Goal: Task Accomplishment & Management: Manage account settings

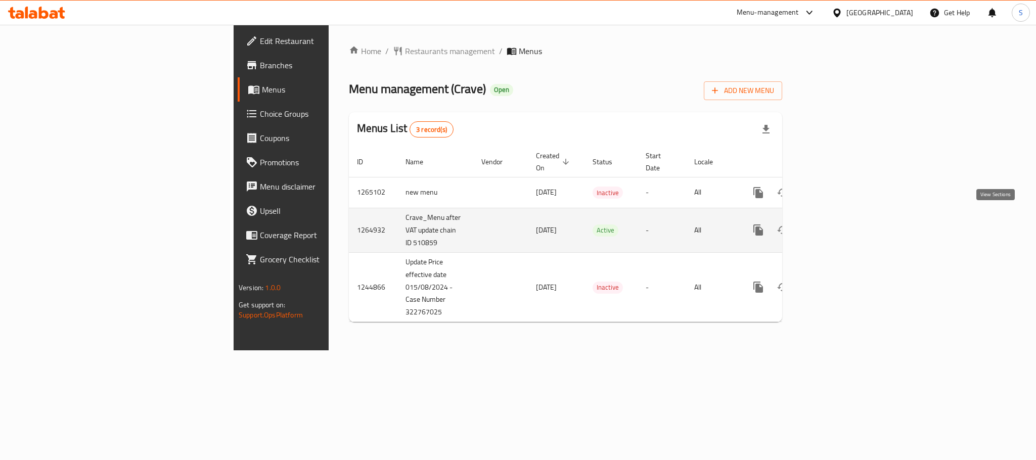
click at [836, 225] on icon "enhanced table" at bounding box center [831, 229] width 9 height 9
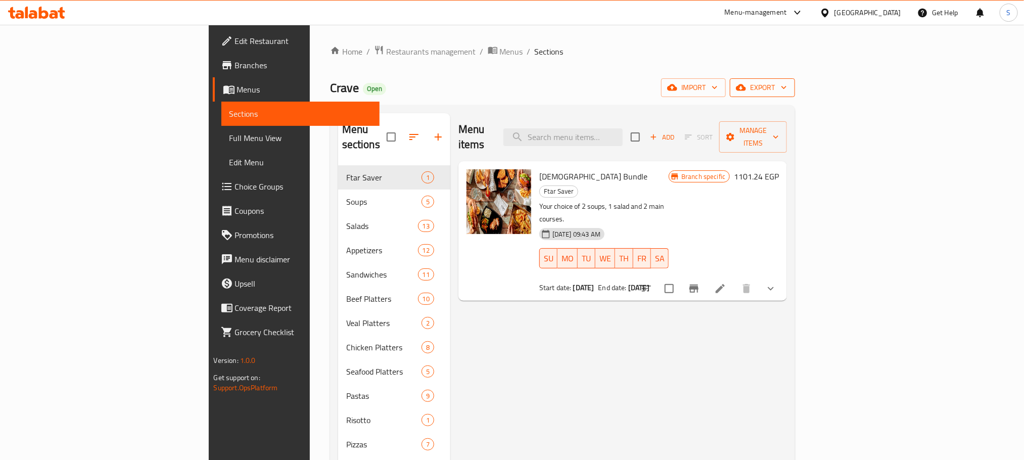
click at [787, 88] on span "export" at bounding box center [762, 87] width 49 height 13
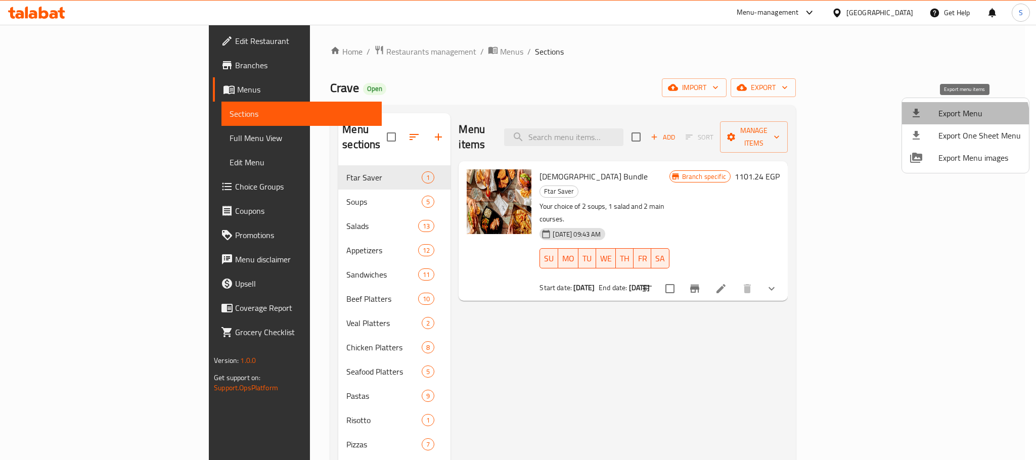
click at [962, 119] on span "Export Menu" at bounding box center [979, 113] width 82 height 12
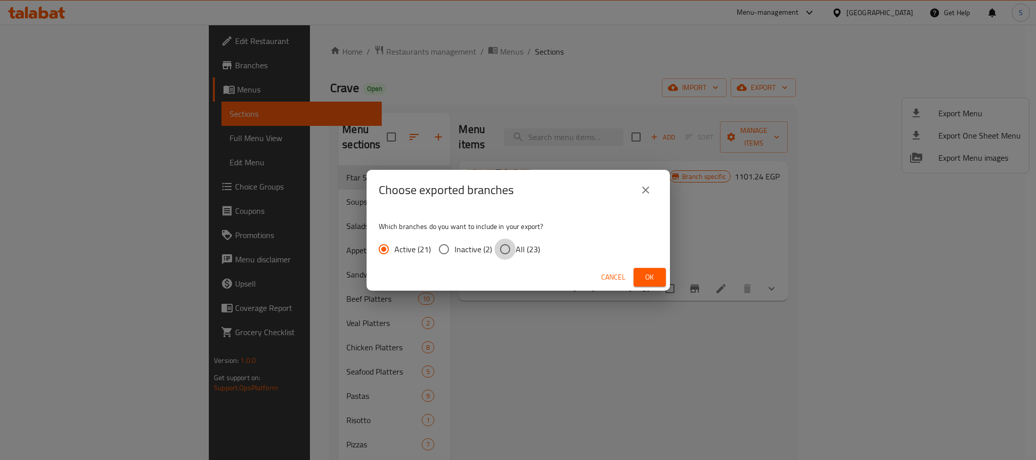
click at [510, 245] on input "All (23)" at bounding box center [504, 249] width 21 height 21
radio input "true"
click at [651, 282] on span "Ok" at bounding box center [650, 277] width 16 height 13
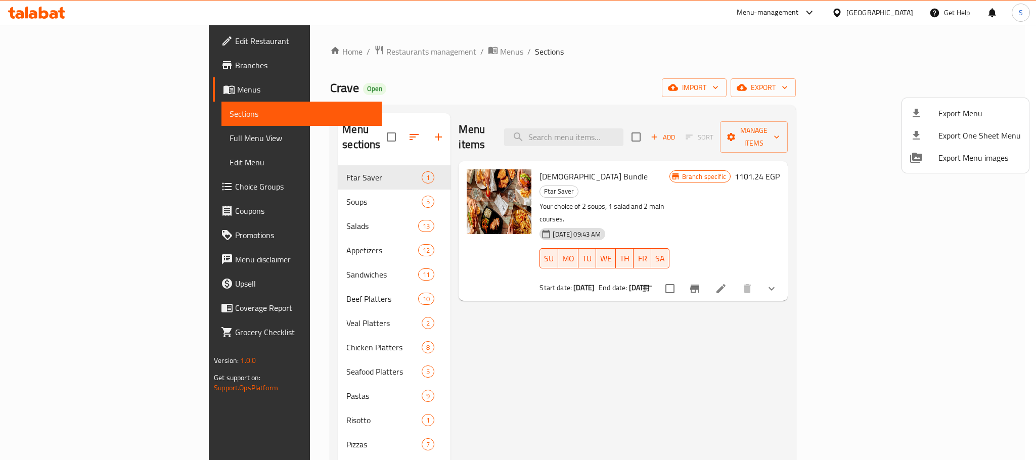
click at [565, 331] on div at bounding box center [518, 230] width 1036 height 460
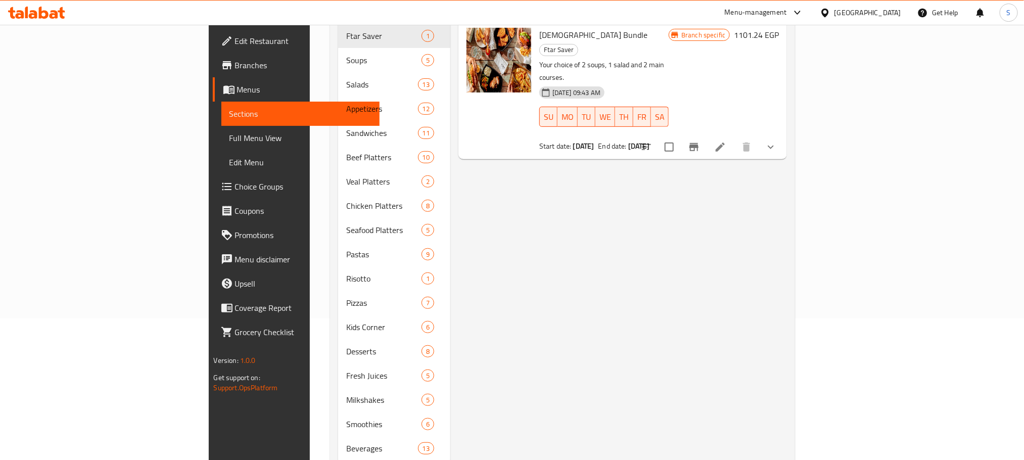
scroll to position [159, 0]
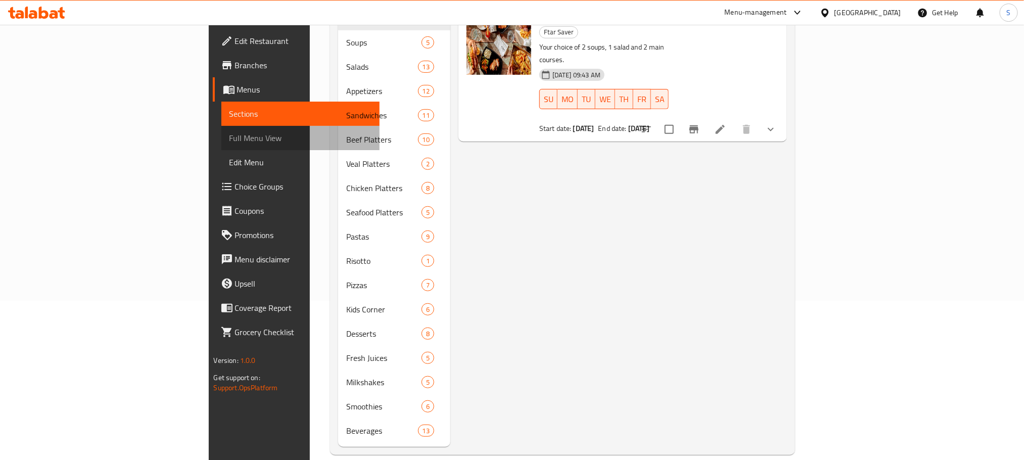
click at [230, 137] on span "Full Menu View" at bounding box center [301, 138] width 142 height 12
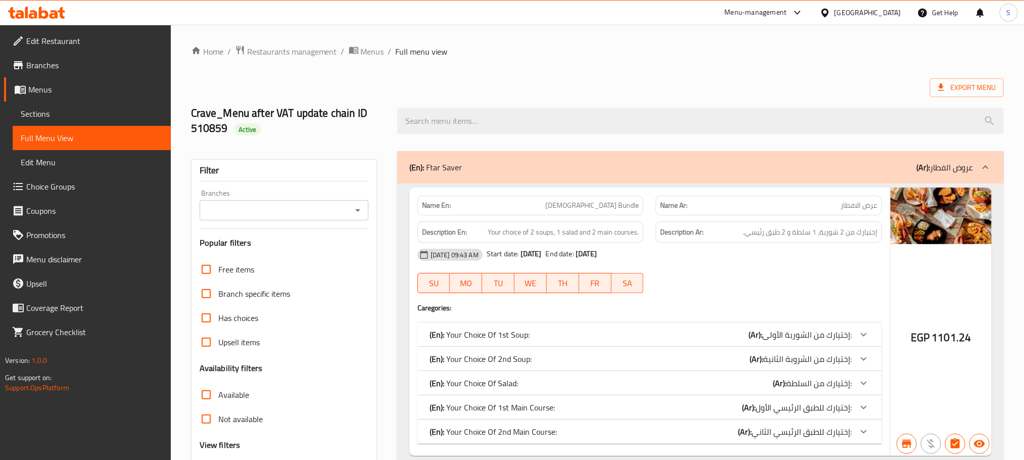
click at [586, 55] on ol "Home / Restaurants management / Menus / Full menu view" at bounding box center [597, 51] width 813 height 13
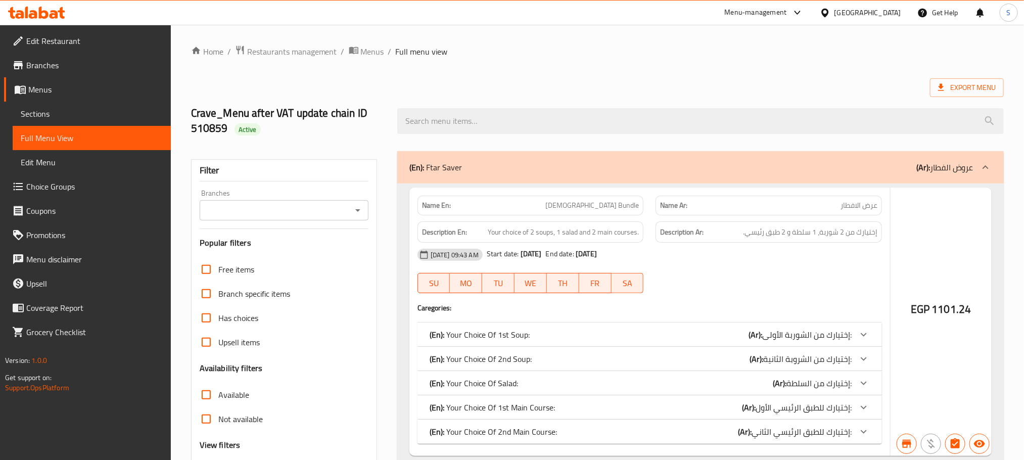
click at [44, 109] on div at bounding box center [512, 230] width 1024 height 460
click at [61, 114] on div at bounding box center [512, 230] width 1024 height 460
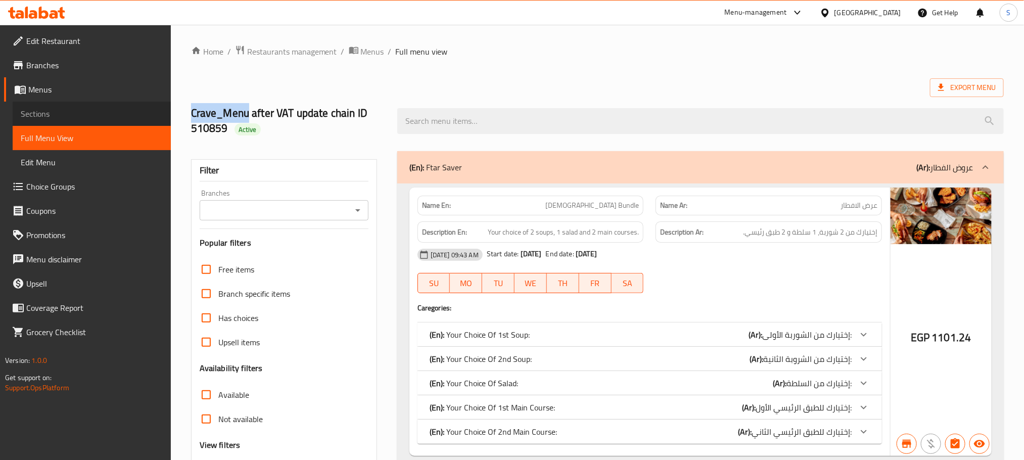
click at [88, 112] on span "Sections" at bounding box center [92, 114] width 142 height 12
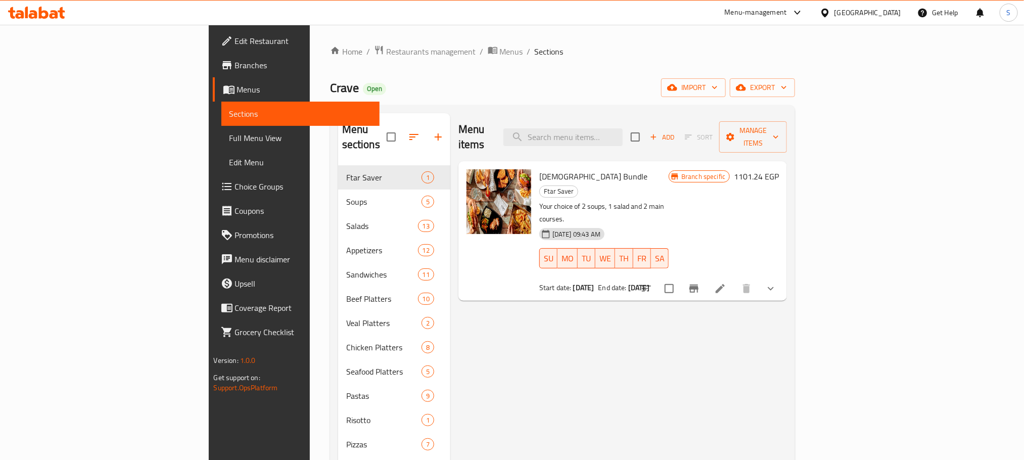
click at [619, 65] on div "Home / Restaurants management / Menus / Sections Crave Open import export Menu …" at bounding box center [563, 329] width 466 height 569
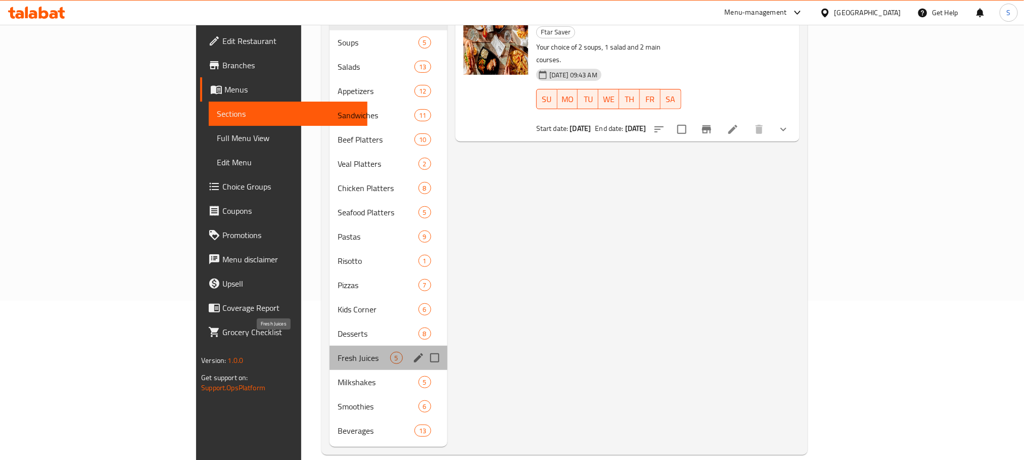
click at [338, 352] on span "Fresh Juices" at bounding box center [364, 358] width 52 height 12
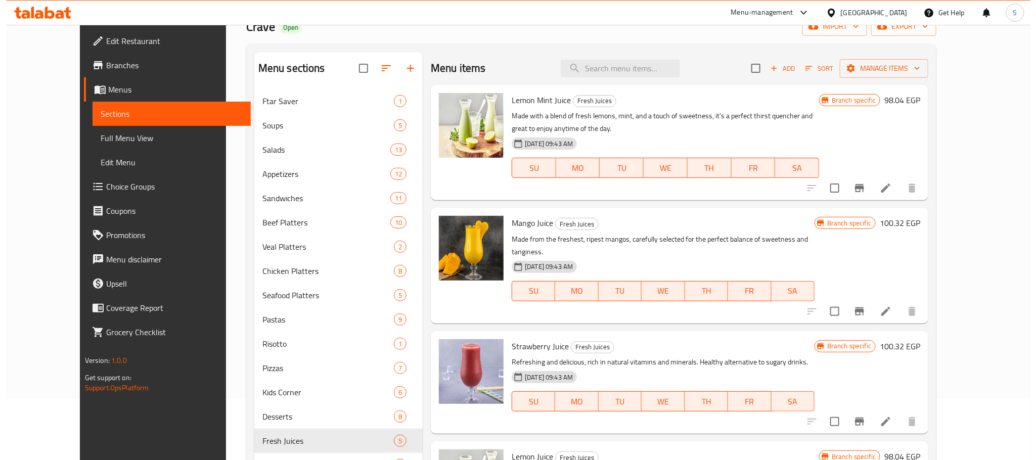
scroll to position [60, 0]
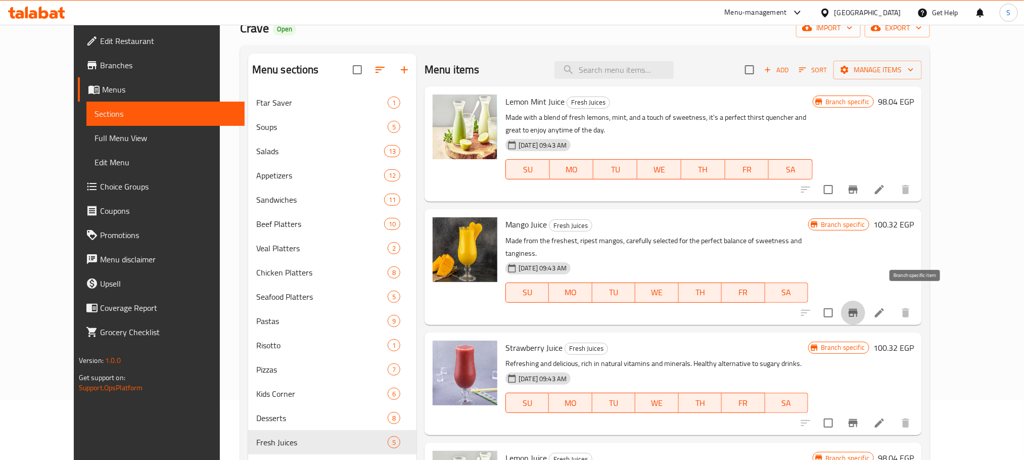
click at [866, 301] on button "Branch-specific-item" at bounding box center [853, 313] width 24 height 24
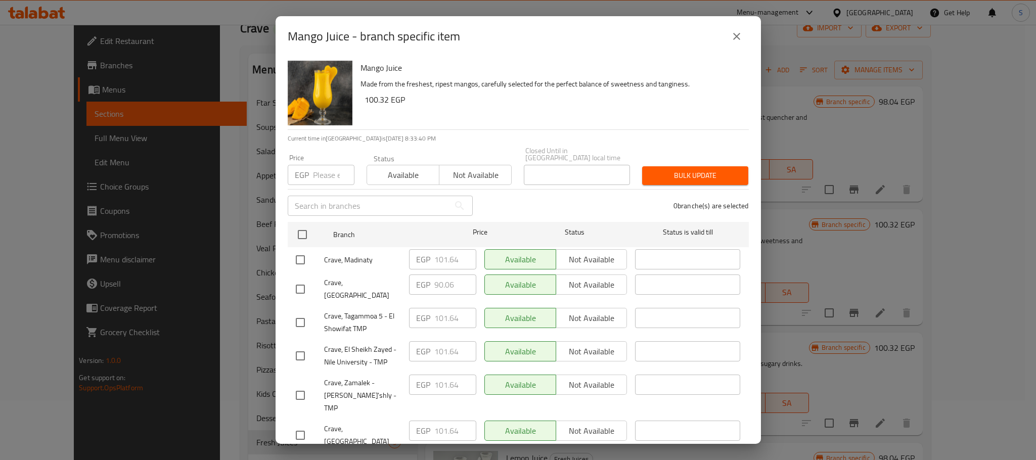
scroll to position [211, 0]
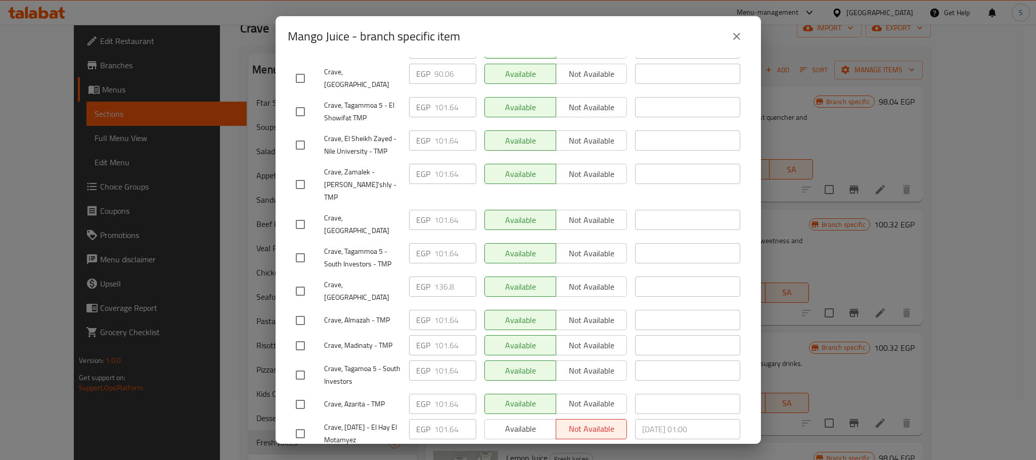
click at [299, 281] on input "checkbox" at bounding box center [300, 291] width 21 height 21
checkbox input "true"
click at [443, 277] on input "136.8" at bounding box center [455, 287] width 42 height 20
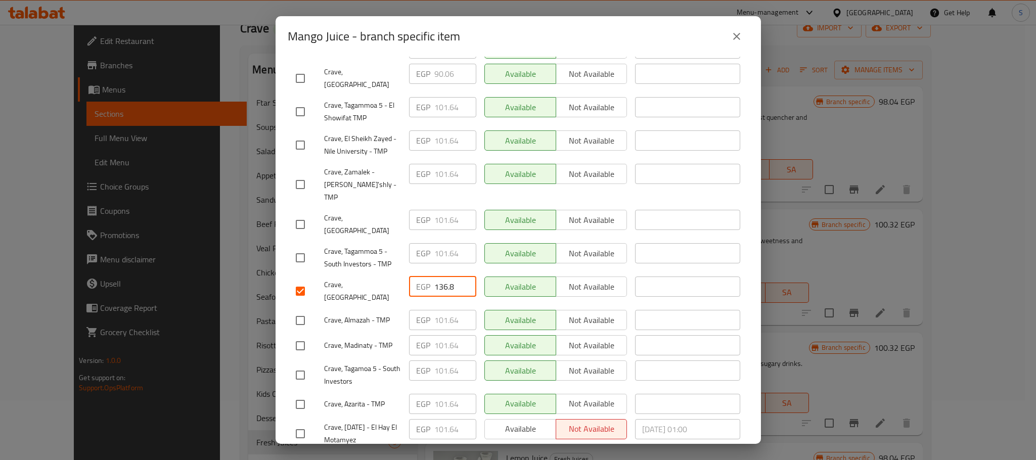
paste input "43.640"
type input "143.640"
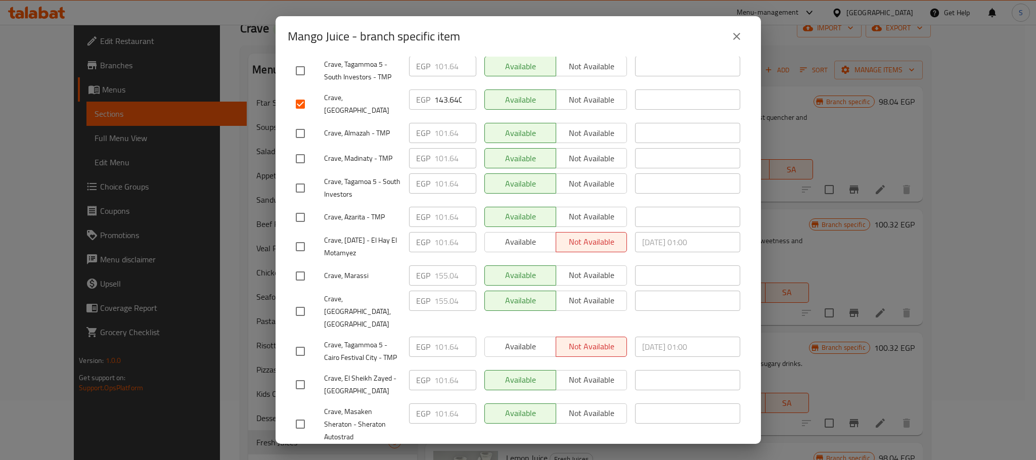
scroll to position [541, 0]
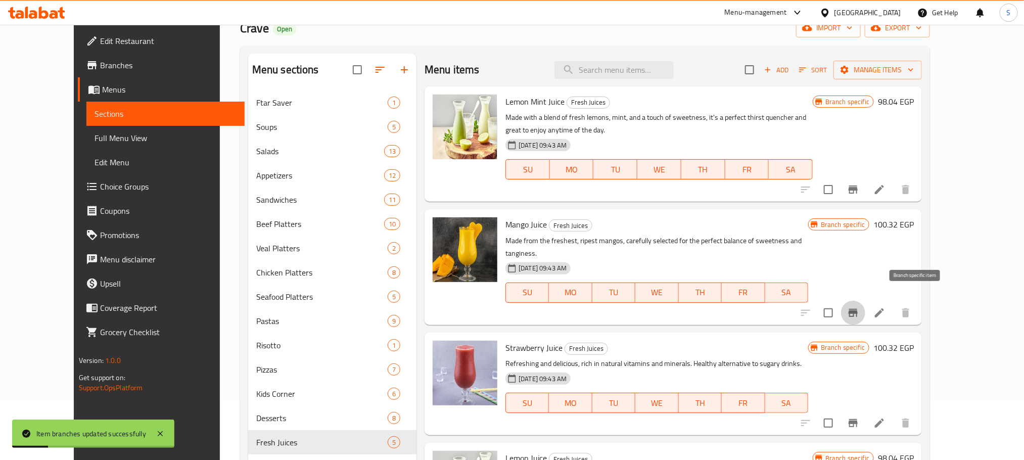
click at [860, 307] on icon "Branch-specific-item" at bounding box center [853, 313] width 12 height 12
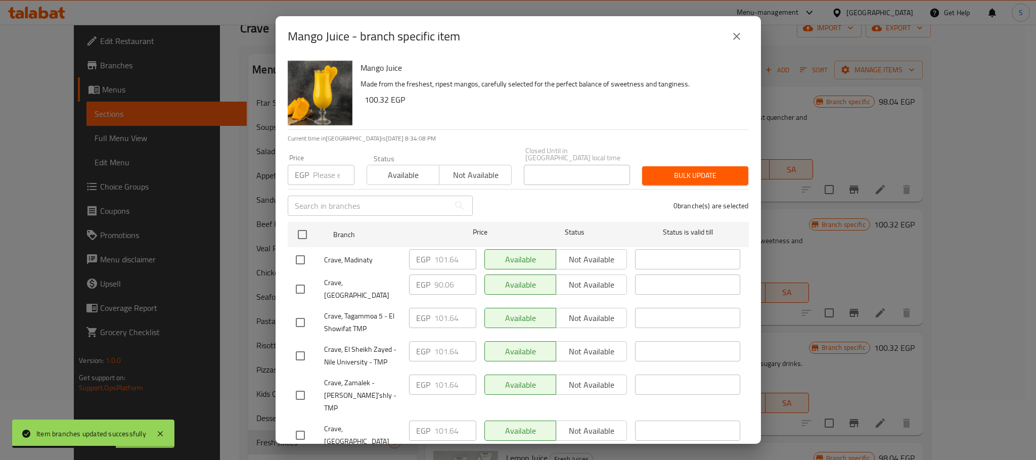
scroll to position [211, 0]
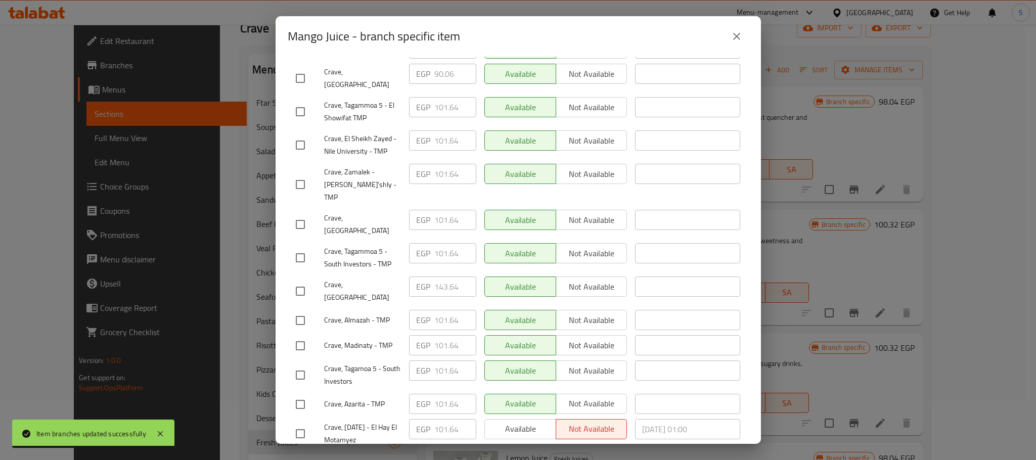
click at [733, 39] on icon "close" at bounding box center [737, 36] width 12 height 12
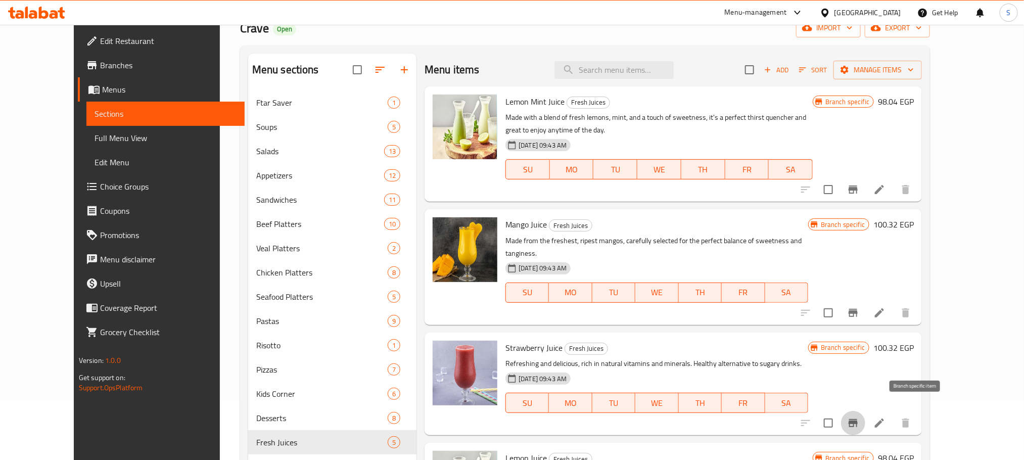
click at [860, 417] on icon "Branch-specific-item" at bounding box center [853, 423] width 12 height 12
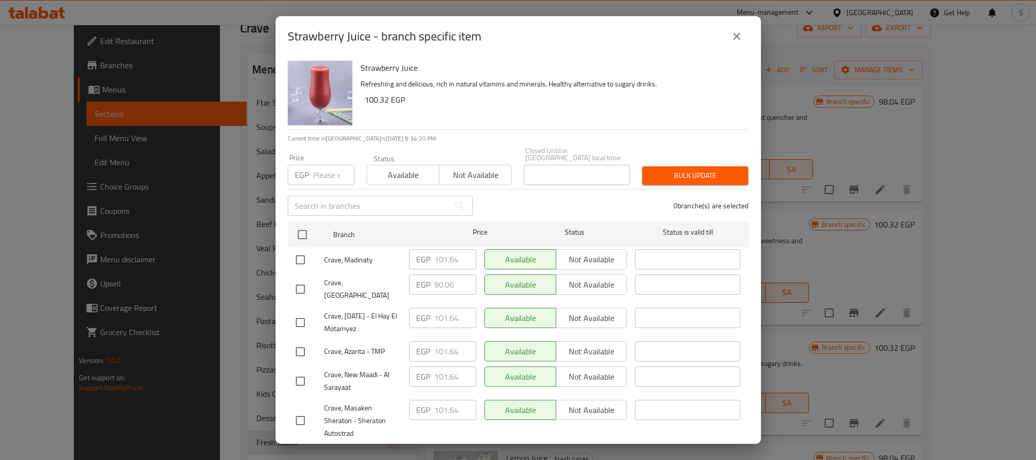
scroll to position [294, 0]
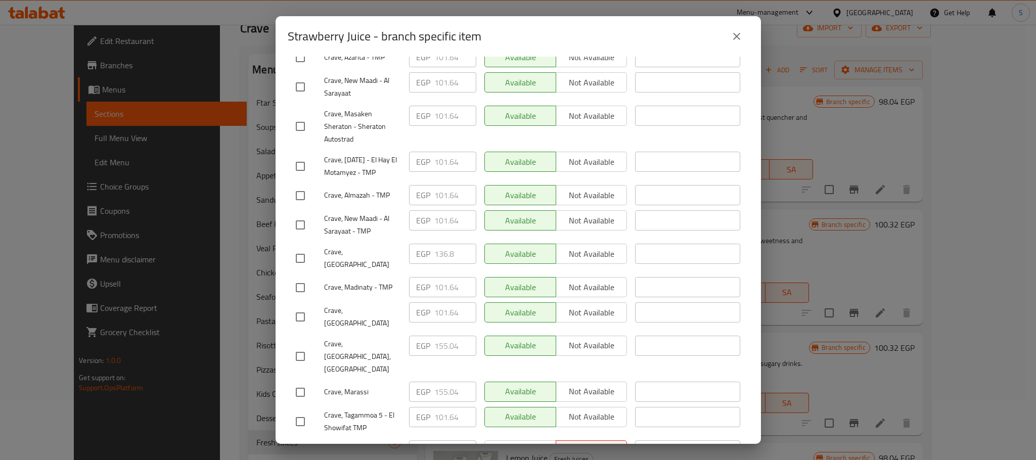
click at [302, 255] on input "checkbox" at bounding box center [300, 258] width 21 height 21
checkbox input "true"
click at [442, 253] on input "136.8" at bounding box center [455, 254] width 42 height 20
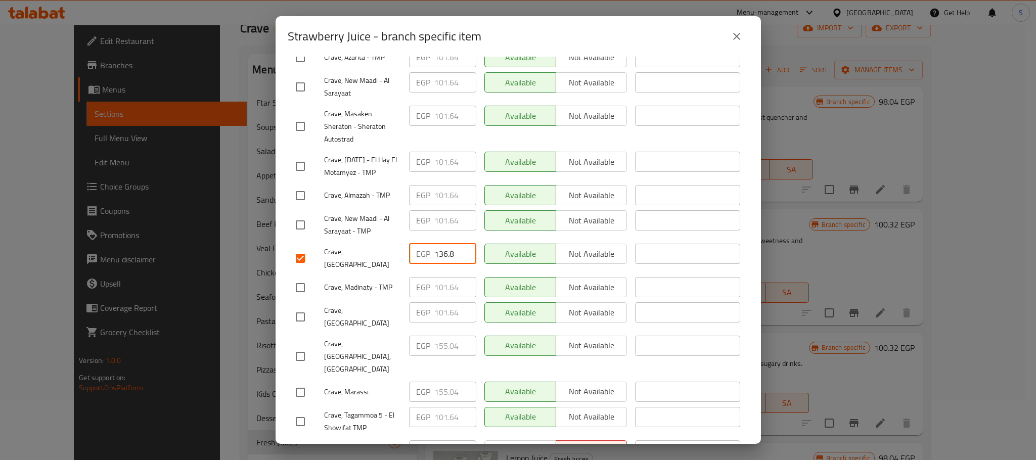
paste input "43.640"
type input "143.640"
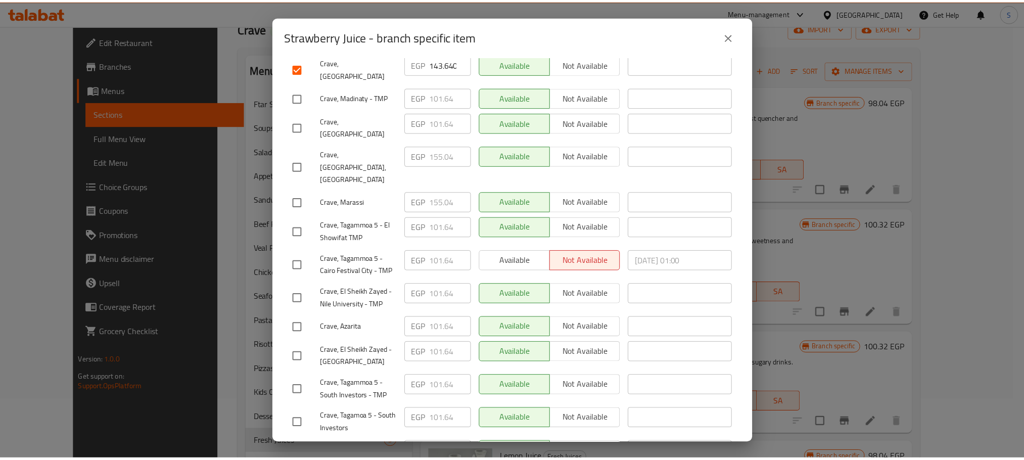
scroll to position [541, 0]
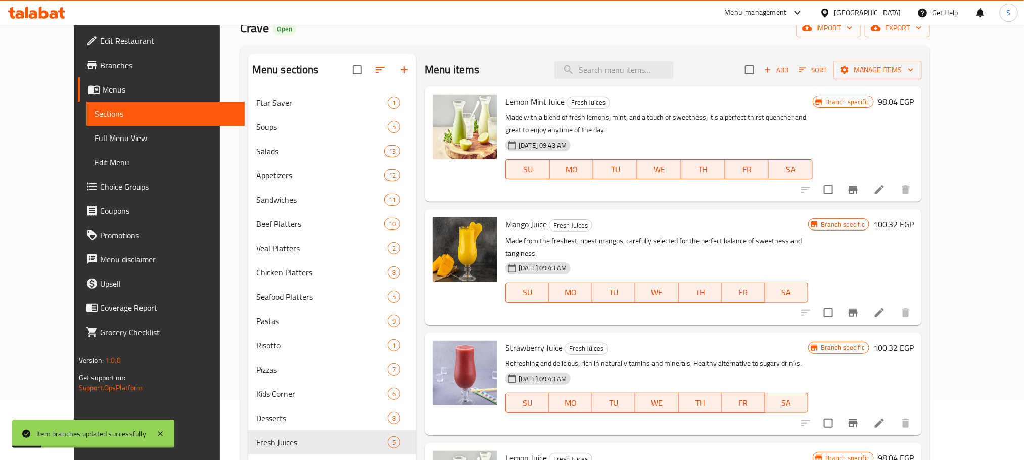
click at [858, 419] on icon "Branch-specific-item" at bounding box center [853, 423] width 9 height 8
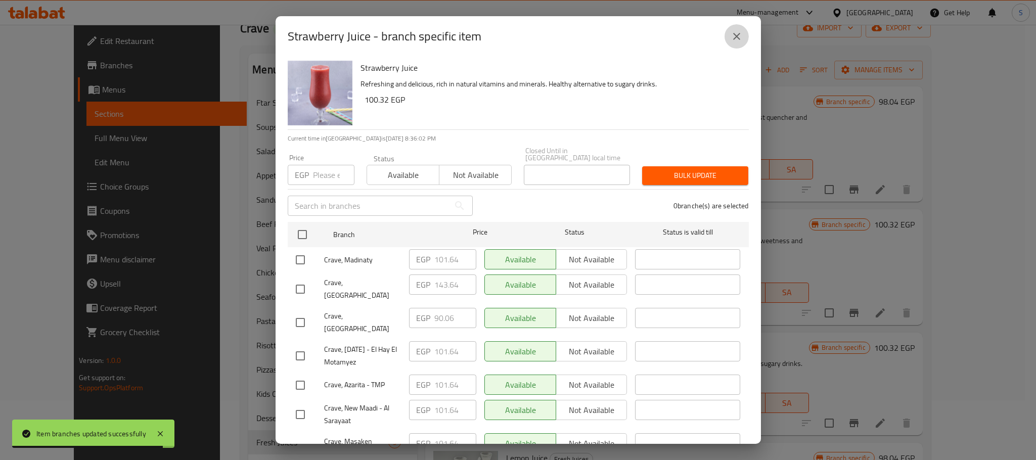
click at [740, 31] on icon "close" at bounding box center [737, 36] width 12 height 12
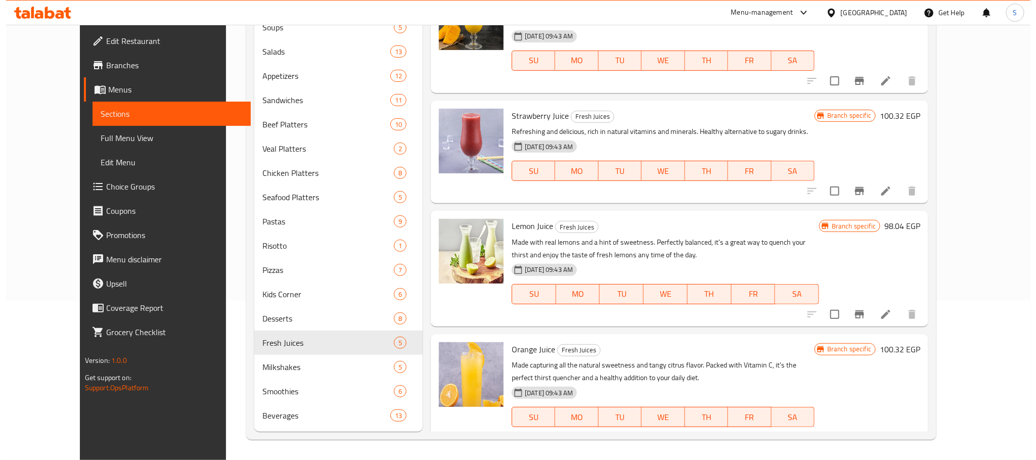
scroll to position [138, 0]
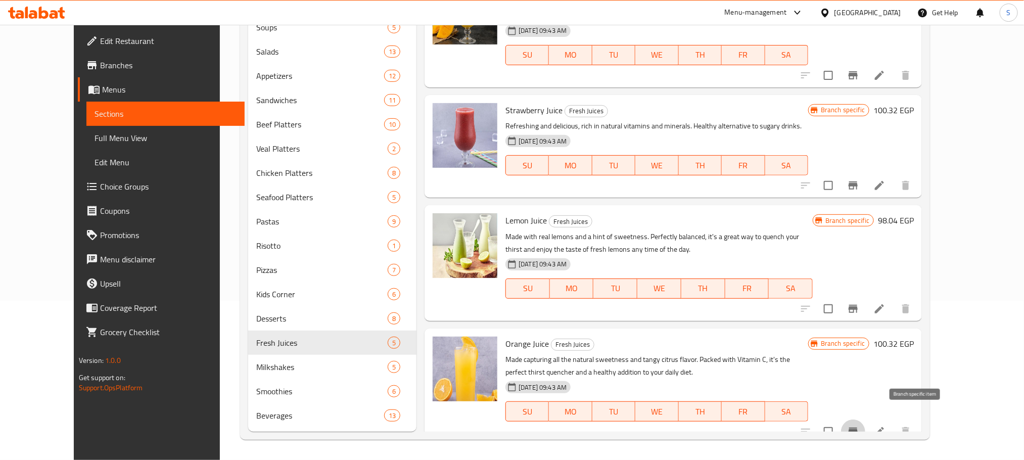
click at [858, 428] on icon "Branch-specific-item" at bounding box center [853, 432] width 9 height 8
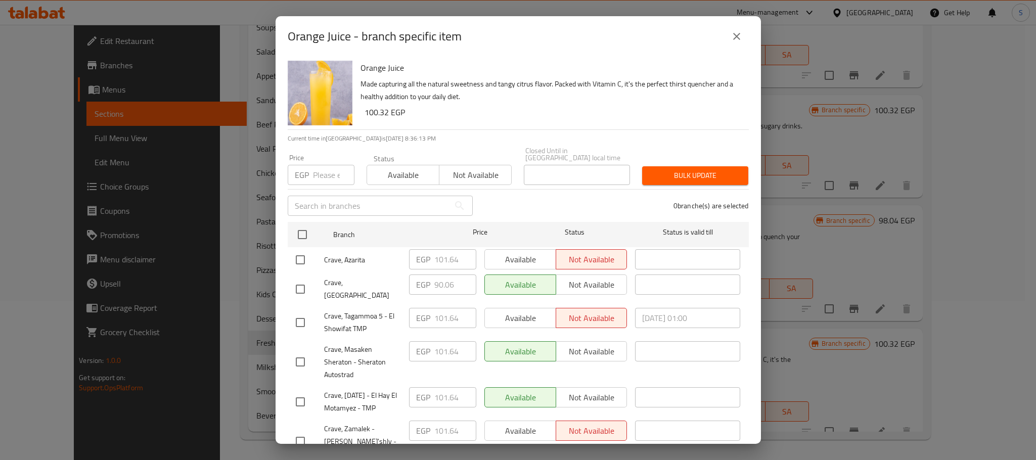
scroll to position [211, 0]
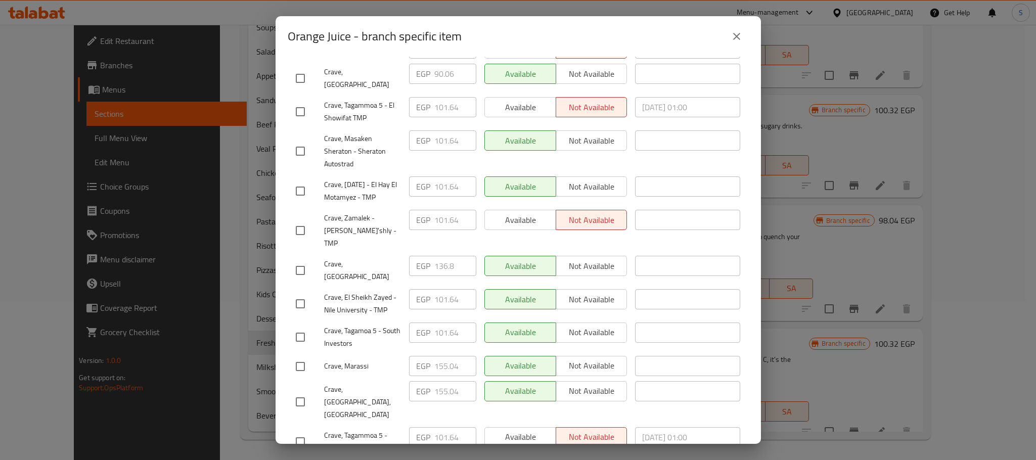
click at [298, 260] on input "checkbox" at bounding box center [300, 270] width 21 height 21
checkbox input "true"
click at [440, 256] on input "136.8" at bounding box center [455, 266] width 42 height 20
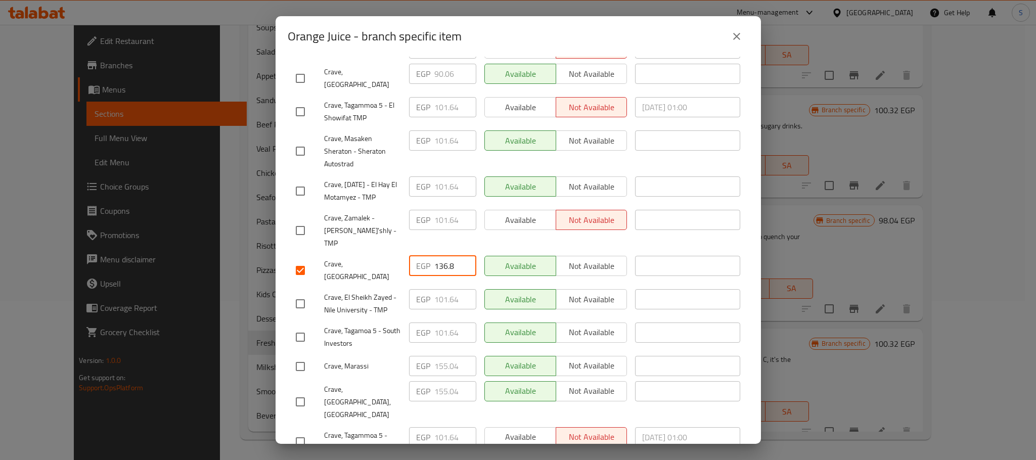
paste input "43.640"
type input "143.640"
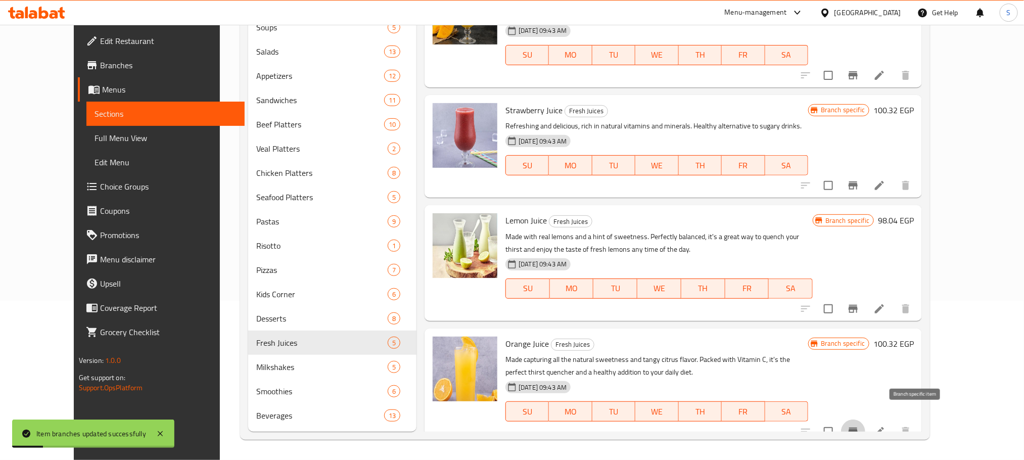
click at [858, 428] on icon "Branch-specific-item" at bounding box center [853, 432] width 9 height 8
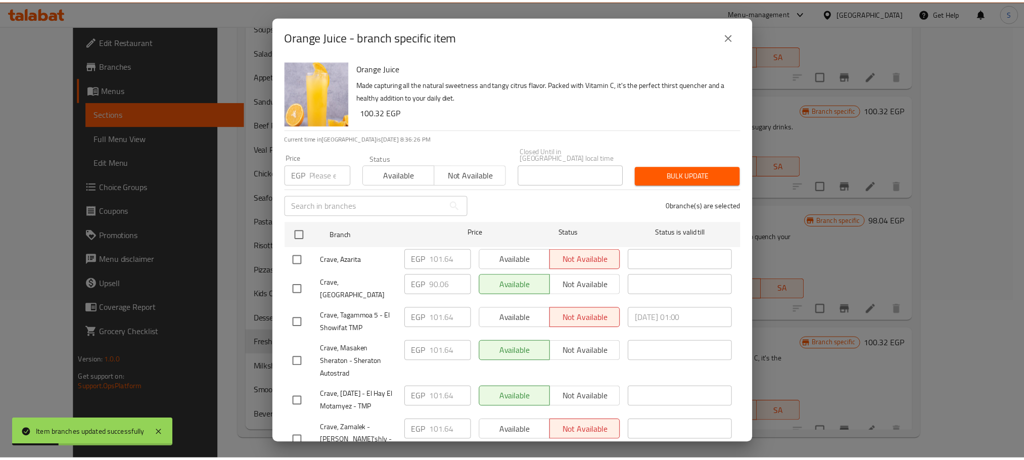
scroll to position [211, 0]
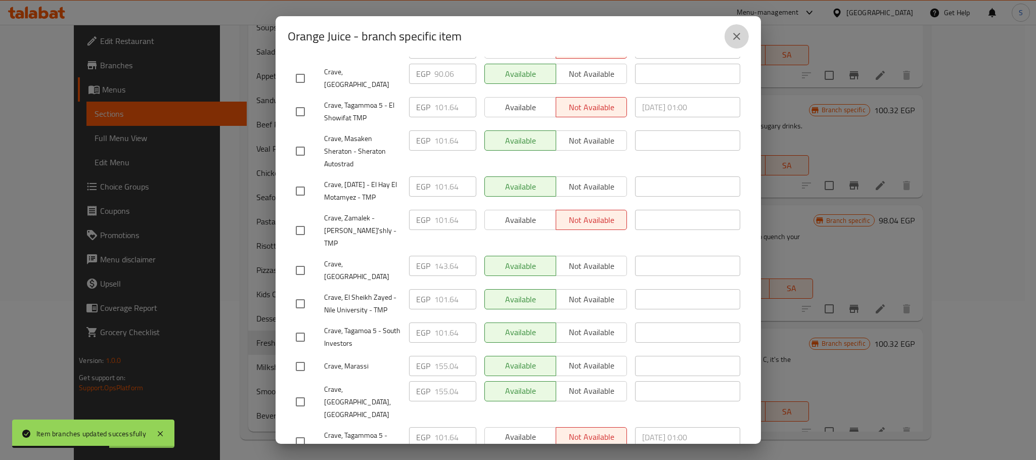
click at [736, 35] on icon "close" at bounding box center [737, 36] width 12 height 12
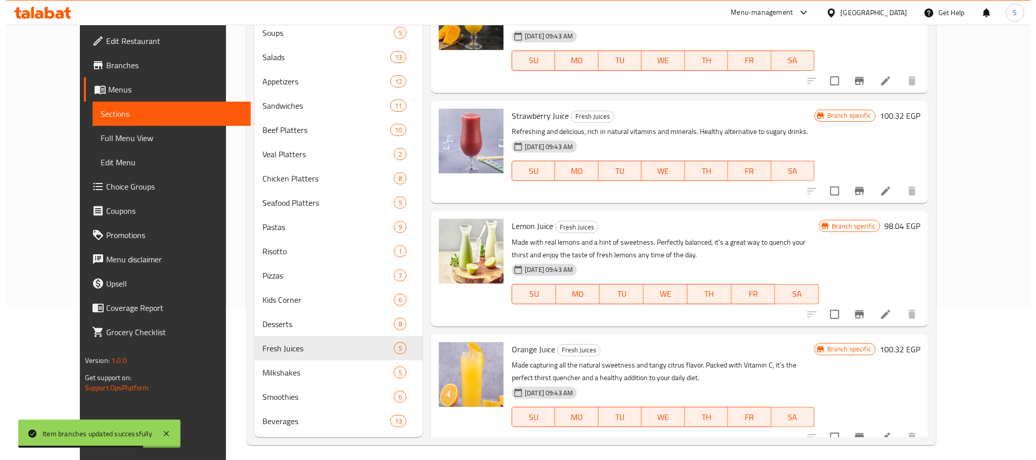
scroll to position [152, 0]
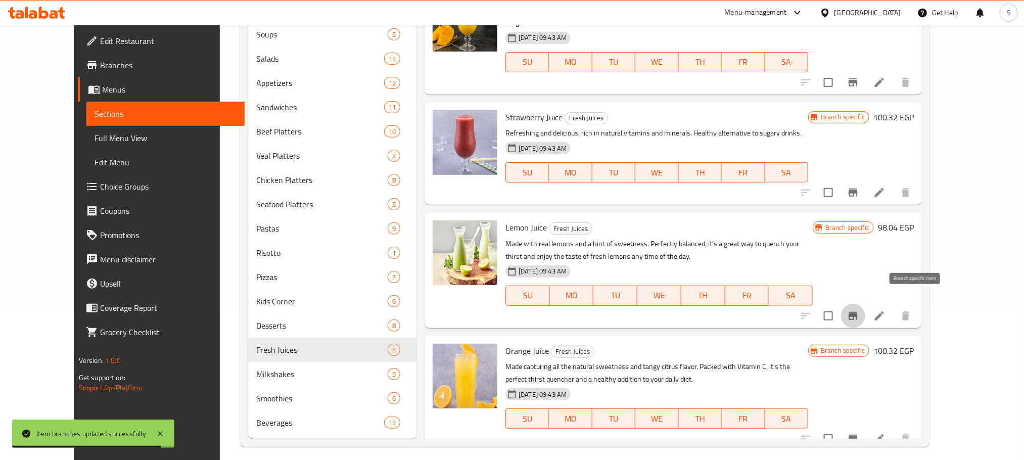
click at [860, 310] on icon "Branch-specific-item" at bounding box center [853, 316] width 12 height 12
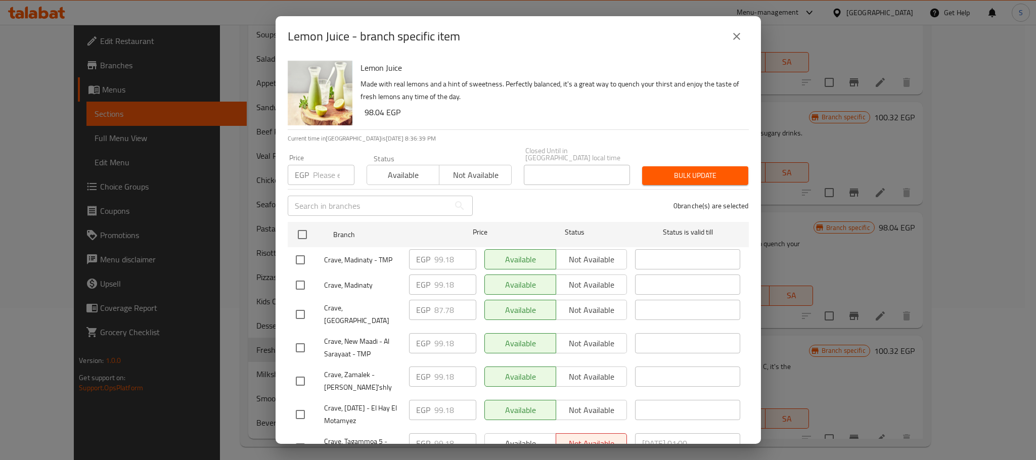
scroll to position [419, 0]
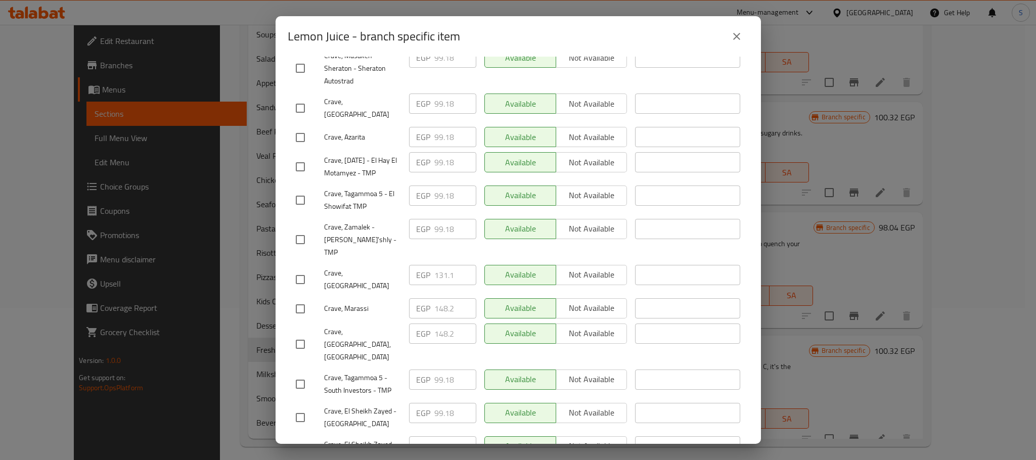
click at [302, 269] on input "checkbox" at bounding box center [300, 279] width 21 height 21
checkbox input "true"
click at [445, 265] on input "131.1" at bounding box center [455, 275] width 42 height 20
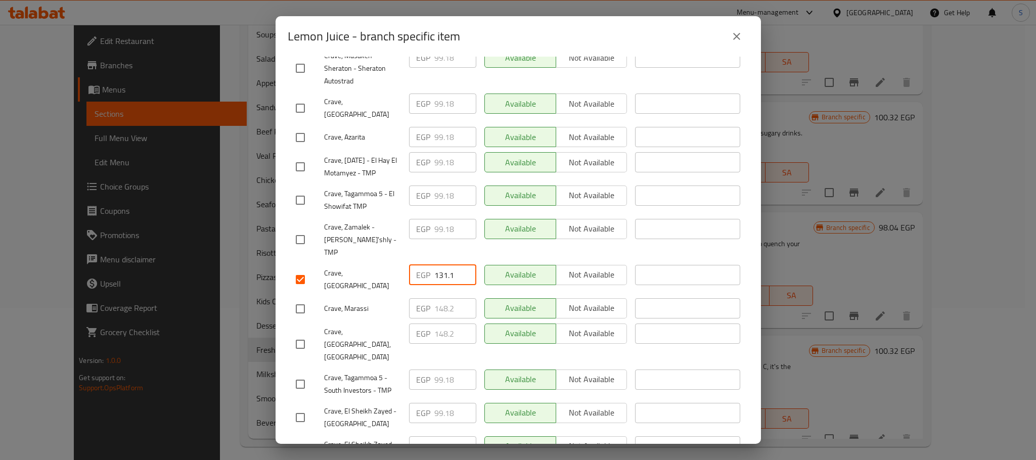
paste input "7.940"
type input "137.940"
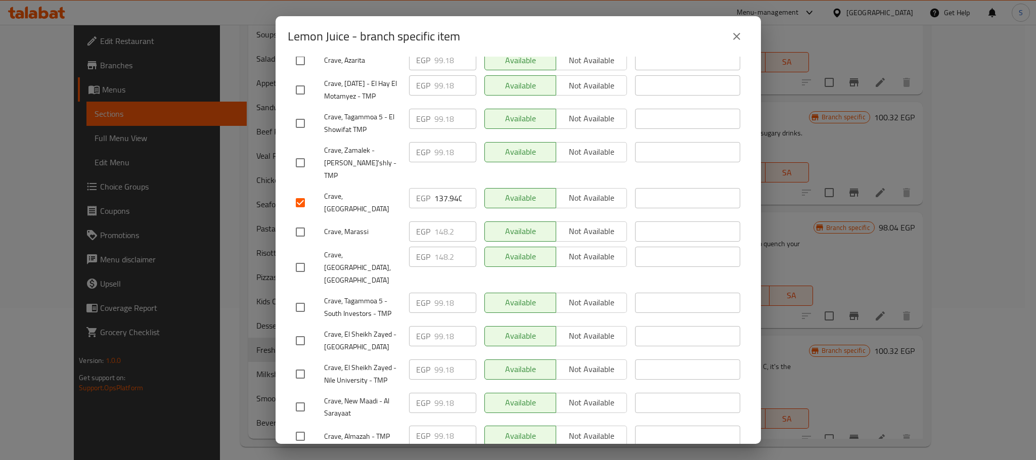
scroll to position [541, 0]
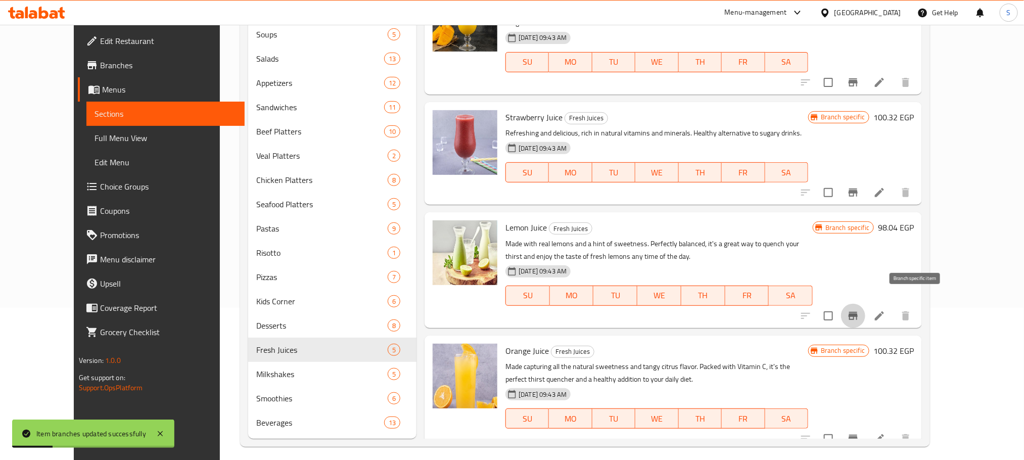
click at [860, 310] on icon "Branch-specific-item" at bounding box center [853, 316] width 12 height 12
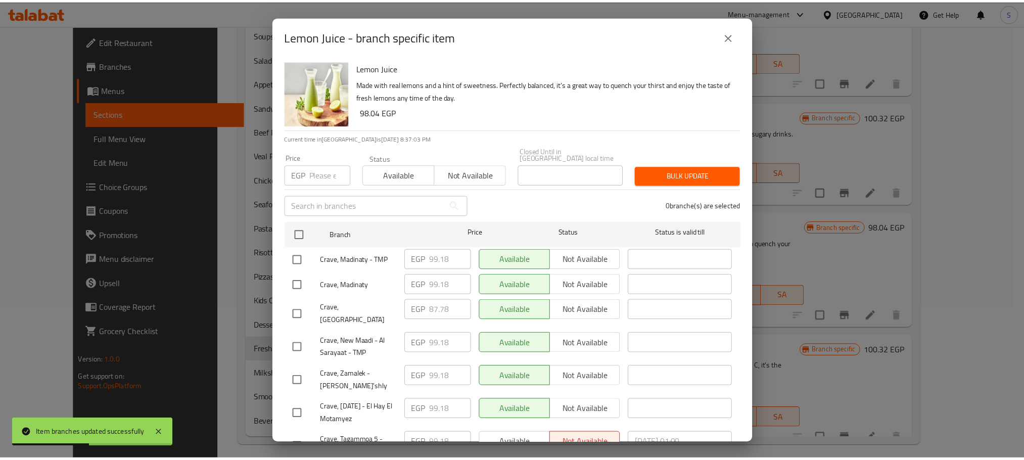
scroll to position [419, 0]
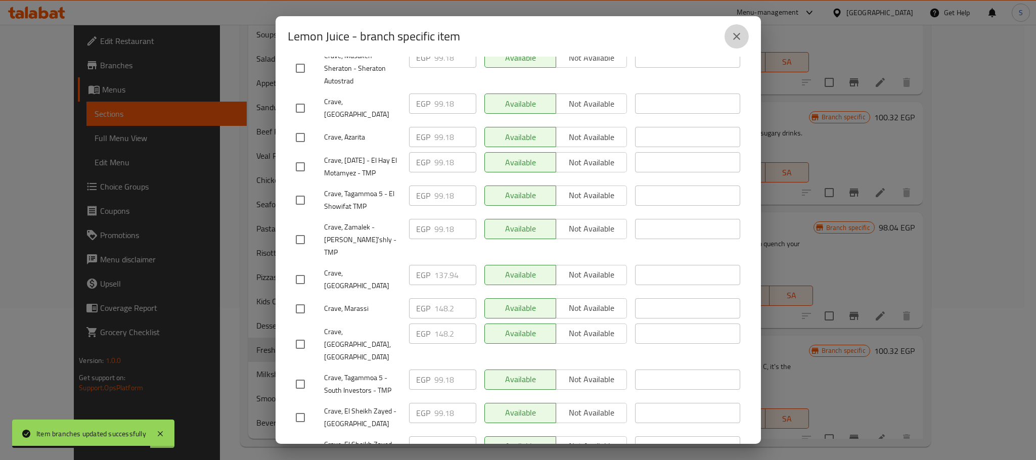
click at [739, 38] on icon "close" at bounding box center [737, 36] width 12 height 12
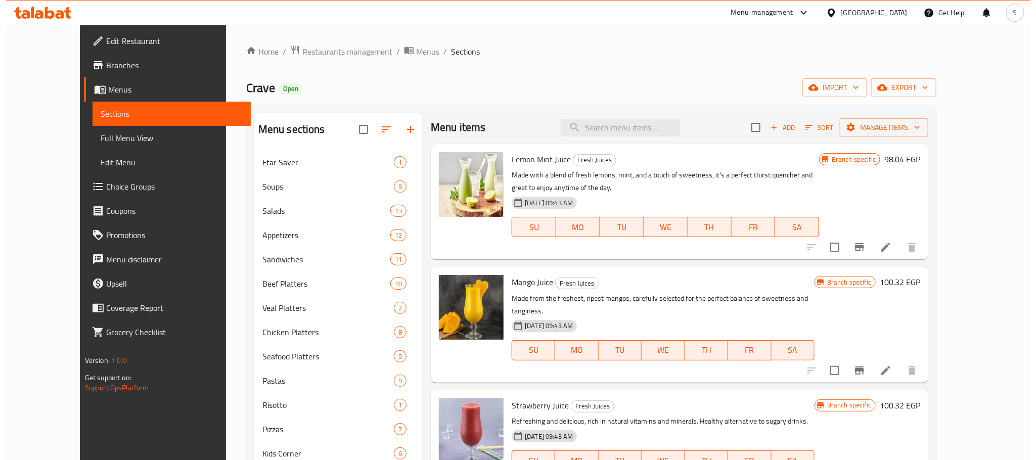
scroll to position [0, 0]
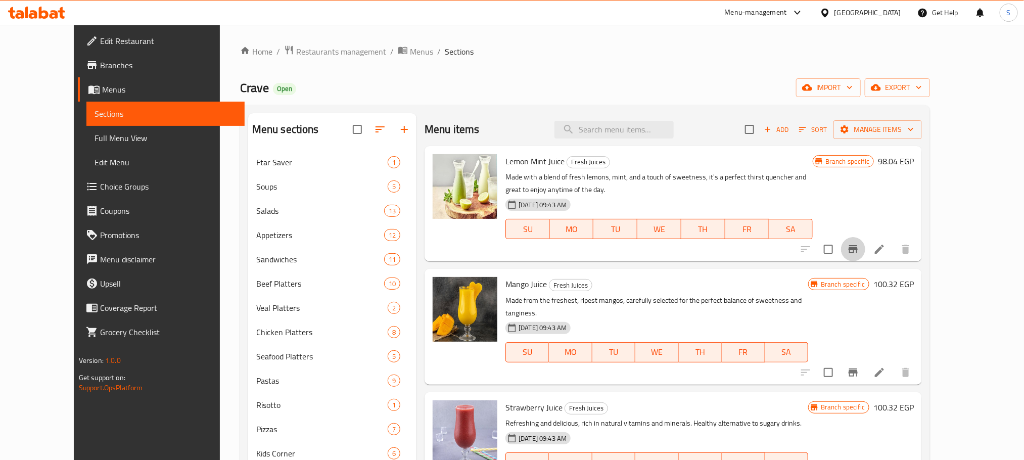
click at [858, 249] on icon "Branch-specific-item" at bounding box center [853, 249] width 9 height 8
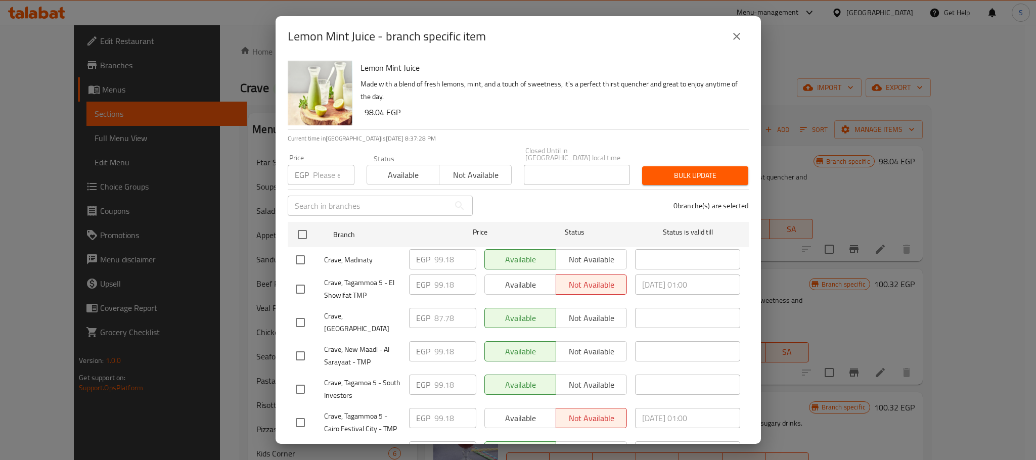
scroll to position [419, 0]
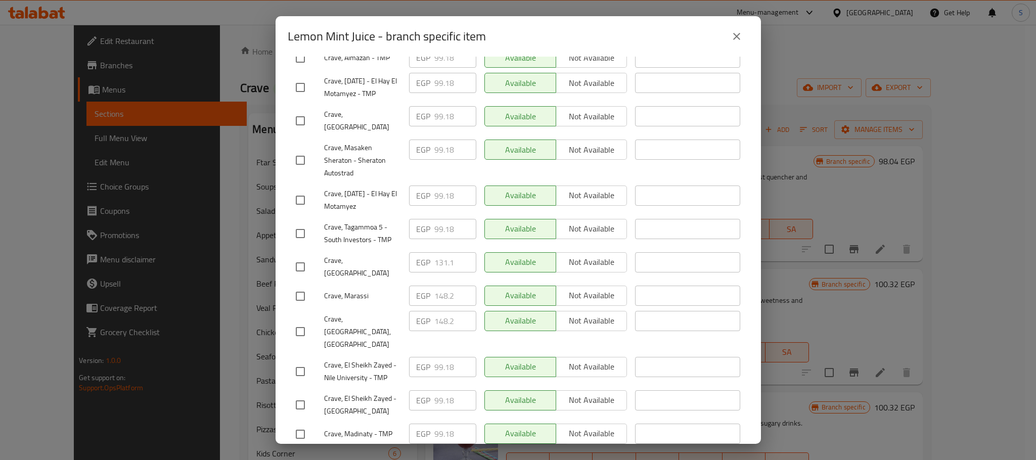
click at [296, 256] on input "checkbox" at bounding box center [300, 266] width 21 height 21
checkbox input "true"
click at [439, 254] on input "131.1" at bounding box center [455, 262] width 42 height 20
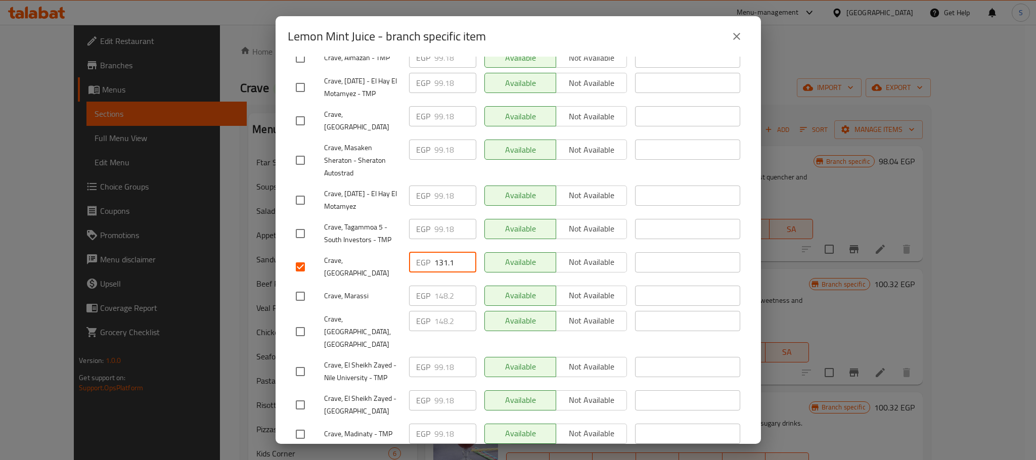
paste input "7.940"
type input "137.940"
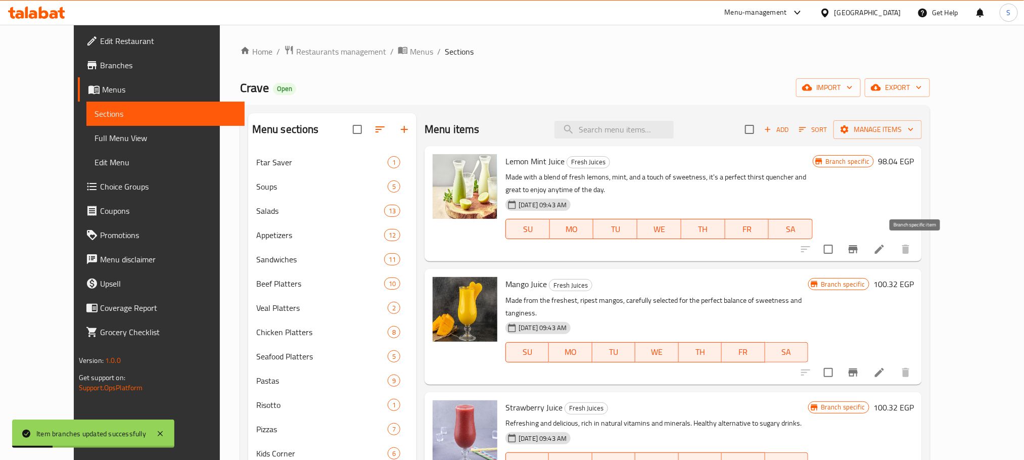
click at [858, 249] on icon "Branch-specific-item" at bounding box center [853, 249] width 9 height 8
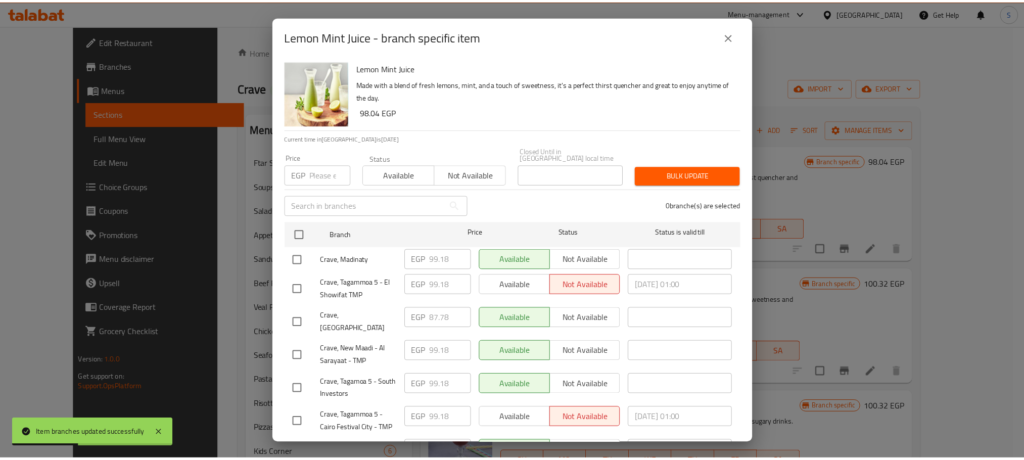
scroll to position [419, 0]
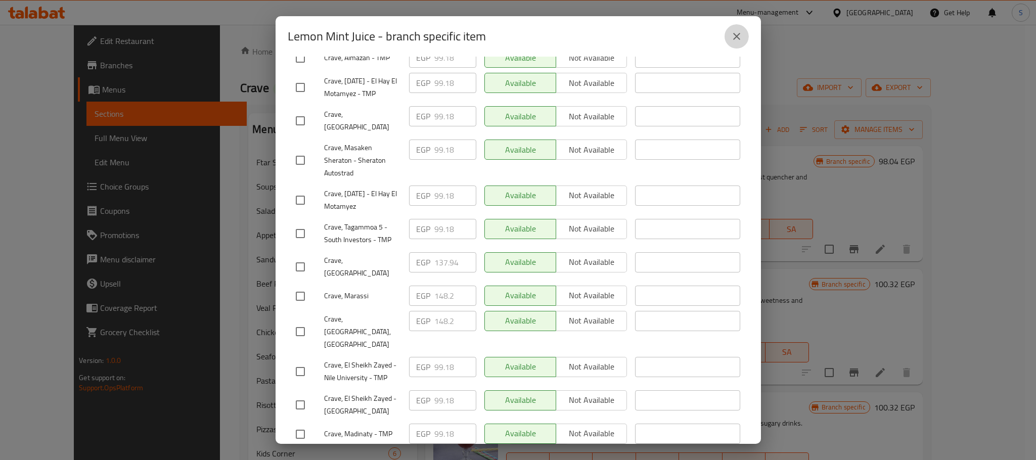
click at [739, 42] on button "close" at bounding box center [737, 36] width 24 height 24
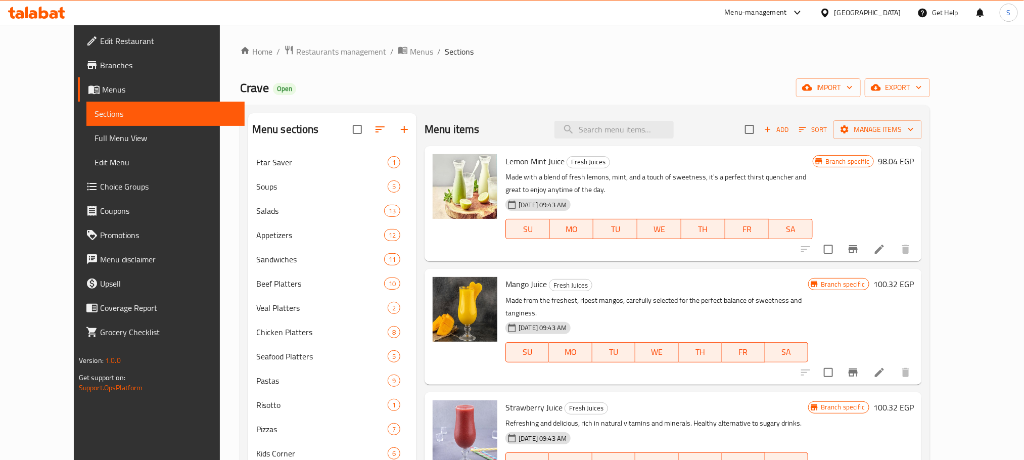
scroll to position [159, 0]
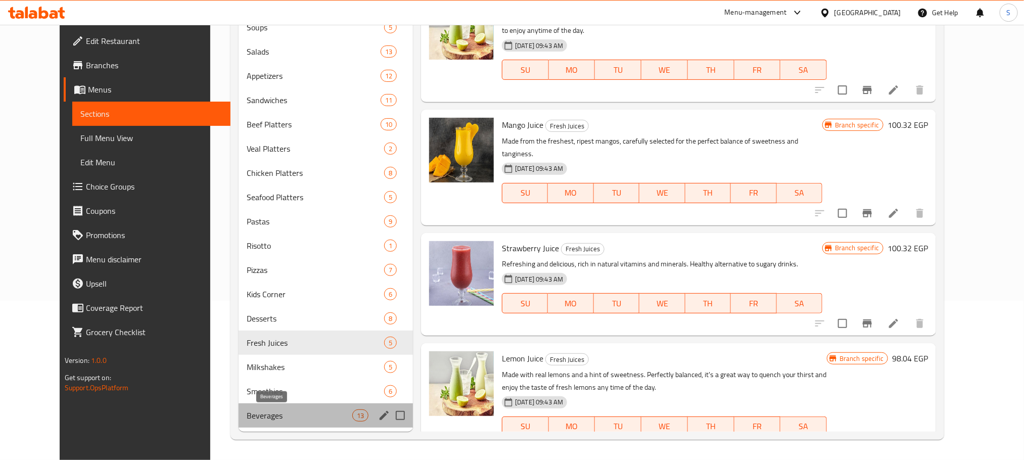
click at [269, 413] on span "Beverages" at bounding box center [300, 416] width 106 height 12
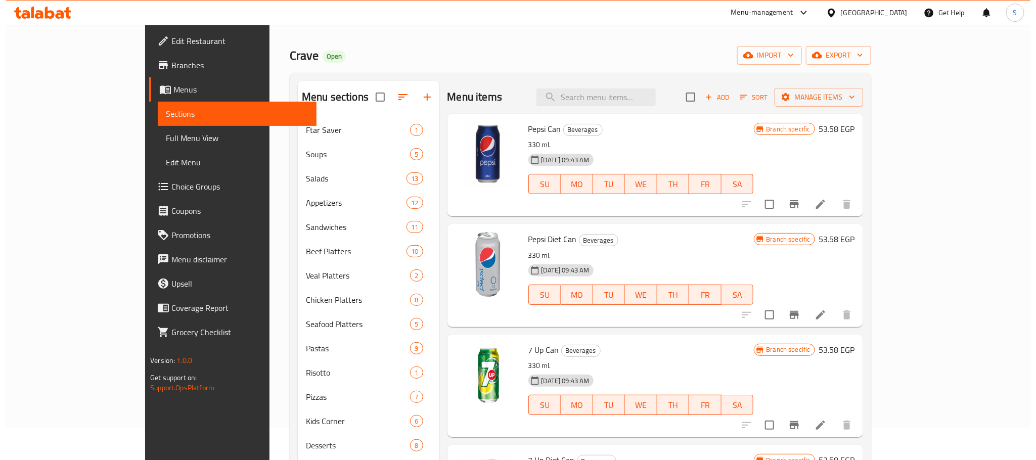
scroll to position [25, 0]
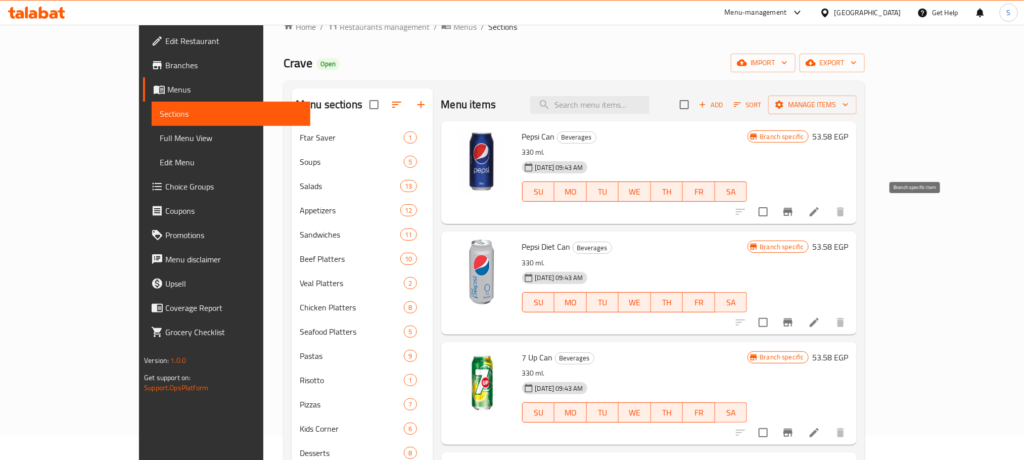
click at [794, 208] on icon "Branch-specific-item" at bounding box center [788, 212] width 12 height 12
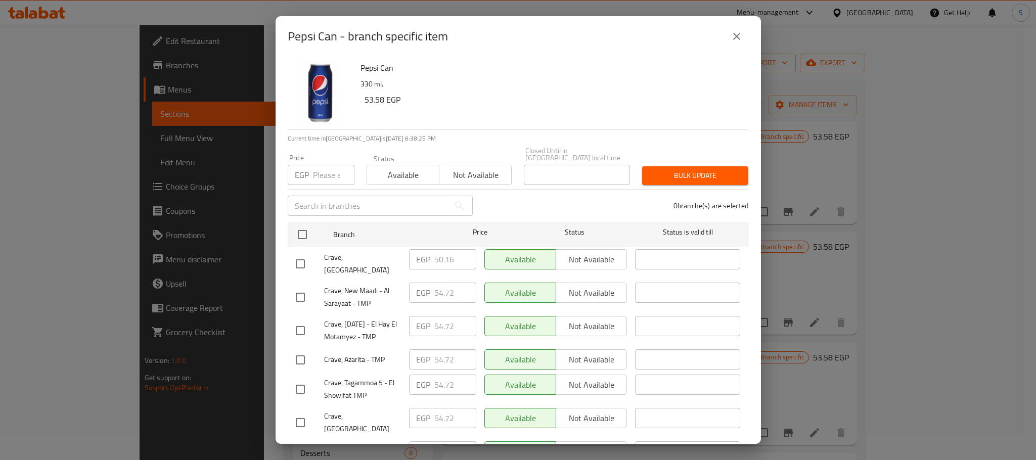
scroll to position [353, 0]
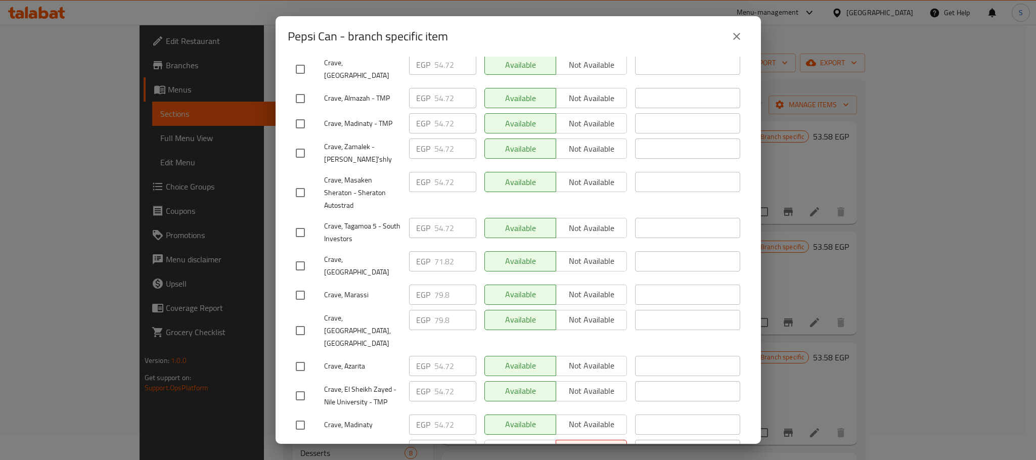
click at [302, 255] on input "checkbox" at bounding box center [300, 265] width 21 height 21
checkbox input "true"
click at [439, 251] on input "71.82" at bounding box center [455, 261] width 42 height 20
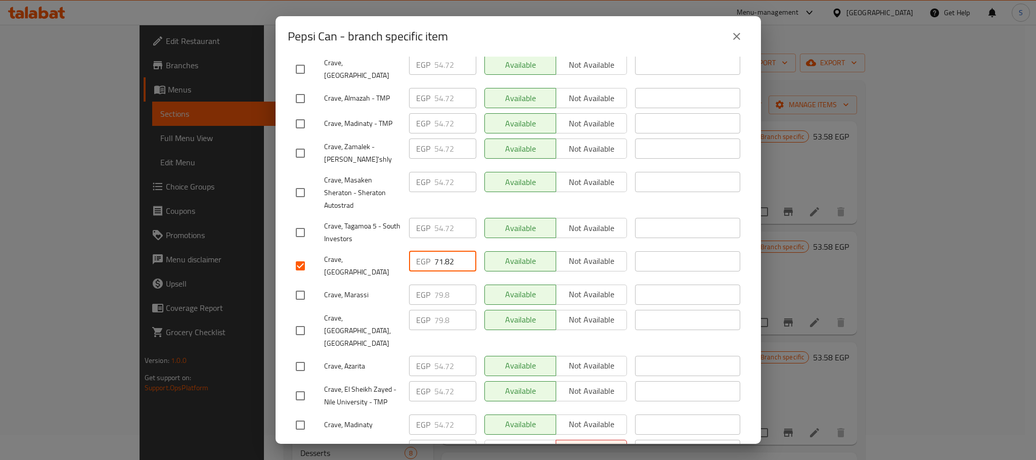
paste input "5.240"
type input "75.240"
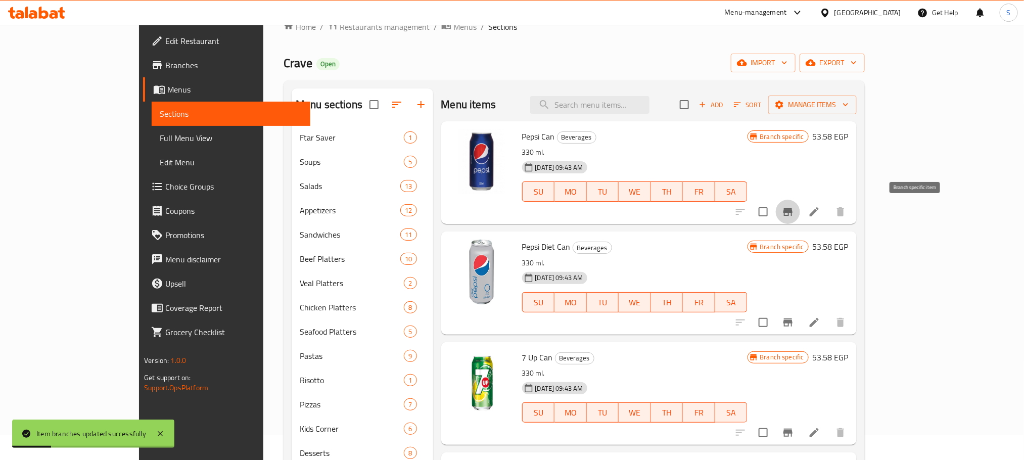
click at [794, 214] on icon "Branch-specific-item" at bounding box center [788, 212] width 12 height 12
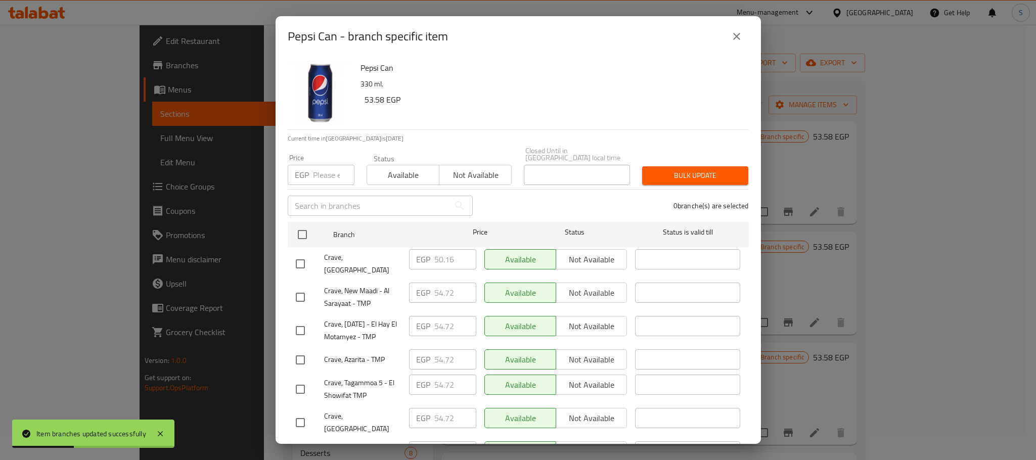
scroll to position [353, 0]
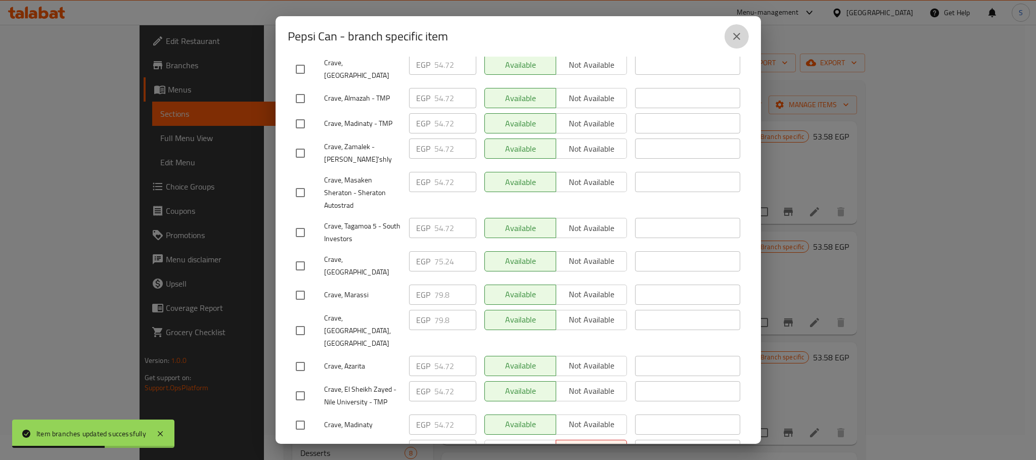
click at [735, 43] on button "close" at bounding box center [737, 36] width 24 height 24
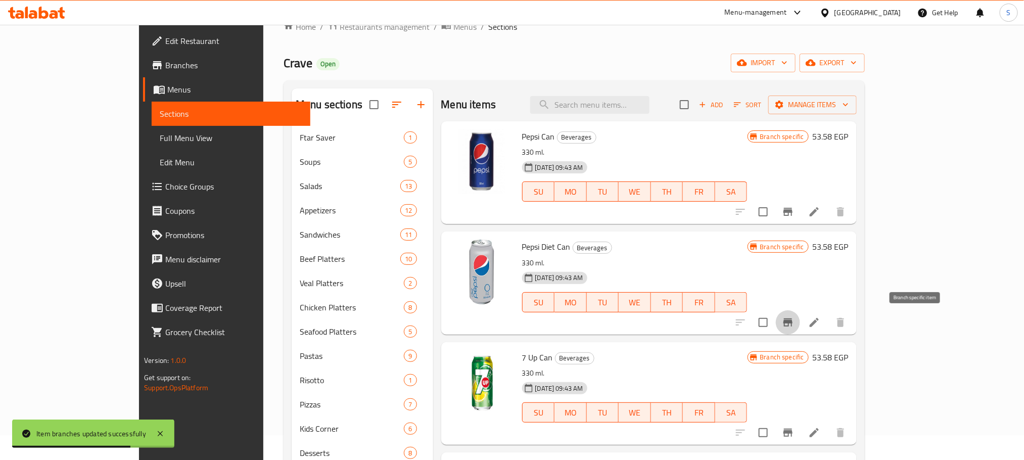
click at [793, 323] on icon "Branch-specific-item" at bounding box center [788, 323] width 9 height 8
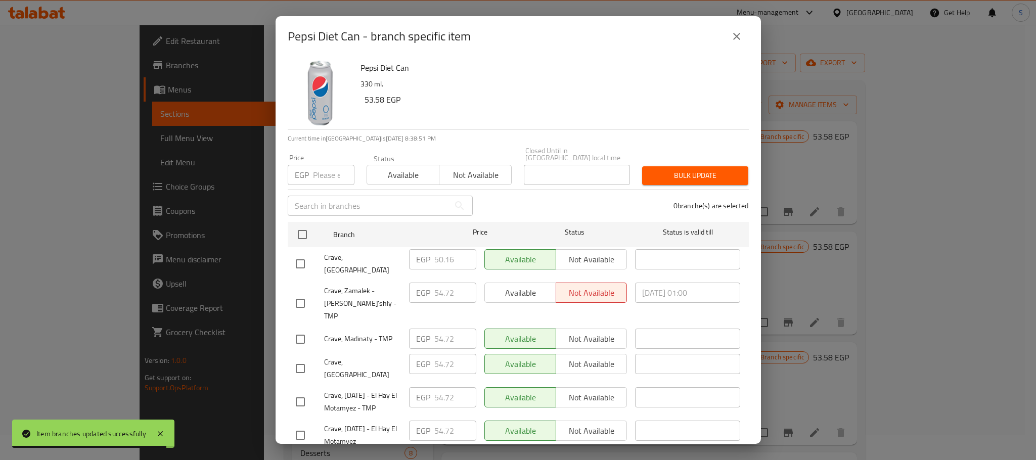
scroll to position [419, 0]
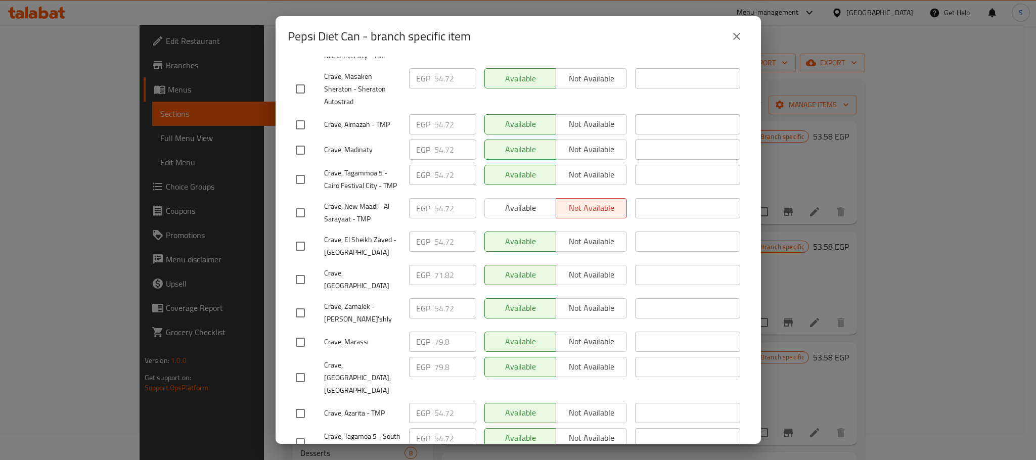
click at [301, 269] on input "checkbox" at bounding box center [300, 279] width 21 height 21
checkbox input "true"
click at [449, 265] on input "71.82" at bounding box center [455, 275] width 42 height 20
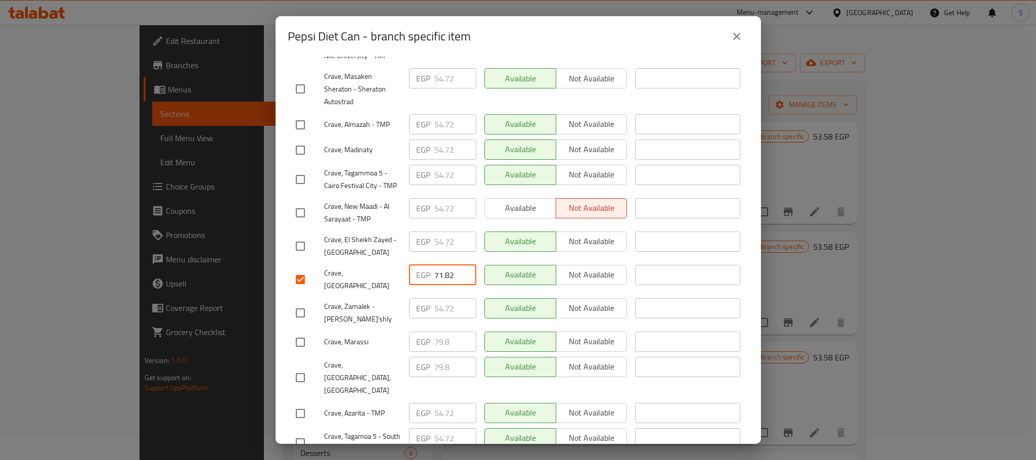
paste input "5.240"
type input "75.240"
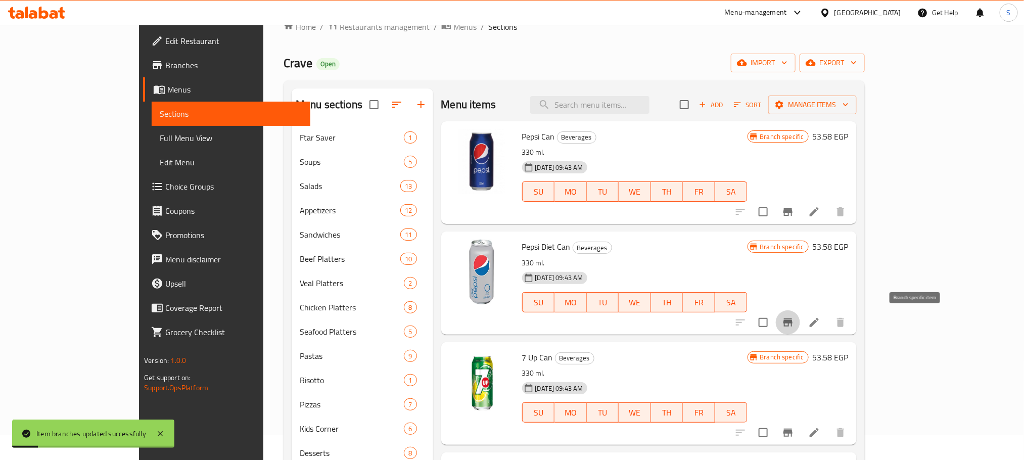
click at [794, 318] on icon "Branch-specific-item" at bounding box center [788, 322] width 12 height 12
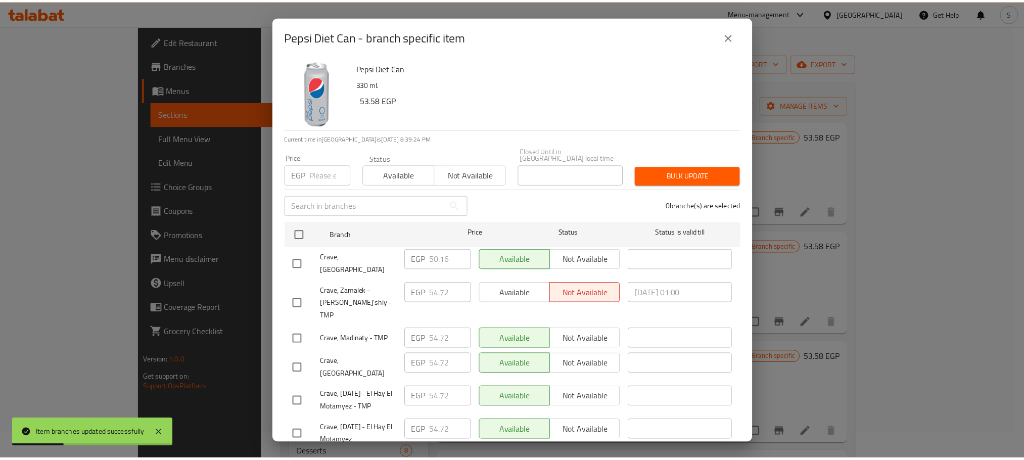
scroll to position [419, 0]
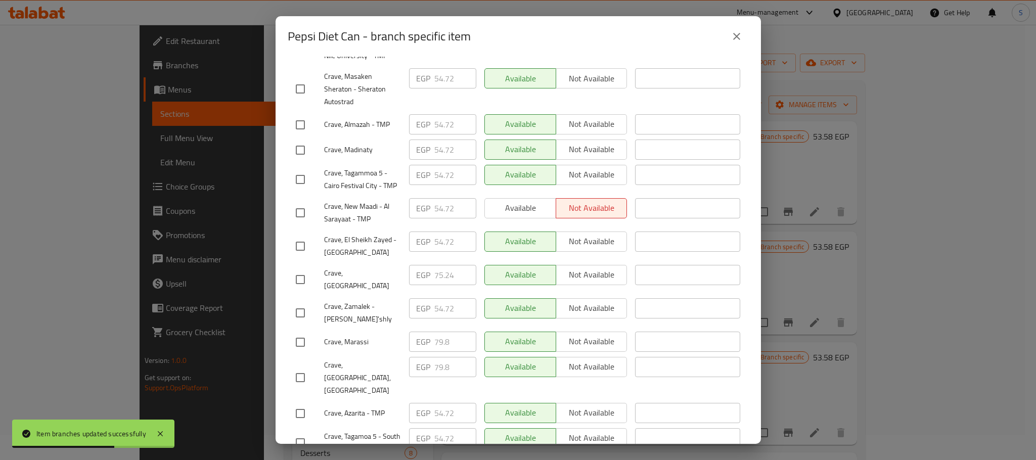
click at [740, 33] on icon "close" at bounding box center [737, 36] width 12 height 12
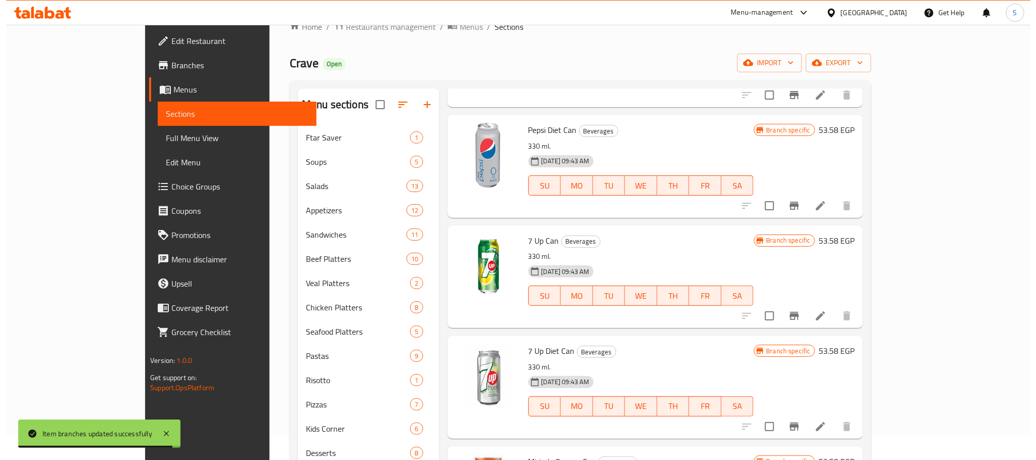
scroll to position [120, 0]
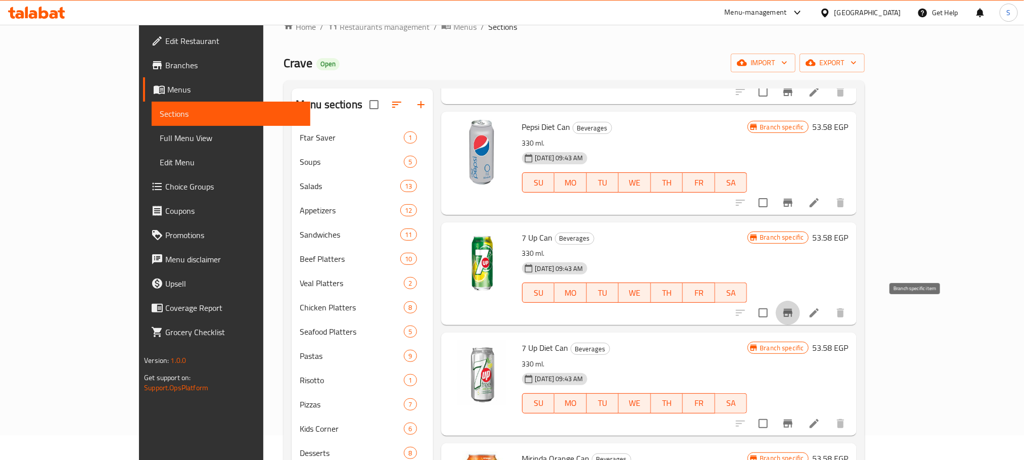
click at [793, 313] on icon "Branch-specific-item" at bounding box center [788, 313] width 9 height 8
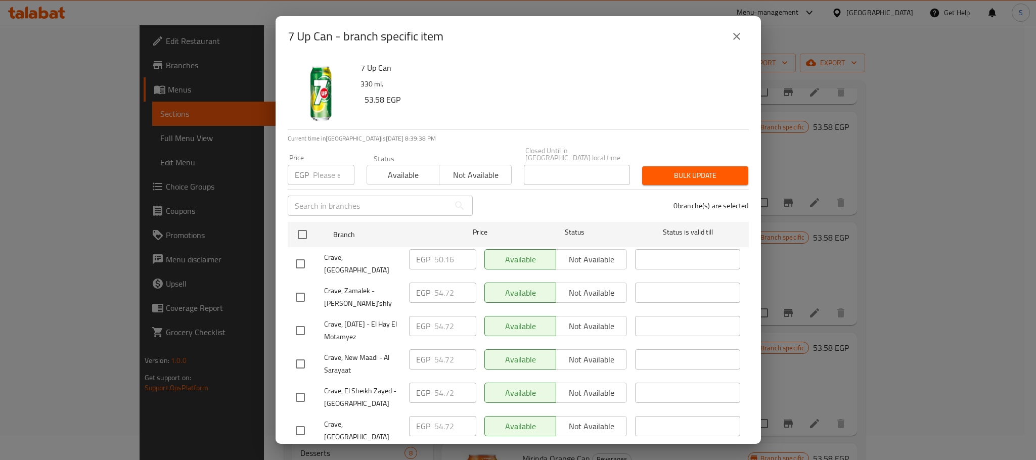
scroll to position [419, 0]
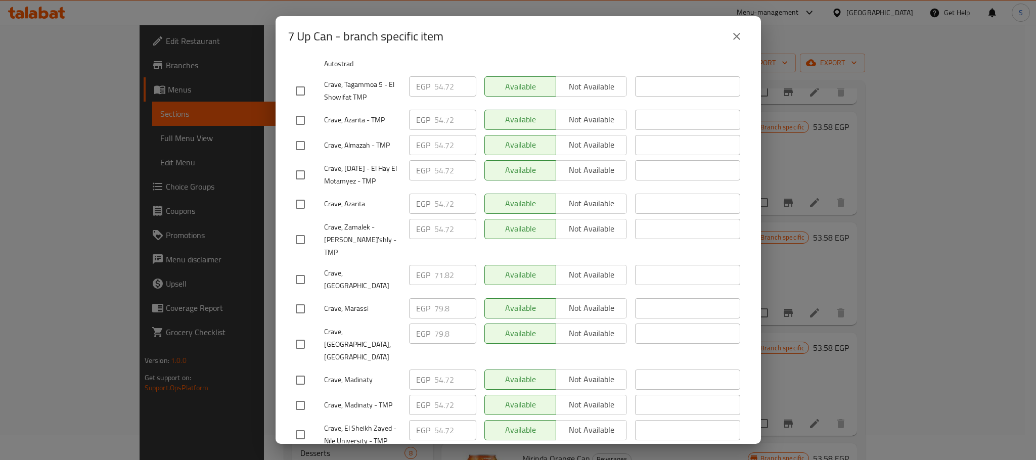
click at [296, 269] on input "checkbox" at bounding box center [300, 279] width 21 height 21
checkbox input "true"
click at [440, 265] on input "71.82" at bounding box center [455, 275] width 42 height 20
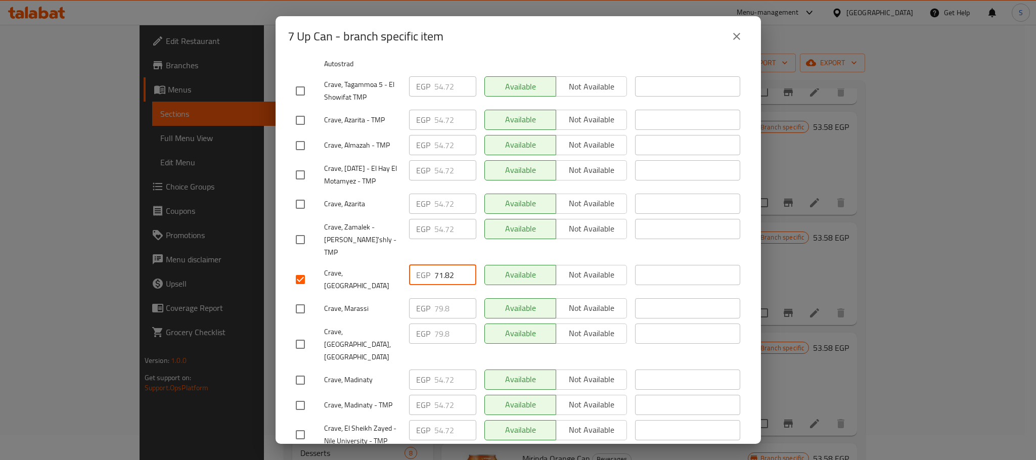
paste input "5.240"
type input "75.240"
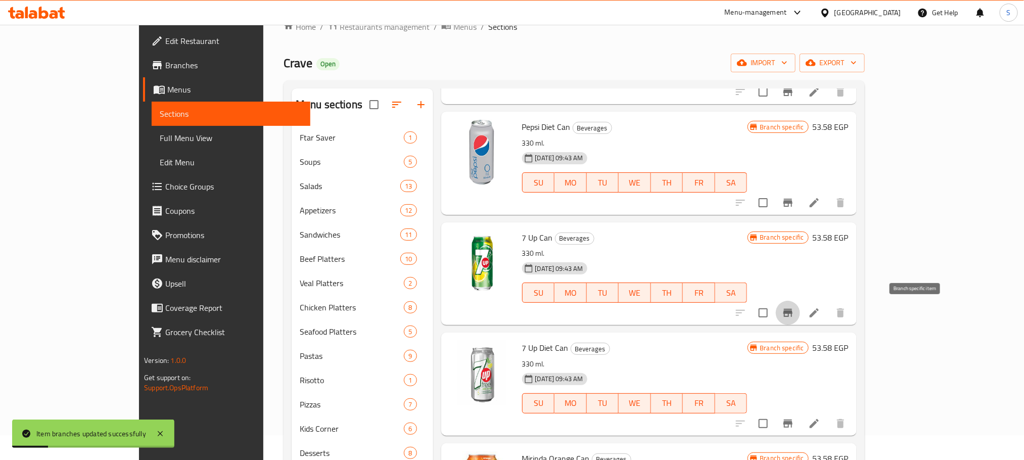
click at [794, 318] on icon "Branch-specific-item" at bounding box center [788, 313] width 12 height 12
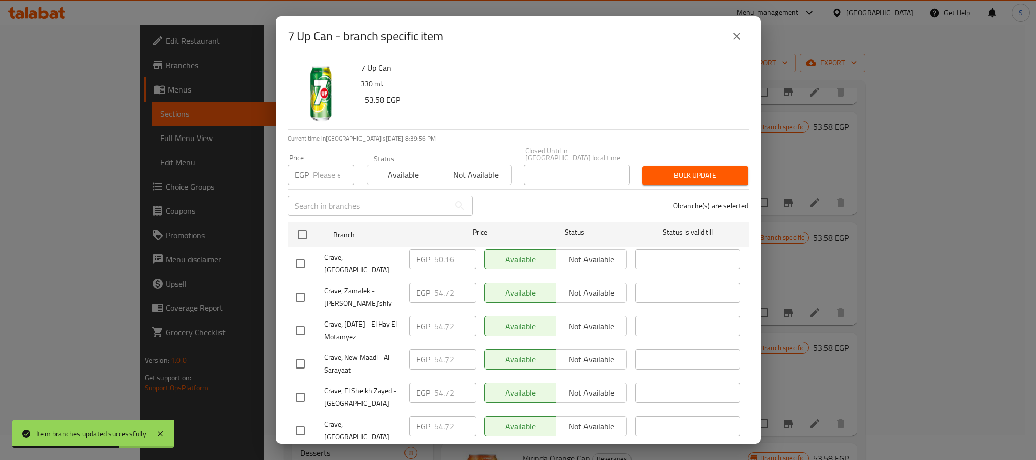
scroll to position [419, 0]
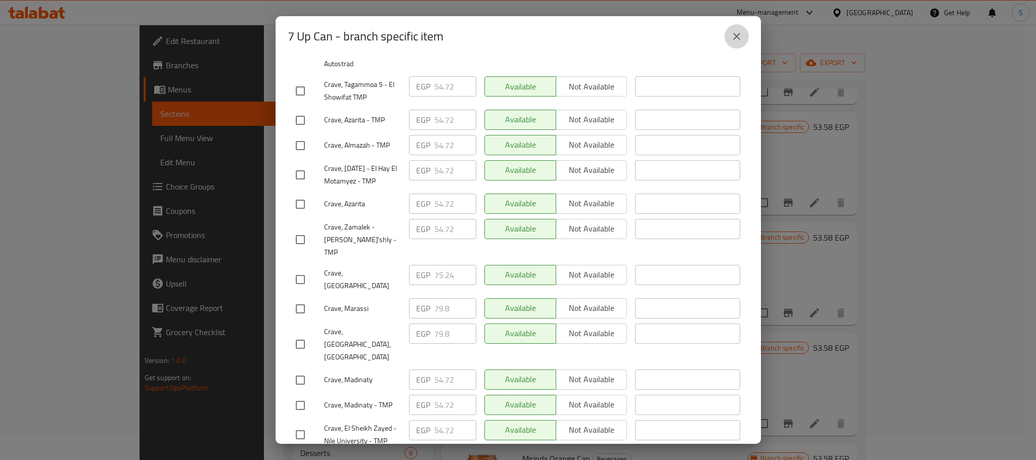
click at [736, 32] on icon "close" at bounding box center [737, 36] width 12 height 12
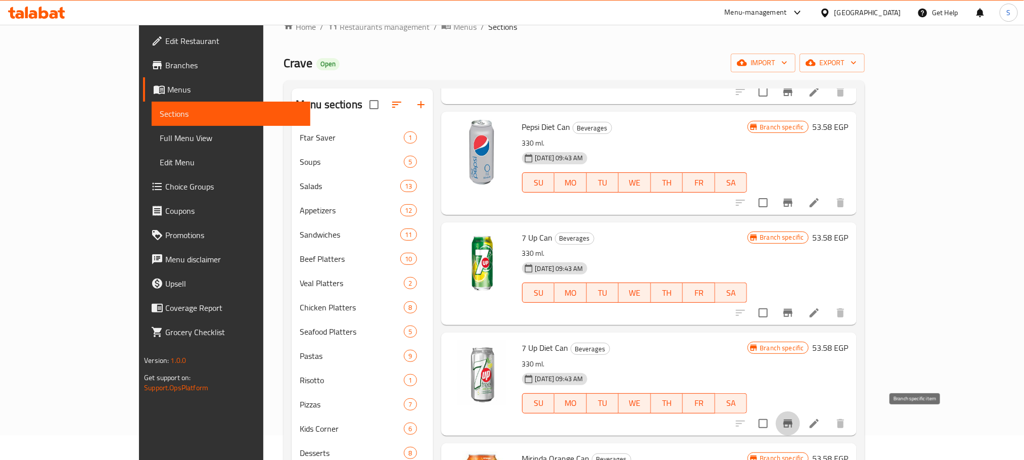
click at [793, 423] on icon "Branch-specific-item" at bounding box center [788, 424] width 9 height 8
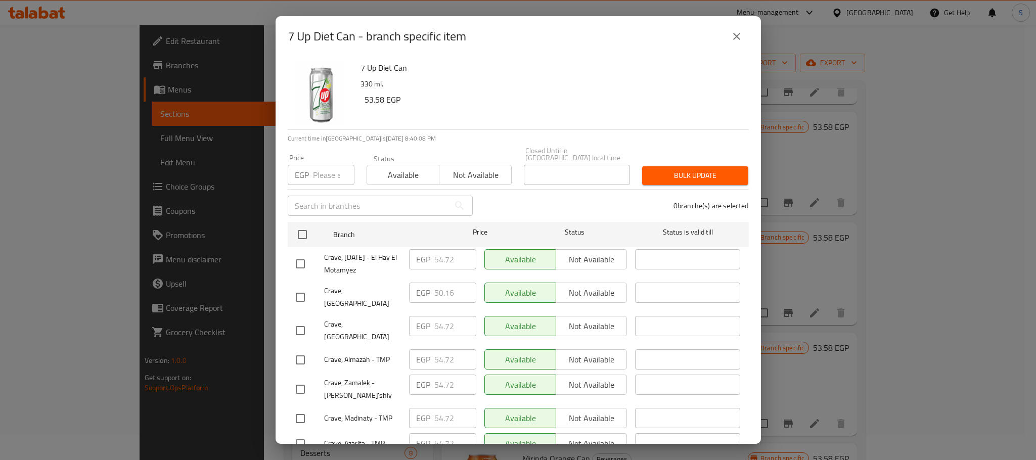
scroll to position [399, 0]
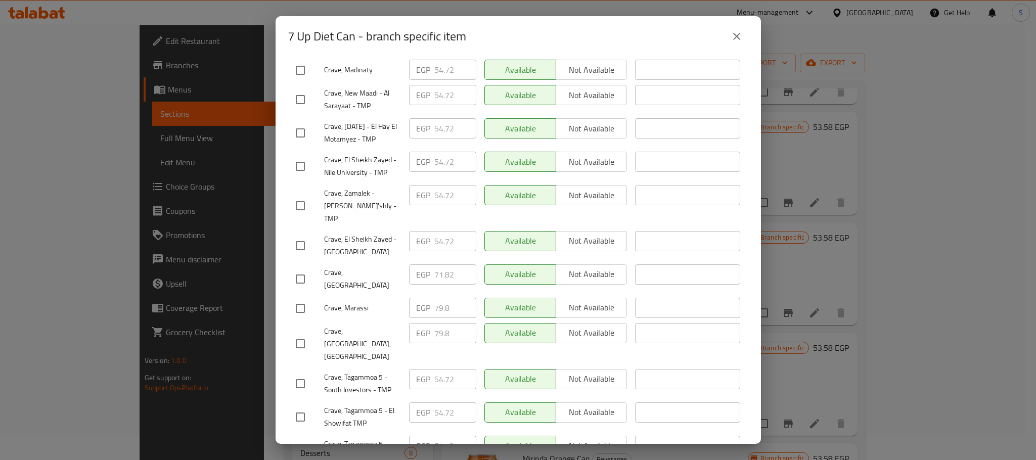
click at [298, 268] on input "checkbox" at bounding box center [300, 278] width 21 height 21
checkbox input "true"
click at [438, 264] on input "71.82" at bounding box center [455, 274] width 42 height 20
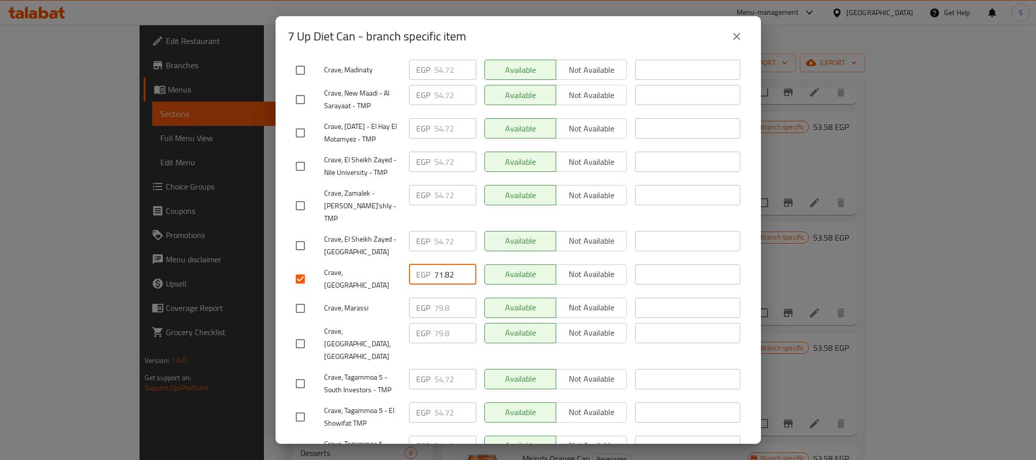
paste input "5.240"
type input "75.240"
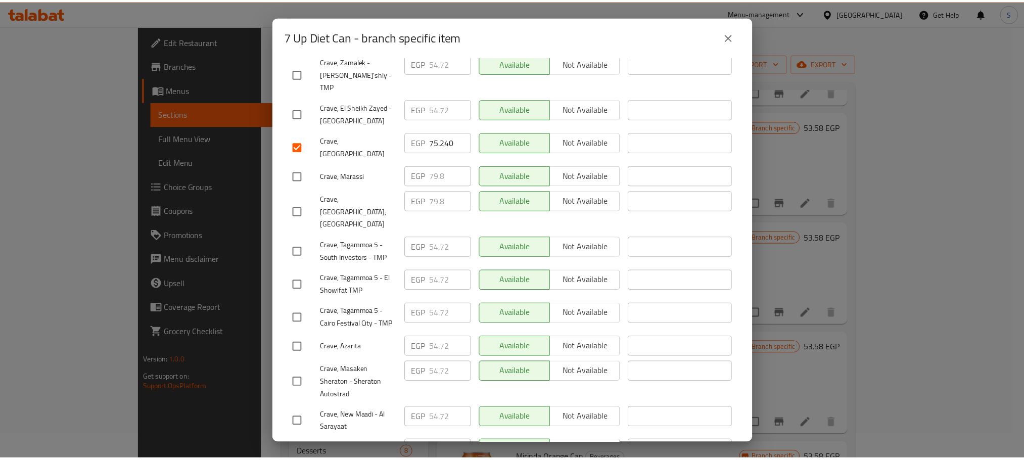
scroll to position [541, 0]
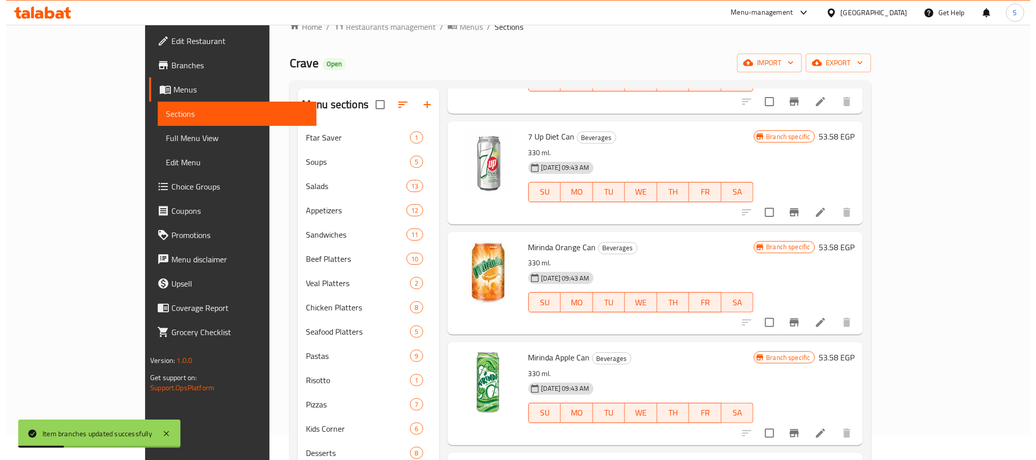
scroll to position [337, 0]
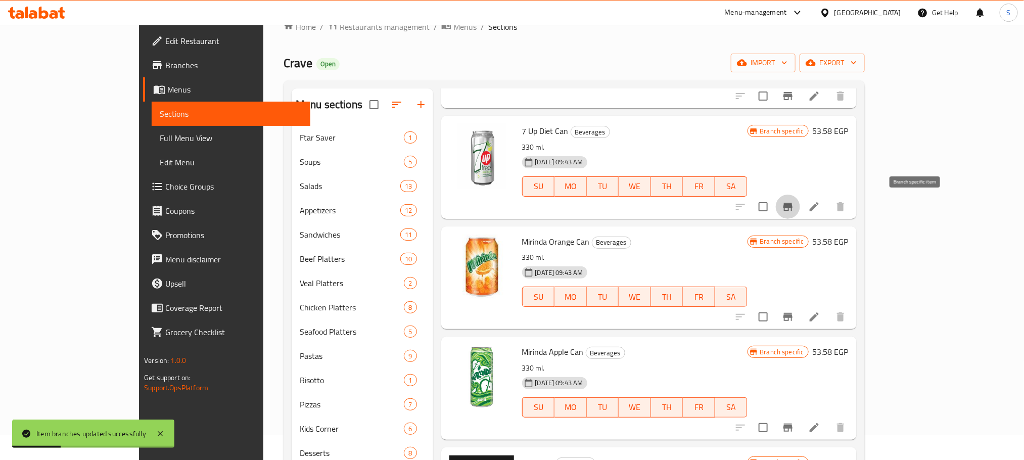
click at [794, 208] on icon "Branch-specific-item" at bounding box center [788, 207] width 12 height 12
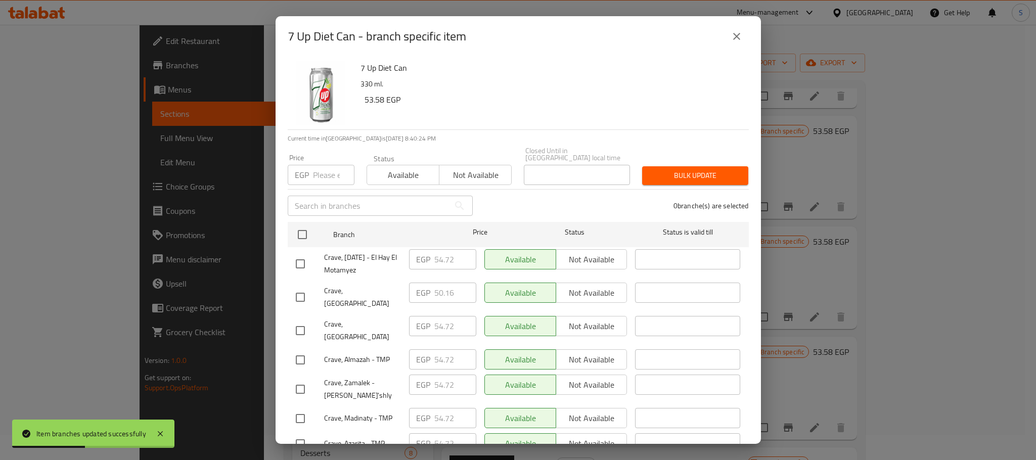
scroll to position [399, 0]
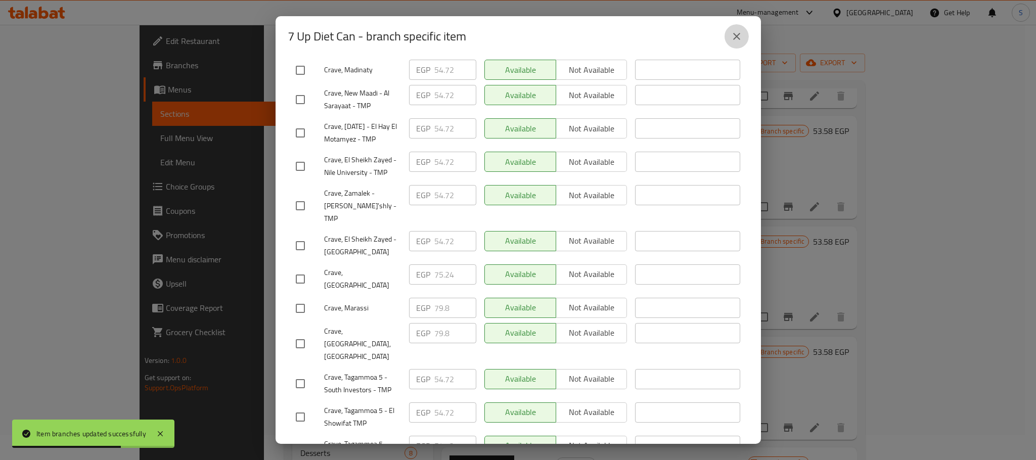
click at [735, 42] on button "close" at bounding box center [737, 36] width 24 height 24
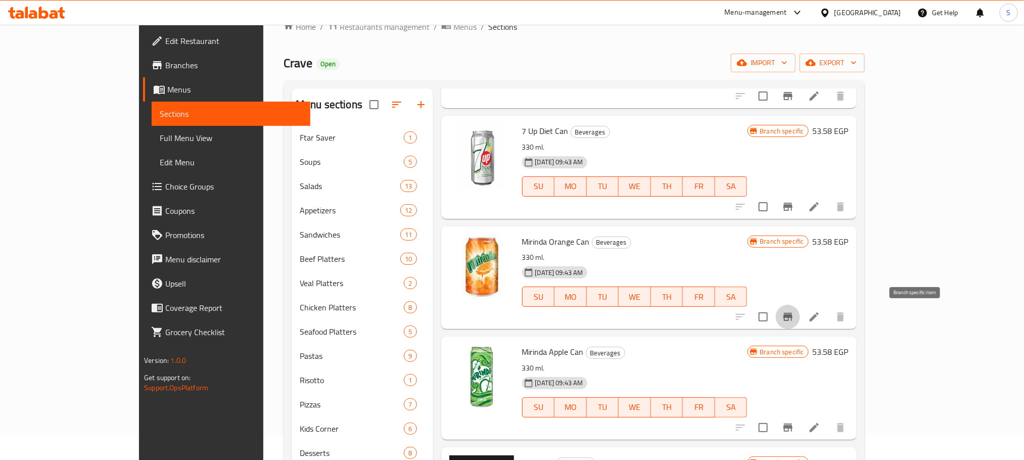
click at [794, 311] on icon "Branch-specific-item" at bounding box center [788, 317] width 12 height 12
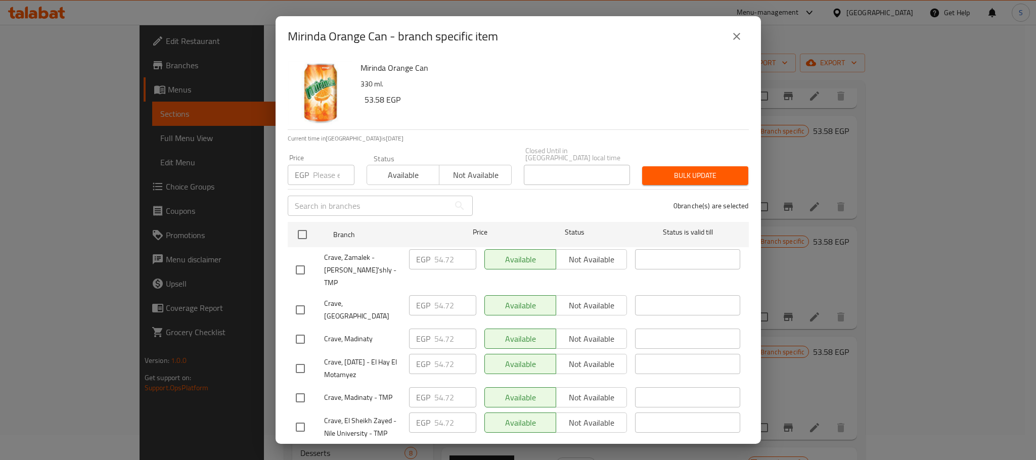
scroll to position [461, 0]
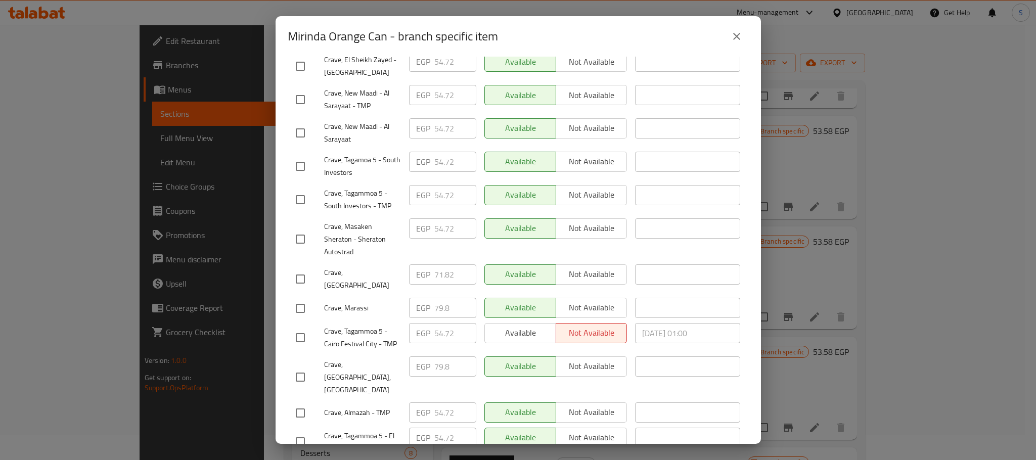
click at [299, 268] on input "checkbox" at bounding box center [300, 278] width 21 height 21
checkbox input "true"
click at [445, 264] on input "71.82" at bounding box center [455, 274] width 42 height 20
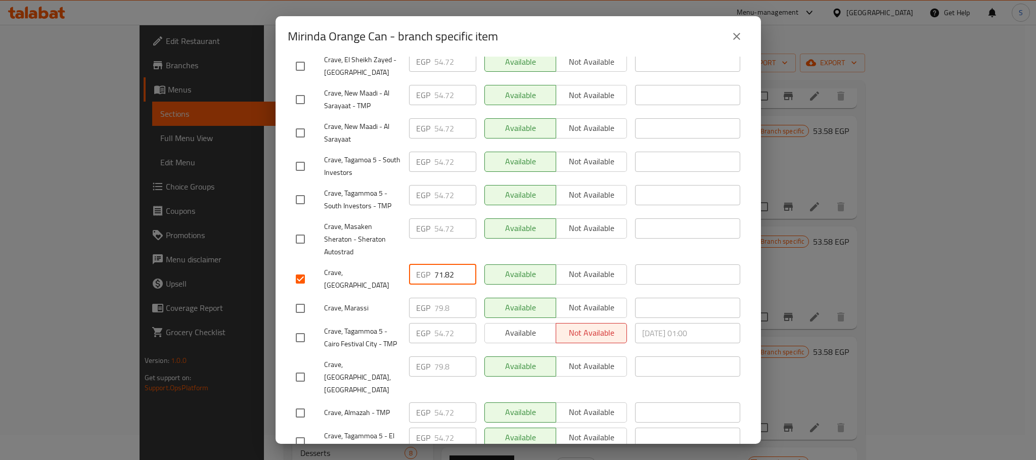
paste input "5.240"
type input "75.240"
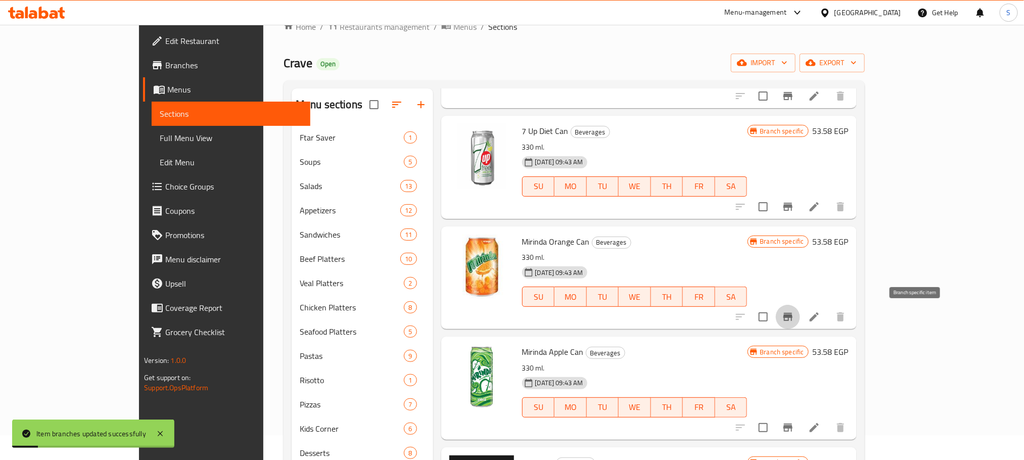
click at [794, 319] on icon "Branch-specific-item" at bounding box center [788, 317] width 12 height 12
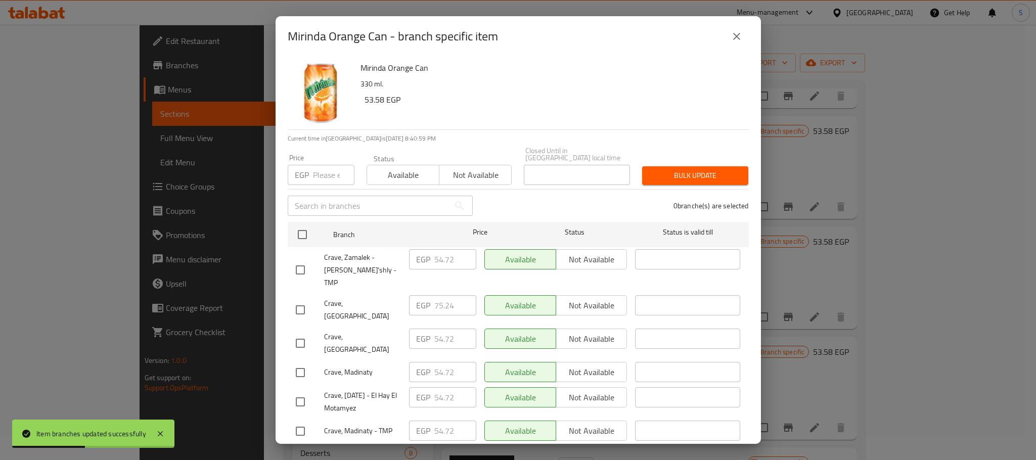
click at [733, 38] on icon "close" at bounding box center [737, 36] width 12 height 12
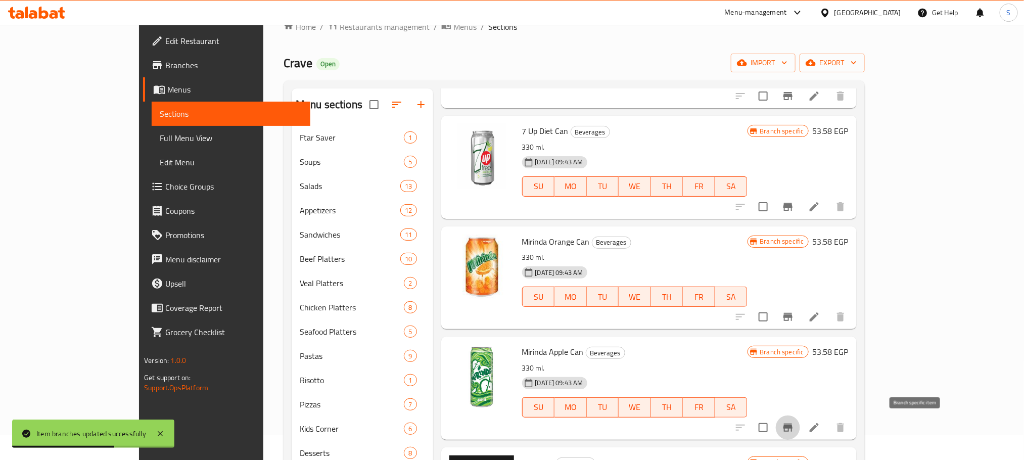
click at [794, 425] on icon "Branch-specific-item" at bounding box center [788, 428] width 12 height 12
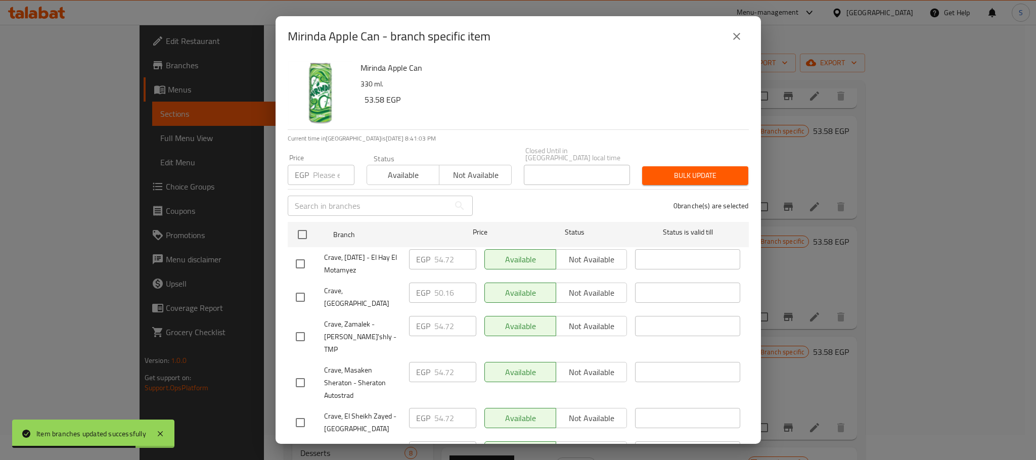
scroll to position [352, 0]
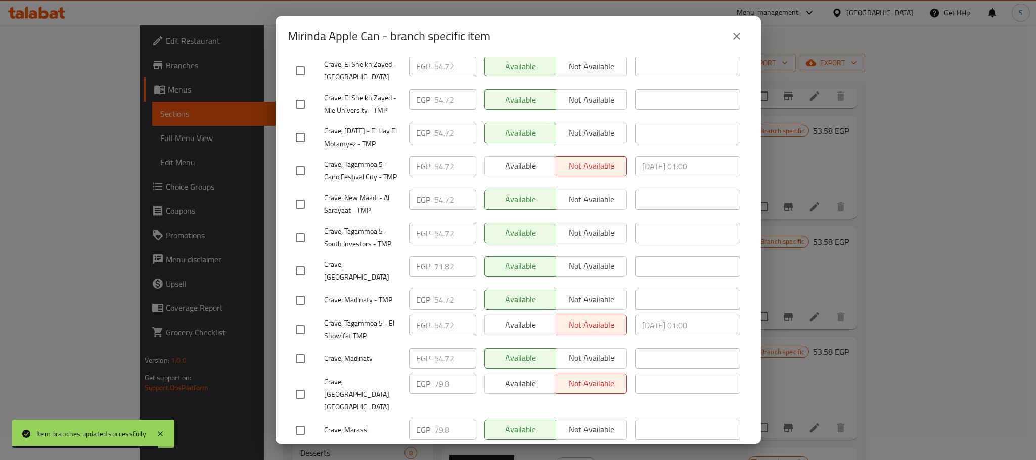
click at [302, 260] on input "checkbox" at bounding box center [300, 270] width 21 height 21
checkbox input "true"
click at [436, 256] on input "71.82" at bounding box center [455, 266] width 42 height 20
drag, startPoint x: 436, startPoint y: 249, endPoint x: 574, endPoint y: 249, distance: 138.0
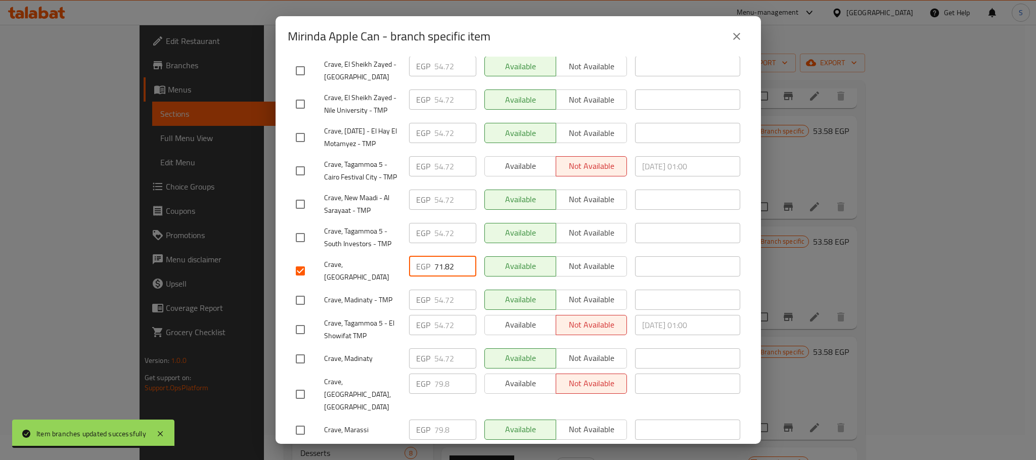
click at [436, 256] on input "71.82" at bounding box center [455, 266] width 42 height 20
paste input "5.240"
type input "75.240"
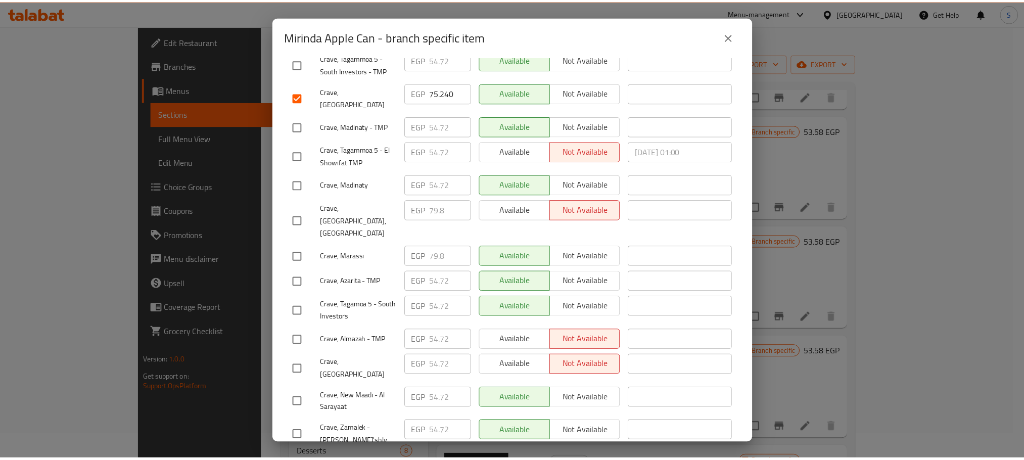
scroll to position [541, 0]
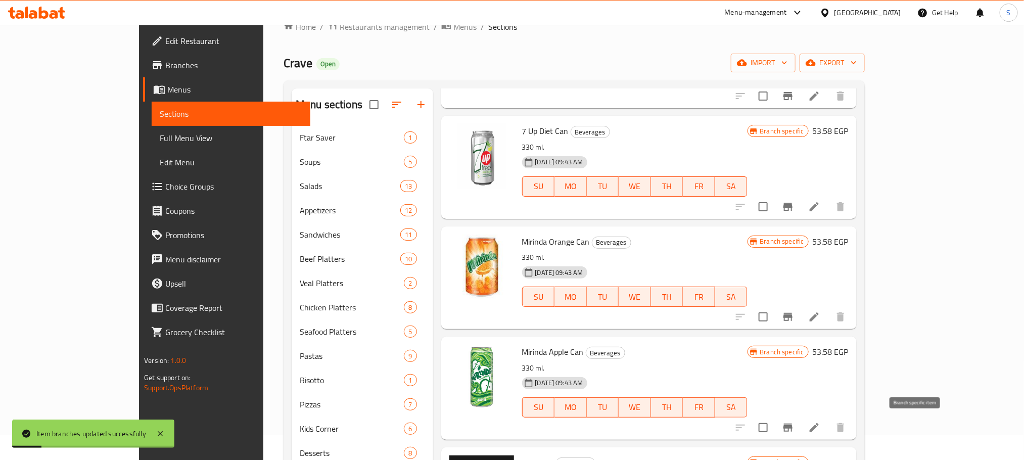
click at [794, 432] on icon "Branch-specific-item" at bounding box center [788, 428] width 12 height 12
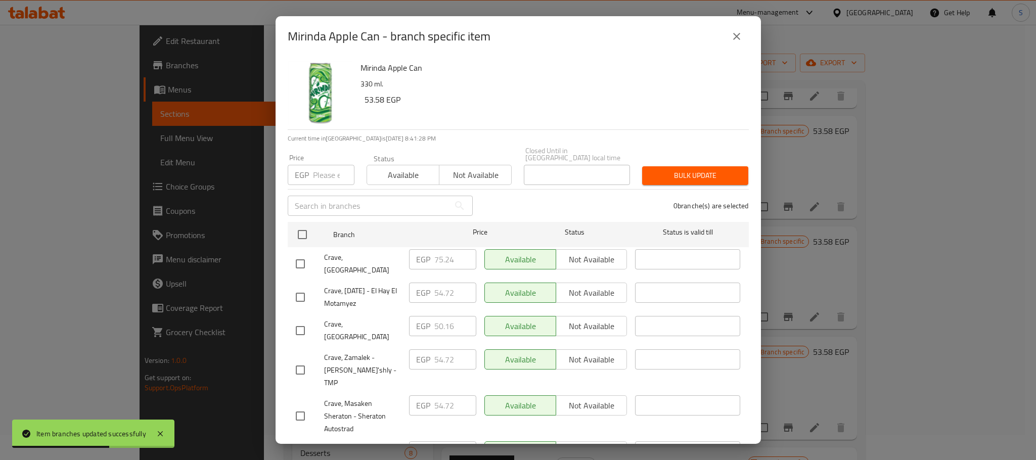
click at [730, 37] on button "close" at bounding box center [737, 36] width 24 height 24
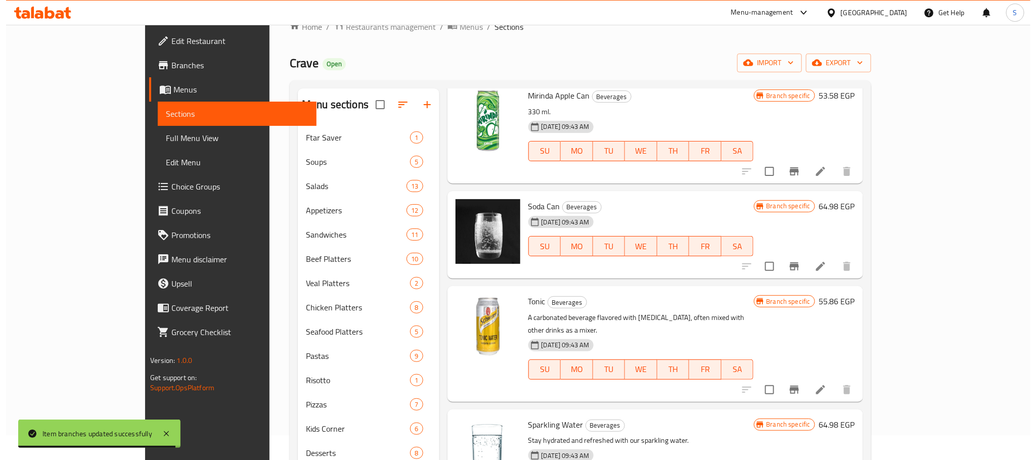
scroll to position [600, 0]
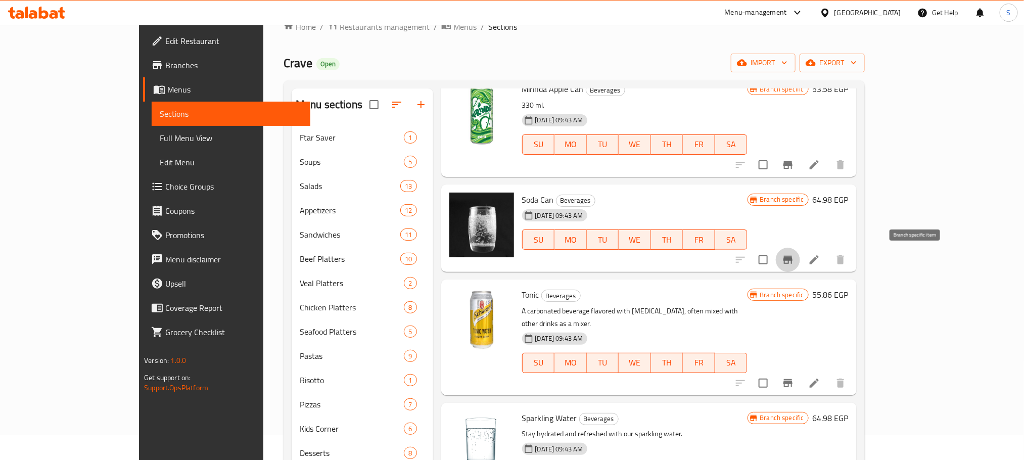
click at [793, 260] on icon "Branch-specific-item" at bounding box center [788, 260] width 9 height 8
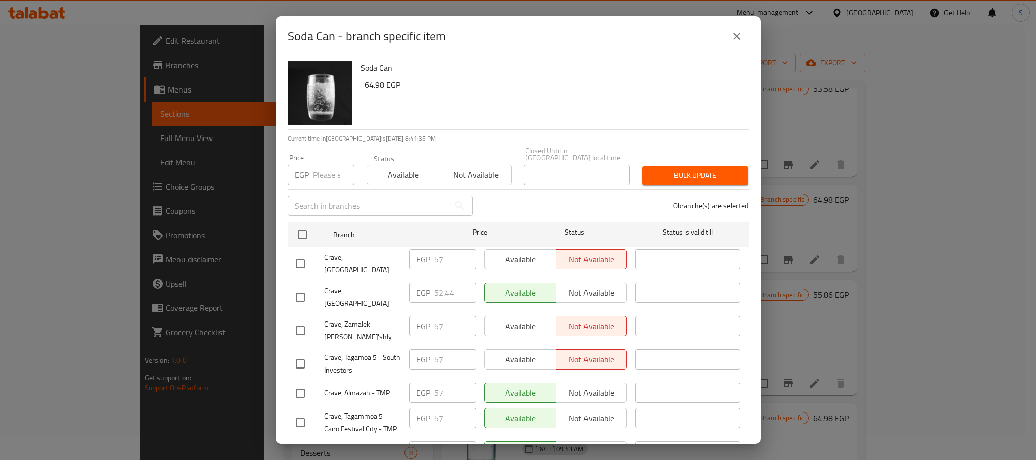
scroll to position [374, 0]
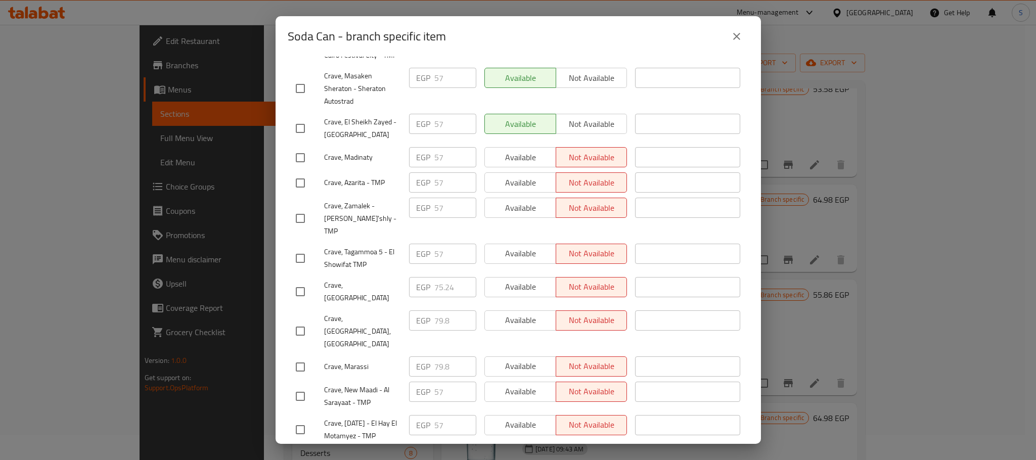
click at [302, 281] on input "checkbox" at bounding box center [300, 291] width 21 height 21
checkbox input "true"
click at [438, 277] on input "75.24" at bounding box center [455, 287] width 42 height 20
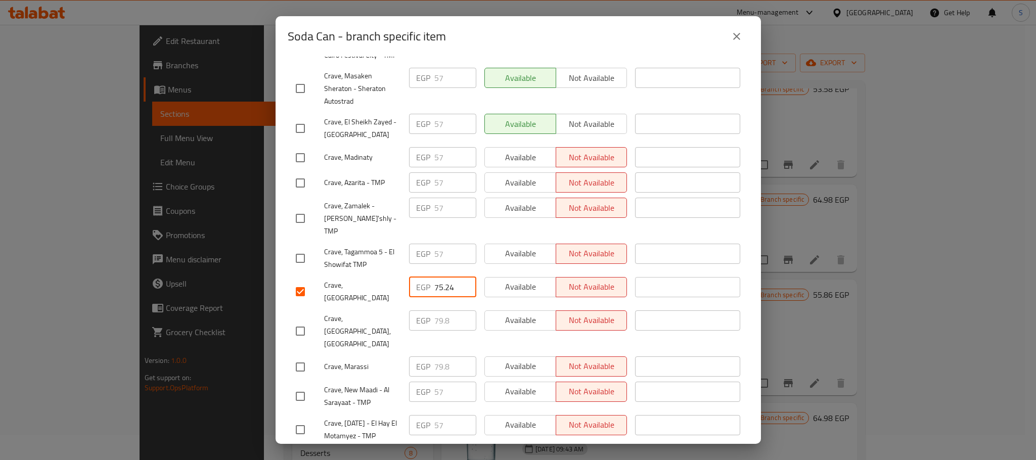
paste input "9.800"
type input "79.800"
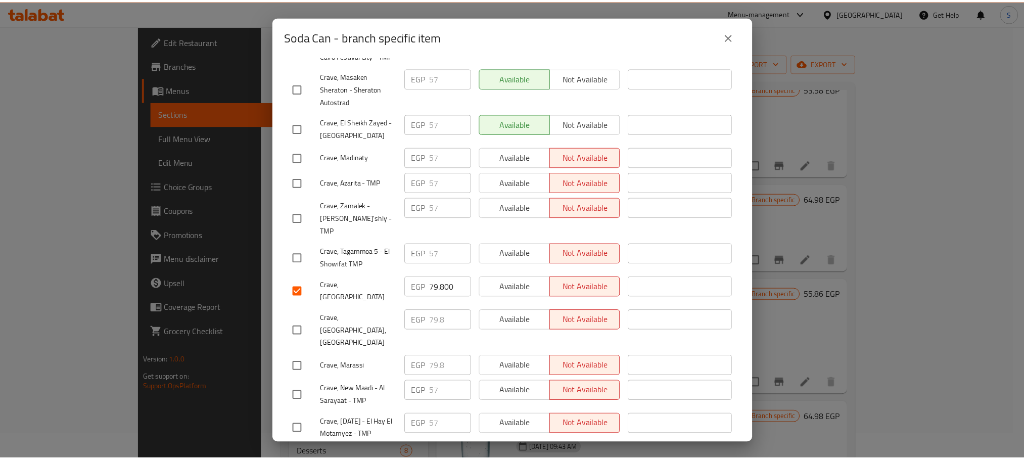
scroll to position [541, 0]
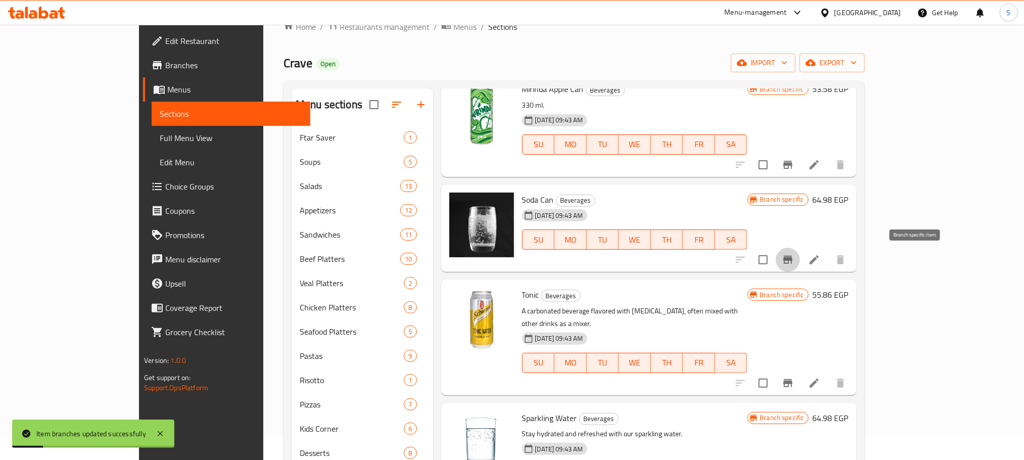
click at [793, 257] on icon "Branch-specific-item" at bounding box center [788, 260] width 9 height 8
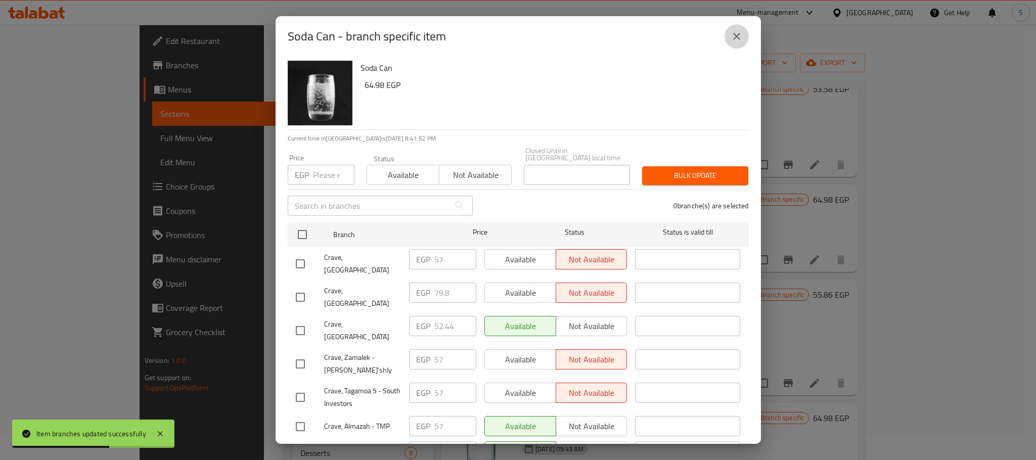
click at [740, 41] on icon "close" at bounding box center [737, 36] width 12 height 12
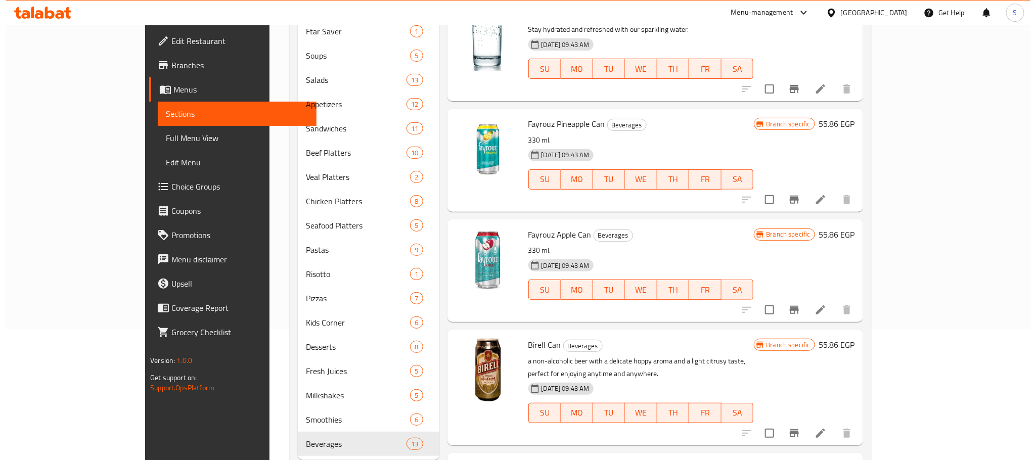
scroll to position [159, 0]
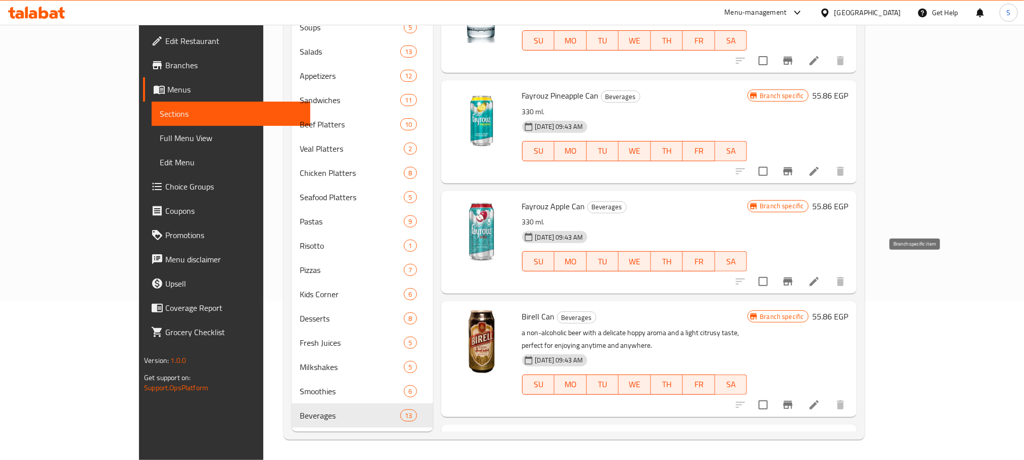
click at [794, 276] on icon "Branch-specific-item" at bounding box center [788, 282] width 12 height 12
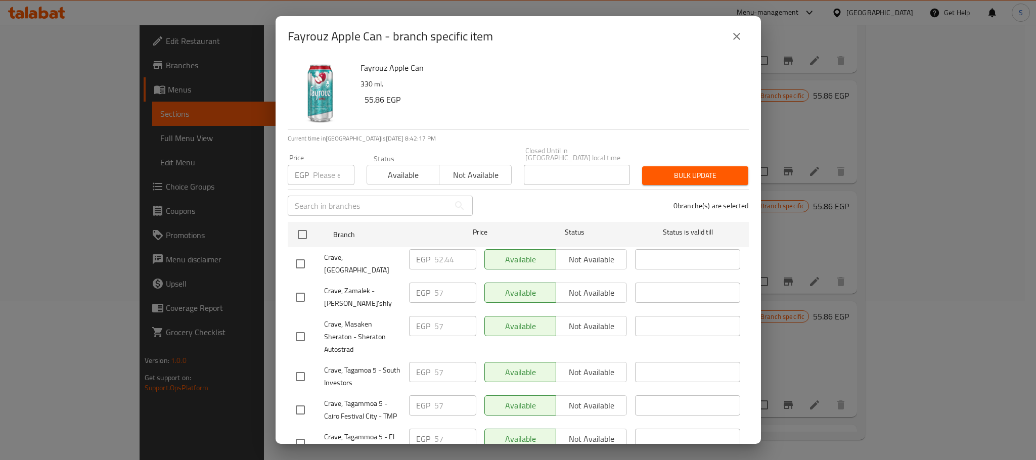
scroll to position [415, 0]
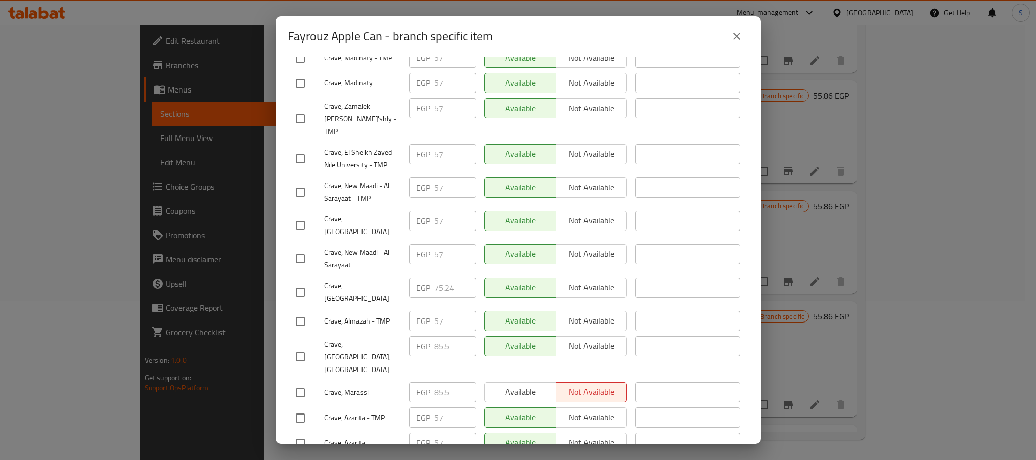
click at [305, 282] on input "checkbox" at bounding box center [300, 292] width 21 height 21
checkbox input "true"
click at [437, 278] on input "75.24" at bounding box center [455, 288] width 42 height 20
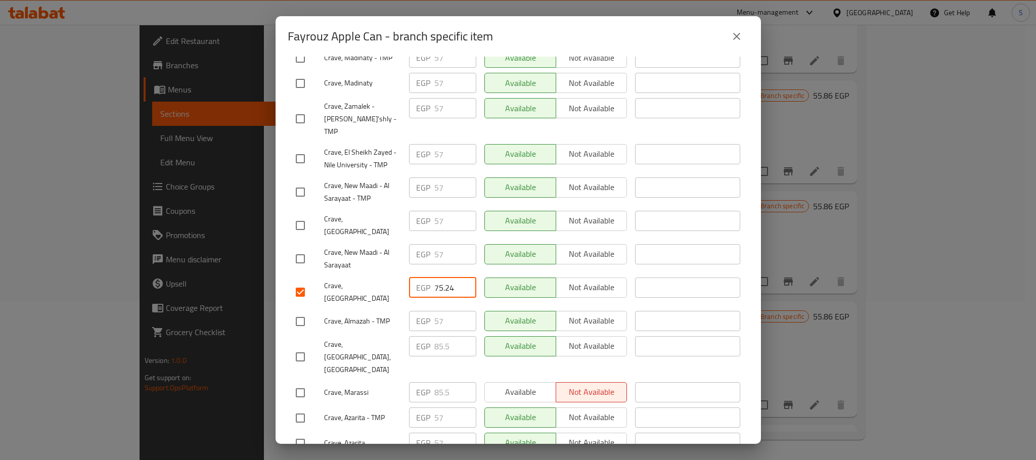
paste input "9.800"
type input "79.800"
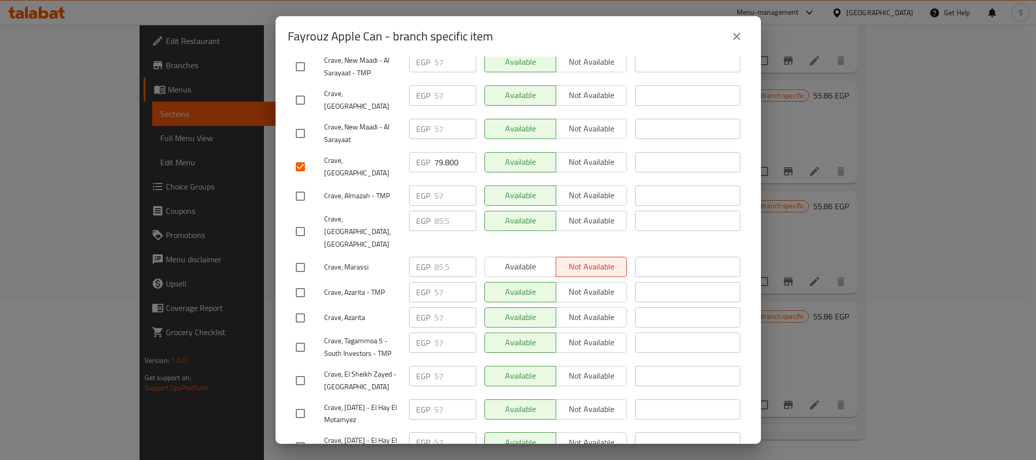
scroll to position [541, 0]
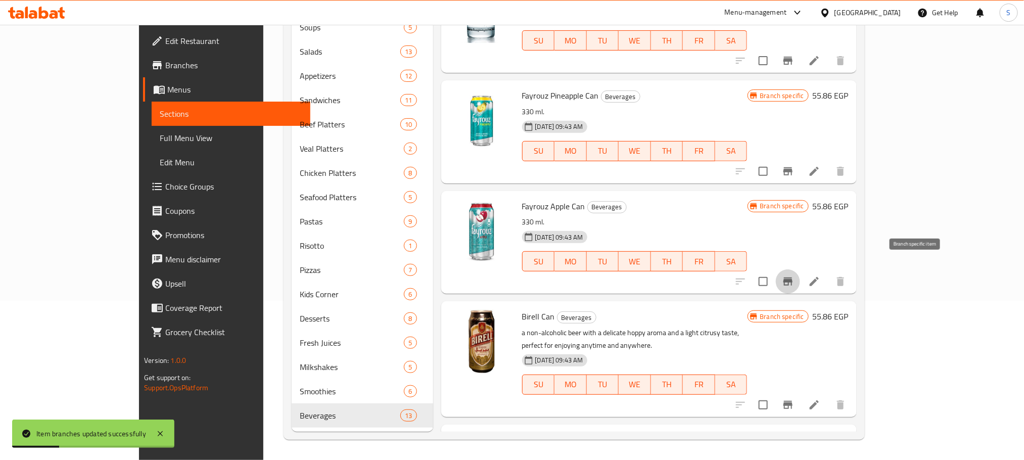
click at [800, 276] on button "Branch-specific-item" at bounding box center [788, 281] width 24 height 24
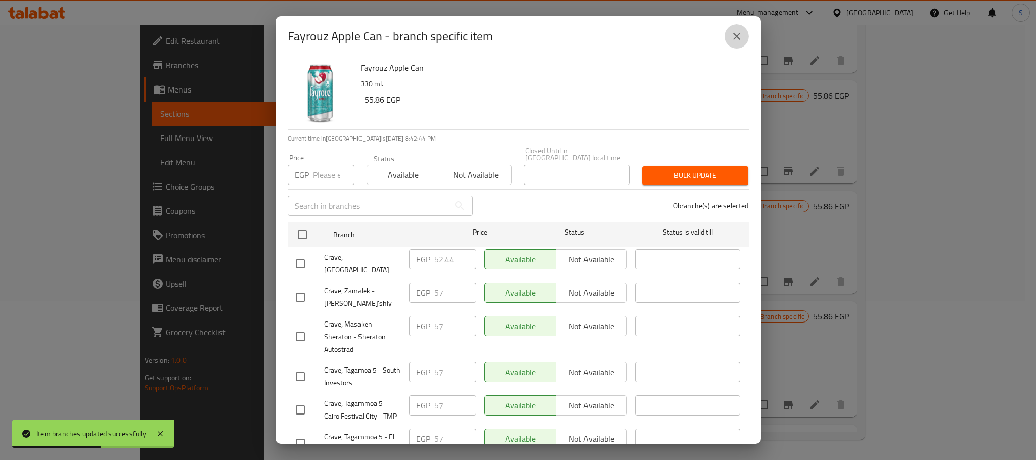
click at [736, 37] on icon "close" at bounding box center [736, 36] width 7 height 7
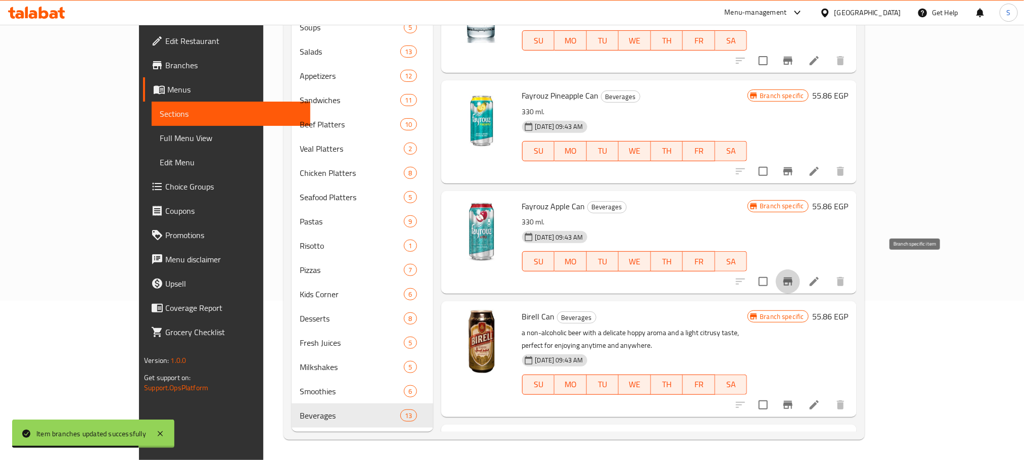
click at [793, 278] on icon "Branch-specific-item" at bounding box center [788, 282] width 9 height 8
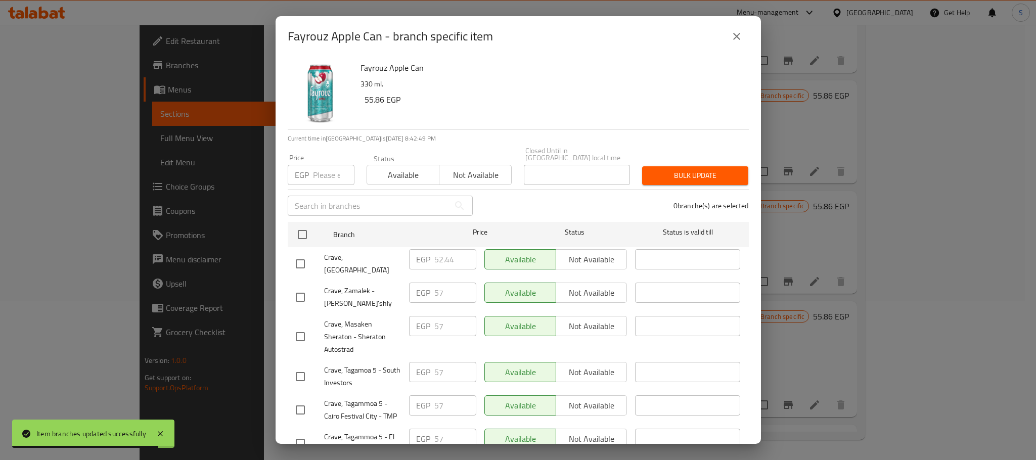
scroll to position [415, 0]
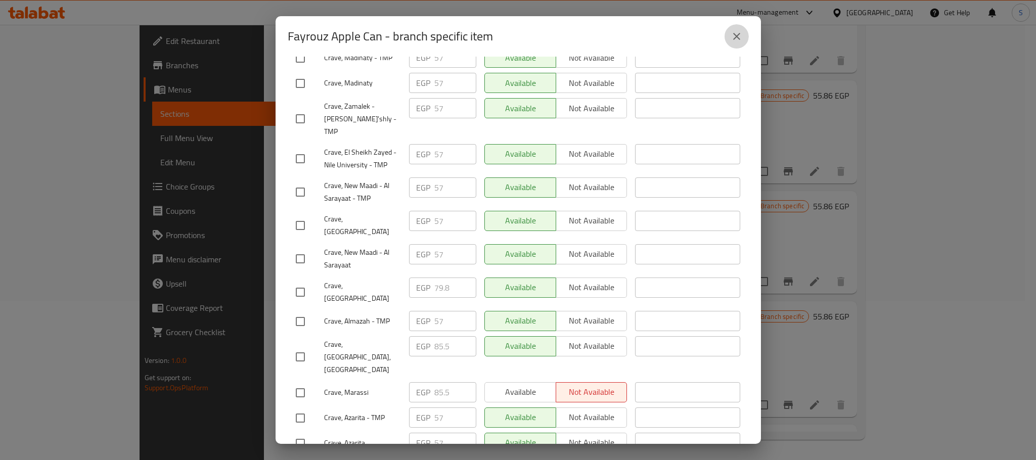
click at [736, 40] on icon "close" at bounding box center [737, 36] width 12 height 12
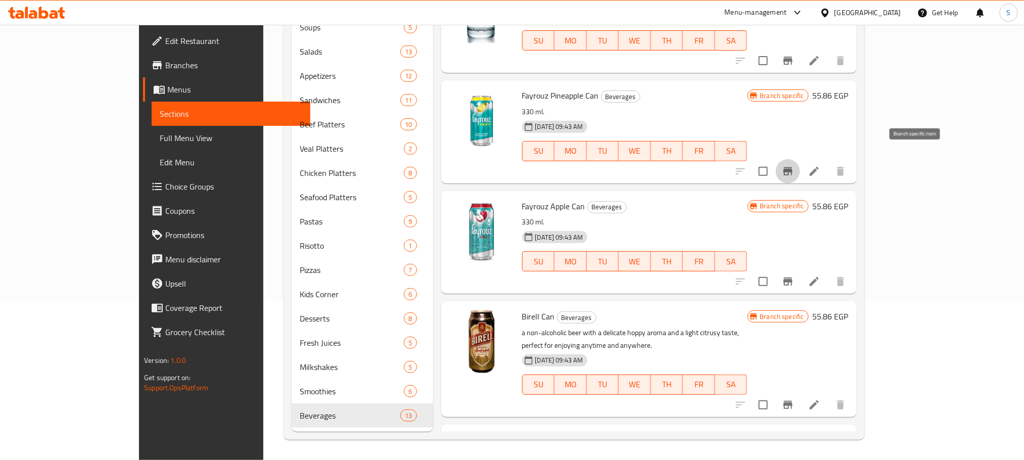
click at [793, 167] on icon "Branch-specific-item" at bounding box center [788, 171] width 9 height 8
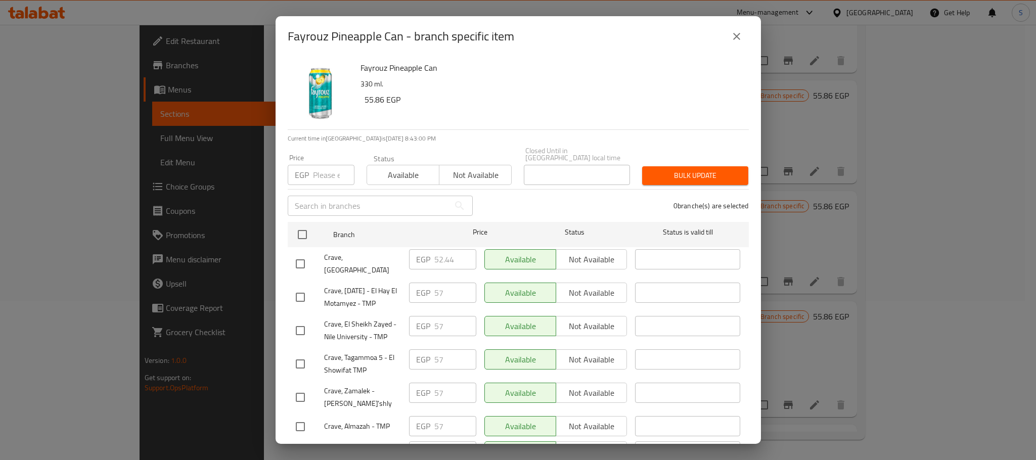
scroll to position [361, 0]
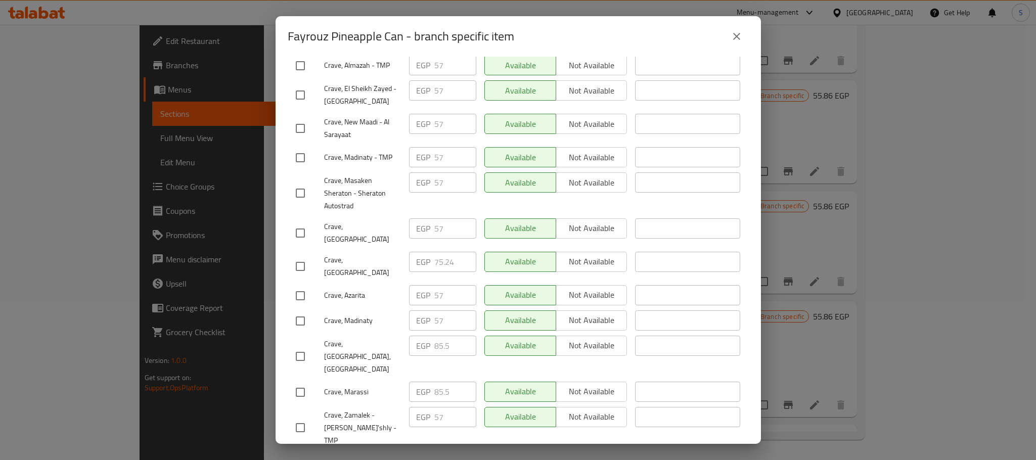
click at [296, 256] on input "checkbox" at bounding box center [300, 266] width 21 height 21
checkbox input "true"
click at [438, 252] on input "75.24" at bounding box center [455, 262] width 42 height 20
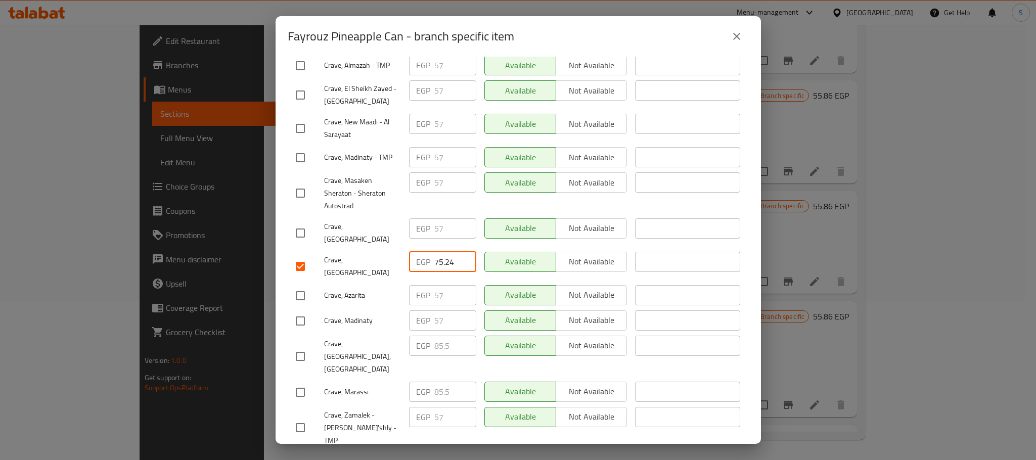
paste input "9.800"
type input "79.800"
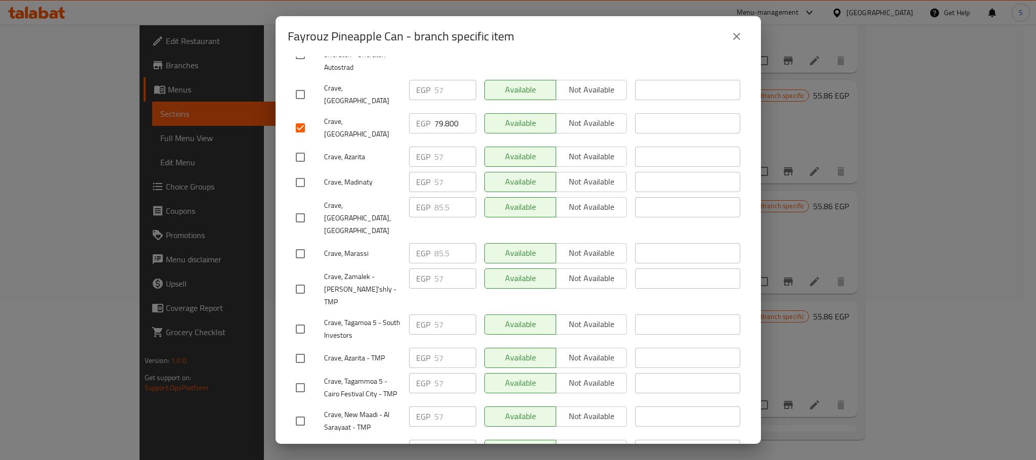
scroll to position [541, 0]
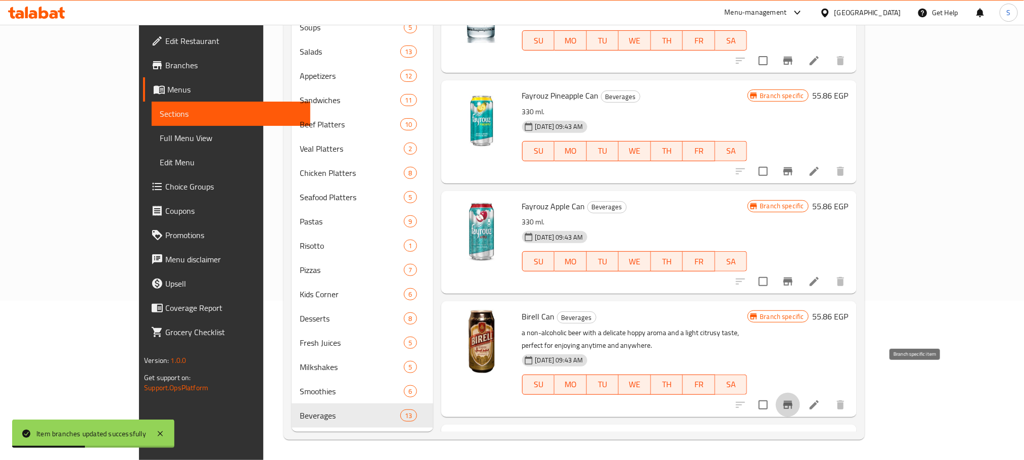
click at [793, 401] on icon "Branch-specific-item" at bounding box center [788, 405] width 9 height 8
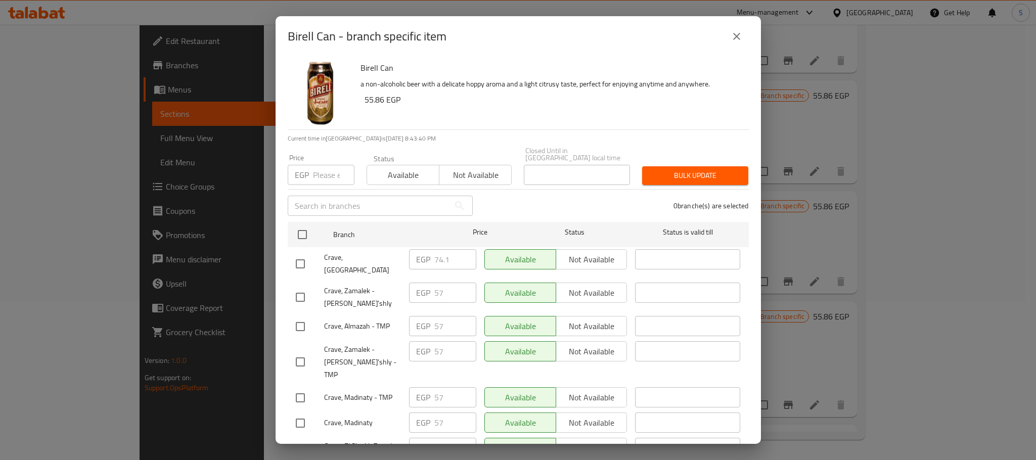
scroll to position [202, 0]
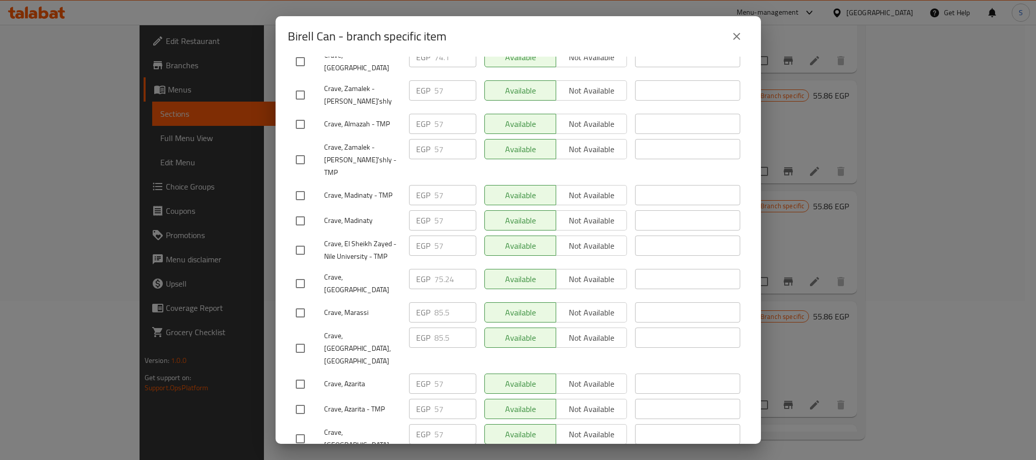
click at [299, 273] on input "checkbox" at bounding box center [300, 283] width 21 height 21
checkbox input "true"
click at [444, 269] on input "75.24" at bounding box center [455, 279] width 42 height 20
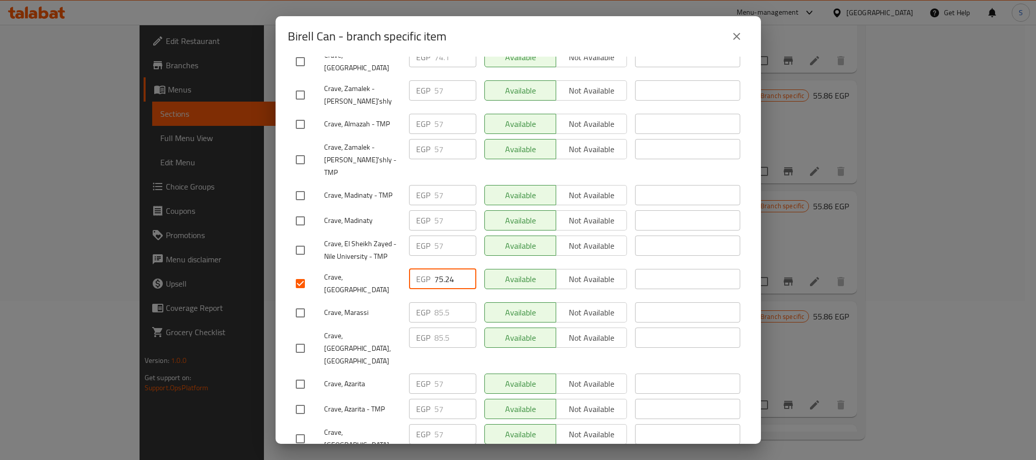
paste input "9.800"
type input "79.800"
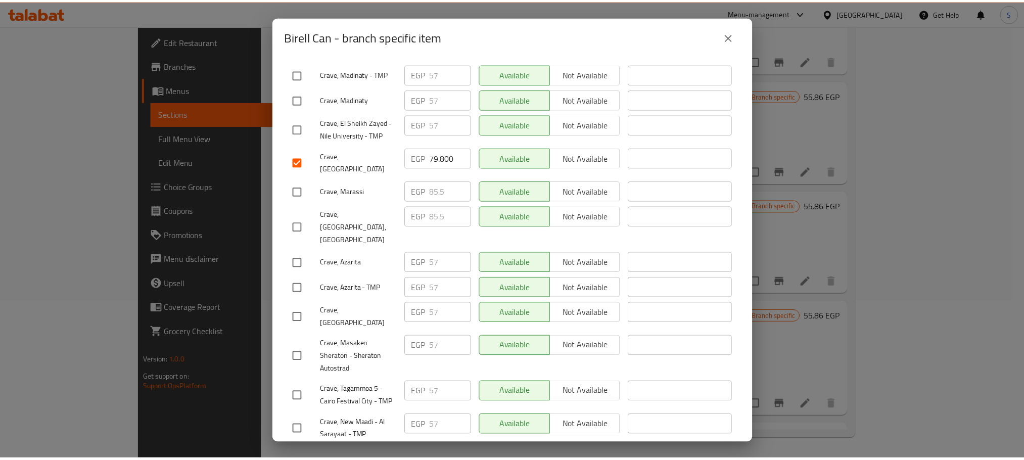
scroll to position [541, 0]
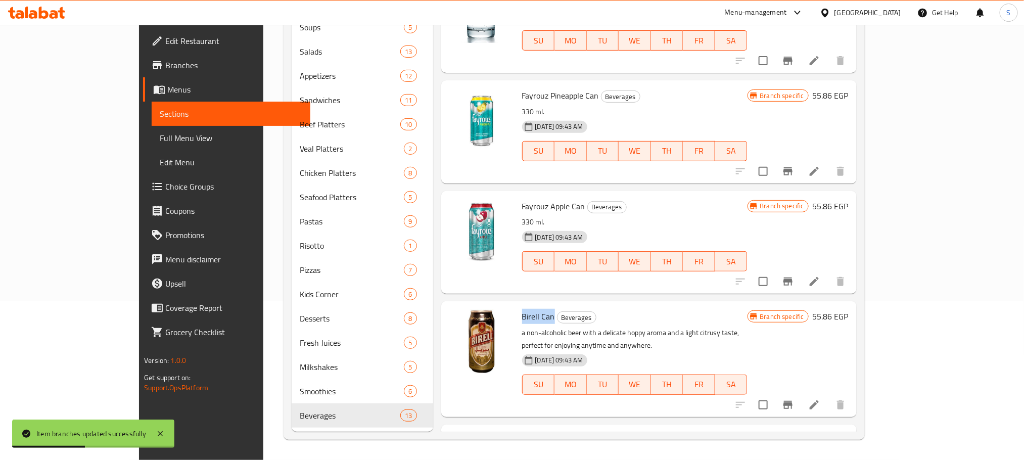
drag, startPoint x: 517, startPoint y: 305, endPoint x: 483, endPoint y: 305, distance: 34.4
click at [518, 305] on div "Birell Can Beverages a non-alcoholic beer with a delicate hoppy aroma and a lig…" at bounding box center [635, 358] width 234 height 107
copy span "Birell Can"
click at [793, 401] on icon "Branch-specific-item" at bounding box center [788, 405] width 9 height 8
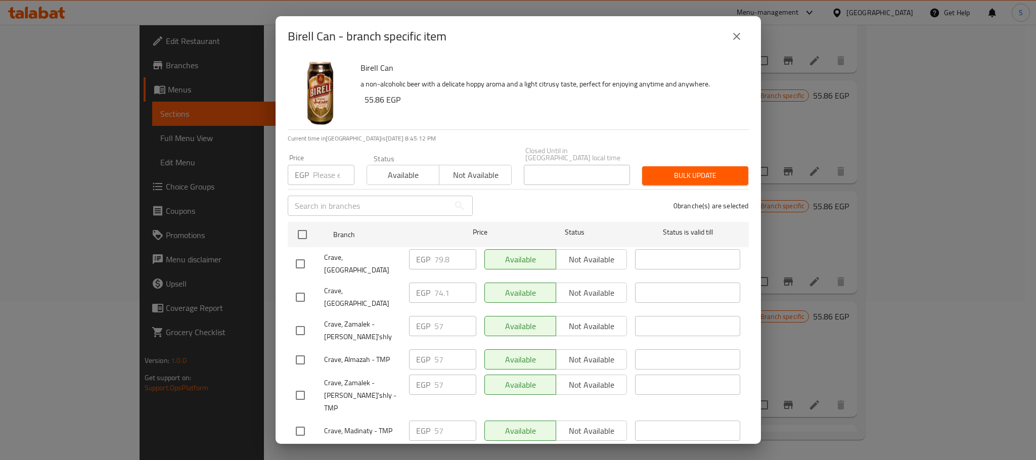
click at [742, 33] on icon "close" at bounding box center [737, 36] width 12 height 12
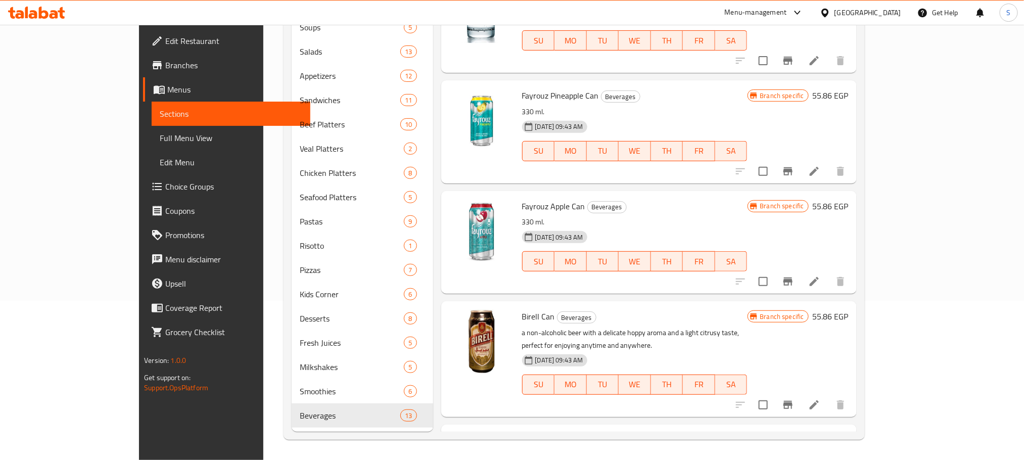
scroll to position [968, 0]
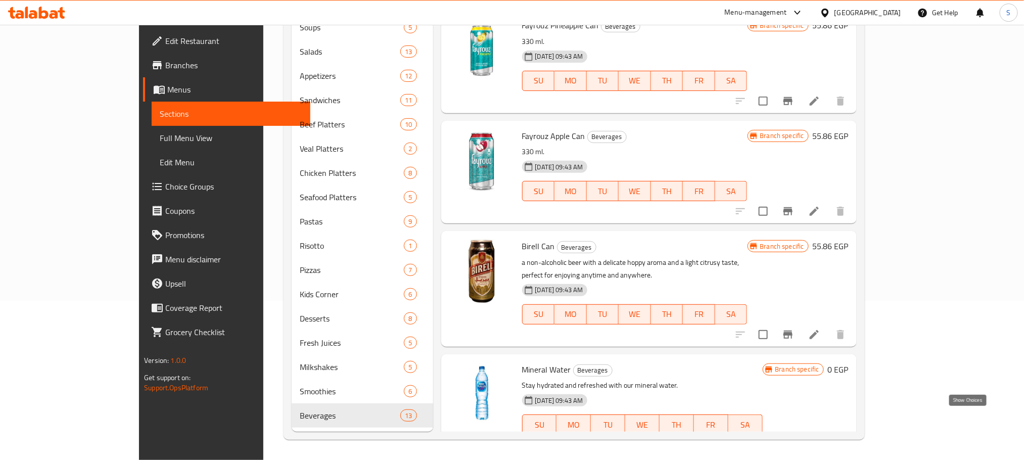
click at [847, 439] on icon "show more" at bounding box center [841, 445] width 12 height 12
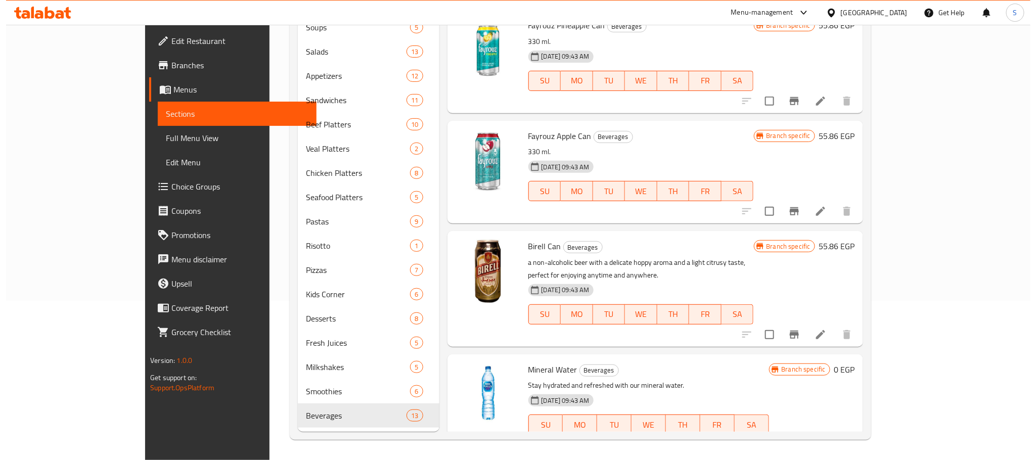
scroll to position [1056, 0]
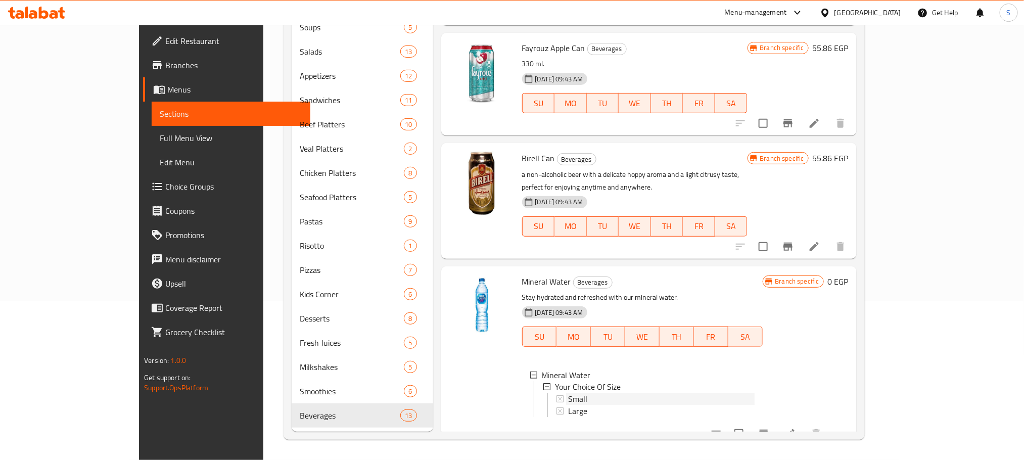
click at [568, 393] on span "Small" at bounding box center [577, 399] width 19 height 12
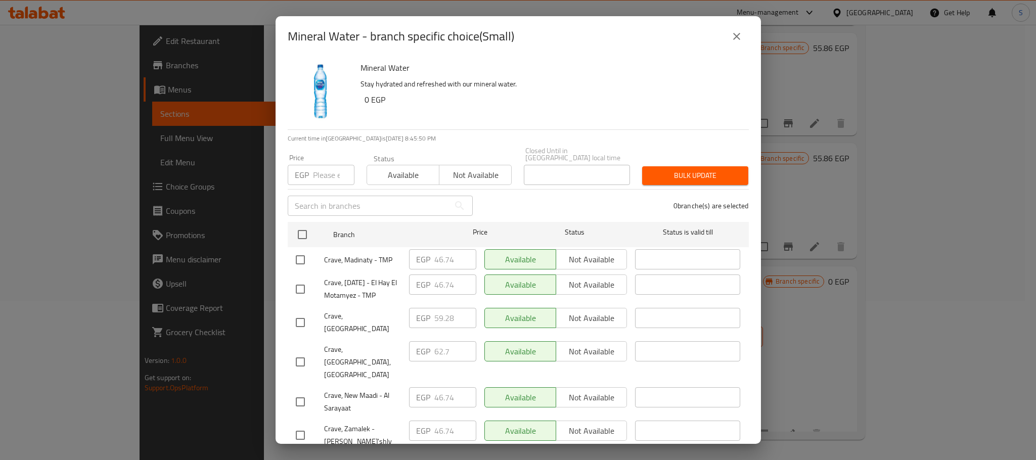
click at [298, 317] on input "checkbox" at bounding box center [300, 322] width 21 height 21
checkbox input "true"
click at [446, 322] on input "59.28" at bounding box center [455, 318] width 42 height 20
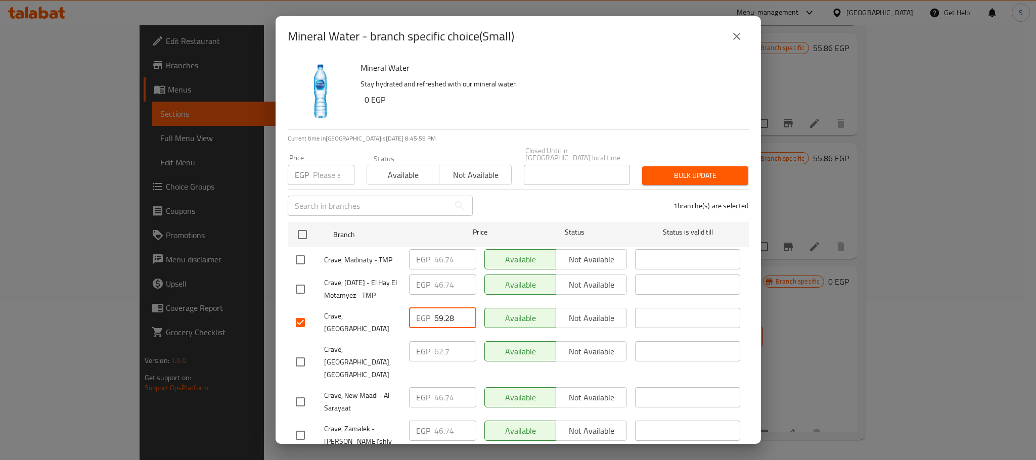
paste input "63.840"
type input "63.840"
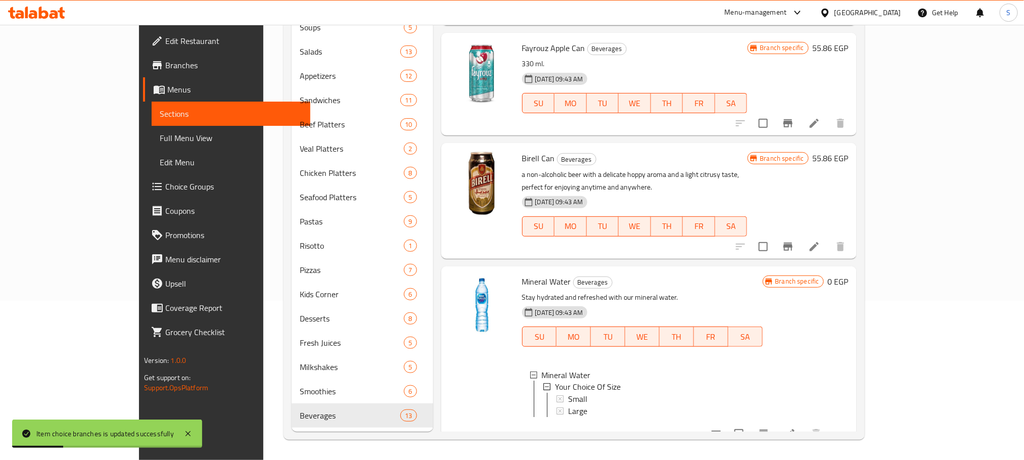
click at [584, 393] on div "Small" at bounding box center [661, 399] width 187 height 12
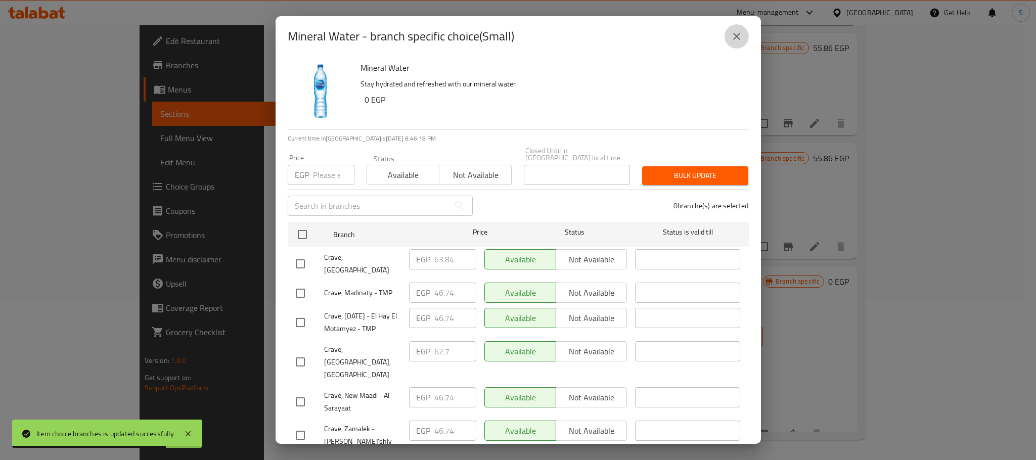
click at [736, 35] on icon "close" at bounding box center [737, 36] width 12 height 12
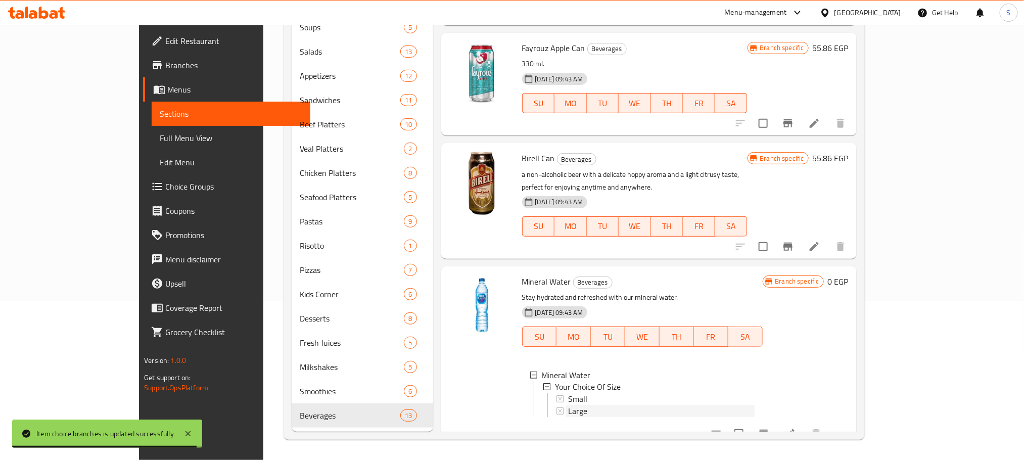
click at [568, 405] on span "Large" at bounding box center [577, 411] width 19 height 12
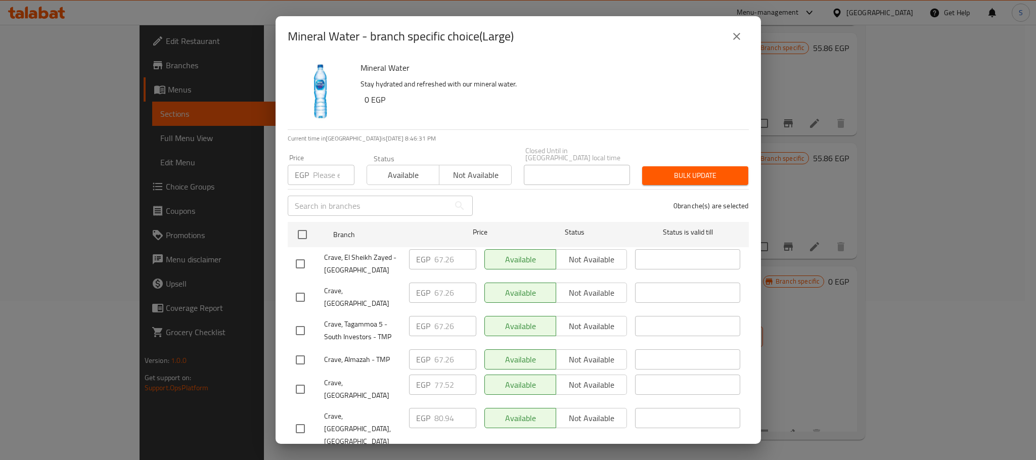
click at [299, 379] on input "checkbox" at bounding box center [300, 389] width 21 height 21
checkbox input "true"
drag, startPoint x: 449, startPoint y: 373, endPoint x: 425, endPoint y: 371, distance: 24.9
click at [425, 375] on div "EGP 77.52 ​" at bounding box center [442, 385] width 67 height 20
paste input "82.080"
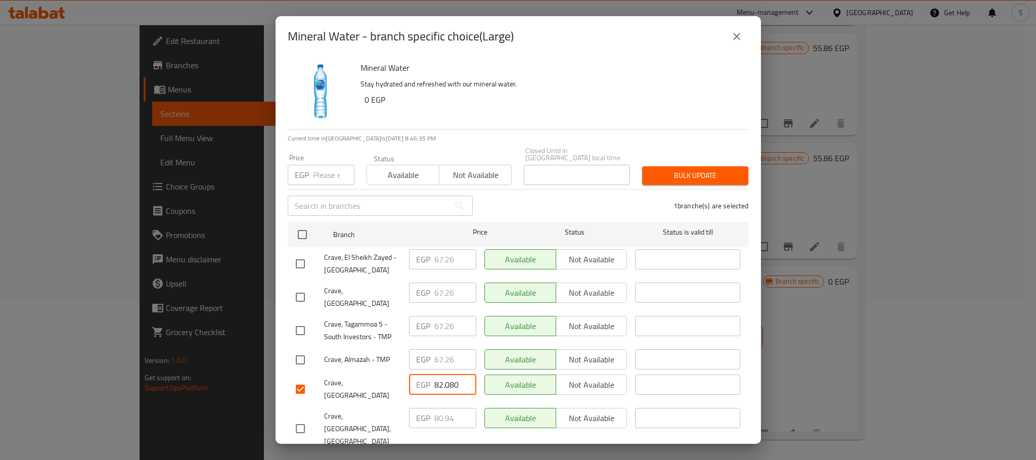
type input "82.080"
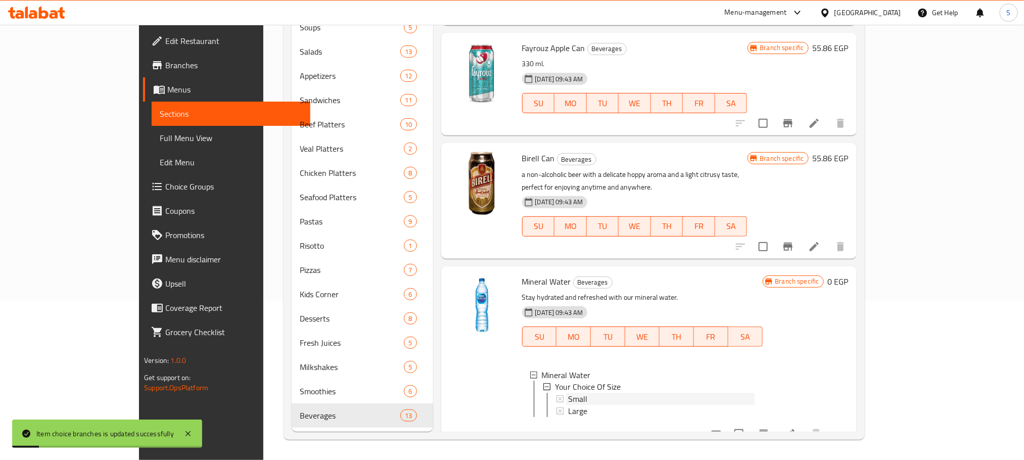
click at [568, 393] on div "Small" at bounding box center [661, 399] width 187 height 12
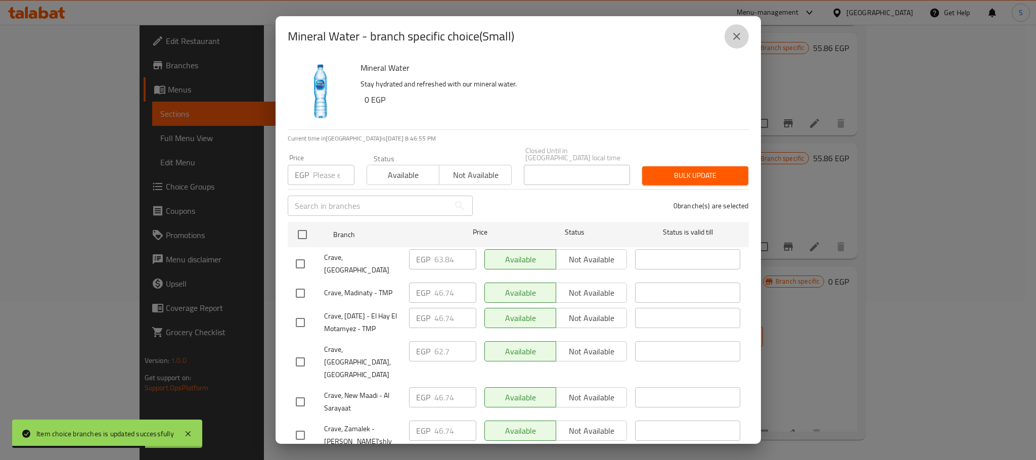
click at [738, 41] on icon "close" at bounding box center [737, 36] width 12 height 12
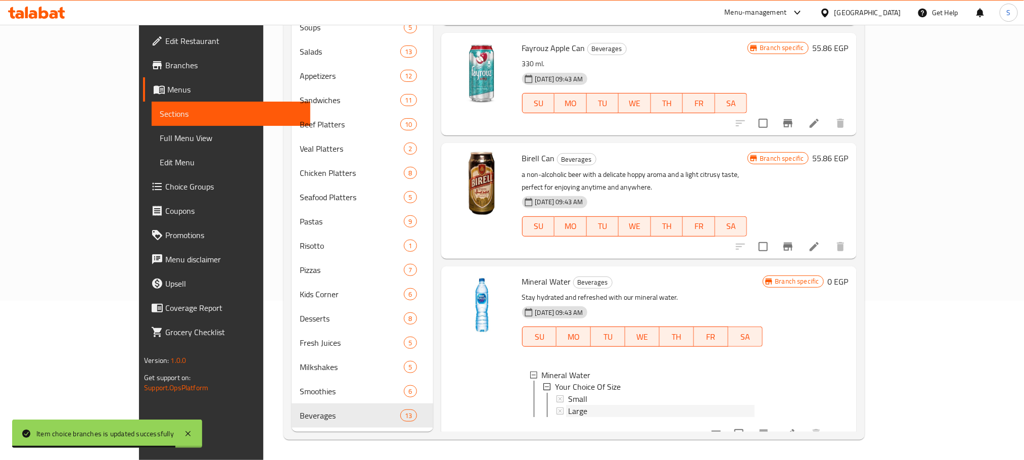
click at [568, 405] on div "Large" at bounding box center [661, 411] width 187 height 12
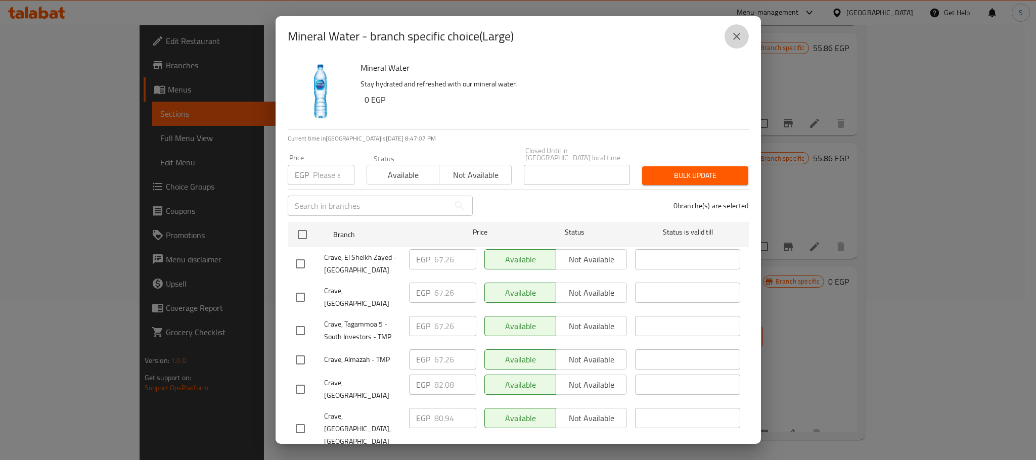
click at [739, 35] on icon "close" at bounding box center [737, 36] width 12 height 12
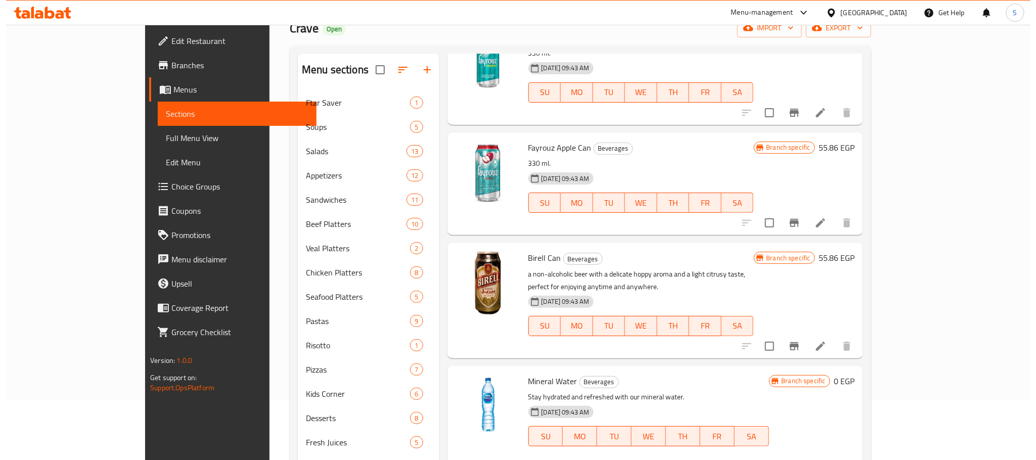
scroll to position [58, 0]
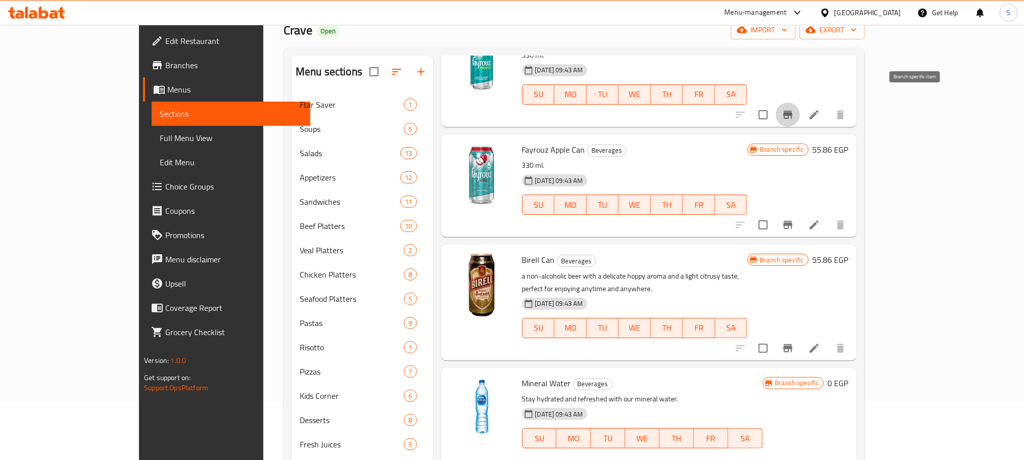
click at [794, 109] on icon "Branch-specific-item" at bounding box center [788, 115] width 12 height 12
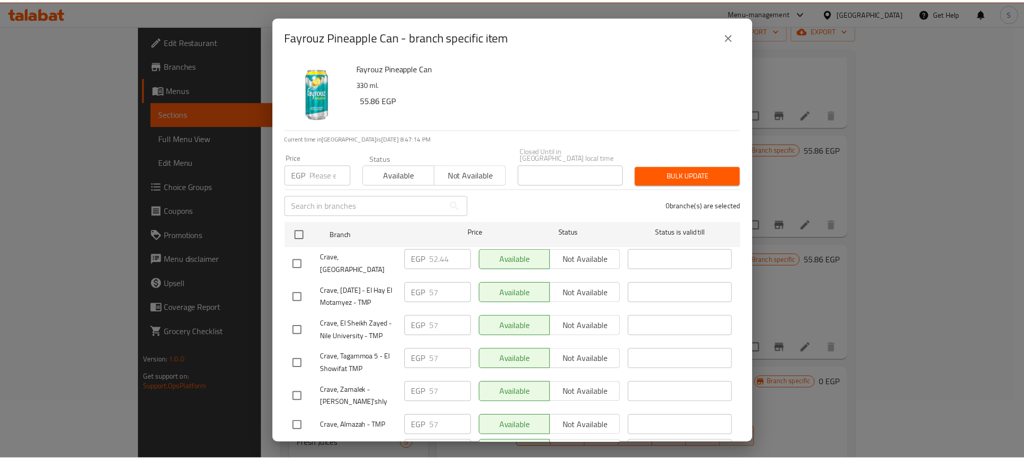
scroll to position [361, 0]
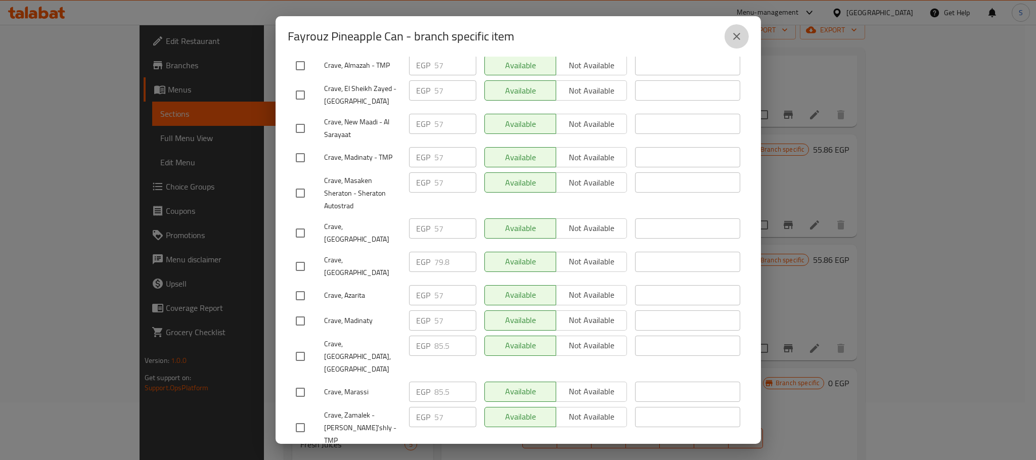
click at [733, 40] on icon "close" at bounding box center [737, 36] width 12 height 12
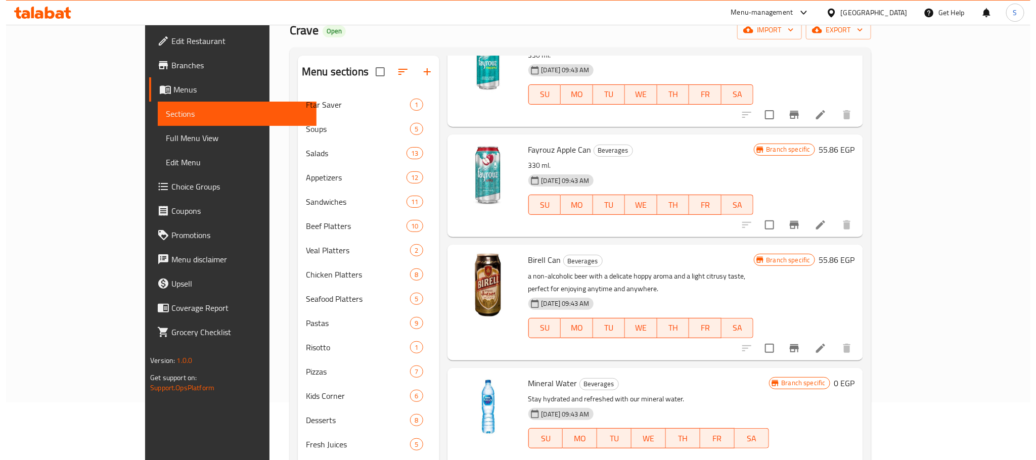
scroll to position [677, 0]
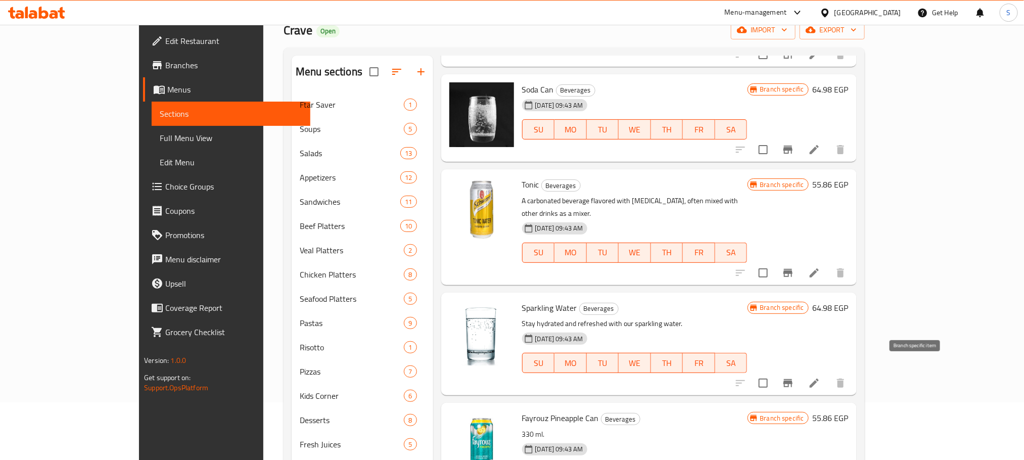
click at [793, 379] on icon "Branch-specific-item" at bounding box center [788, 383] width 9 height 8
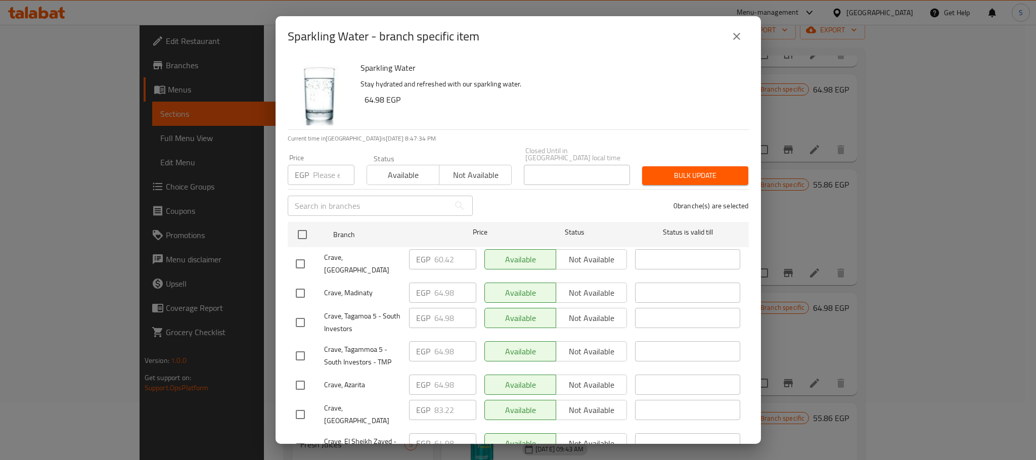
click at [304, 404] on input "checkbox" at bounding box center [300, 414] width 21 height 21
checkbox input "true"
click at [438, 400] on input "83.22" at bounding box center [455, 410] width 42 height 20
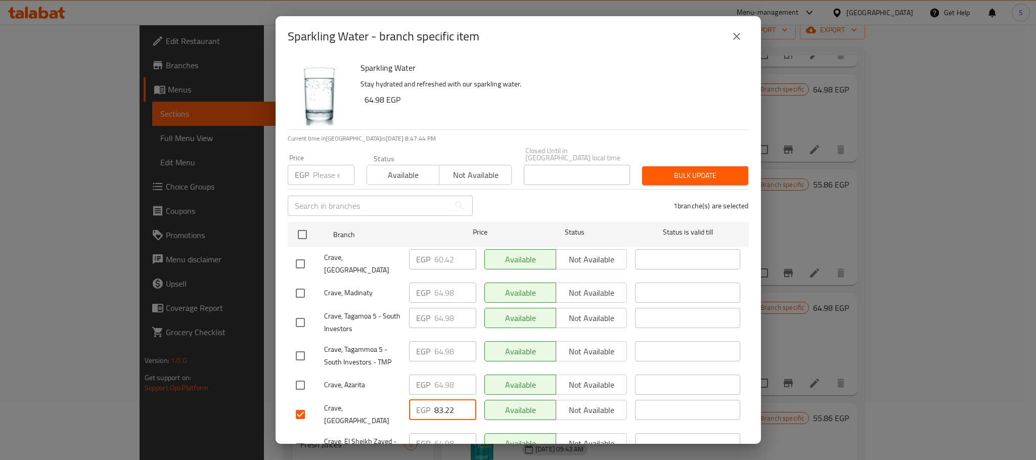
paste input "7.780"
type input "87.780"
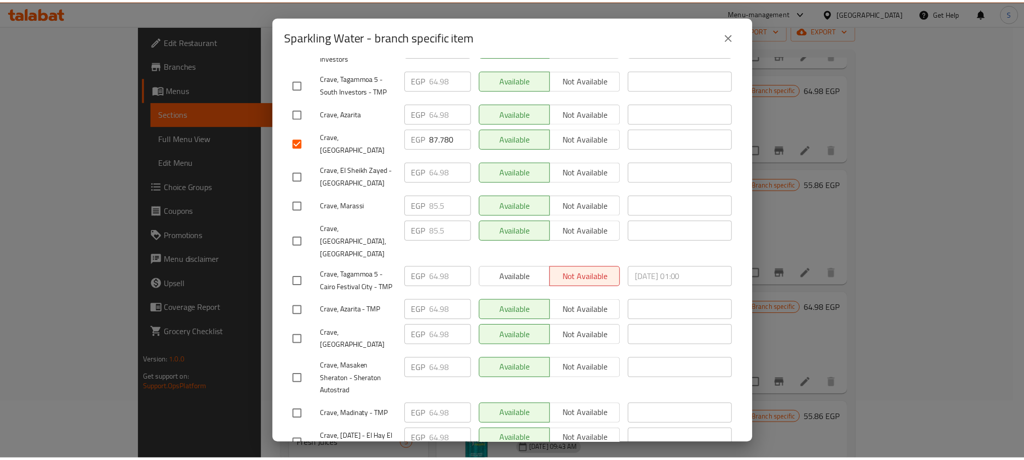
scroll to position [541, 0]
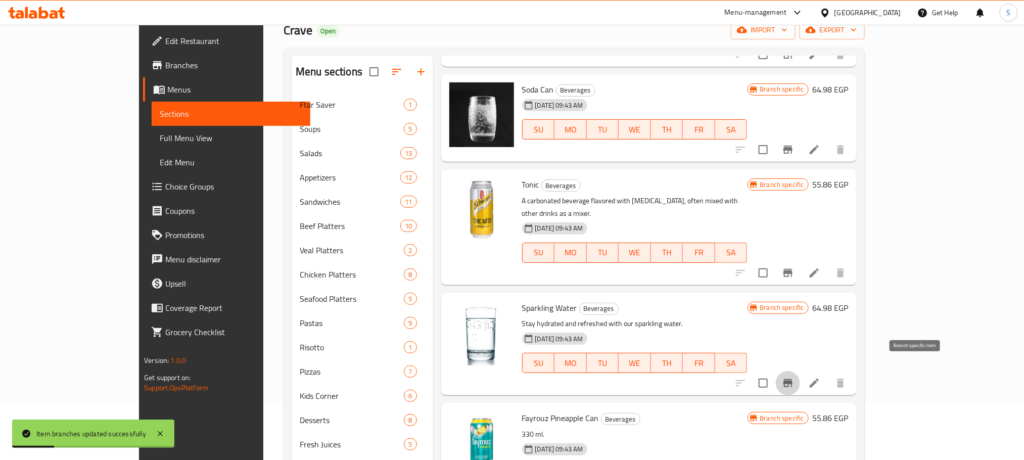
click at [793, 379] on icon "Branch-specific-item" at bounding box center [788, 383] width 9 height 8
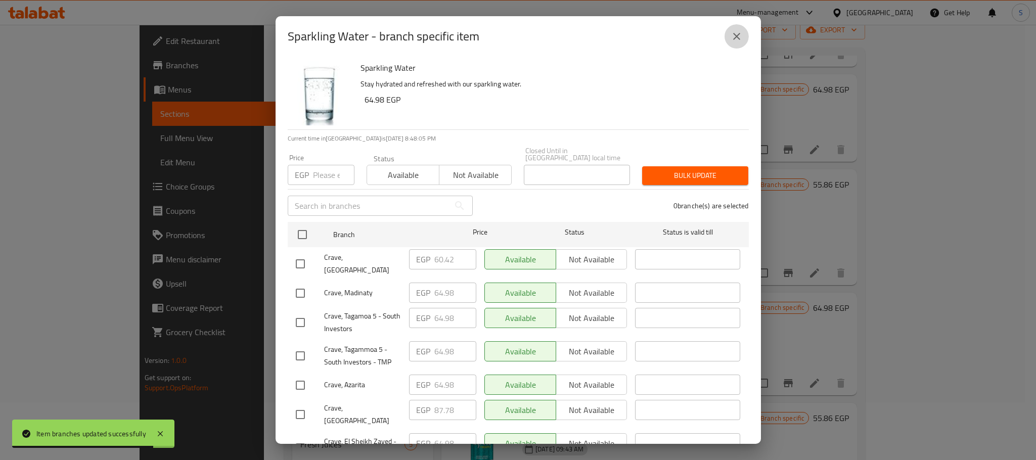
click at [742, 36] on button "close" at bounding box center [737, 36] width 24 height 24
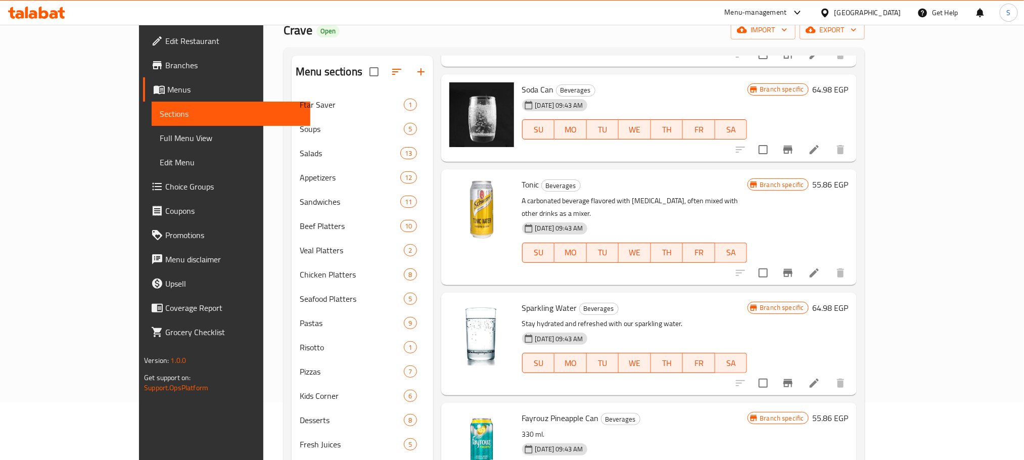
scroll to position [159, 0]
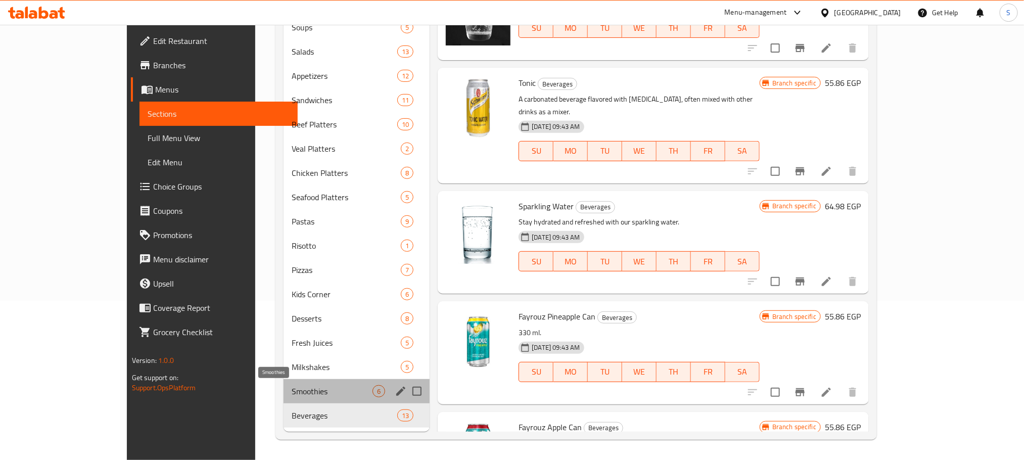
click at [292, 393] on span "Smoothies" at bounding box center [332, 391] width 81 height 12
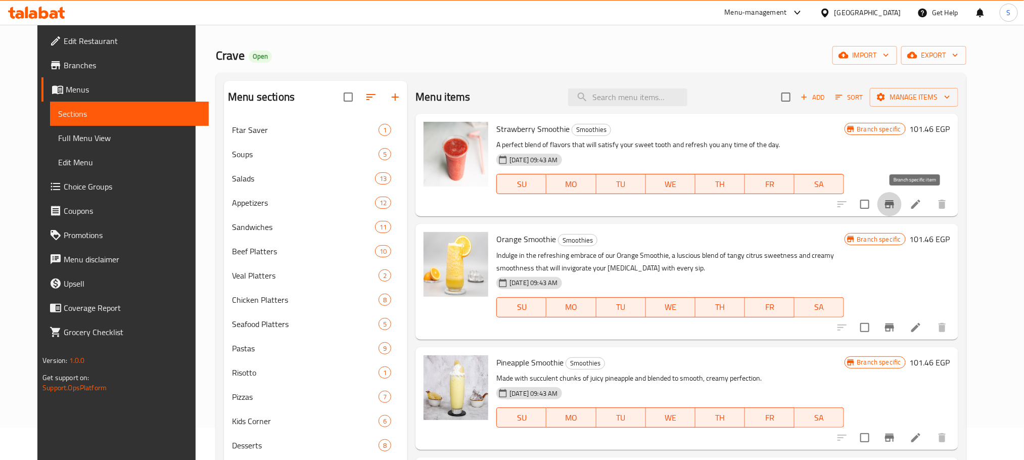
click at [902, 199] on button "Branch-specific-item" at bounding box center [890, 204] width 24 height 24
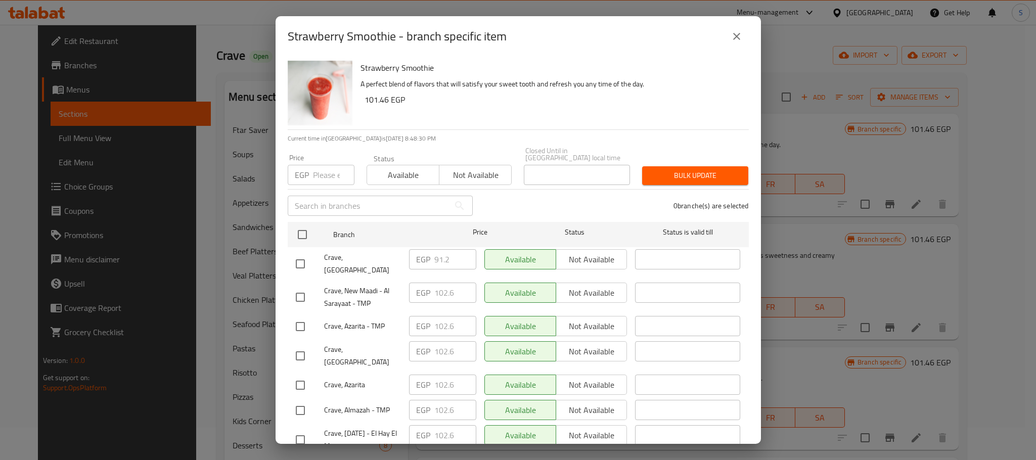
scroll to position [228, 0]
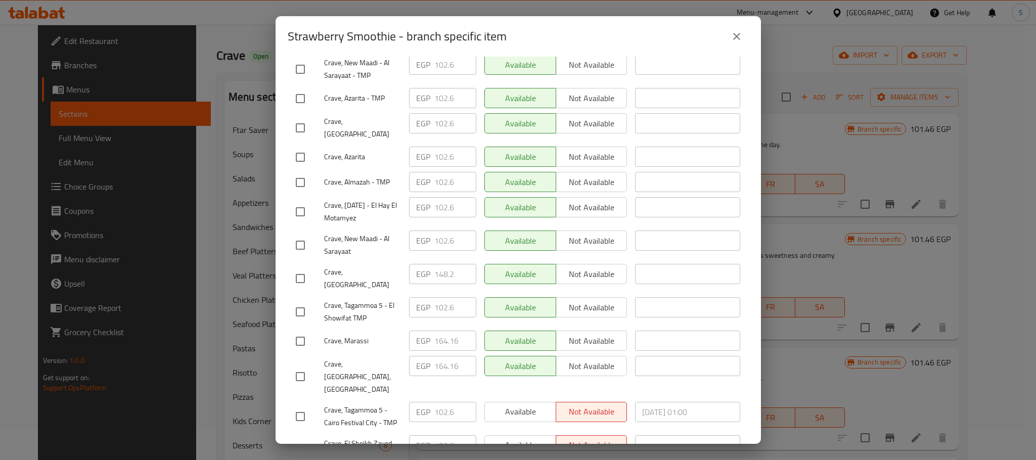
click at [300, 268] on input "checkbox" at bounding box center [300, 278] width 21 height 21
checkbox input "true"
click at [440, 264] on input "148.2" at bounding box center [455, 274] width 42 height 20
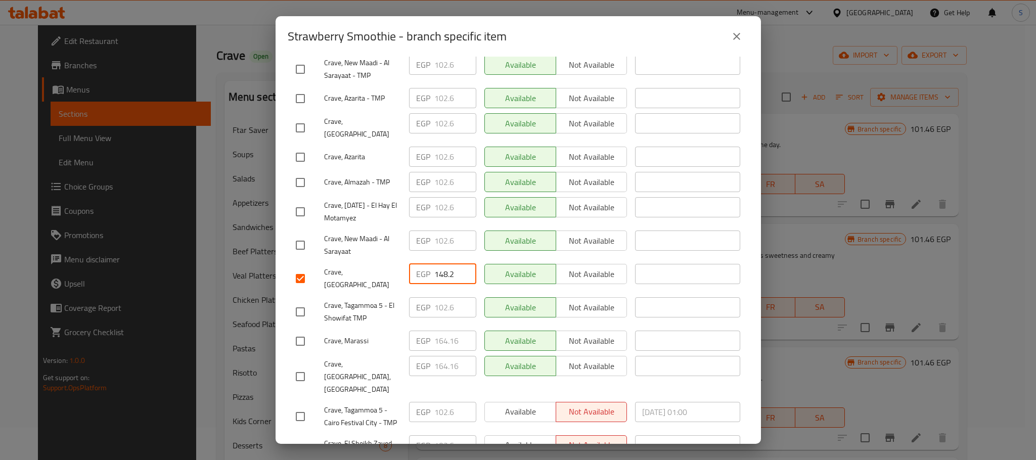
paste input "57.320"
type input "157.320"
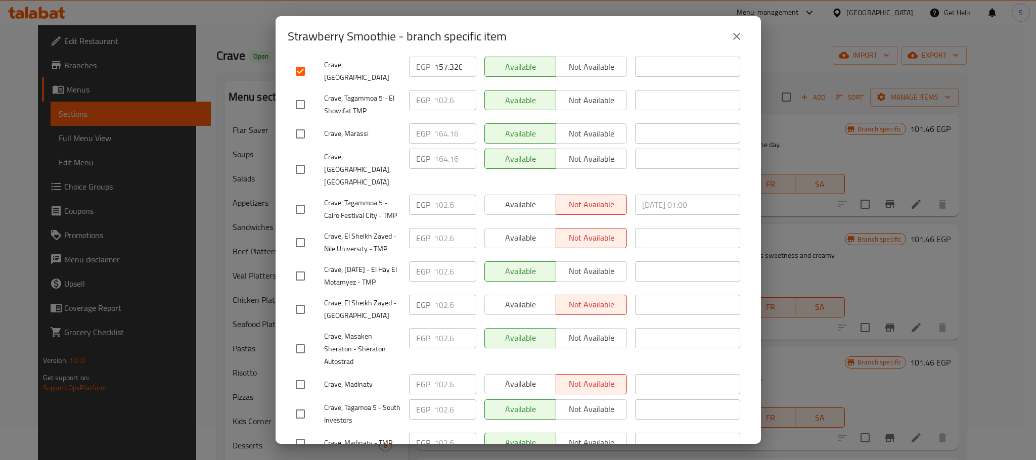
scroll to position [541, 0]
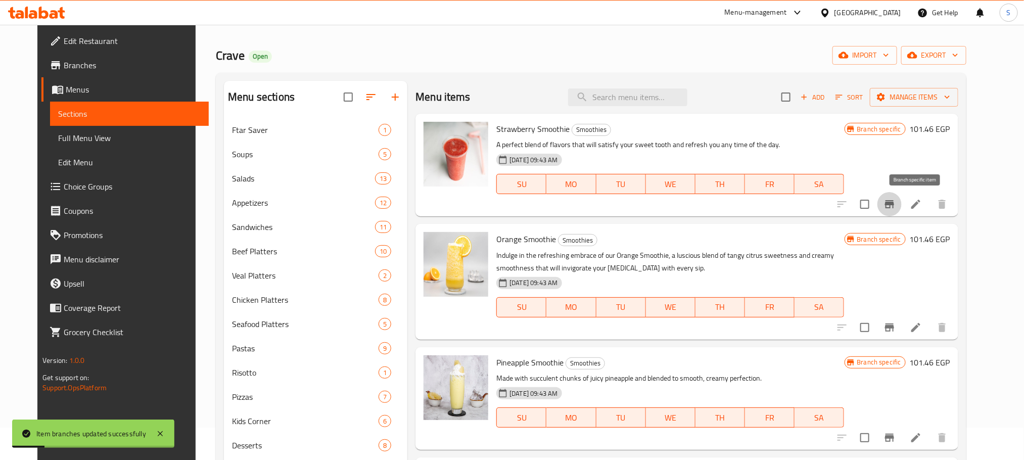
click at [896, 202] on icon "Branch-specific-item" at bounding box center [890, 204] width 12 height 12
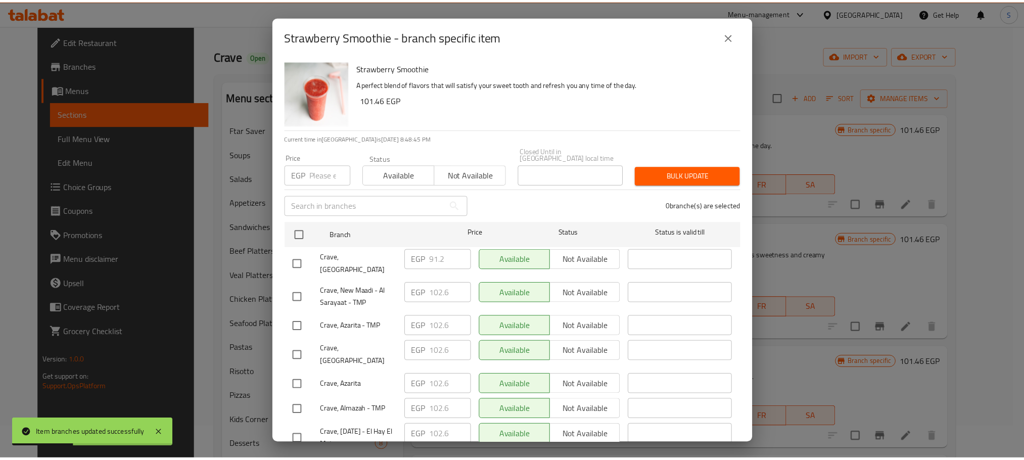
scroll to position [228, 0]
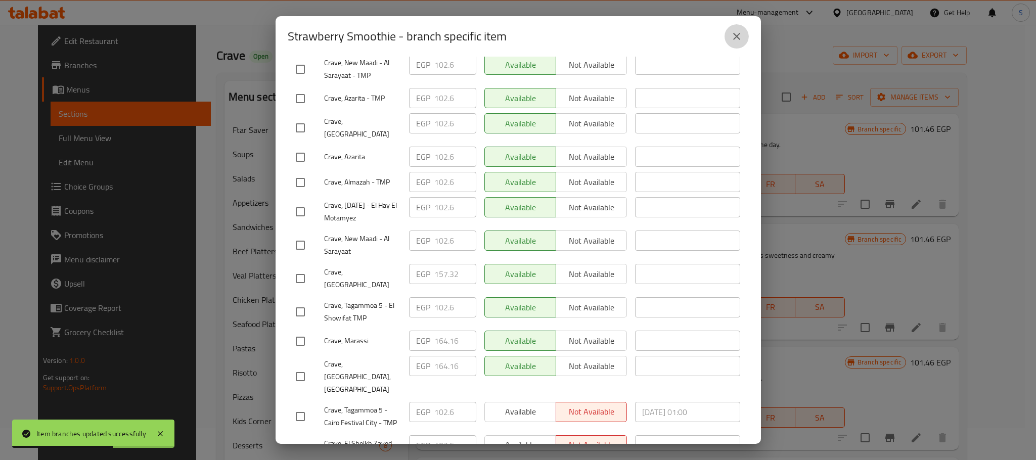
click at [736, 36] on icon "close" at bounding box center [736, 36] width 7 height 7
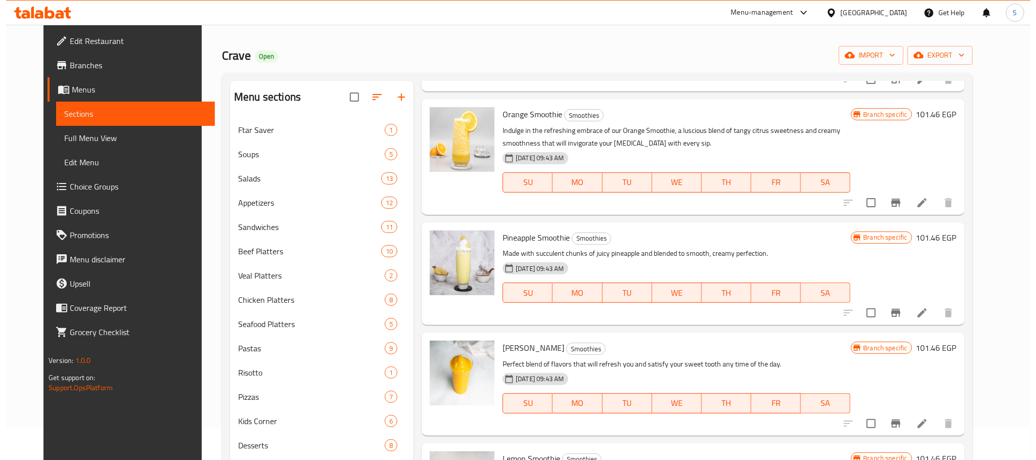
scroll to position [154, 0]
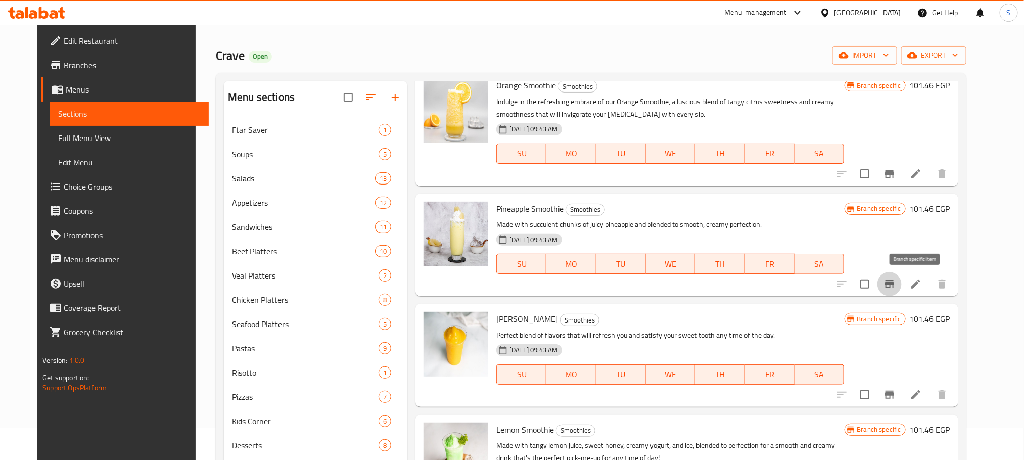
click at [894, 281] on icon "Branch-specific-item" at bounding box center [889, 284] width 9 height 8
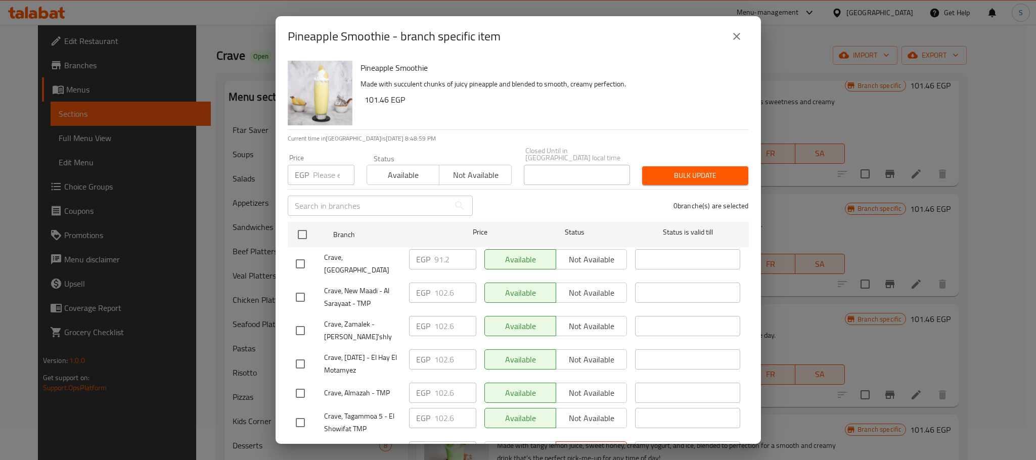
scroll to position [278, 0]
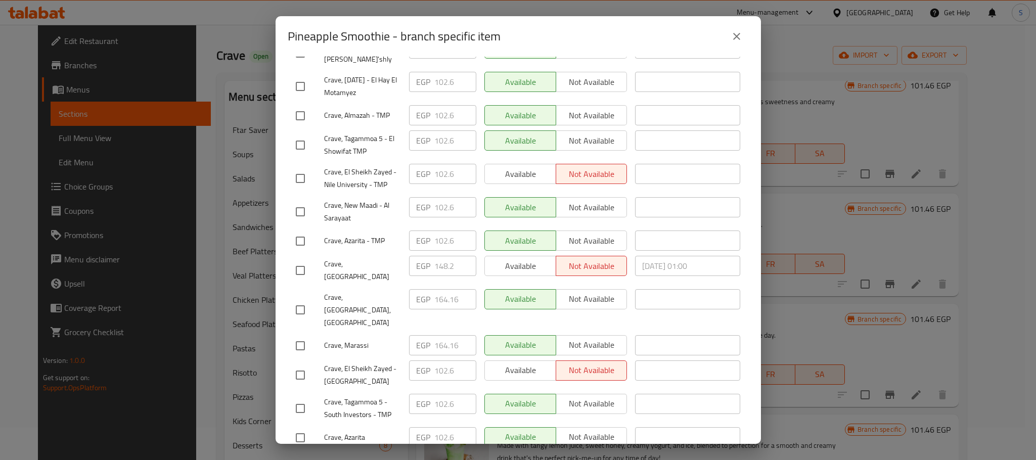
click at [305, 260] on input "checkbox" at bounding box center [300, 270] width 21 height 21
checkbox input "true"
click at [439, 256] on input "148.2" at bounding box center [455, 266] width 42 height 20
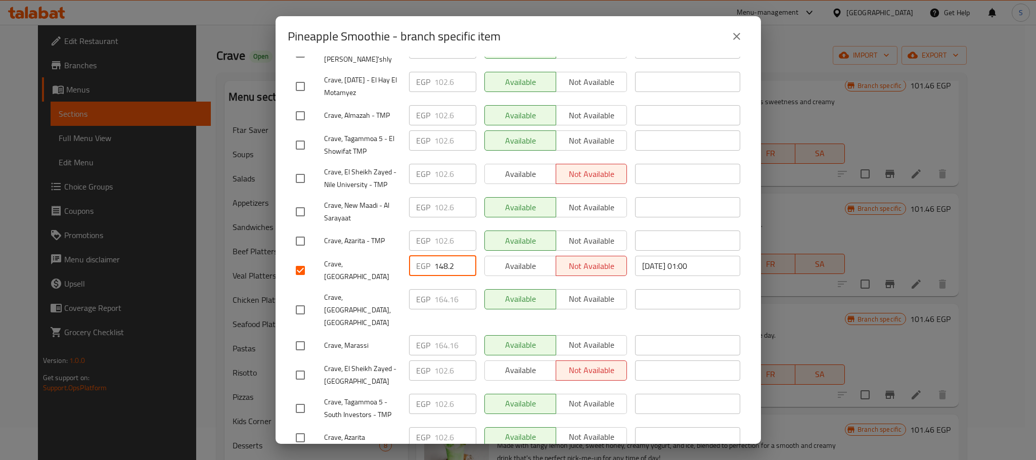
paste input "57.320"
type input "157.320"
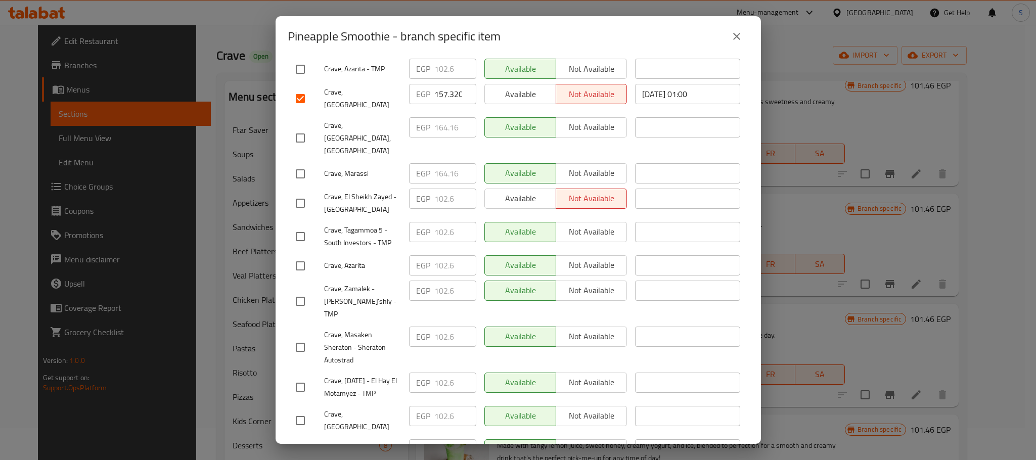
scroll to position [541, 0]
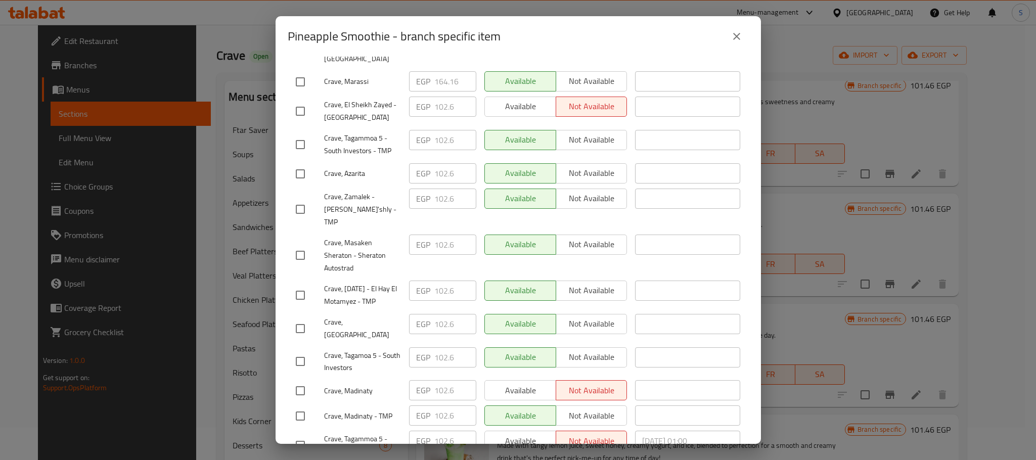
click at [656, 442] on div "Pineapple Smoothie Made with succulent chunks of juicy pineapple and blended to…" at bounding box center [518, 250] width 485 height 387
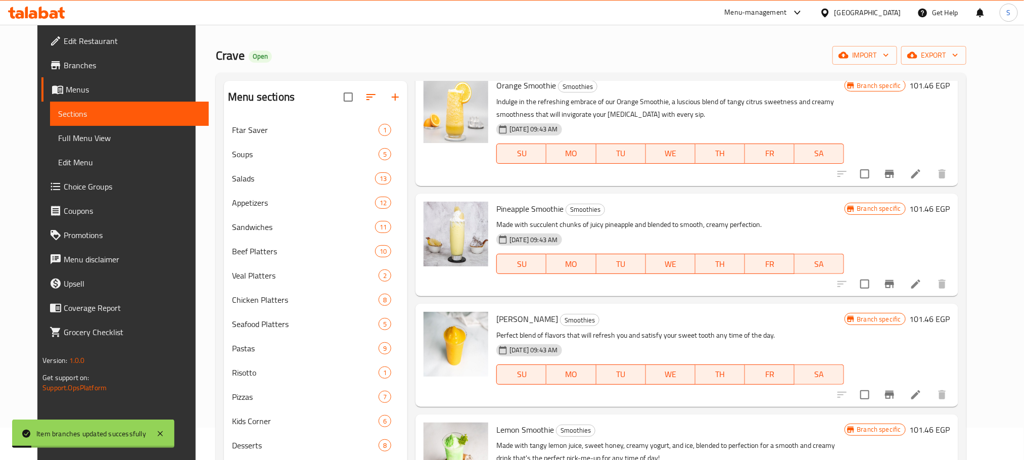
click at [894, 284] on icon "Branch-specific-item" at bounding box center [889, 284] width 9 height 8
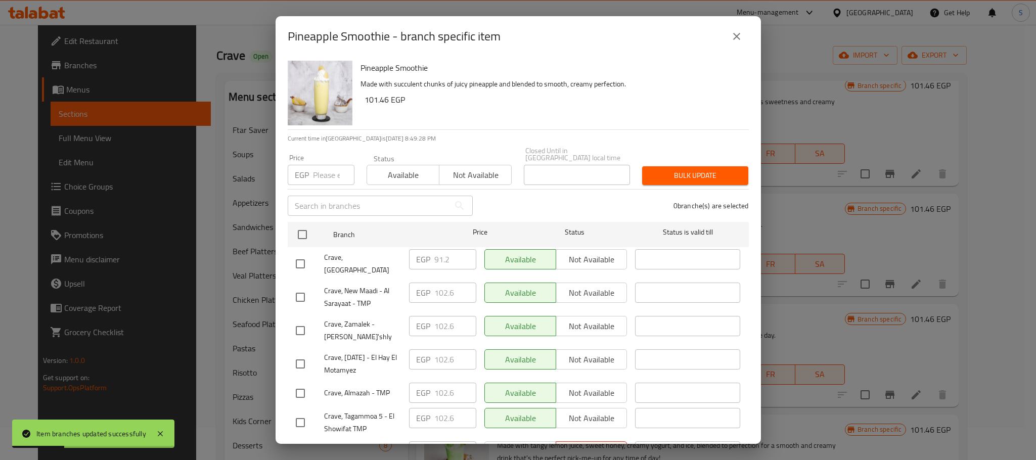
scroll to position [278, 0]
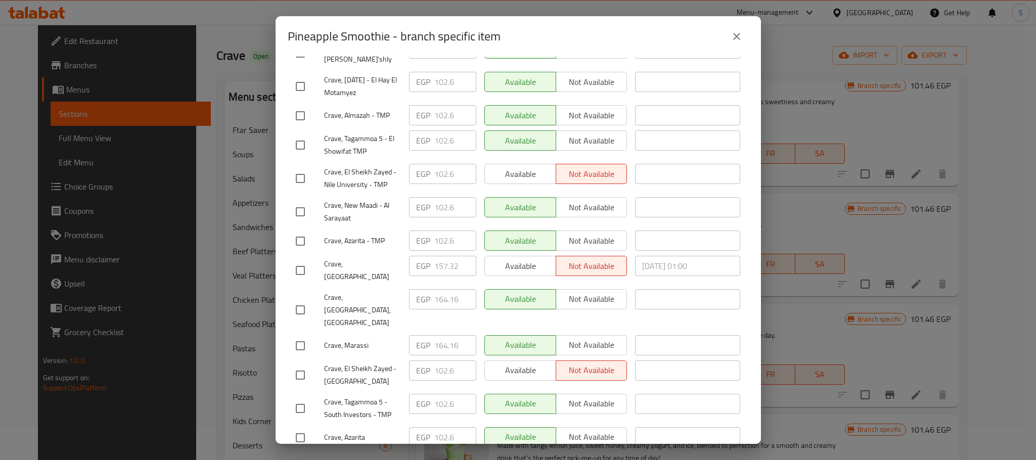
click at [302, 260] on input "checkbox" at bounding box center [300, 270] width 21 height 21
checkbox input "true"
click at [442, 256] on input "157.32" at bounding box center [455, 266] width 42 height 20
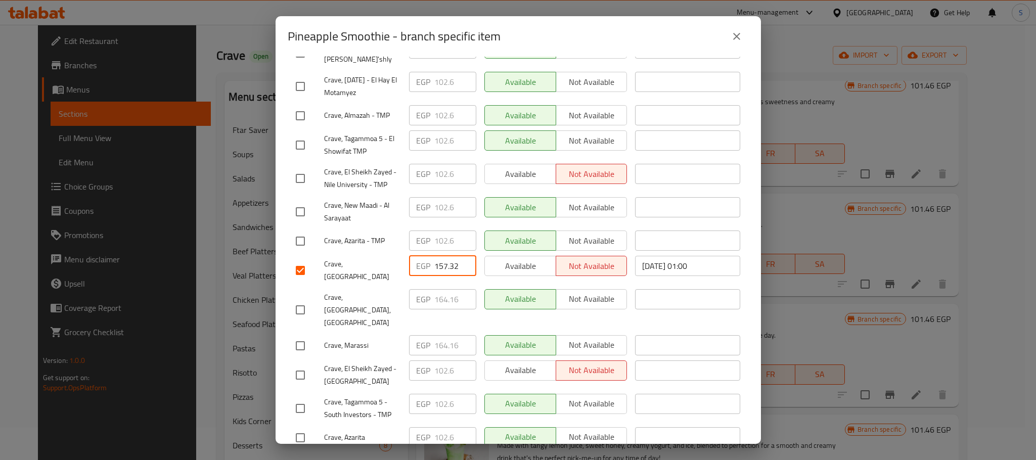
paste input "0"
type input "157.320"
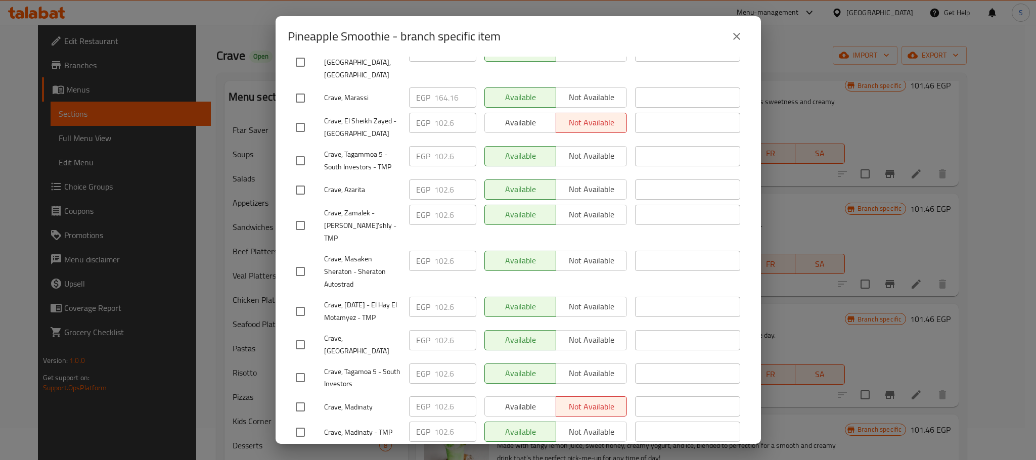
scroll to position [541, 0]
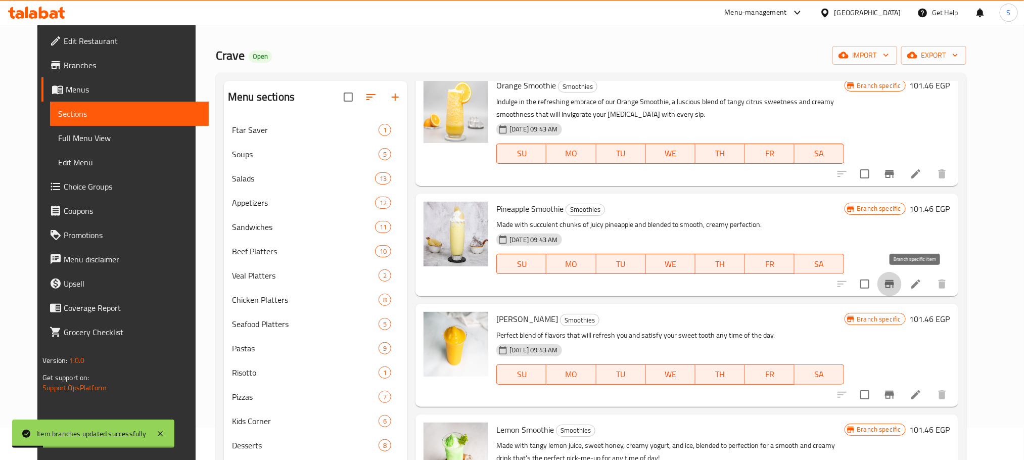
click at [896, 284] on icon "Branch-specific-item" at bounding box center [890, 284] width 12 height 12
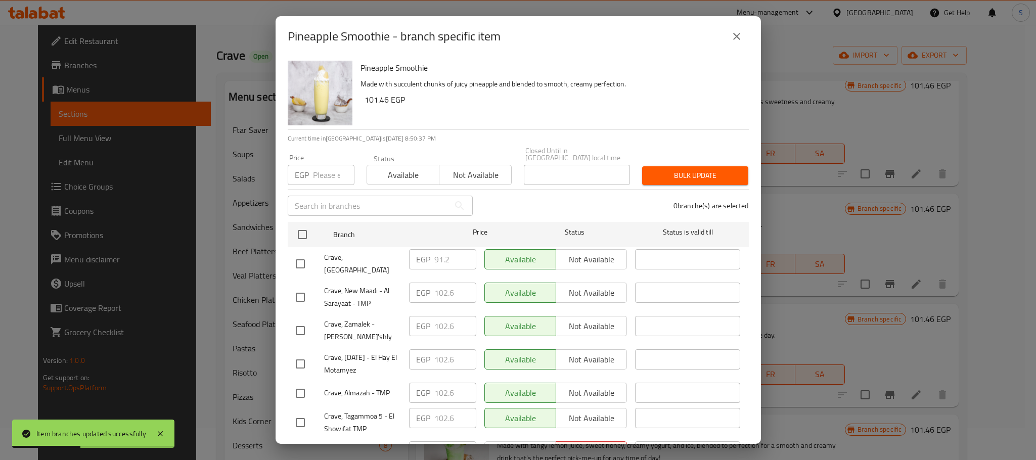
scroll to position [278, 0]
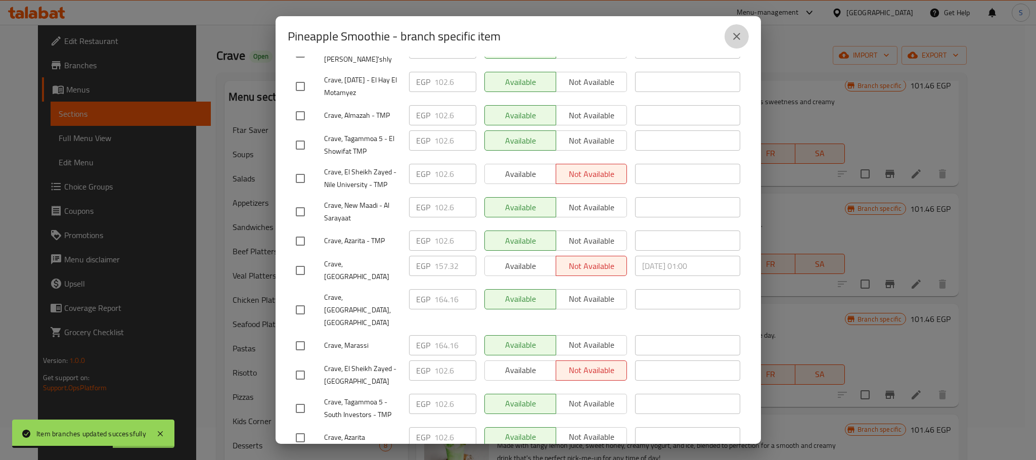
click at [734, 38] on icon "close" at bounding box center [736, 36] width 7 height 7
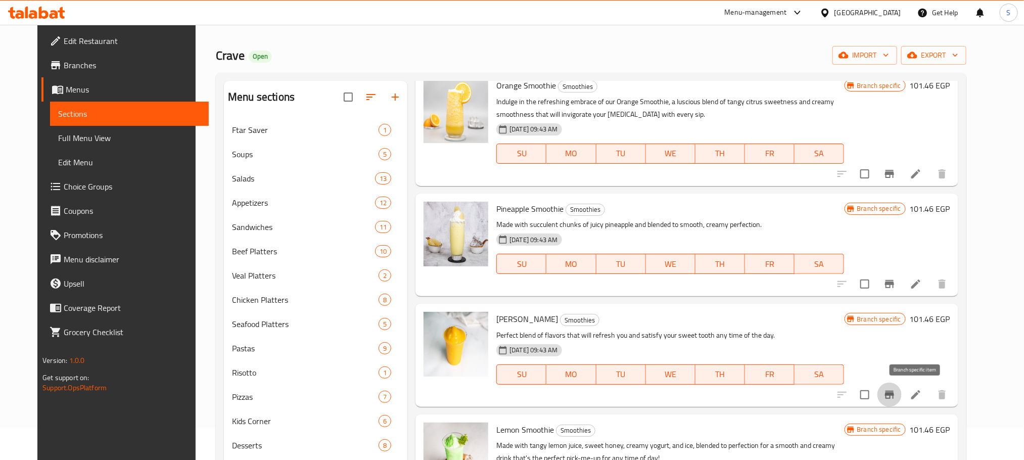
click at [902, 387] on button "Branch-specific-item" at bounding box center [890, 395] width 24 height 24
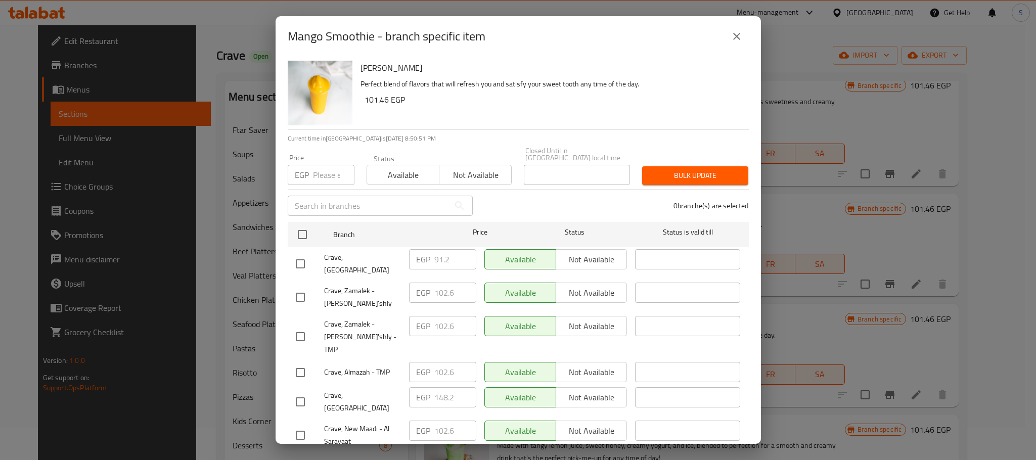
click at [296, 391] on input "checkbox" at bounding box center [300, 401] width 21 height 21
checkbox input "true"
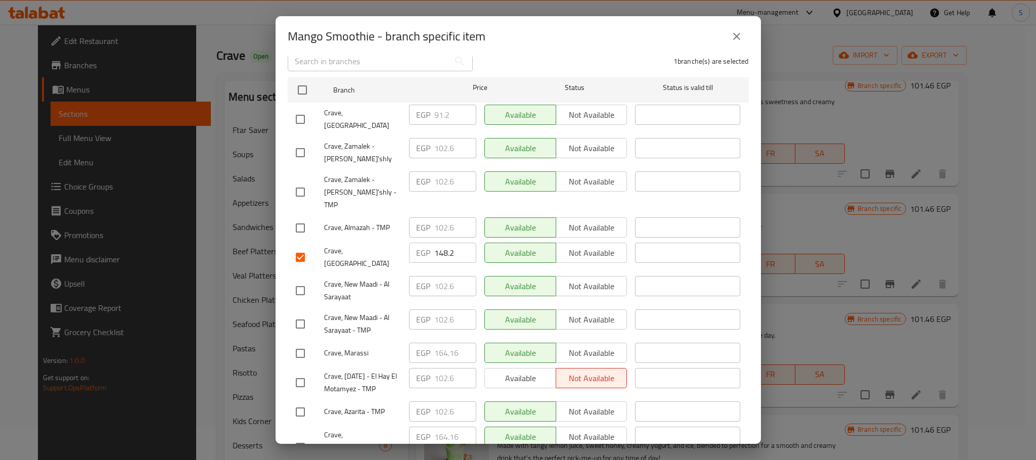
scroll to position [156, 0]
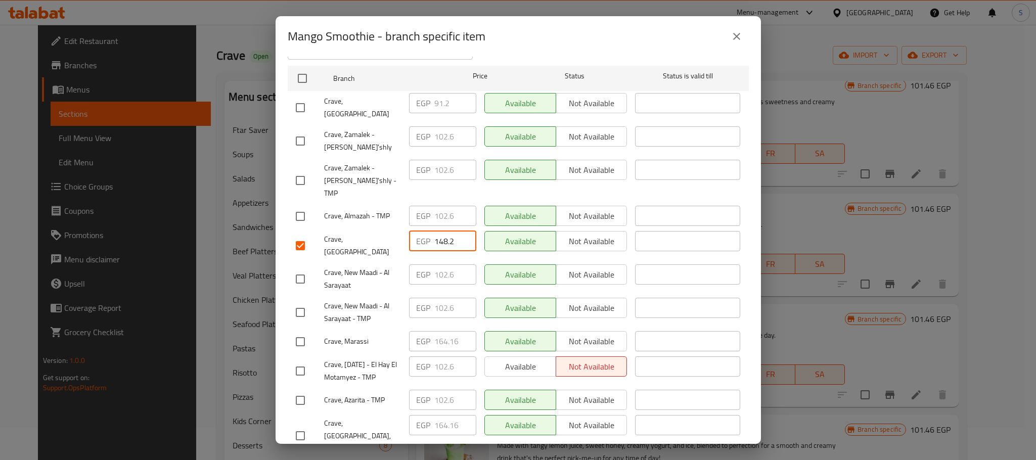
click at [446, 231] on input "148.2" at bounding box center [455, 241] width 42 height 20
paste input "57.320"
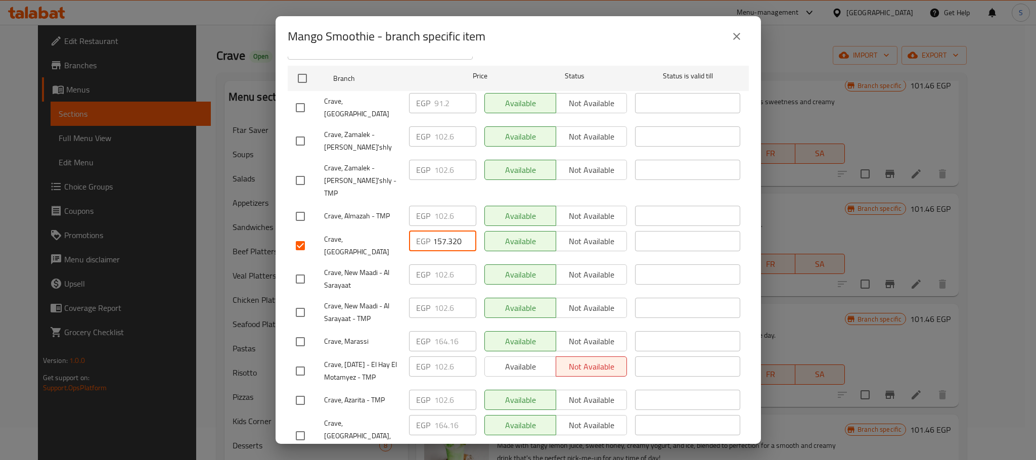
type input "157.320"
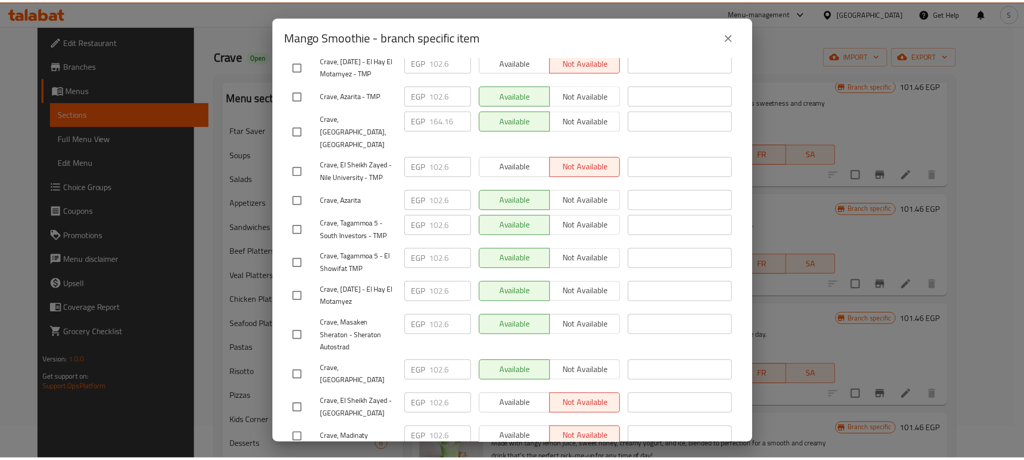
scroll to position [541, 0]
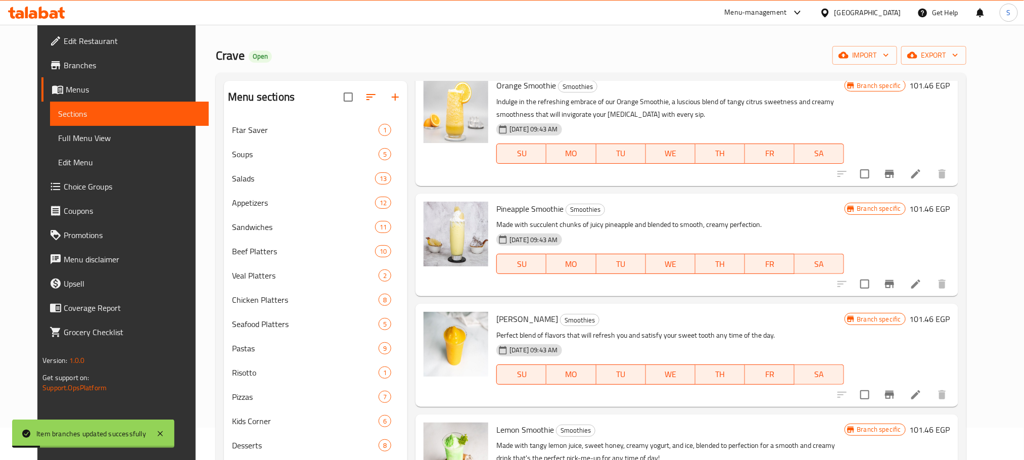
click at [894, 391] on icon "Branch-specific-item" at bounding box center [889, 395] width 9 height 8
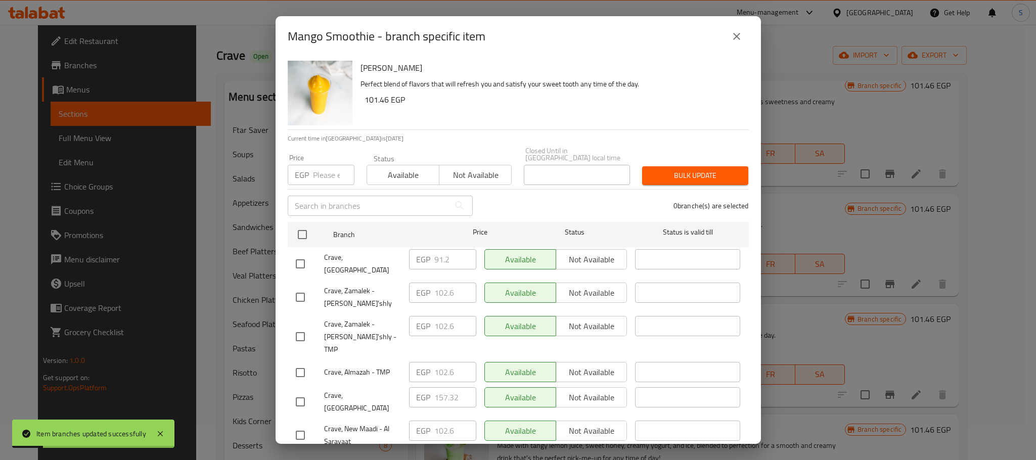
click at [913, 391] on div "Mango Smoothie - branch specific item Mango Smoothie Perfect blend of flavors t…" at bounding box center [518, 230] width 1036 height 460
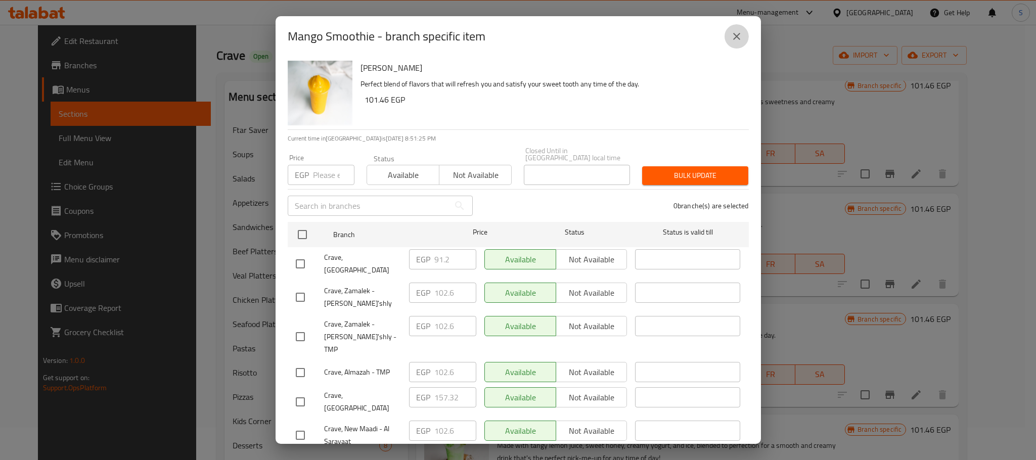
click at [738, 38] on icon "close" at bounding box center [736, 36] width 7 height 7
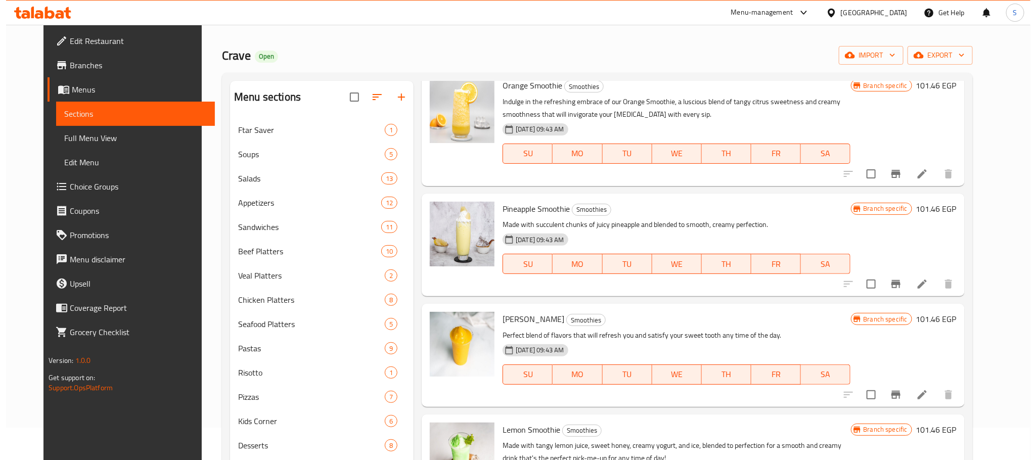
scroll to position [159, 0]
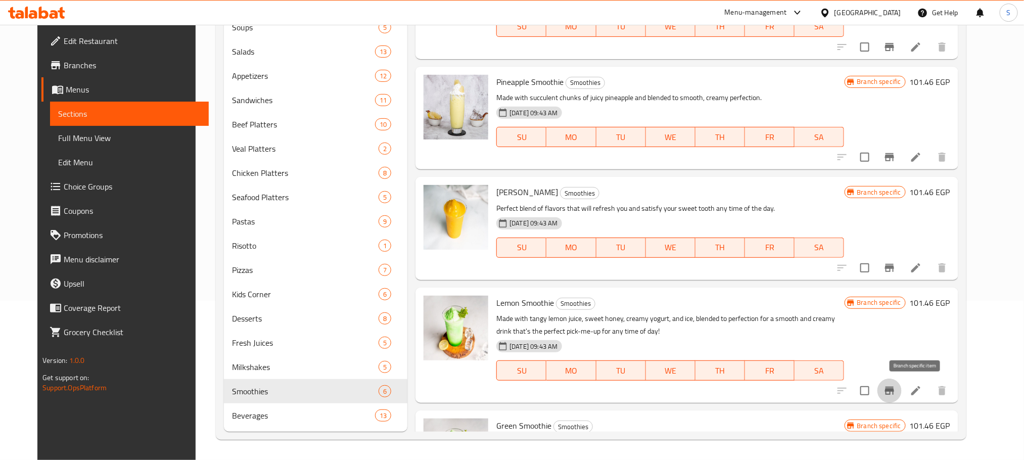
click at [894, 389] on icon "Branch-specific-item" at bounding box center [889, 391] width 9 height 8
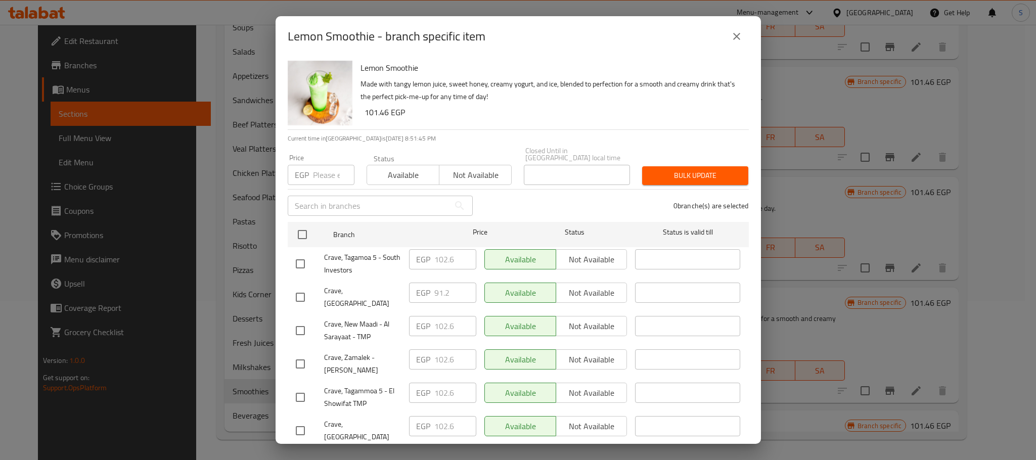
scroll to position [282, 0]
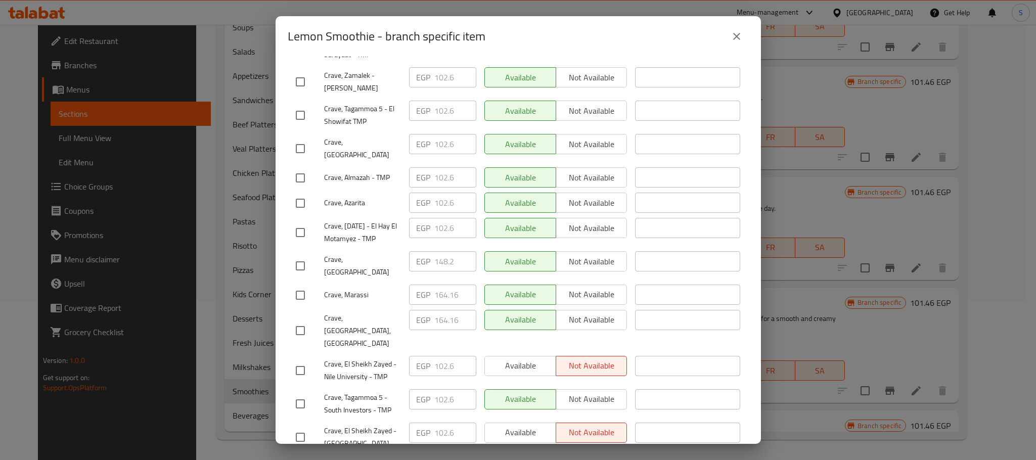
click at [299, 255] on input "checkbox" at bounding box center [300, 265] width 21 height 21
checkbox input "true"
click at [441, 251] on input "148.2" at bounding box center [455, 261] width 42 height 20
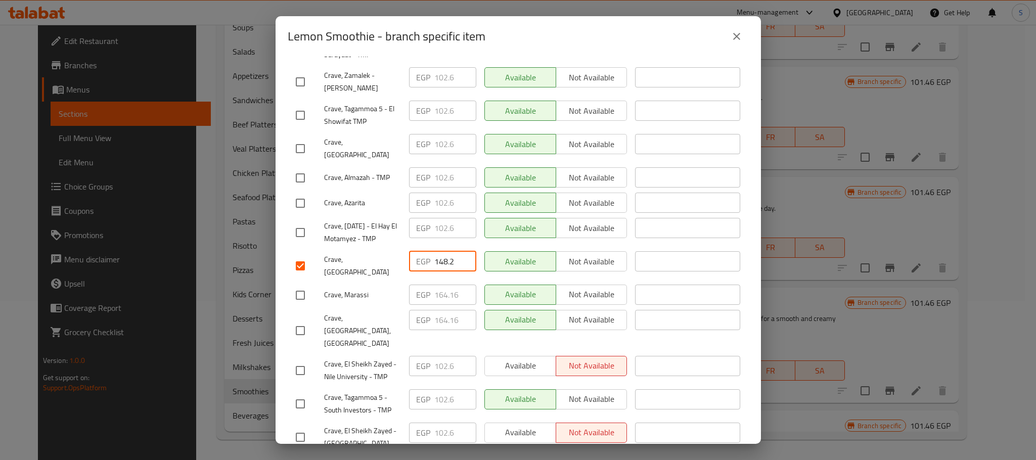
paste input "57.320"
type input "157.320"
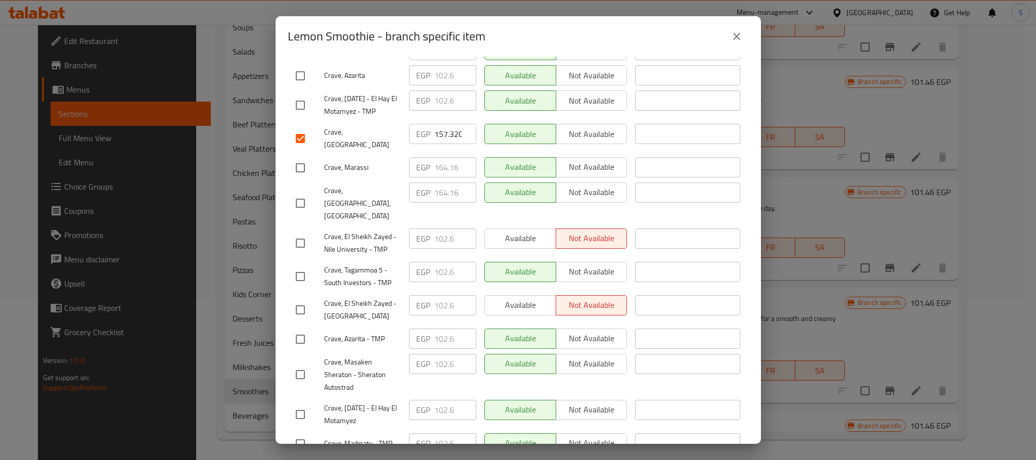
scroll to position [541, 0]
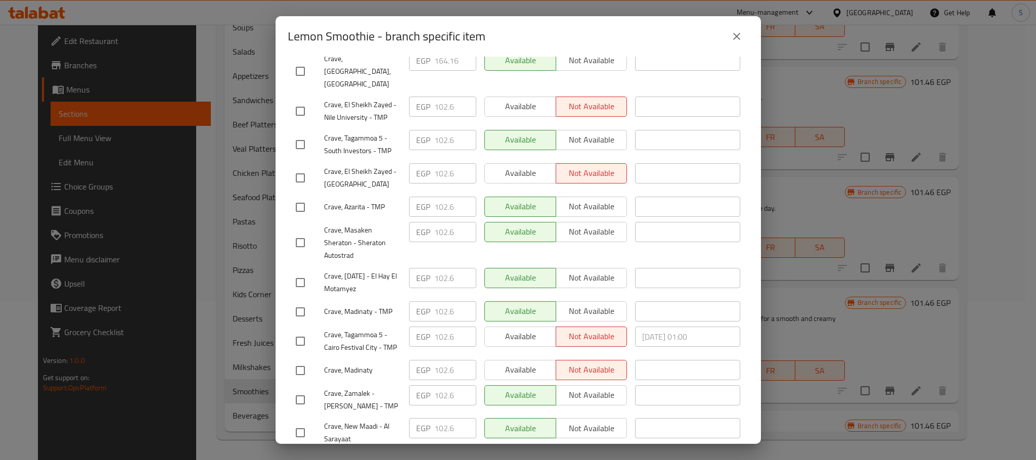
click at [645, 454] on button "Save" at bounding box center [518, 463] width 461 height 19
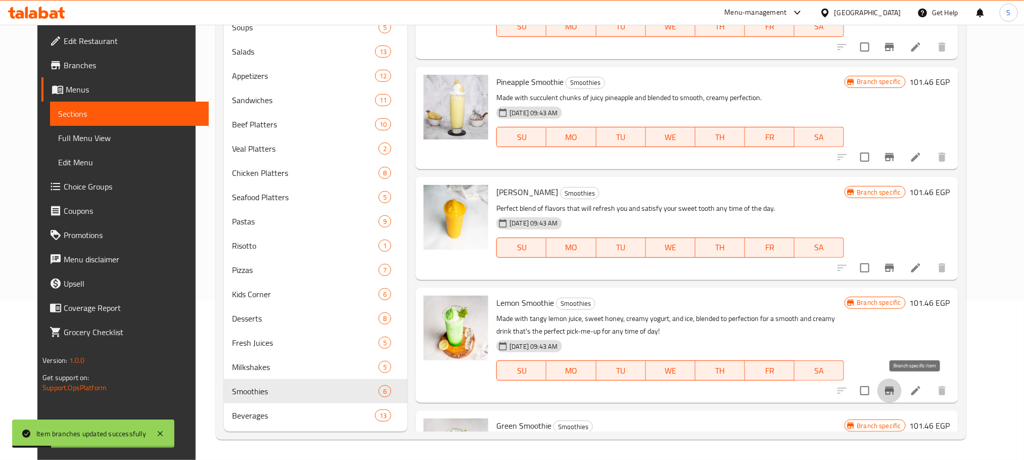
click at [896, 385] on icon "Branch-specific-item" at bounding box center [890, 391] width 12 height 12
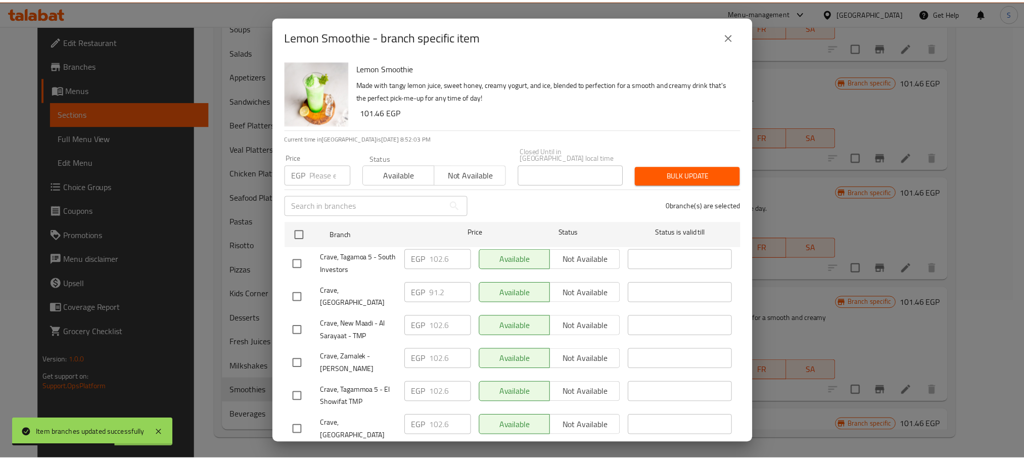
scroll to position [282, 0]
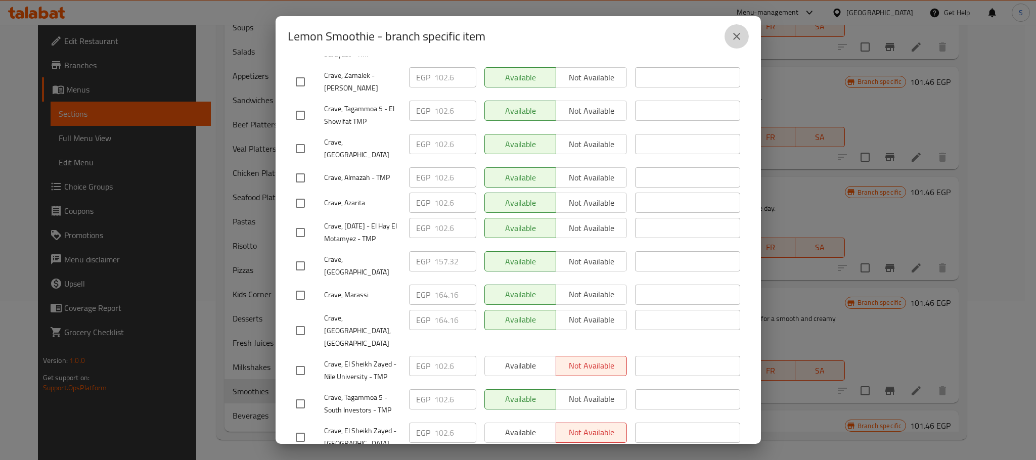
click at [734, 43] on button "close" at bounding box center [737, 36] width 24 height 24
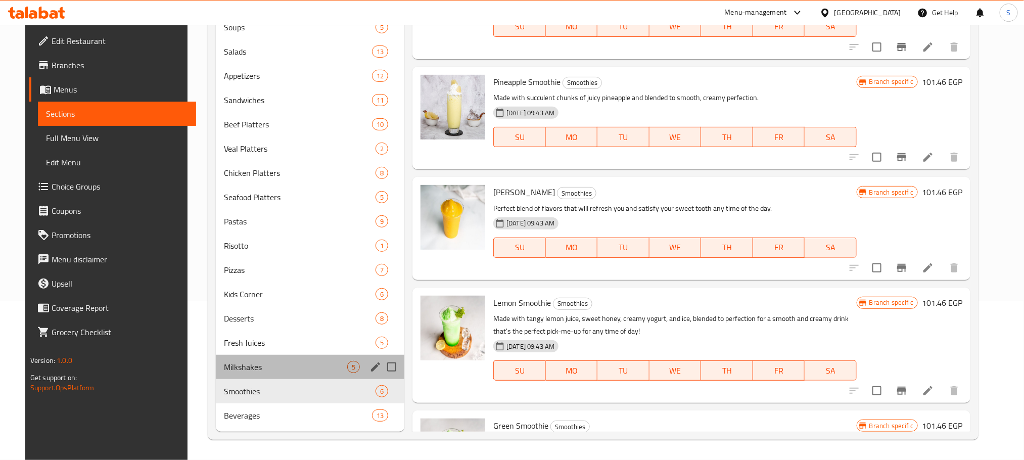
click at [262, 373] on div "Milkshakes 5" at bounding box center [310, 367] width 189 height 24
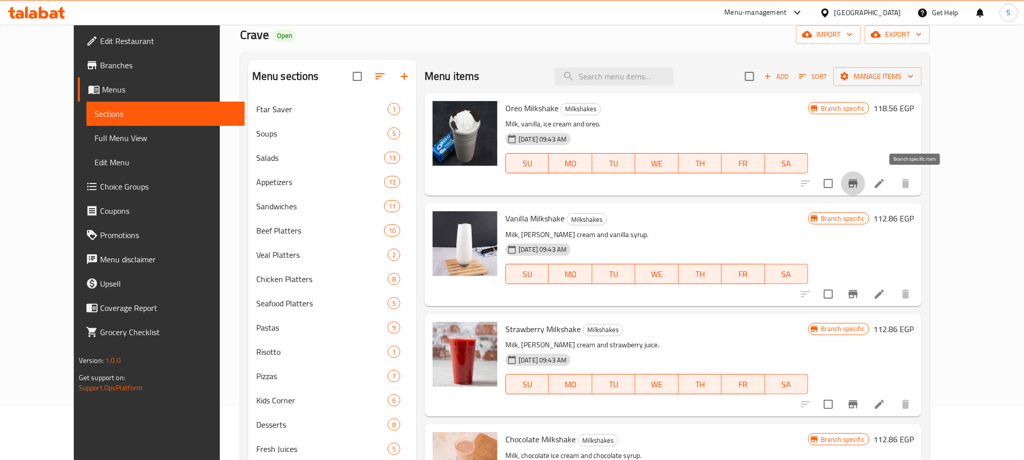
click at [858, 184] on icon "Branch-specific-item" at bounding box center [853, 183] width 9 height 8
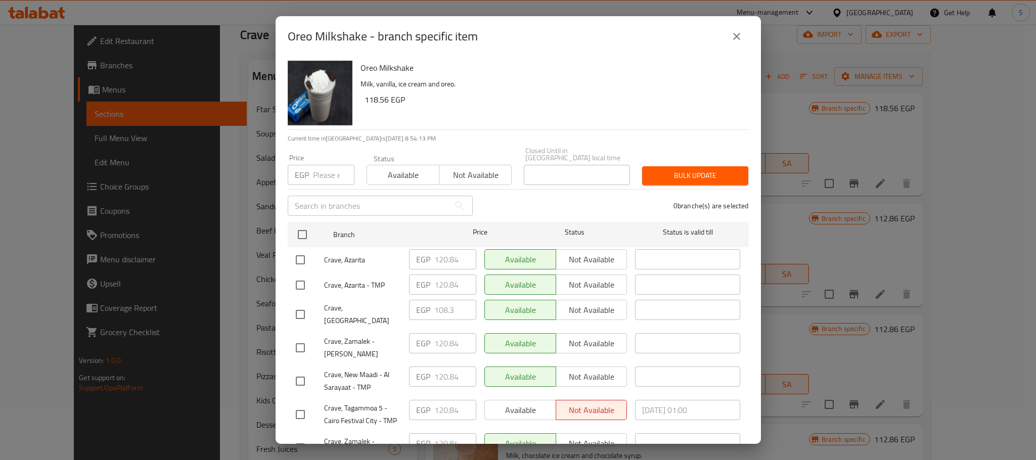
scroll to position [211, 0]
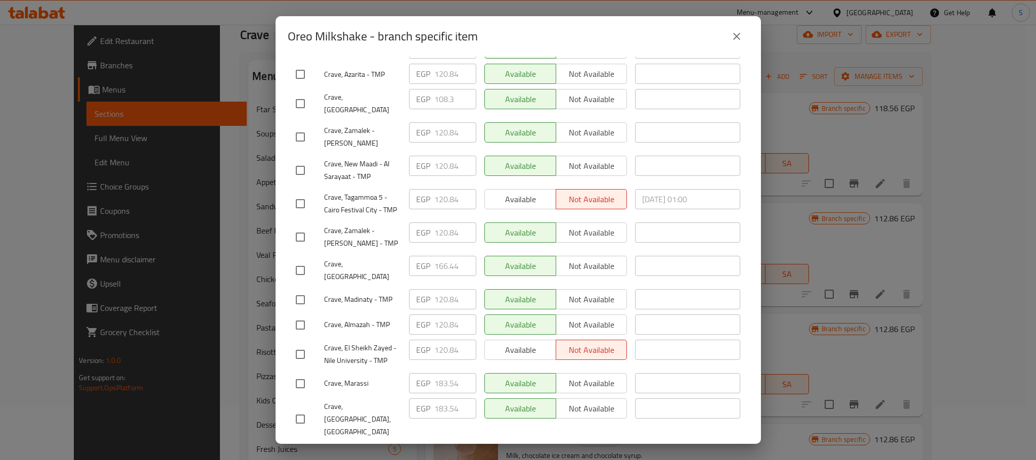
click at [297, 260] on input "checkbox" at bounding box center [300, 270] width 21 height 21
checkbox input "true"
click at [443, 256] on input "166.44" at bounding box center [455, 266] width 42 height 20
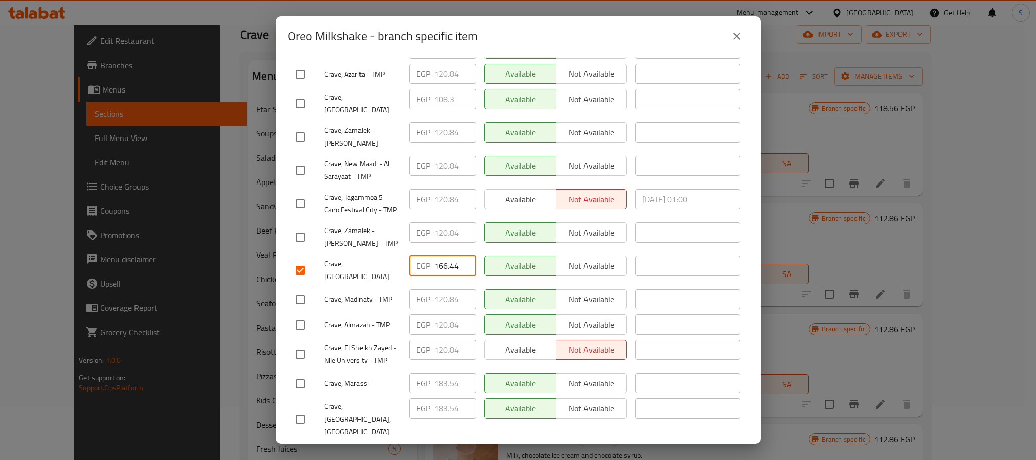
paste input "74.420"
type input "174.420"
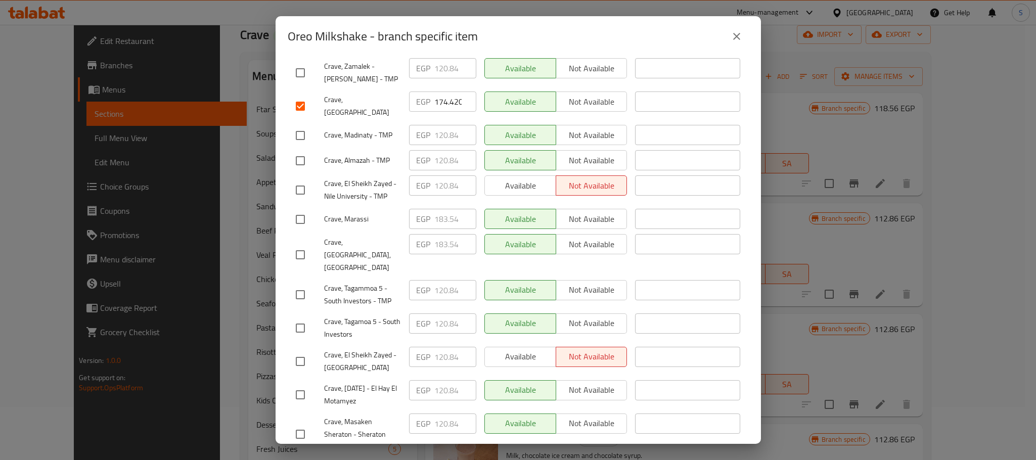
scroll to position [541, 0]
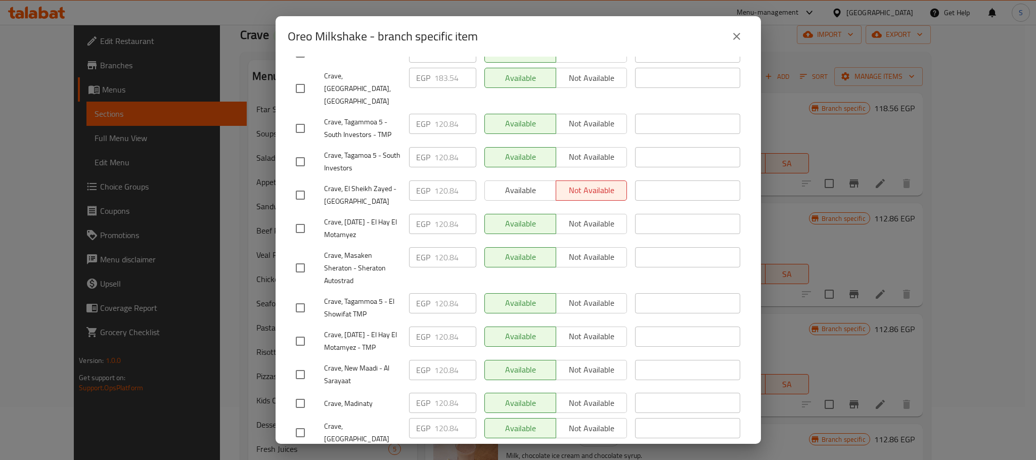
click at [545, 454] on button "Save" at bounding box center [518, 463] width 461 height 19
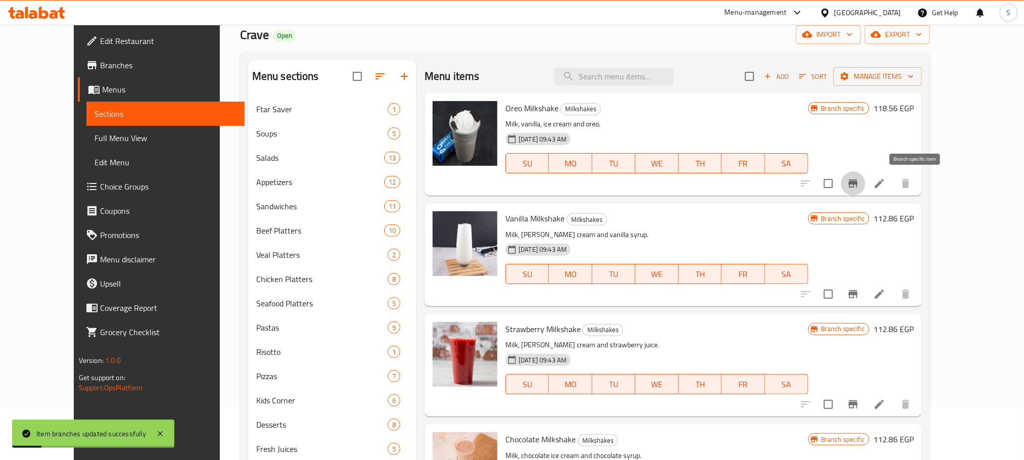
click at [858, 182] on icon "Branch-specific-item" at bounding box center [853, 183] width 9 height 8
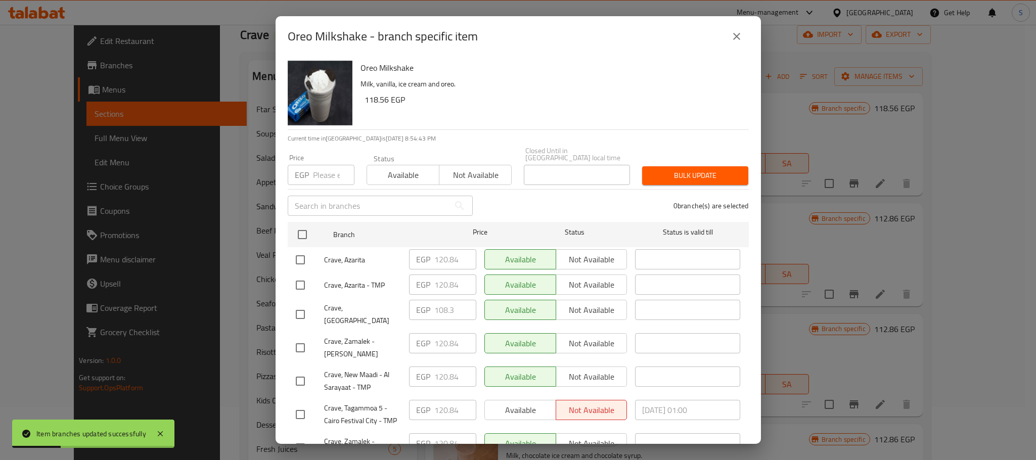
scroll to position [211, 0]
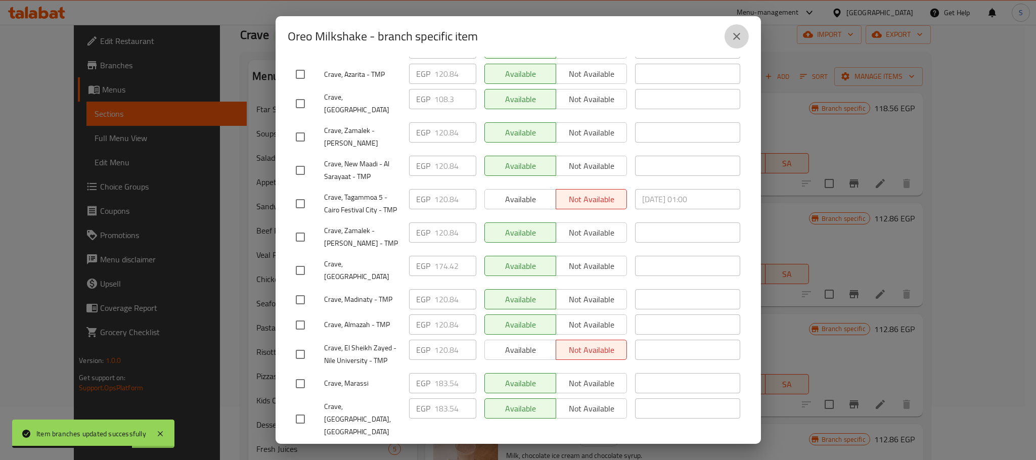
click at [732, 35] on icon "close" at bounding box center [737, 36] width 12 height 12
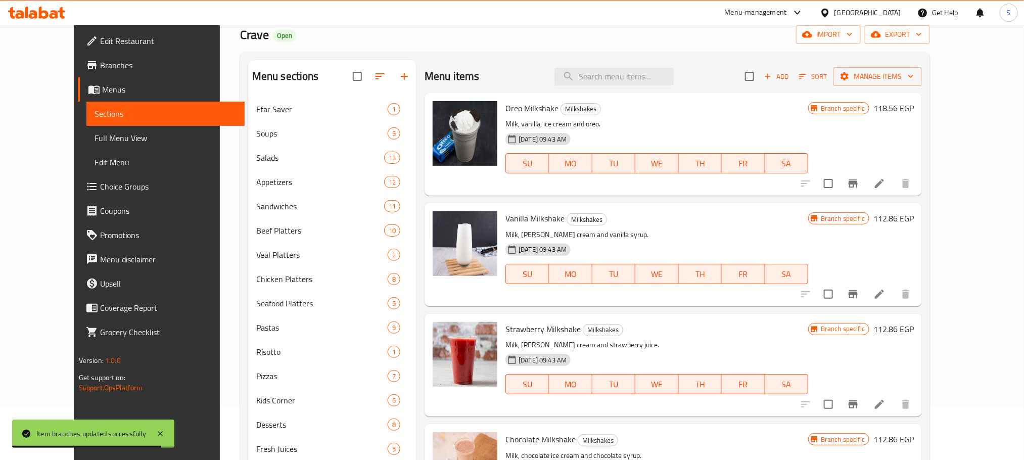
click at [516, 104] on span "Oreo Milkshake" at bounding box center [532, 108] width 53 height 15
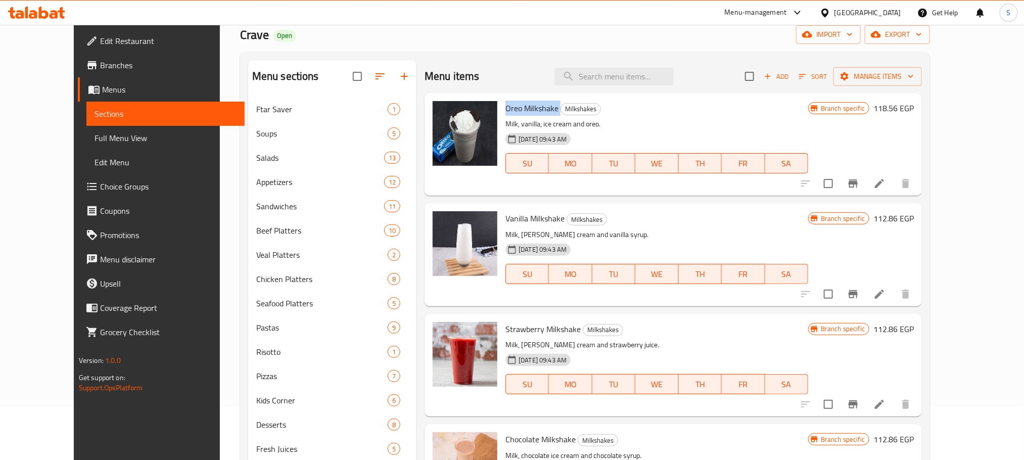
click at [507, 105] on span "Oreo Milkshake" at bounding box center [532, 108] width 53 height 15
copy h6 "Oreo Milkshake"
click at [858, 183] on icon "Branch-specific-item" at bounding box center [853, 183] width 9 height 8
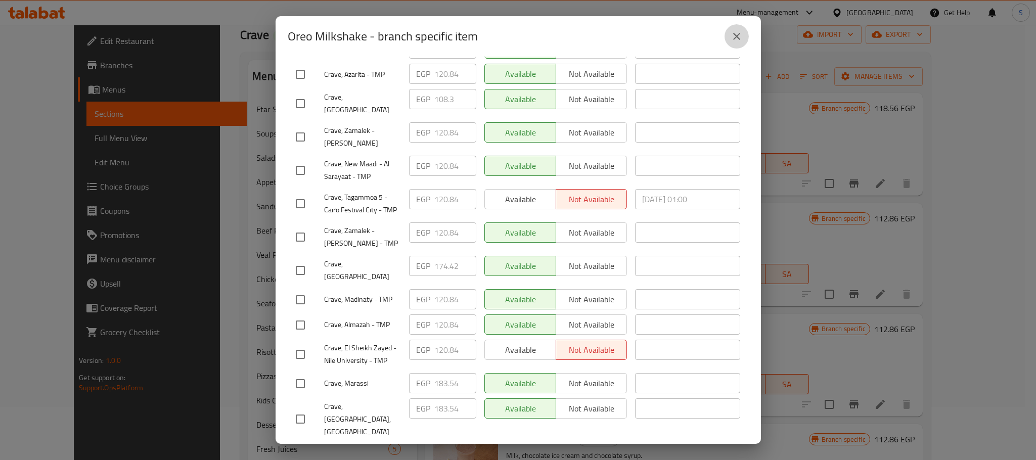
click at [733, 33] on icon "close" at bounding box center [736, 36] width 7 height 7
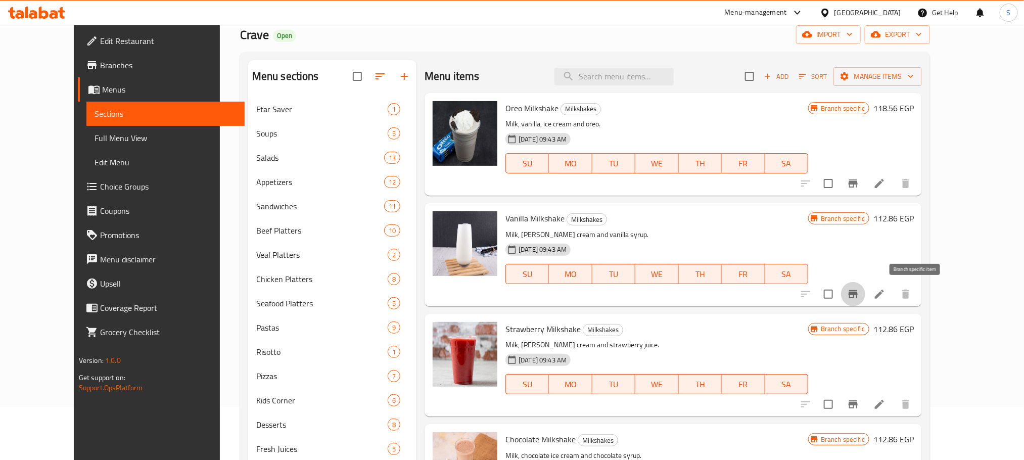
click at [860, 295] on icon "Branch-specific-item" at bounding box center [853, 294] width 12 height 12
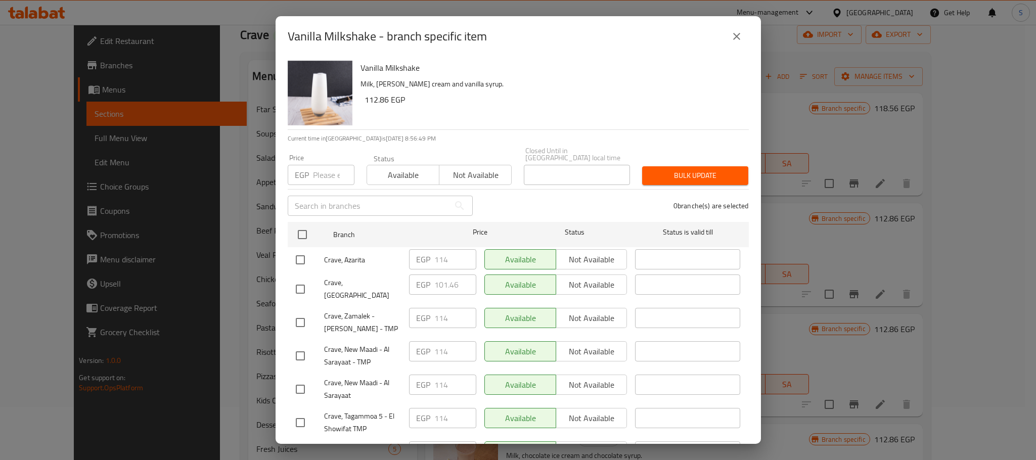
scroll to position [331, 0]
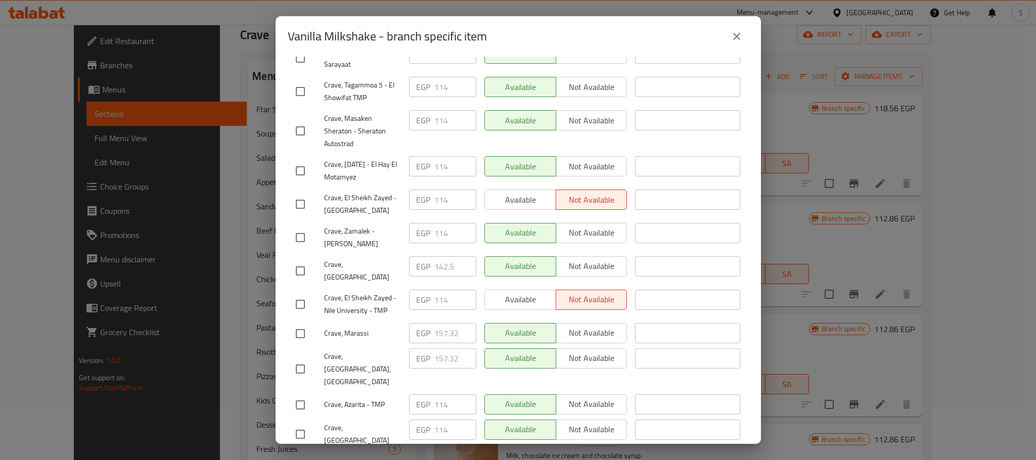
click at [304, 260] on input "checkbox" at bounding box center [300, 270] width 21 height 21
checkbox input "true"
click at [445, 256] on input "142.5" at bounding box center [455, 266] width 42 height 20
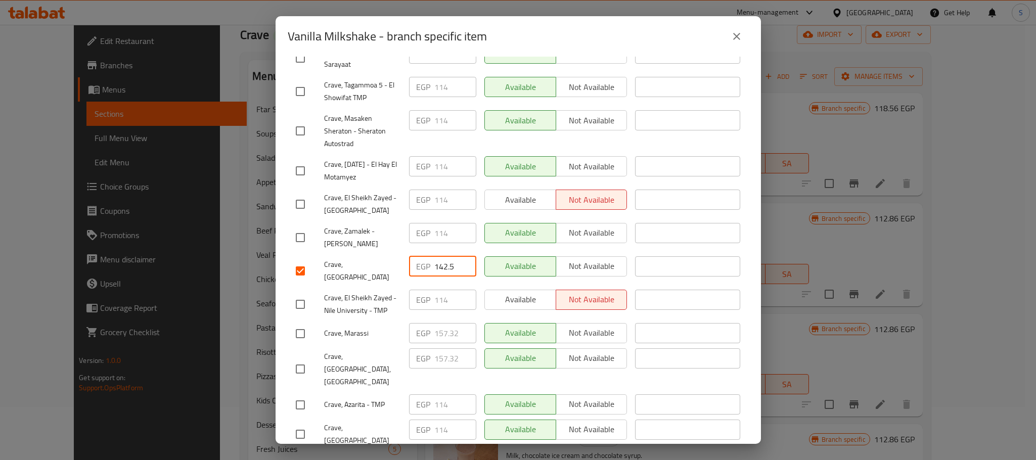
paste input "50.480"
type input "150.480"
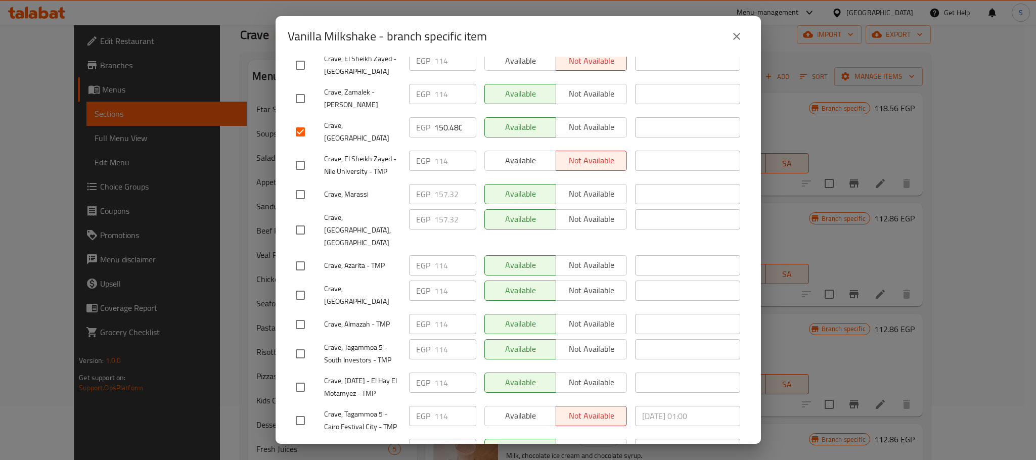
scroll to position [541, 0]
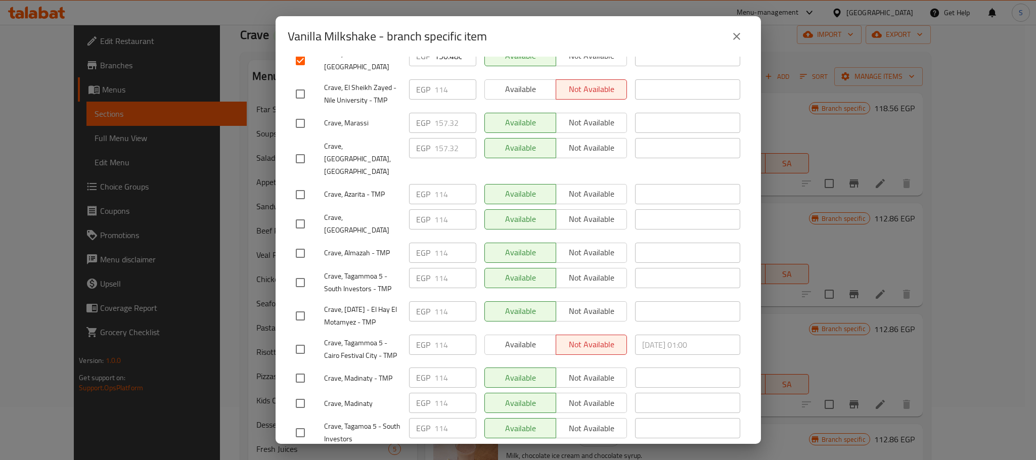
click at [679, 457] on span "Save" at bounding box center [518, 463] width 445 height 13
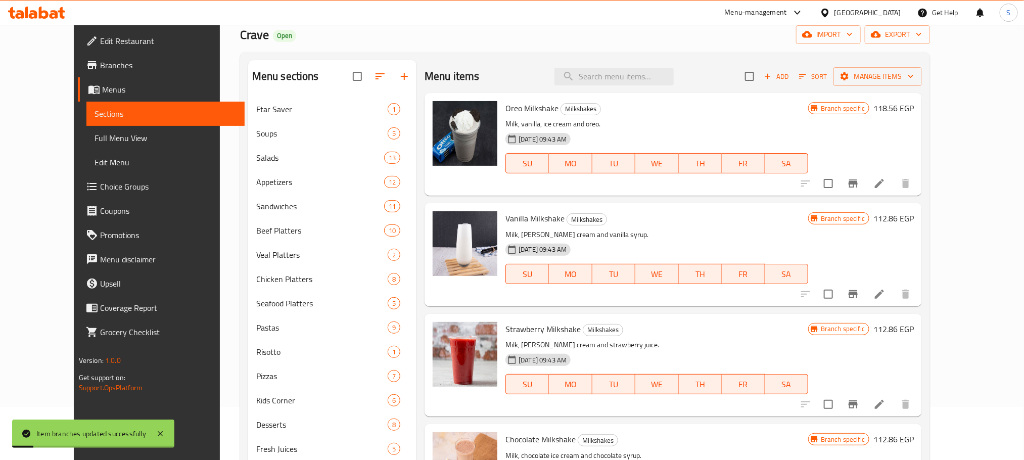
click at [860, 296] on icon "Branch-specific-item" at bounding box center [853, 294] width 12 height 12
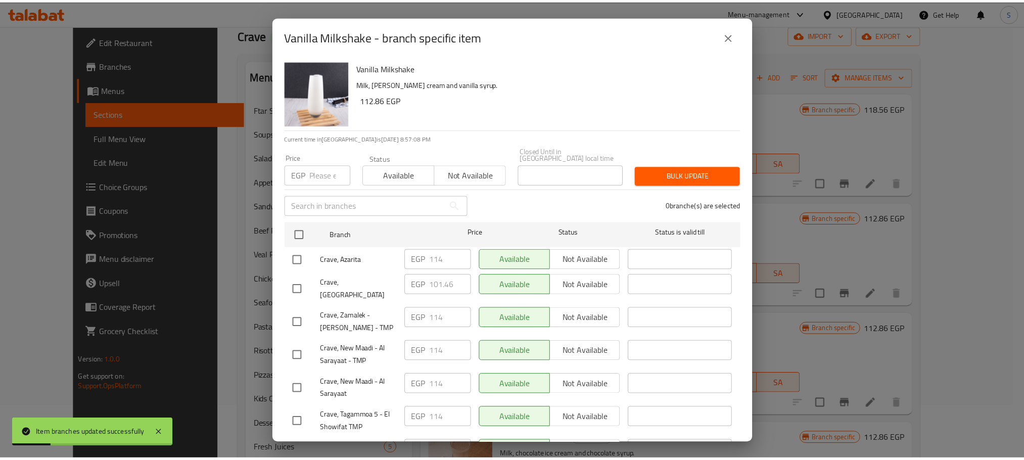
scroll to position [331, 0]
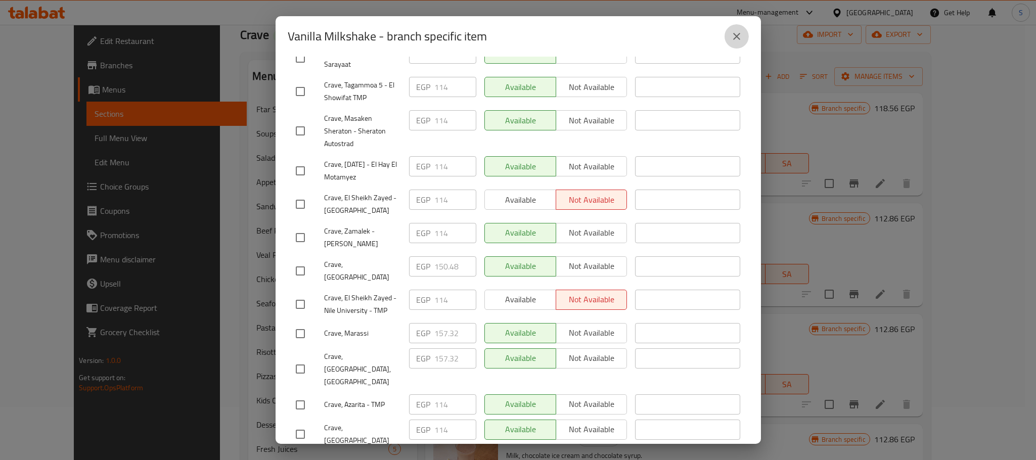
click at [738, 38] on icon "close" at bounding box center [737, 36] width 12 height 12
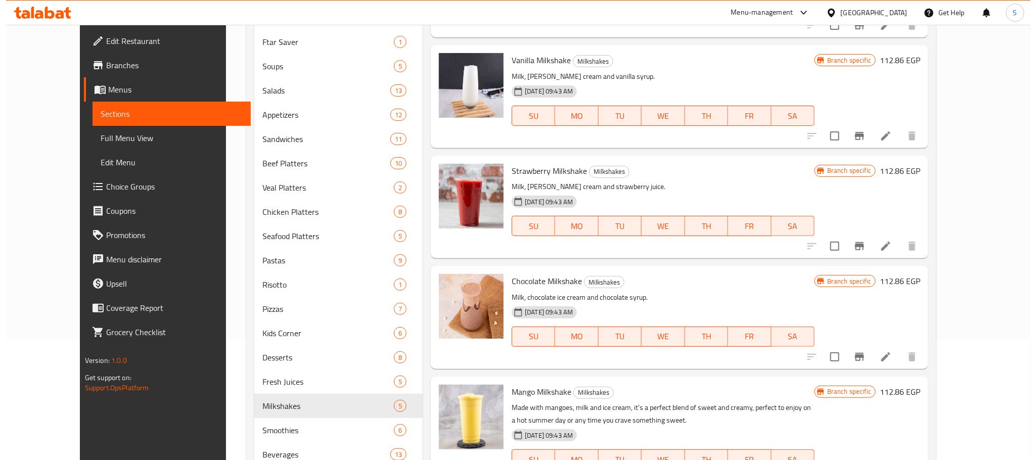
scroll to position [113, 0]
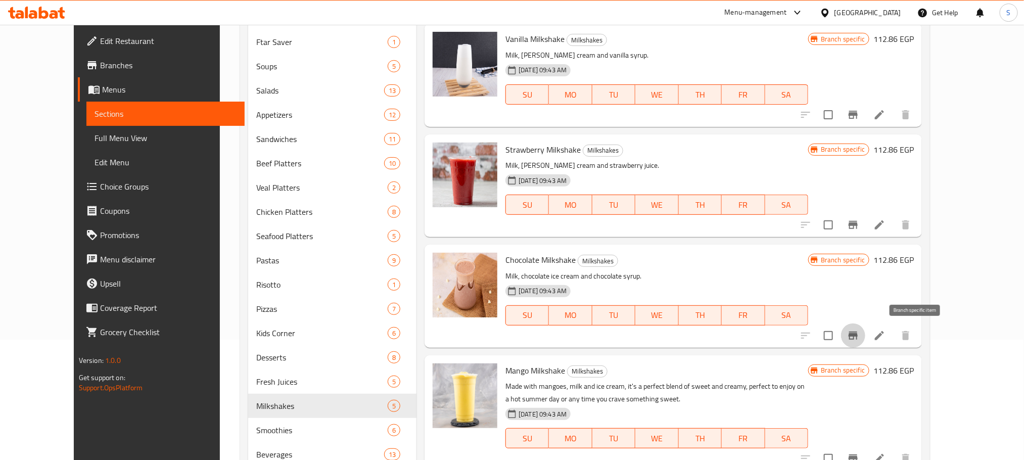
click at [860, 335] on icon "Branch-specific-item" at bounding box center [853, 336] width 12 height 12
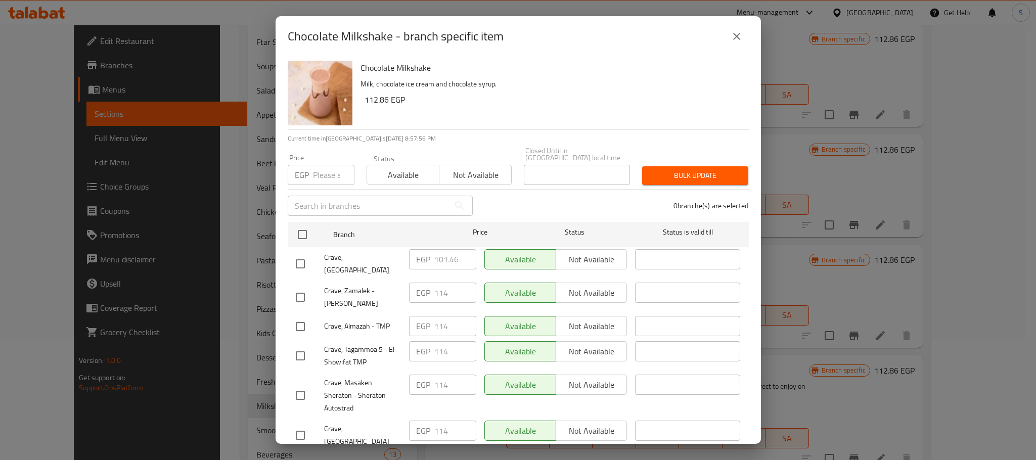
scroll to position [349, 0]
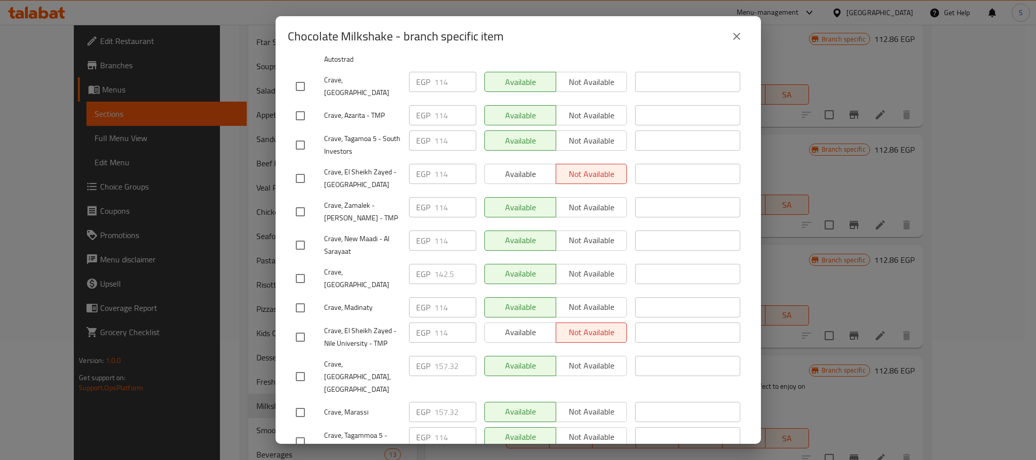
click at [302, 268] on input "checkbox" at bounding box center [300, 278] width 21 height 21
checkbox input "true"
click at [444, 264] on input "142.5" at bounding box center [455, 274] width 42 height 20
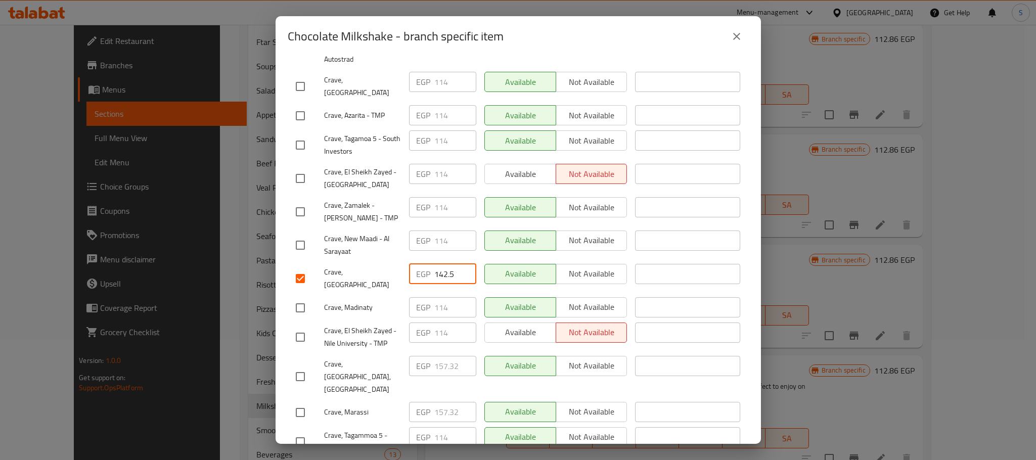
paste input "50.480"
type input "150.480"
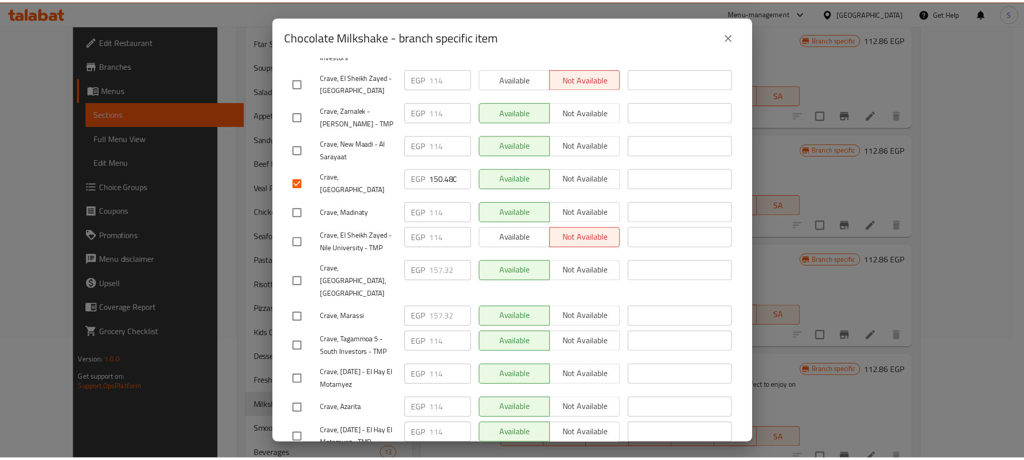
scroll to position [541, 0]
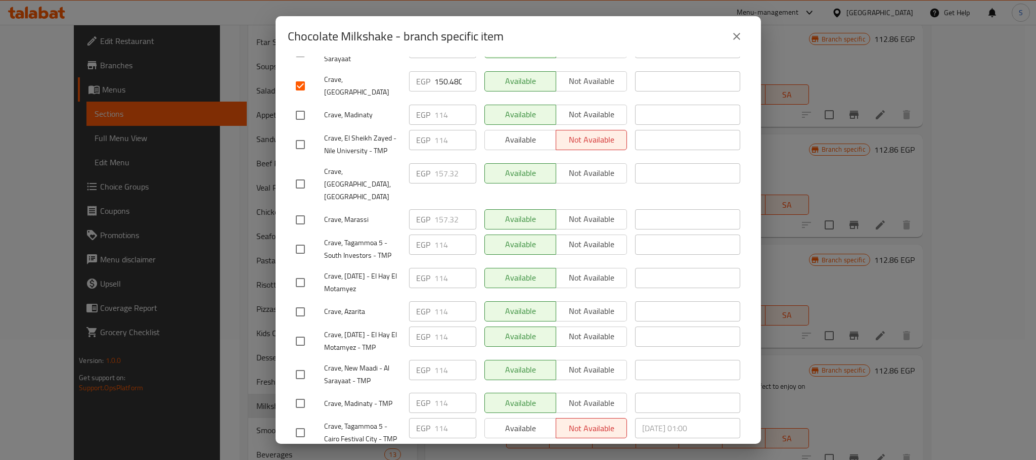
click at [655, 457] on span "Save" at bounding box center [518, 463] width 445 height 13
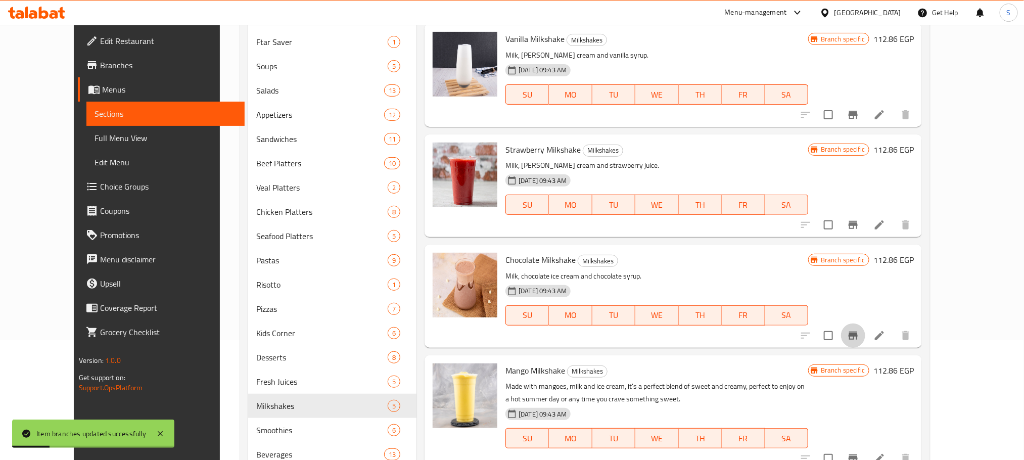
click at [858, 333] on icon "Branch-specific-item" at bounding box center [853, 336] width 9 height 8
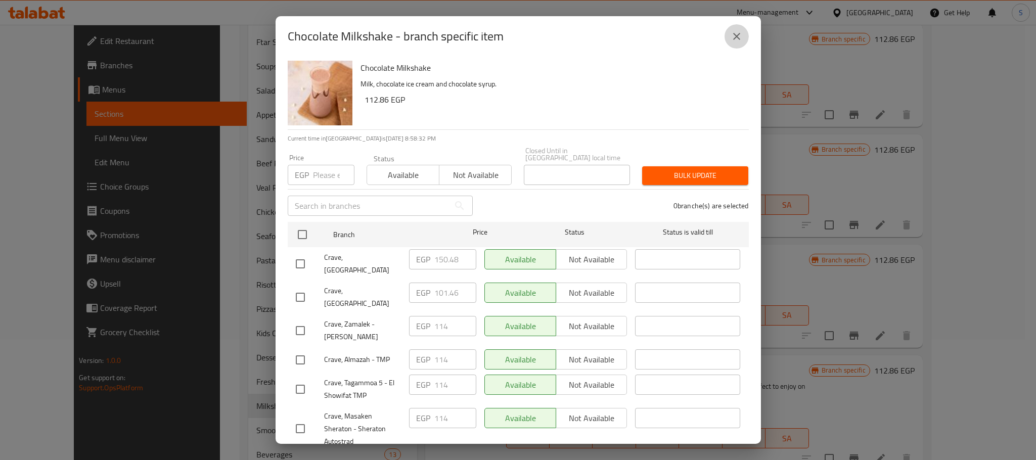
click at [740, 37] on icon "close" at bounding box center [737, 36] width 12 height 12
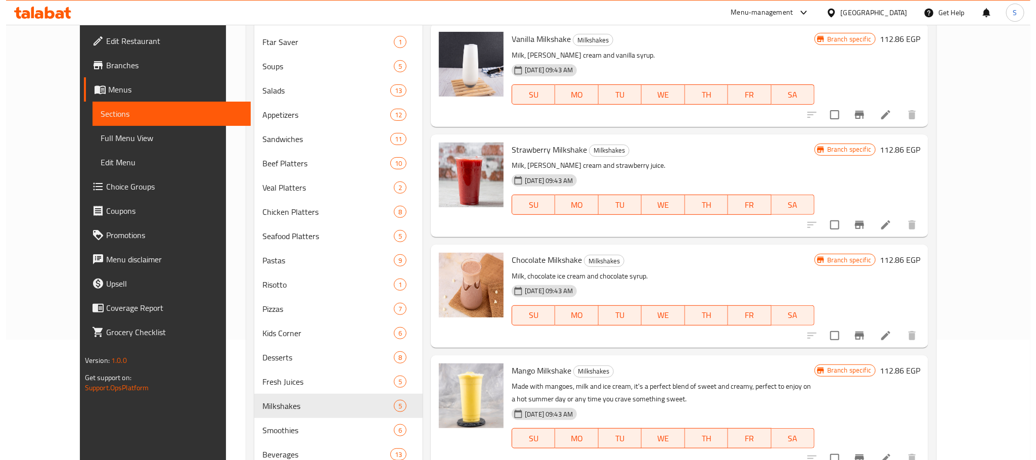
scroll to position [159, 0]
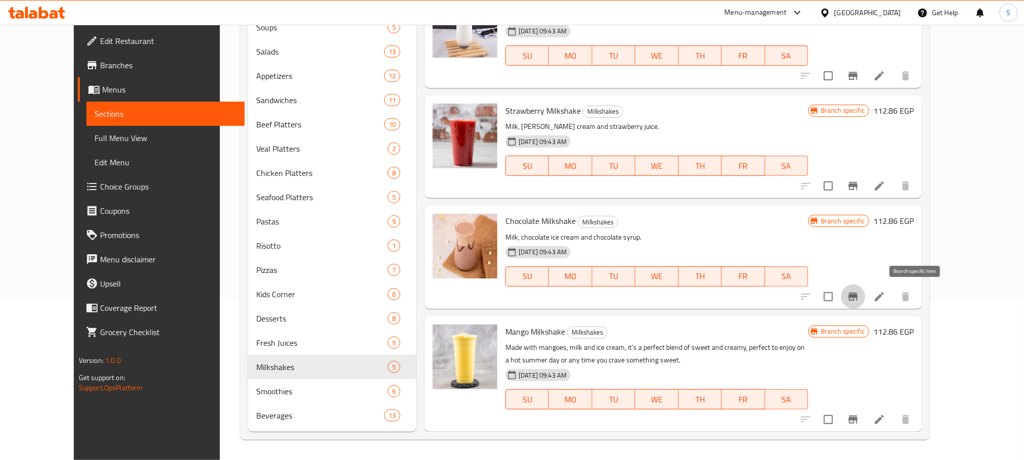
click at [858, 298] on icon "Branch-specific-item" at bounding box center [853, 297] width 9 height 8
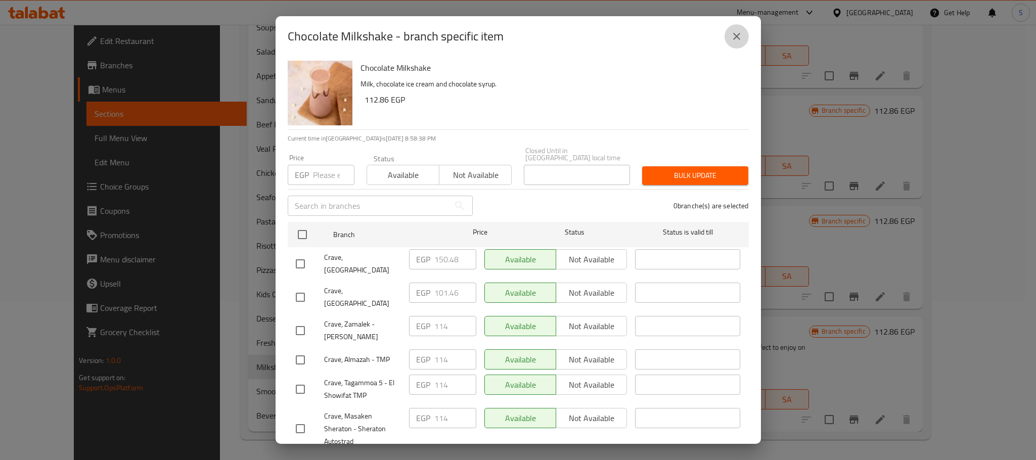
click at [730, 39] on button "close" at bounding box center [737, 36] width 24 height 24
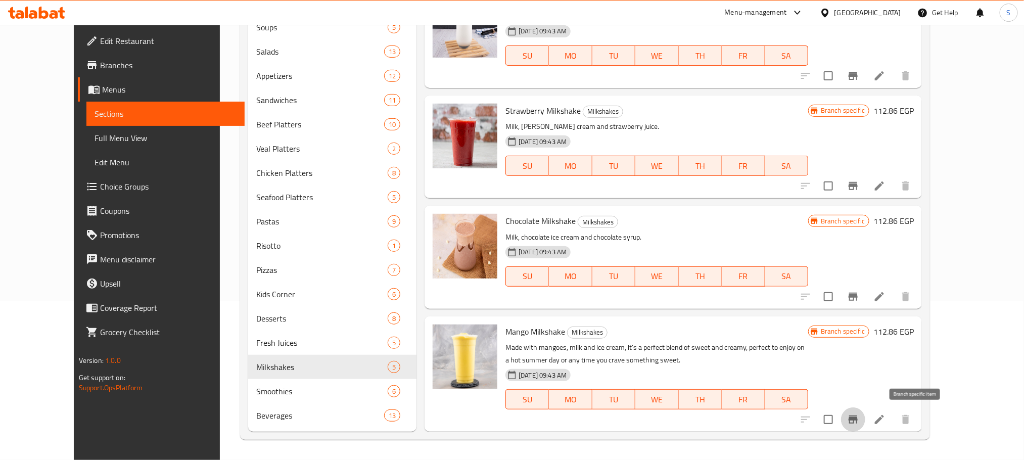
click at [858, 417] on icon "Branch-specific-item" at bounding box center [853, 420] width 9 height 8
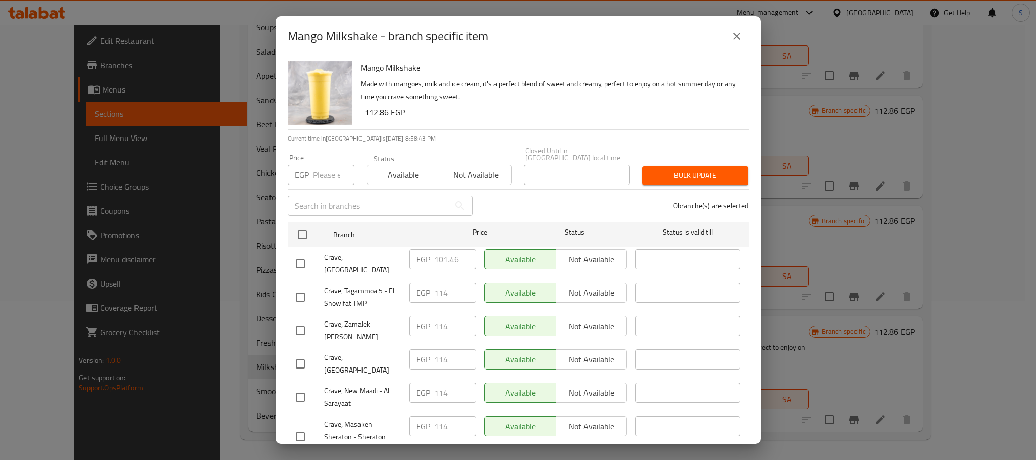
scroll to position [269, 0]
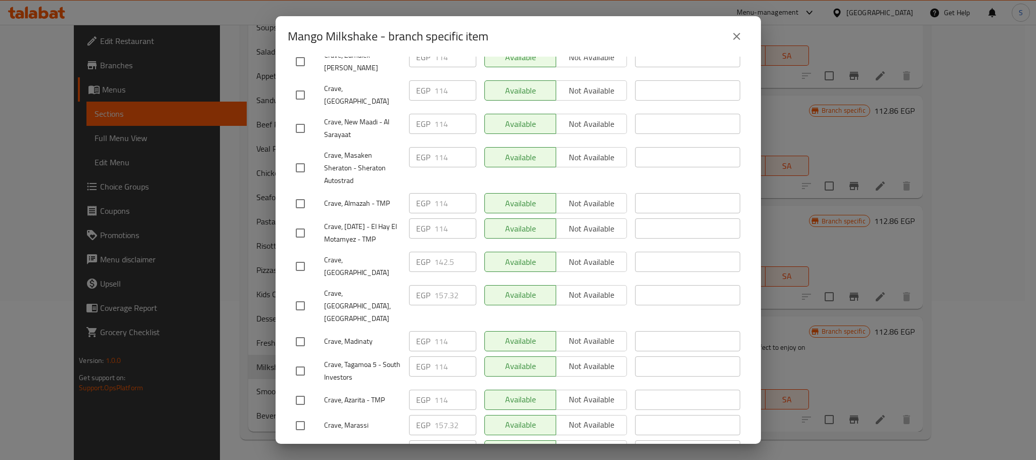
click at [299, 256] on input "checkbox" at bounding box center [300, 266] width 21 height 21
checkbox input "true"
click at [446, 252] on input "142.5" at bounding box center [455, 262] width 42 height 20
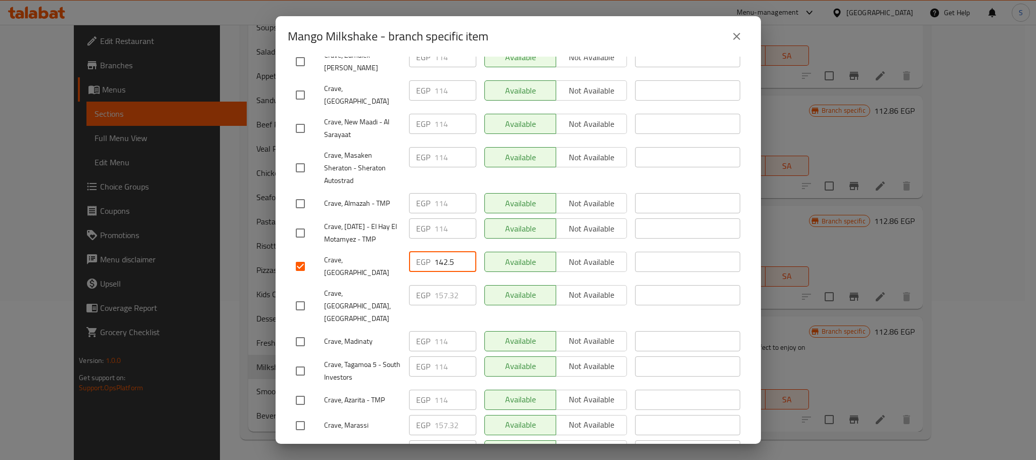
paste input "50.480"
type input "150.480"
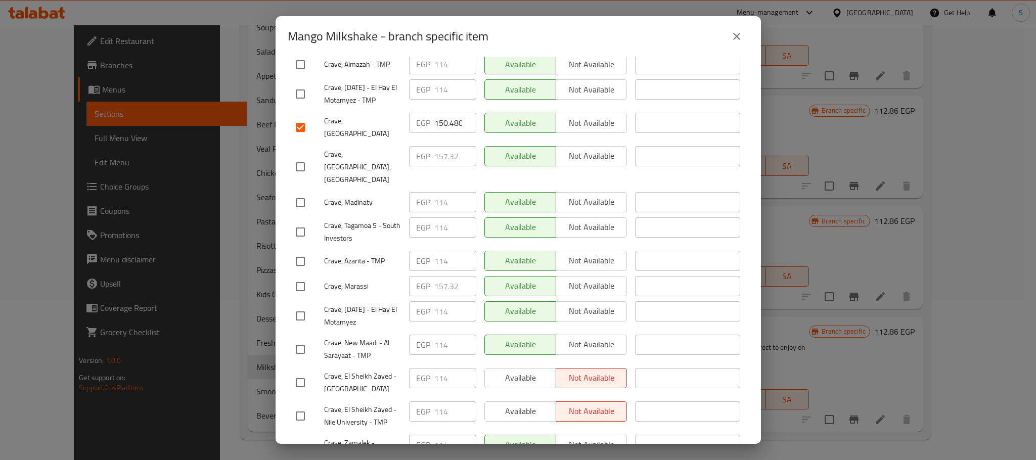
scroll to position [541, 0]
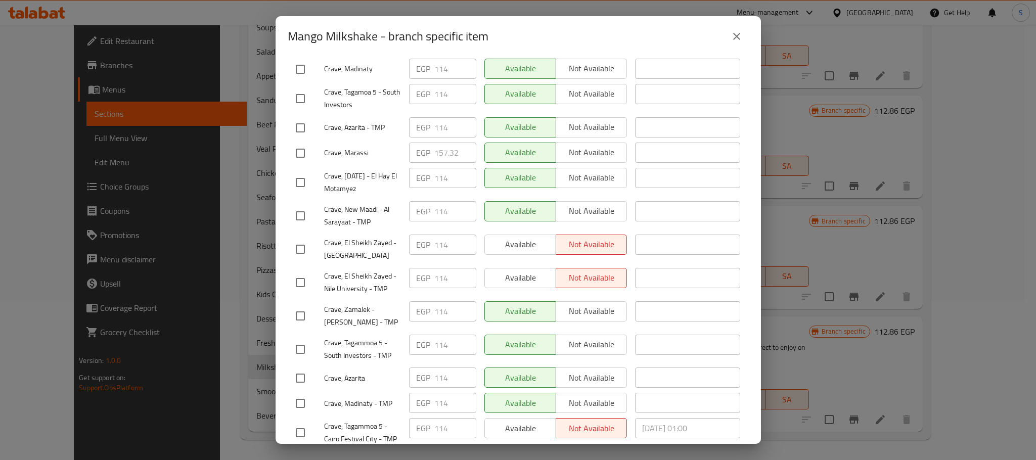
click at [615, 457] on span "Save" at bounding box center [518, 463] width 445 height 13
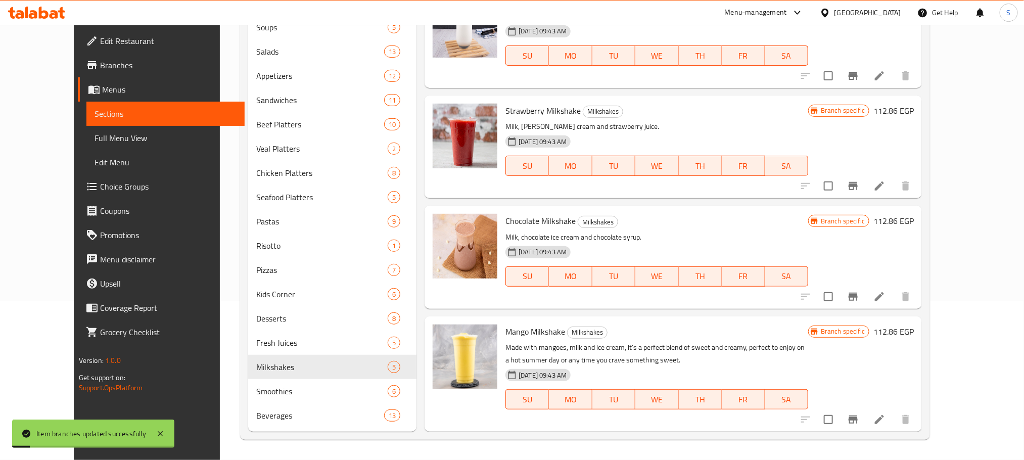
click at [858, 422] on icon "Branch-specific-item" at bounding box center [853, 420] width 9 height 8
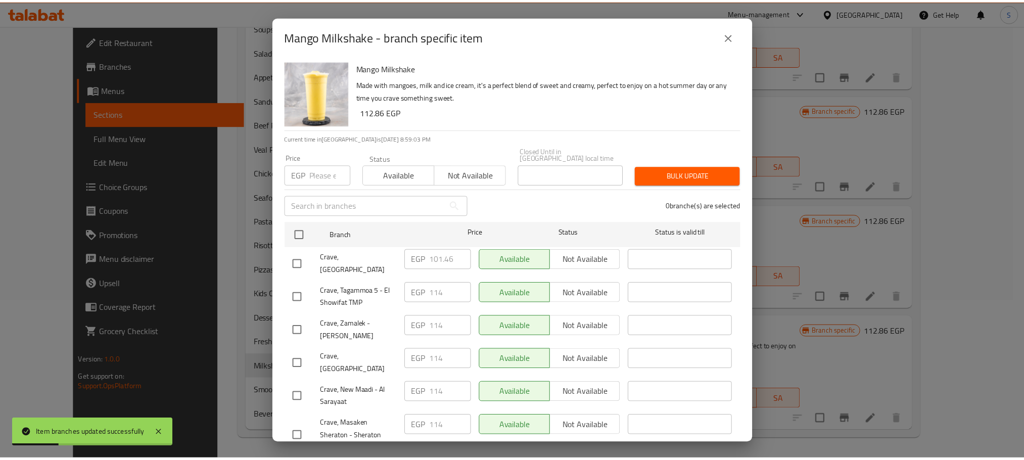
scroll to position [269, 0]
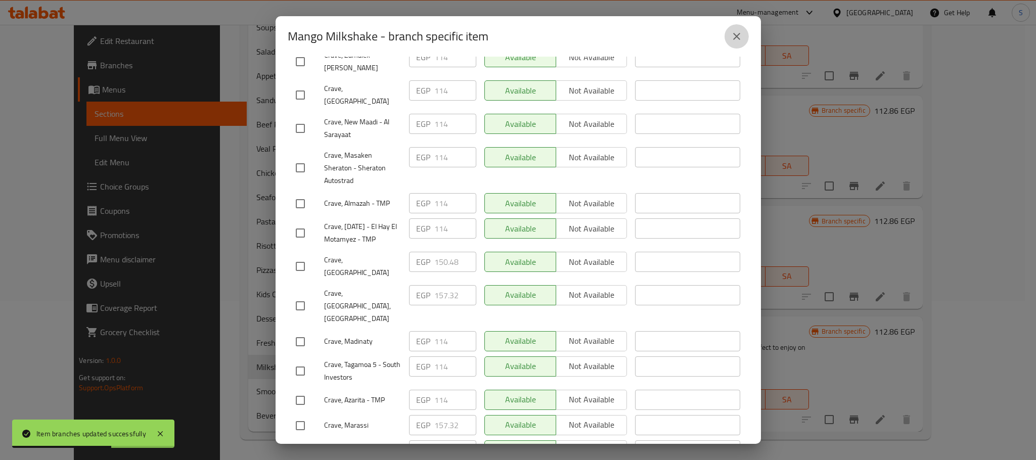
click at [741, 35] on icon "close" at bounding box center [737, 36] width 12 height 12
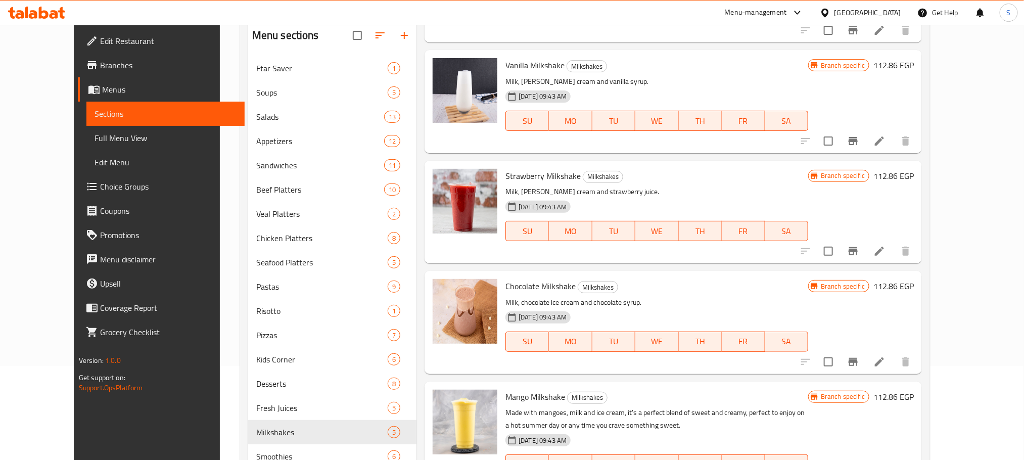
scroll to position [92, 0]
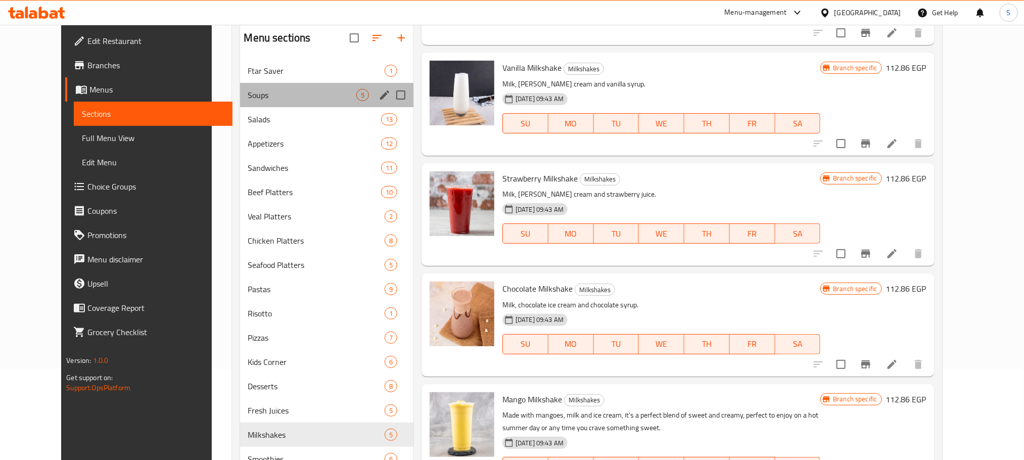
click at [268, 102] on div "Soups 5" at bounding box center [327, 95] width 174 height 24
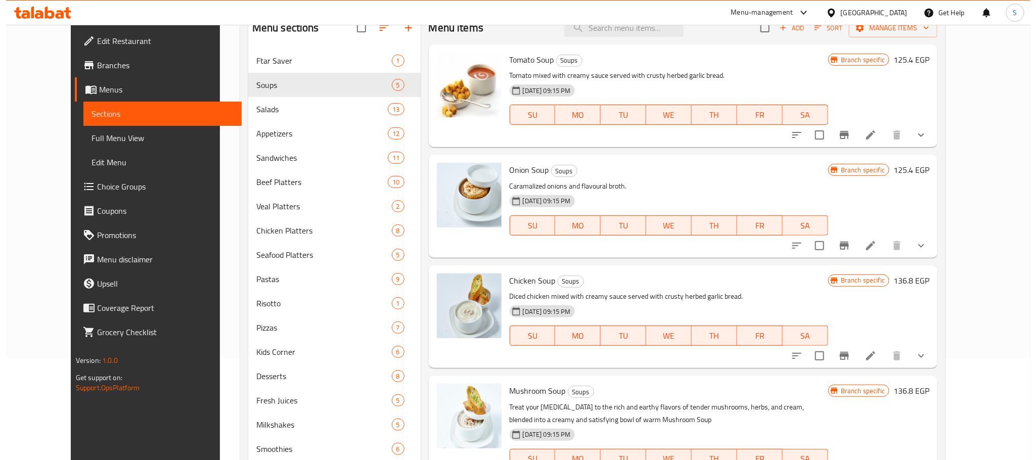
scroll to position [128, 0]
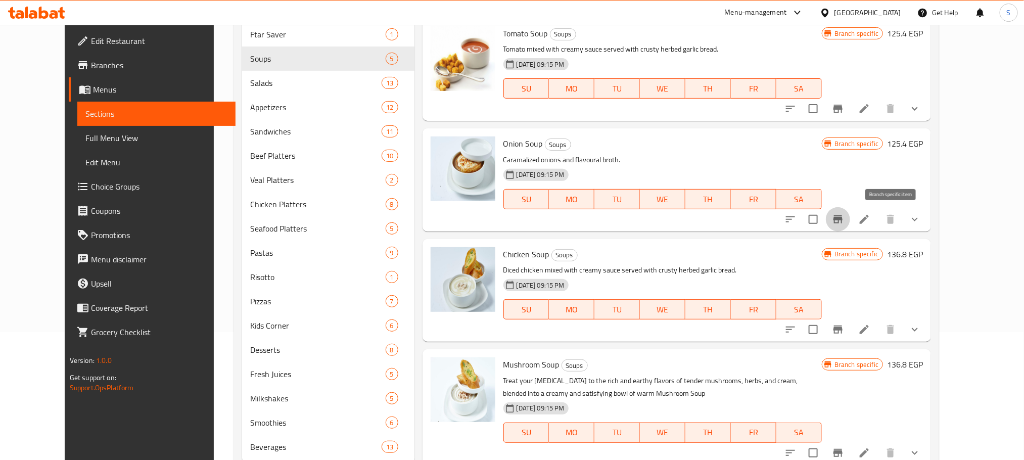
click at [843, 218] on icon "Branch-specific-item" at bounding box center [838, 219] width 9 height 8
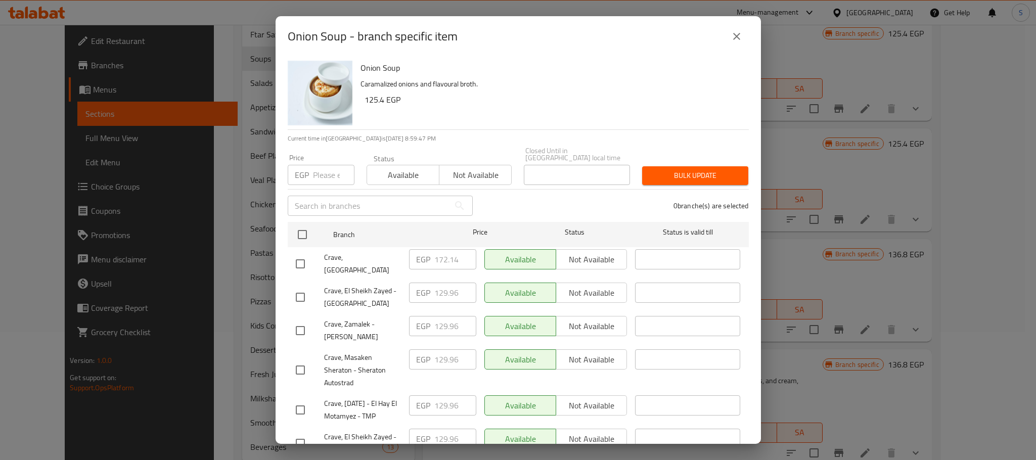
click at [302, 253] on input "checkbox" at bounding box center [300, 263] width 21 height 21
checkbox input "true"
click at [443, 251] on input "172.14" at bounding box center [455, 259] width 42 height 20
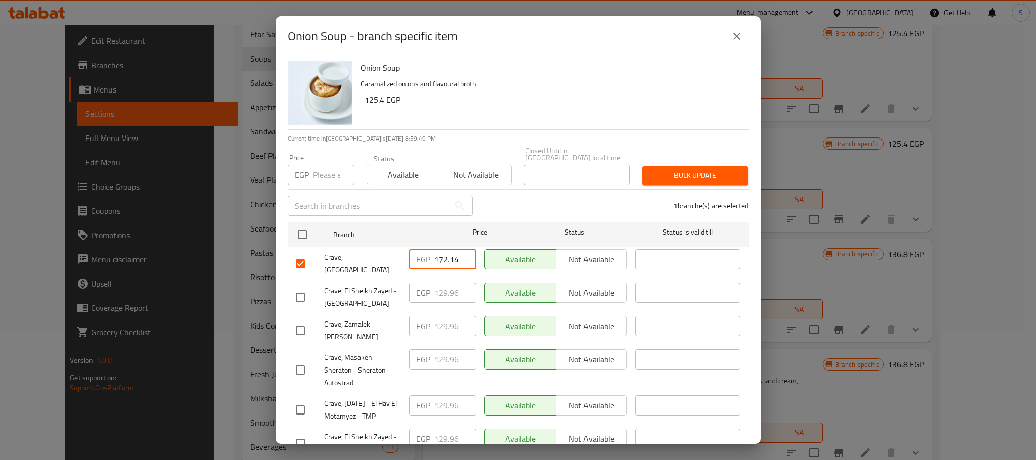
paste input "82.400"
type input "182.400"
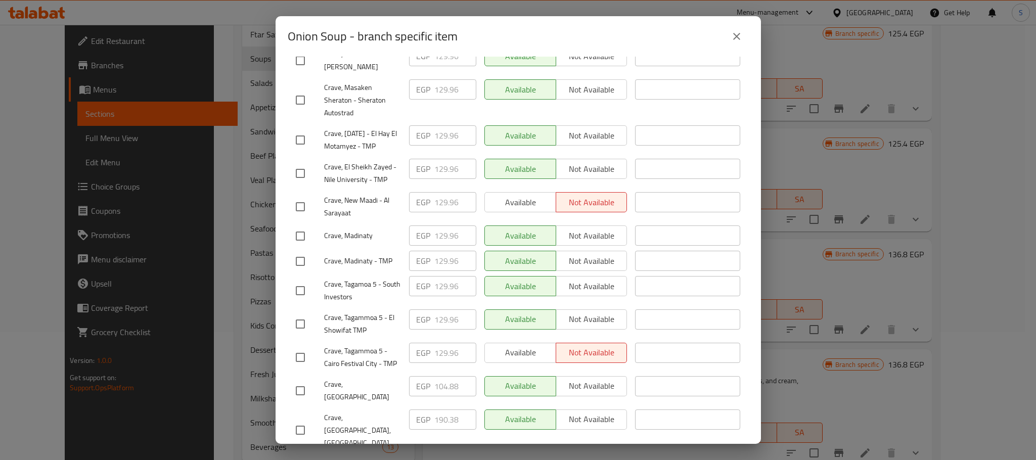
scroll to position [541, 0]
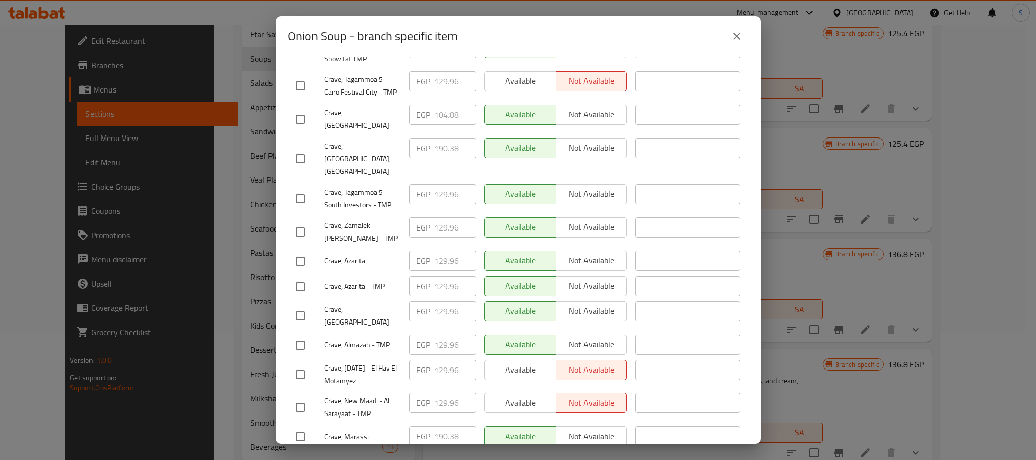
click at [649, 457] on span "Save" at bounding box center [518, 463] width 445 height 13
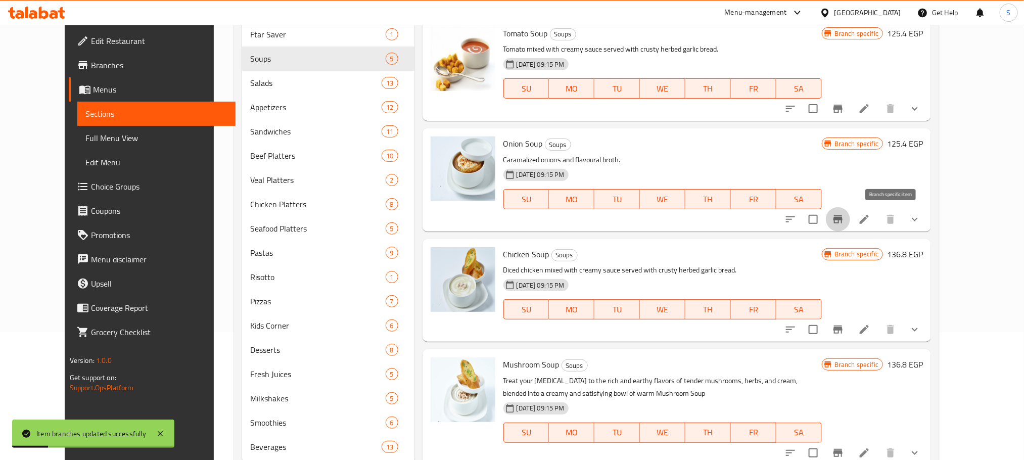
click at [843, 218] on icon "Branch-specific-item" at bounding box center [838, 219] width 9 height 8
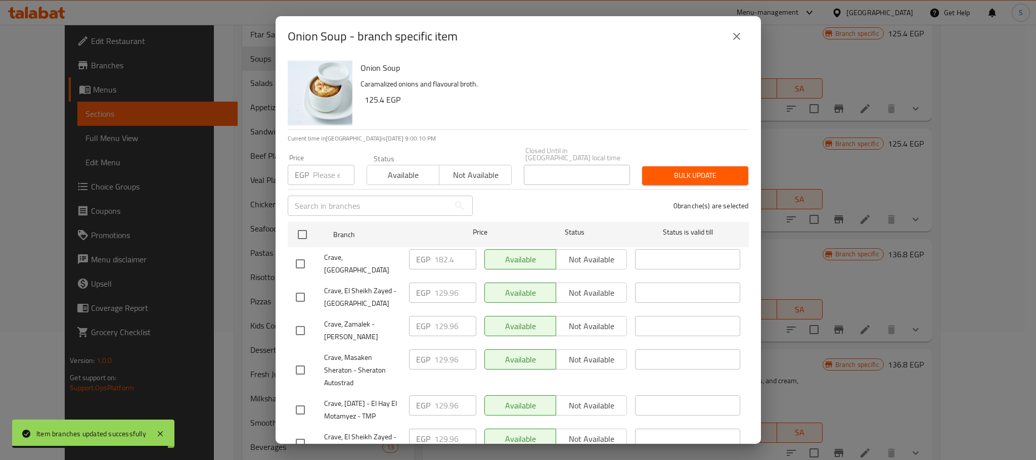
click at [736, 29] on button "close" at bounding box center [737, 36] width 24 height 24
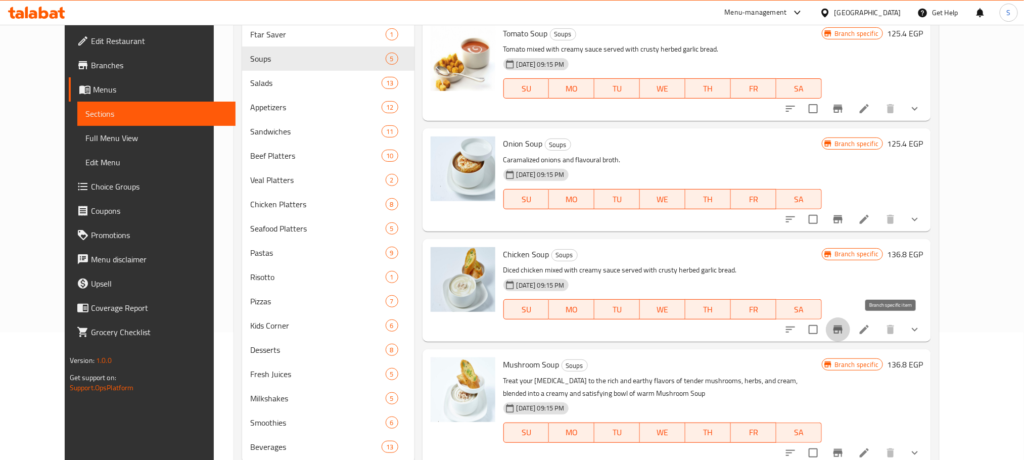
click at [843, 326] on icon "Branch-specific-item" at bounding box center [838, 330] width 9 height 8
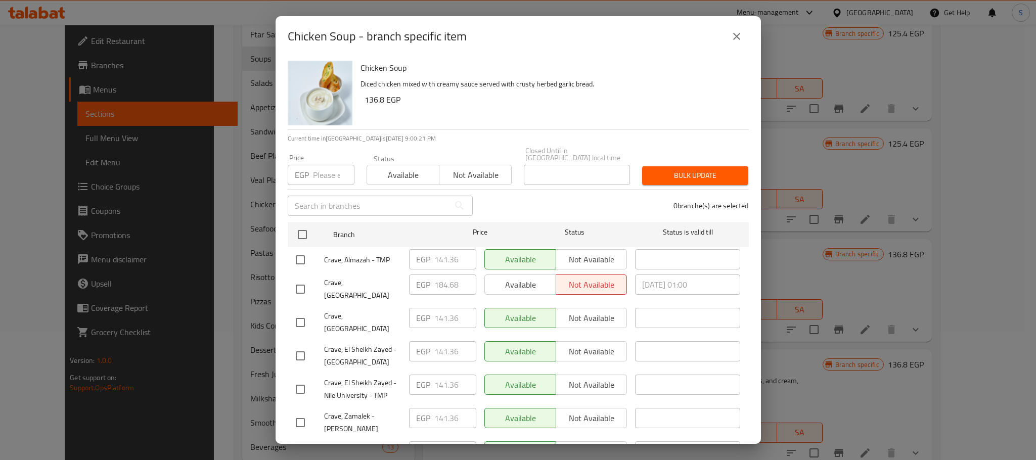
click at [296, 280] on input "checkbox" at bounding box center [300, 289] width 21 height 21
checkbox input "true"
click at [443, 283] on input "184.68" at bounding box center [455, 285] width 42 height 20
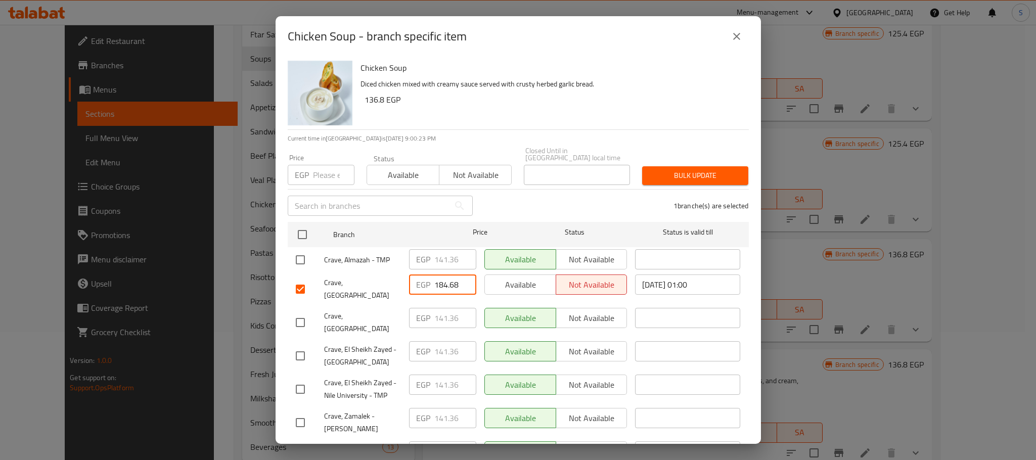
paste input "93.800"
type input "193.800"
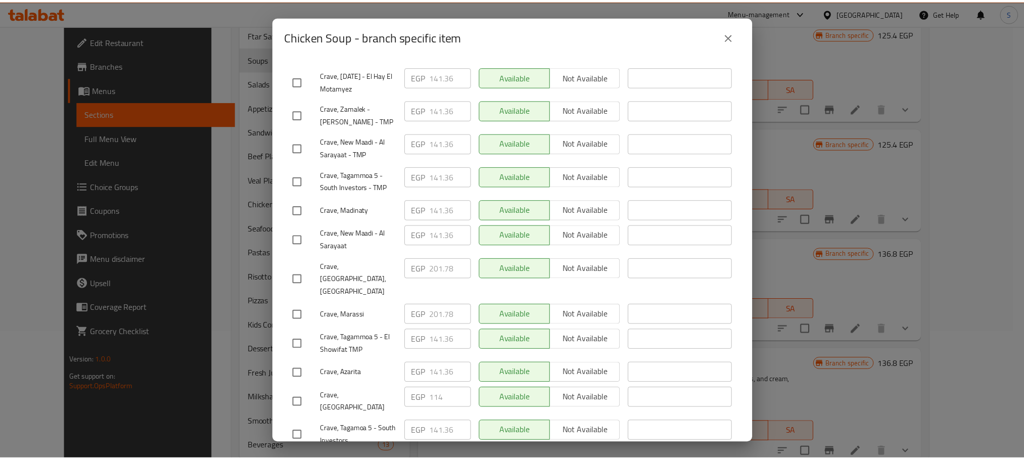
scroll to position [541, 0]
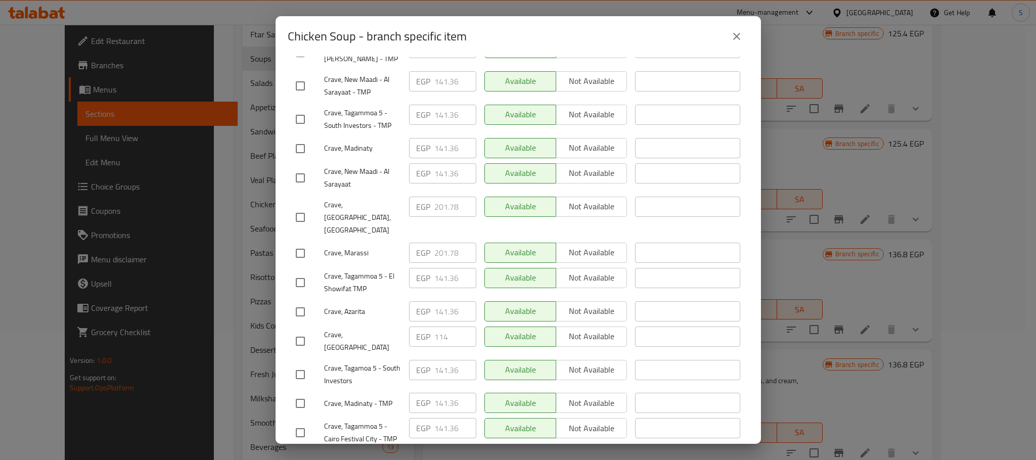
click at [663, 457] on span "Save" at bounding box center [518, 463] width 445 height 13
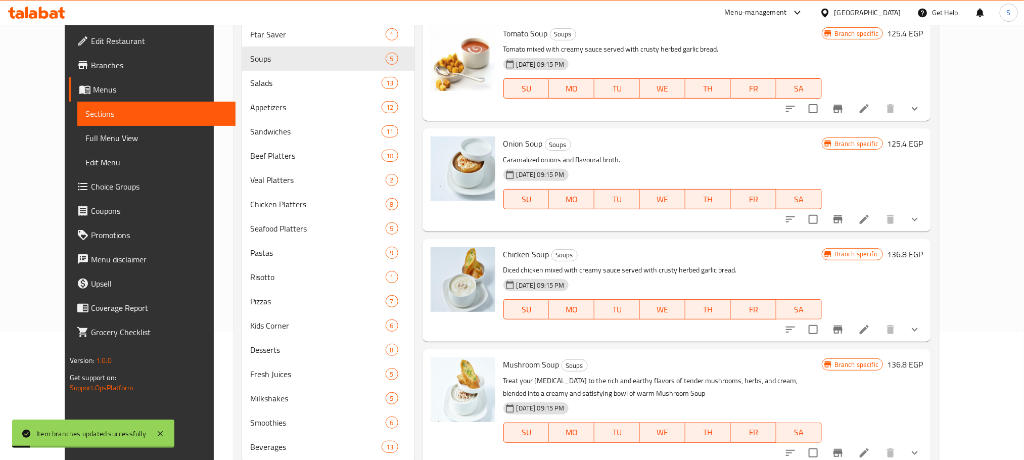
click at [843, 329] on icon "Branch-specific-item" at bounding box center [838, 330] width 9 height 8
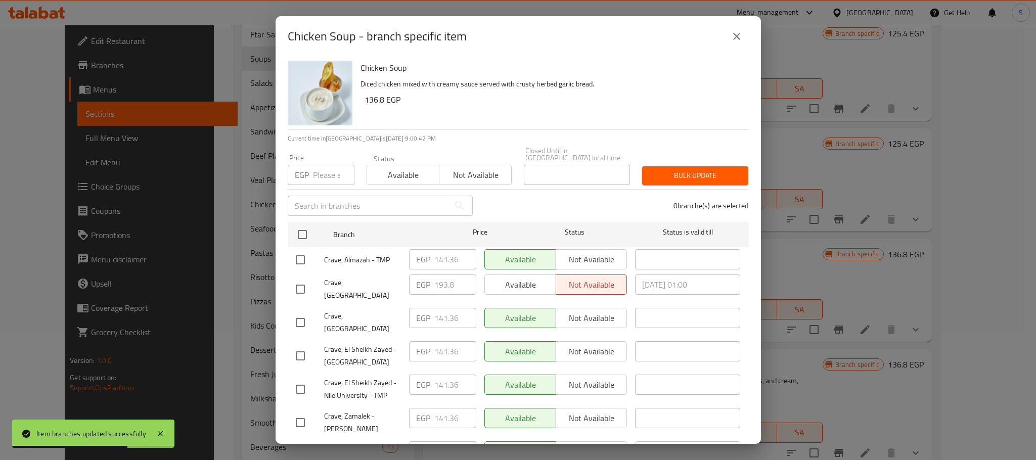
click at [740, 30] on icon "close" at bounding box center [737, 36] width 12 height 12
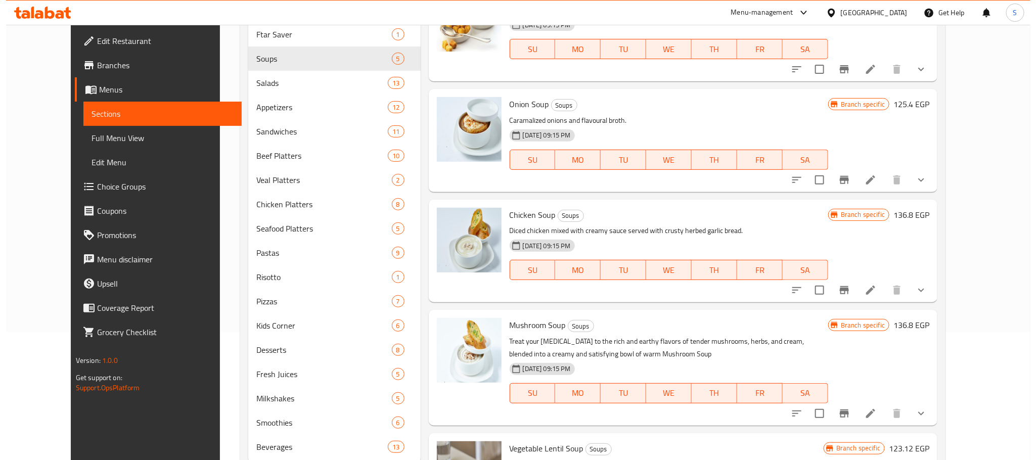
scroll to position [113, 0]
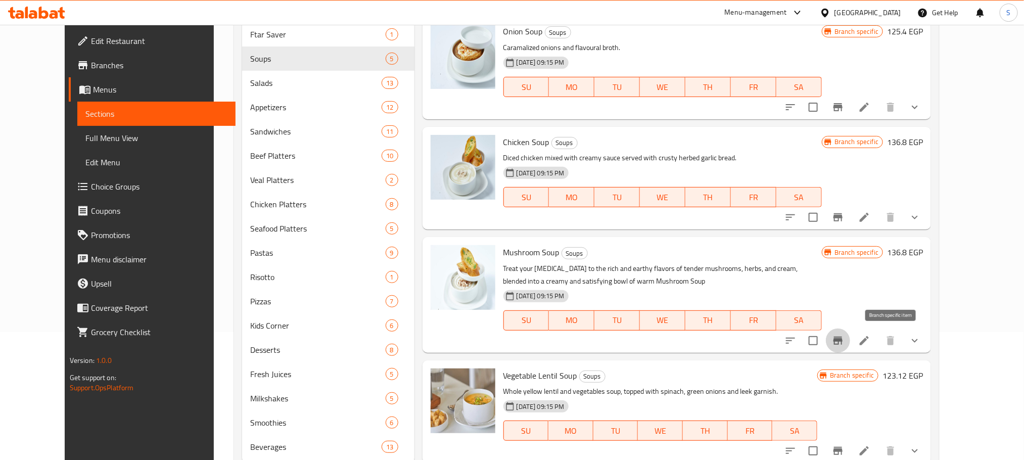
click at [844, 335] on icon "Branch-specific-item" at bounding box center [838, 341] width 12 height 12
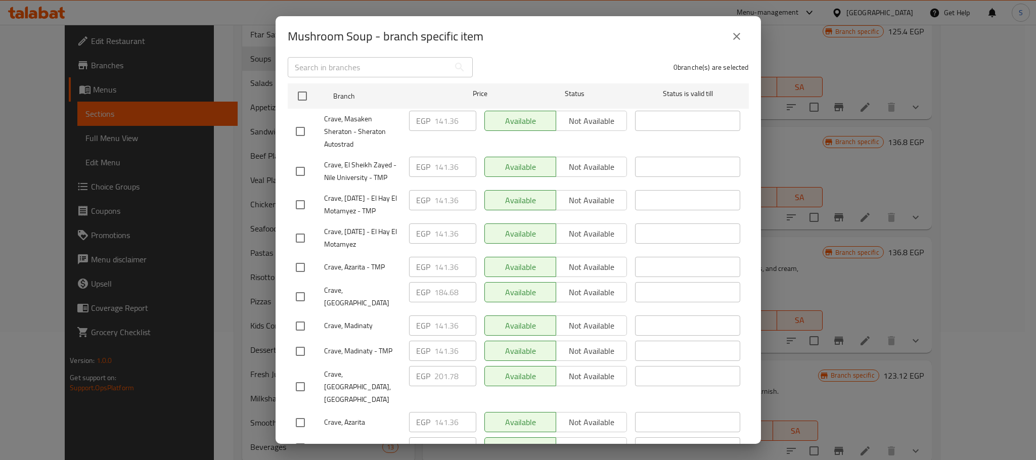
scroll to position [193, 0]
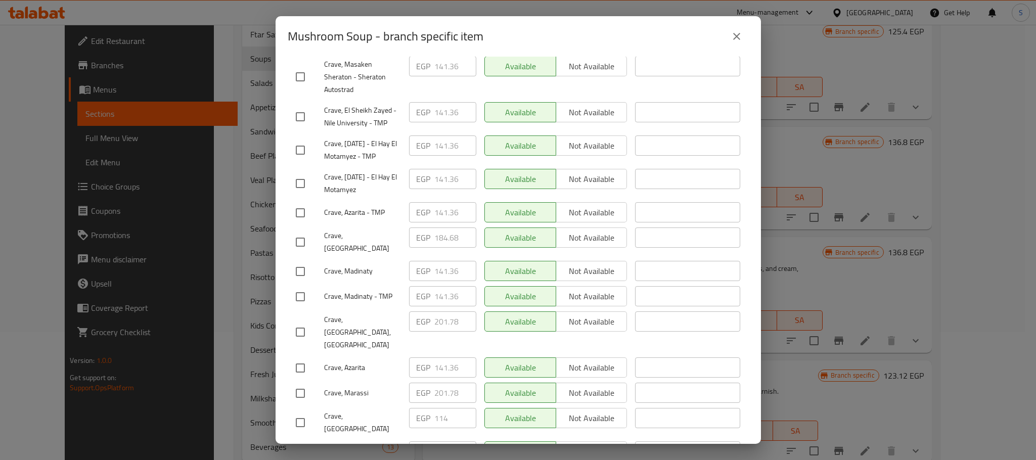
click at [299, 246] on input "checkbox" at bounding box center [300, 242] width 21 height 21
checkbox input "true"
click at [434, 243] on input "184.68" at bounding box center [455, 238] width 42 height 20
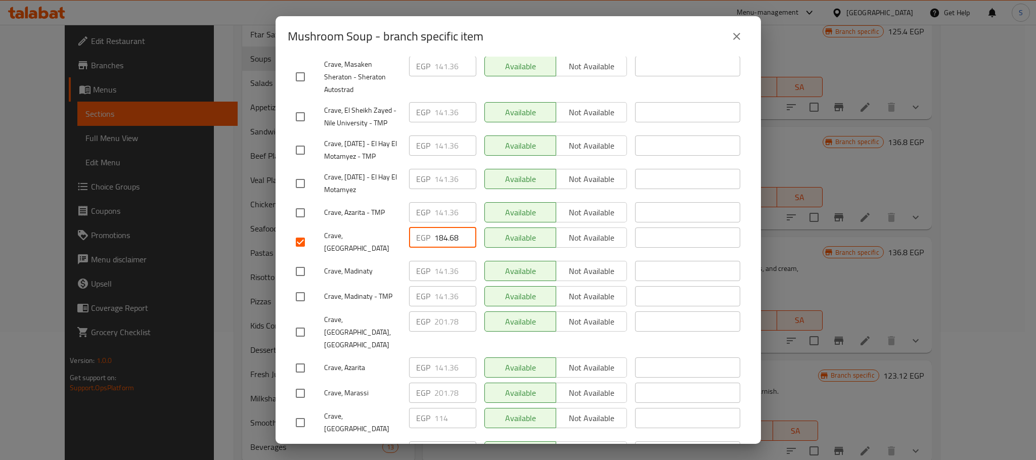
paste input "93.800"
type input "193.800"
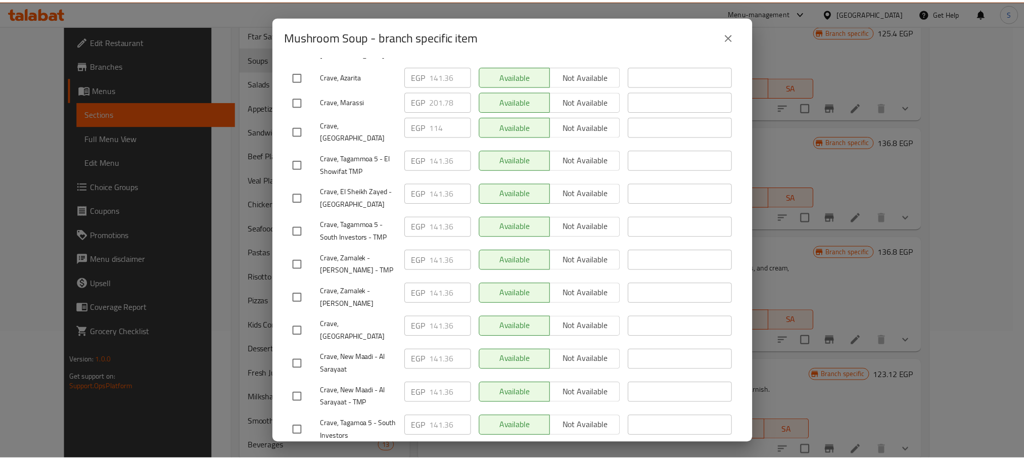
scroll to position [541, 0]
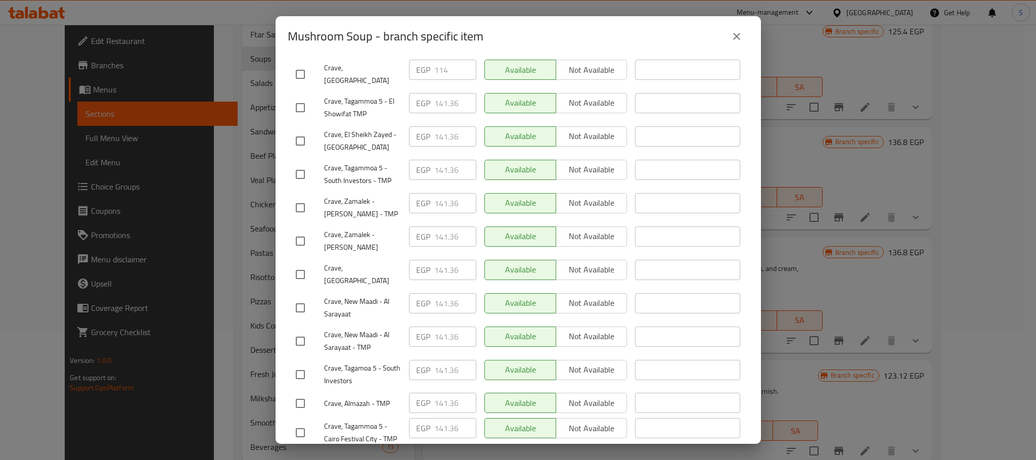
click at [600, 454] on button "Save" at bounding box center [518, 463] width 461 height 19
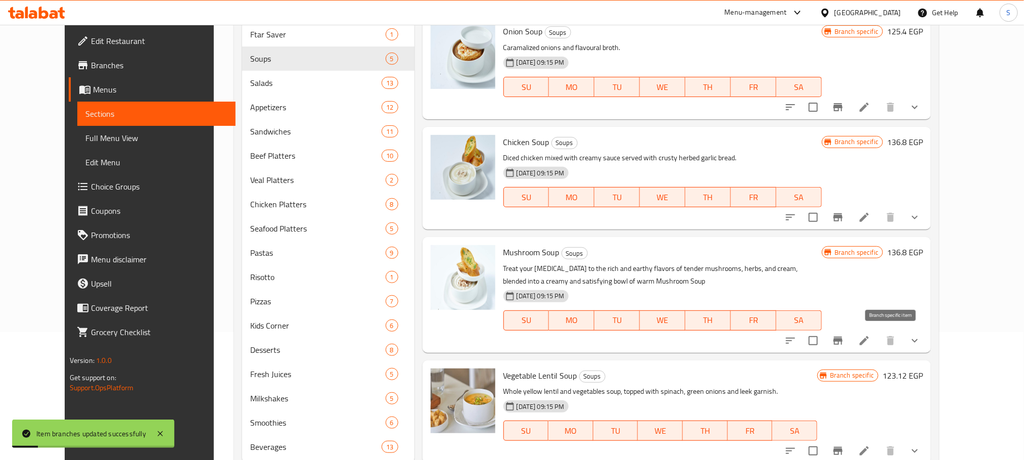
click at [850, 336] on button "Branch-specific-item" at bounding box center [838, 341] width 24 height 24
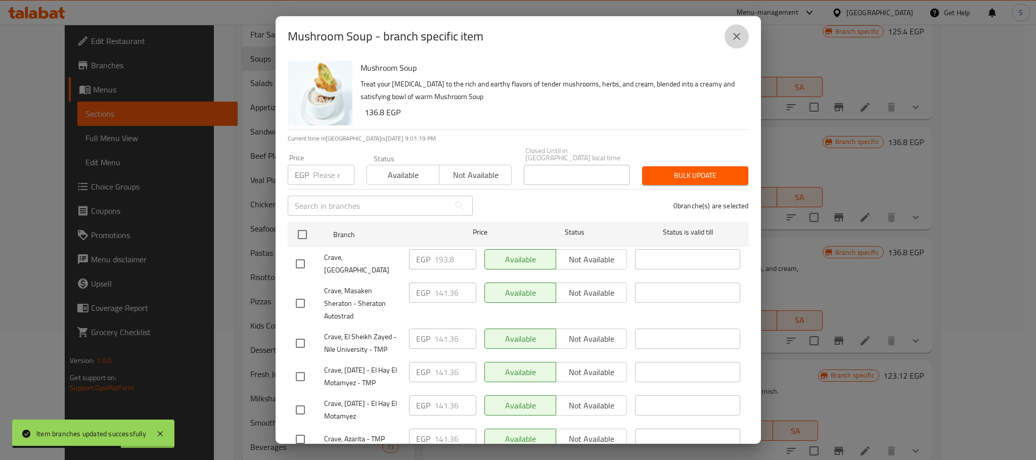
click at [733, 38] on icon "close" at bounding box center [737, 36] width 12 height 12
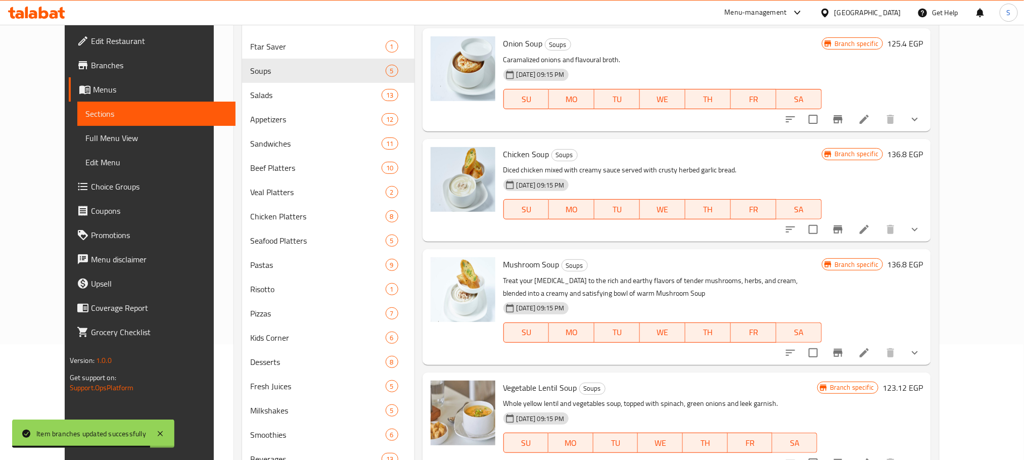
scroll to position [92, 0]
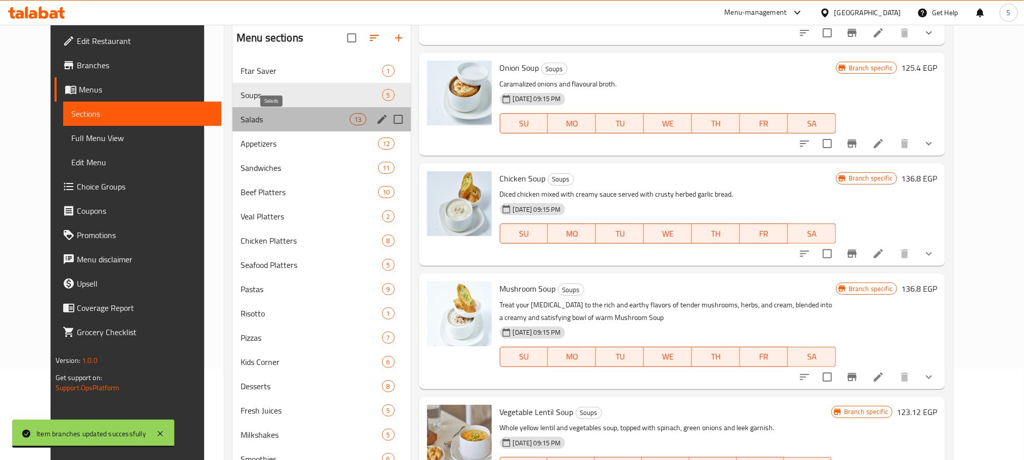
click at [242, 117] on span "Salads" at bounding box center [295, 119] width 109 height 12
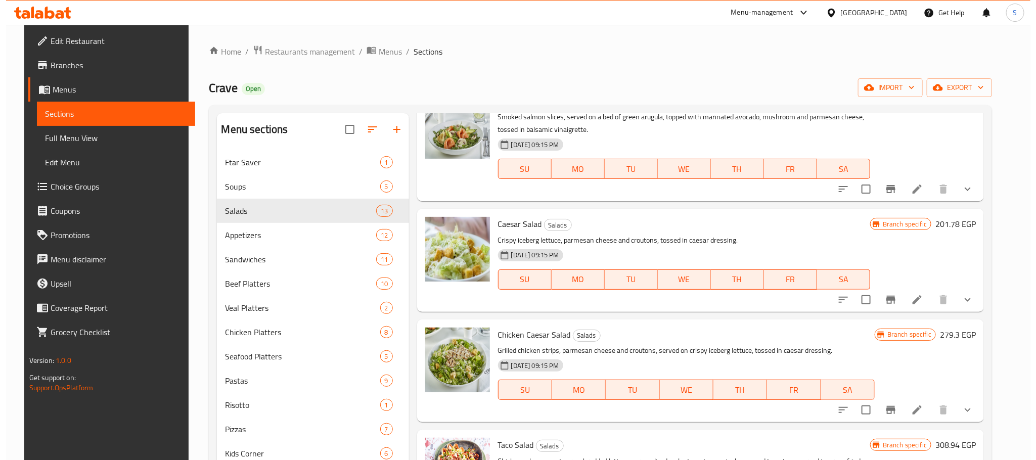
scroll to position [294, 0]
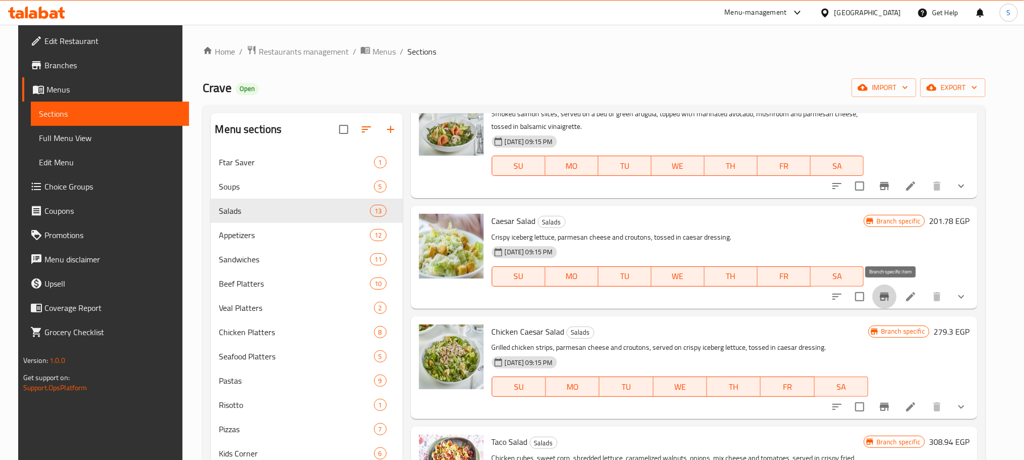
click at [888, 297] on icon "Branch-specific-item" at bounding box center [884, 297] width 9 height 8
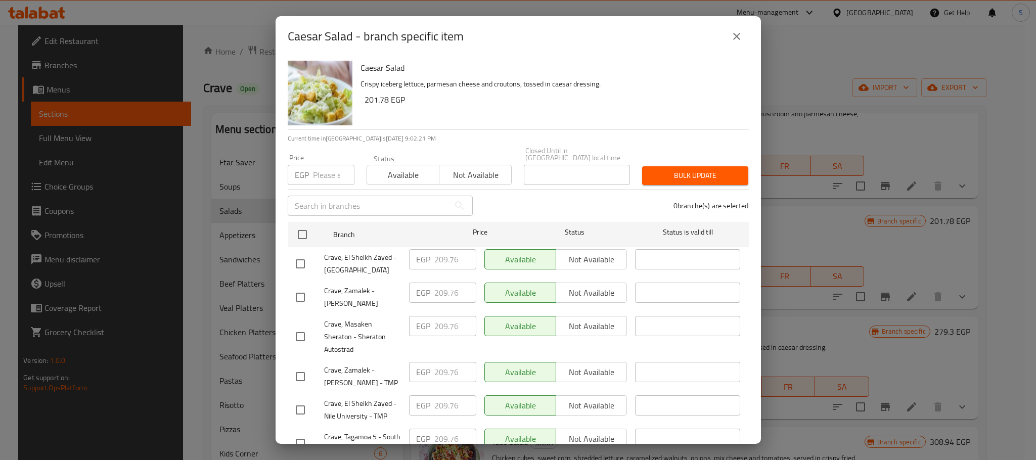
scroll to position [390, 0]
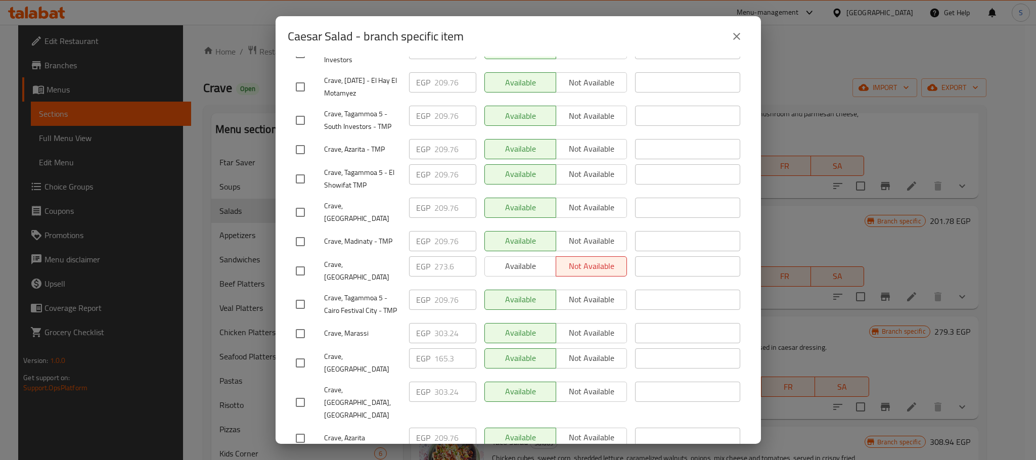
click at [301, 260] on input "checkbox" at bounding box center [300, 270] width 21 height 21
checkbox input "true"
click at [443, 256] on input "273.6" at bounding box center [455, 266] width 42 height 20
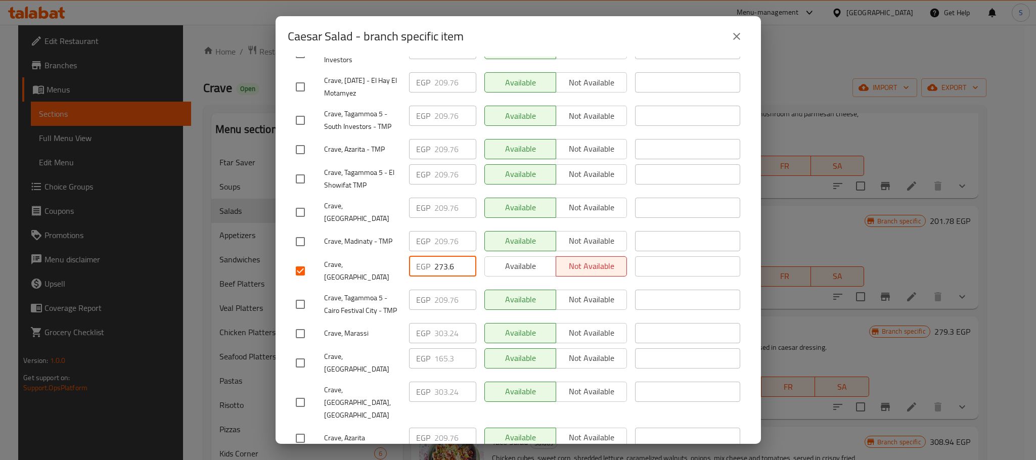
paste input "87.280"
type input "287.280"
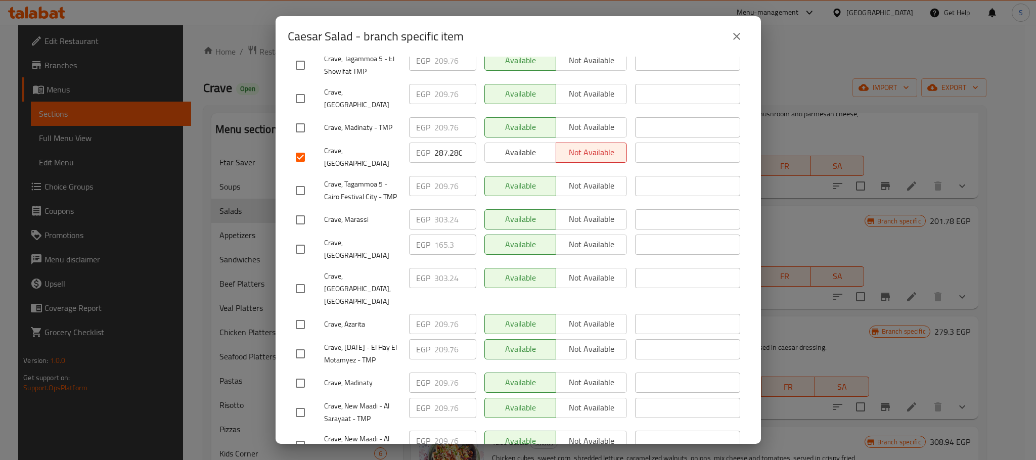
scroll to position [541, 0]
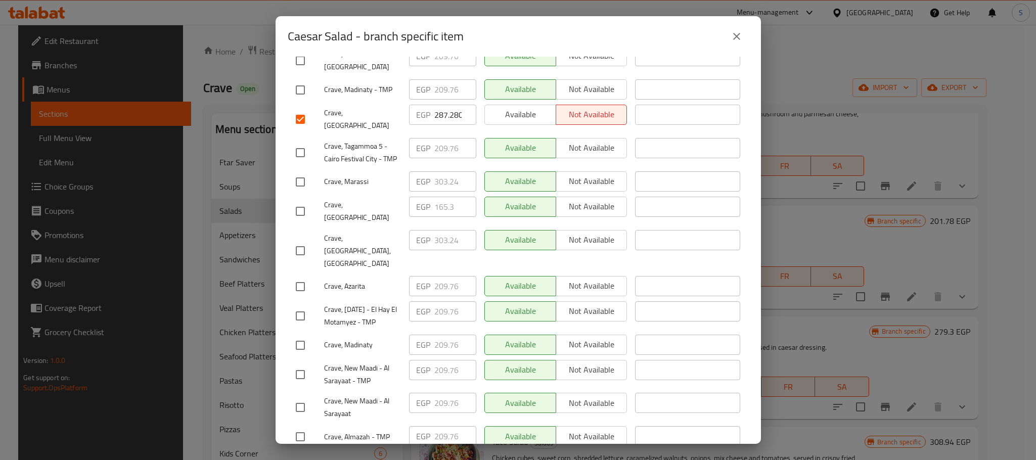
click at [648, 457] on span "Save" at bounding box center [518, 463] width 445 height 13
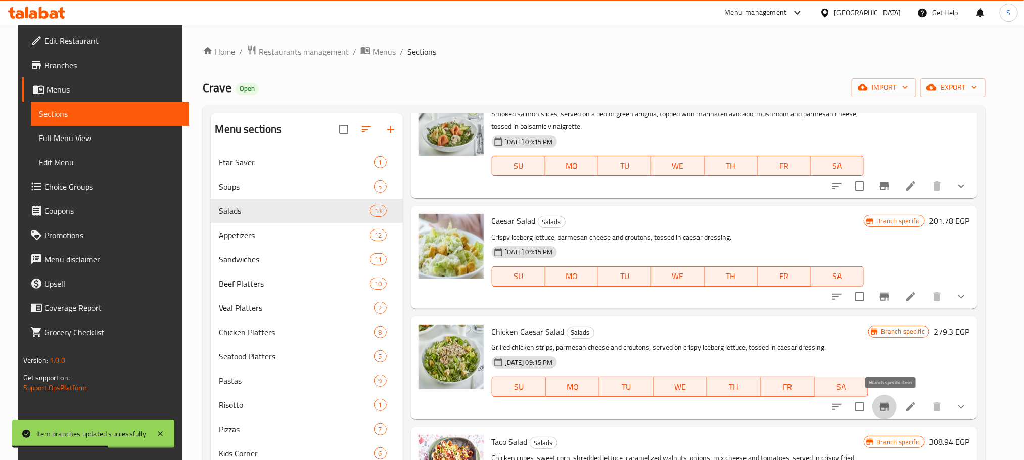
click at [889, 403] on icon "Branch-specific-item" at bounding box center [884, 407] width 9 height 8
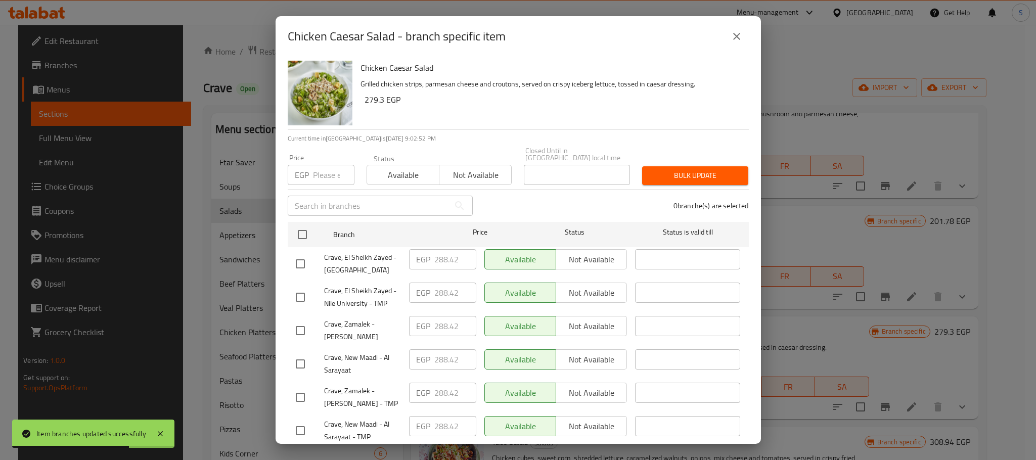
scroll to position [319, 0]
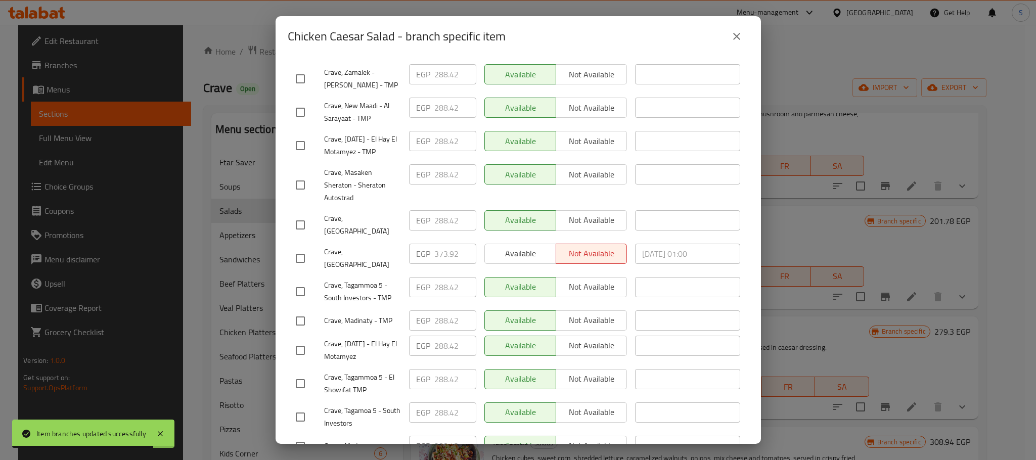
click at [297, 252] on input "checkbox" at bounding box center [300, 258] width 21 height 21
checkbox input "true"
click at [437, 254] on input "373.92" at bounding box center [455, 254] width 42 height 20
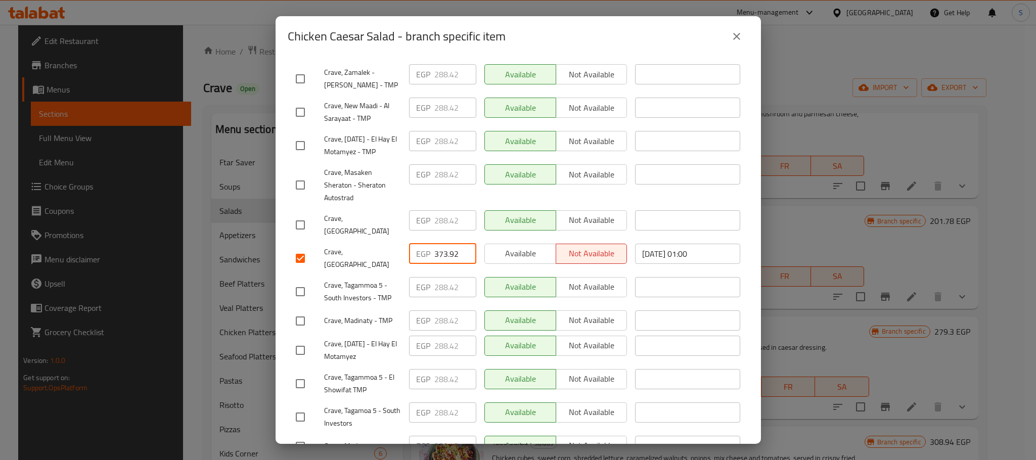
click at [437, 254] on input "373.92" at bounding box center [455, 254] width 42 height 20
paste input "93.300"
type input "393.300"
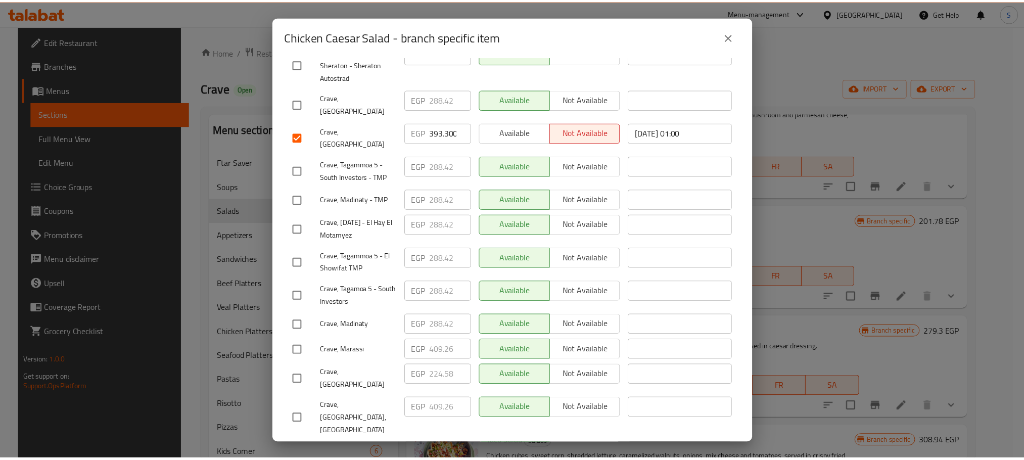
scroll to position [541, 0]
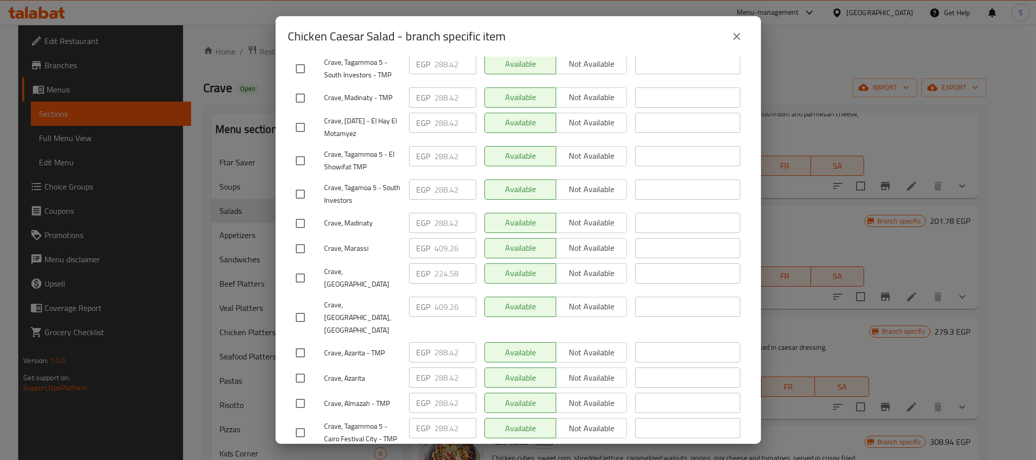
click at [639, 457] on span "Save" at bounding box center [518, 463] width 445 height 13
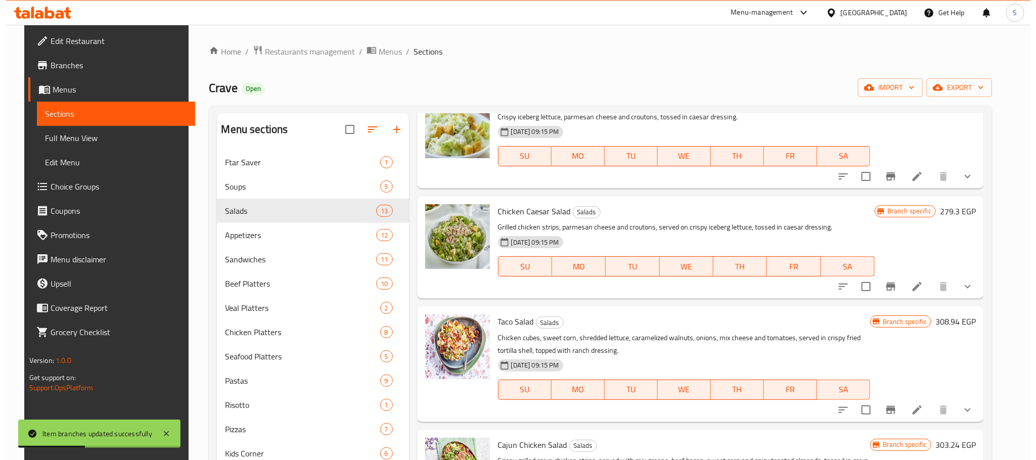
scroll to position [449, 0]
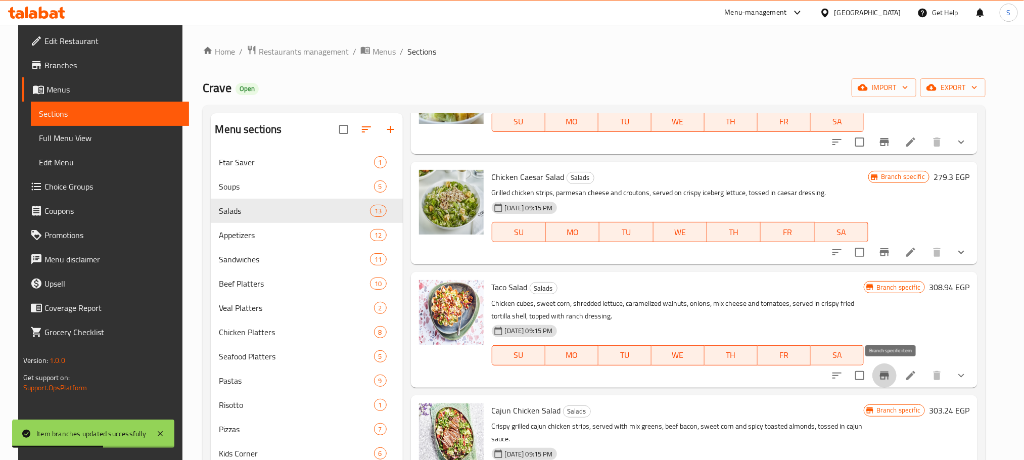
click at [886, 378] on icon "Branch-specific-item" at bounding box center [885, 376] width 12 height 12
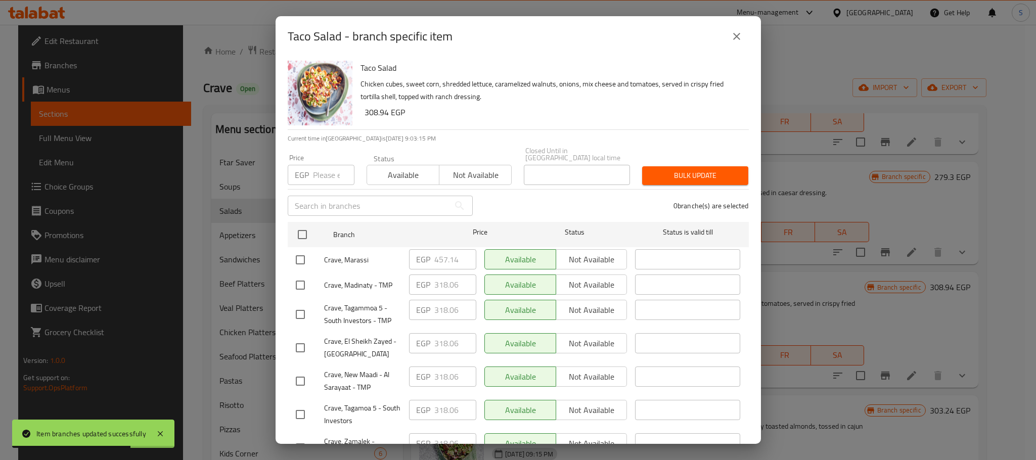
scroll to position [443, 0]
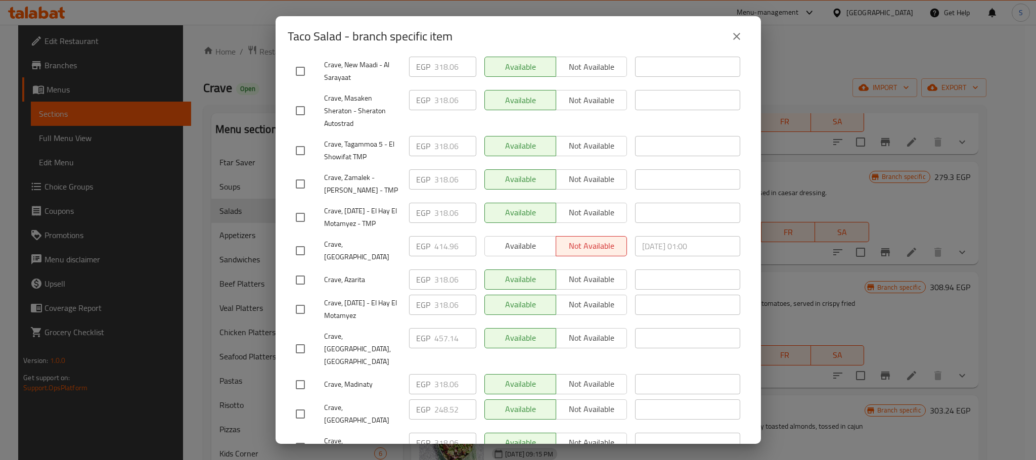
click at [299, 255] on input "checkbox" at bounding box center [300, 250] width 21 height 21
checkbox input "true"
click at [449, 248] on input "414.96" at bounding box center [455, 246] width 42 height 20
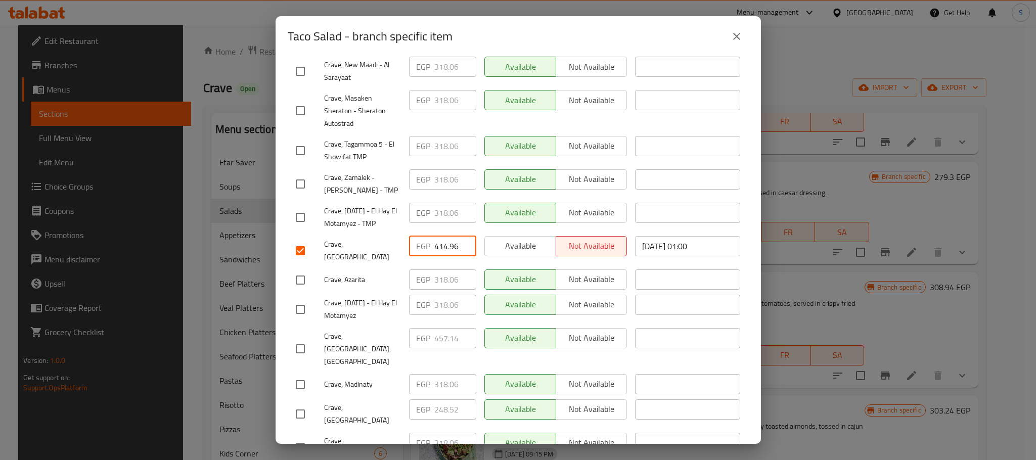
paste input "36.620"
type input "436.620"
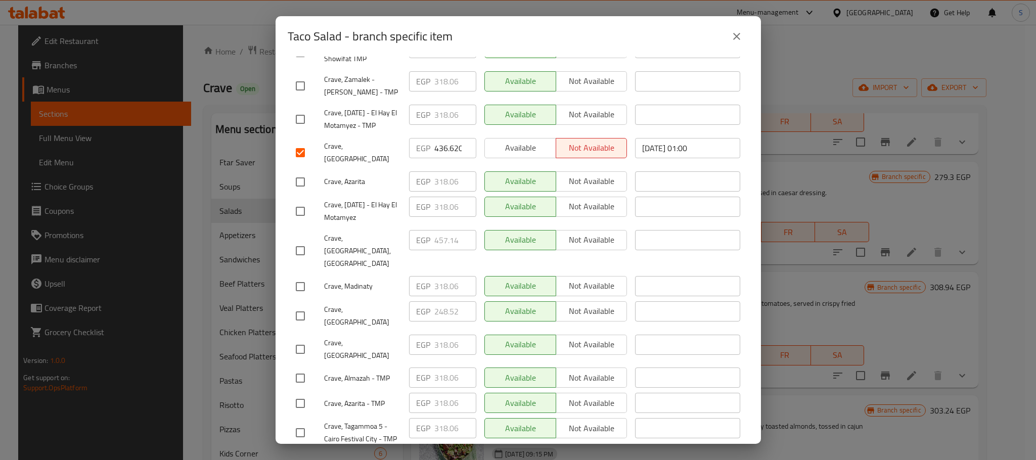
click at [658, 457] on span "Save" at bounding box center [518, 463] width 445 height 13
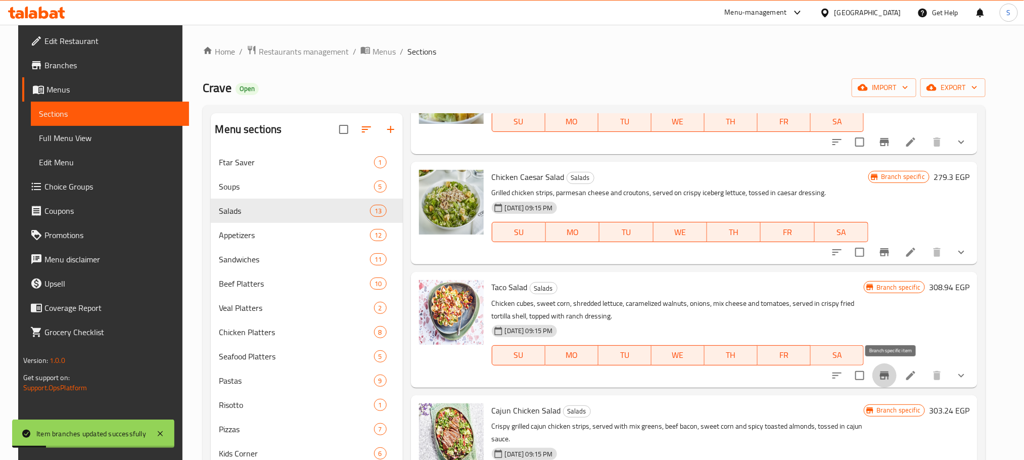
click at [888, 369] on button "Branch-specific-item" at bounding box center [885, 376] width 24 height 24
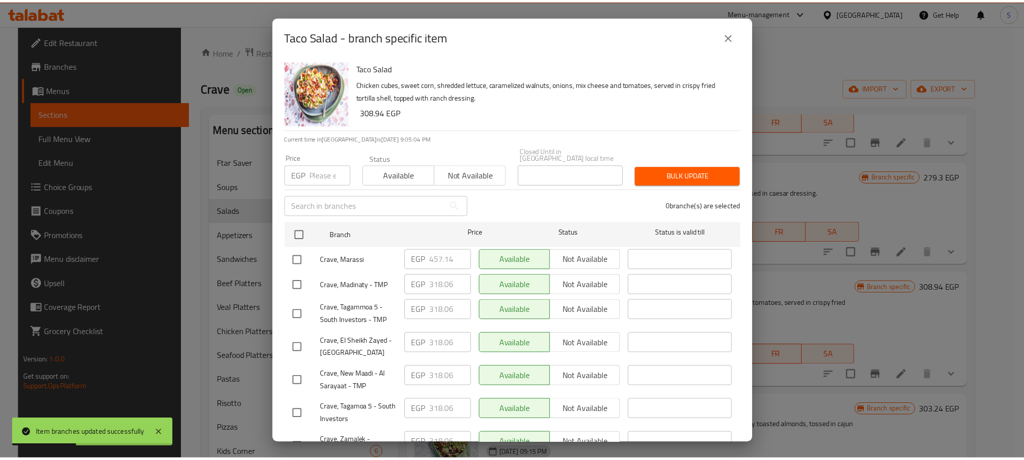
scroll to position [443, 0]
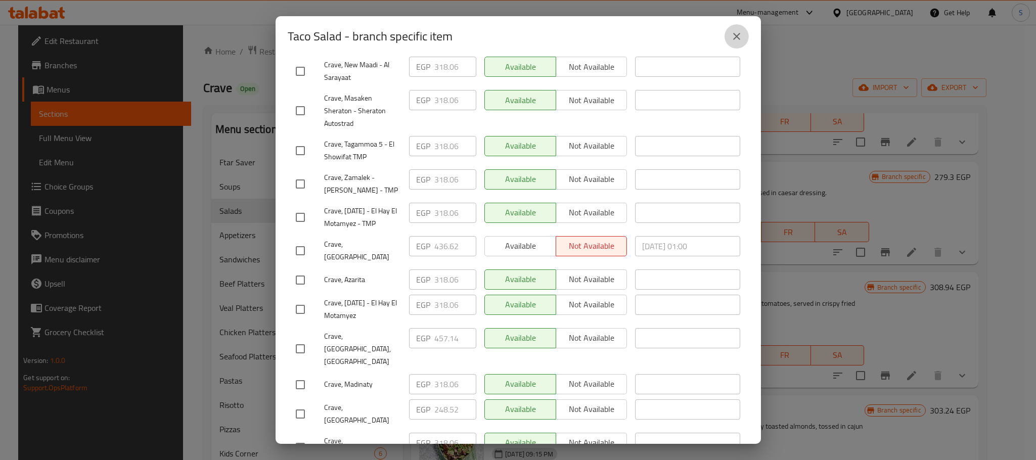
click at [737, 42] on button "close" at bounding box center [737, 36] width 24 height 24
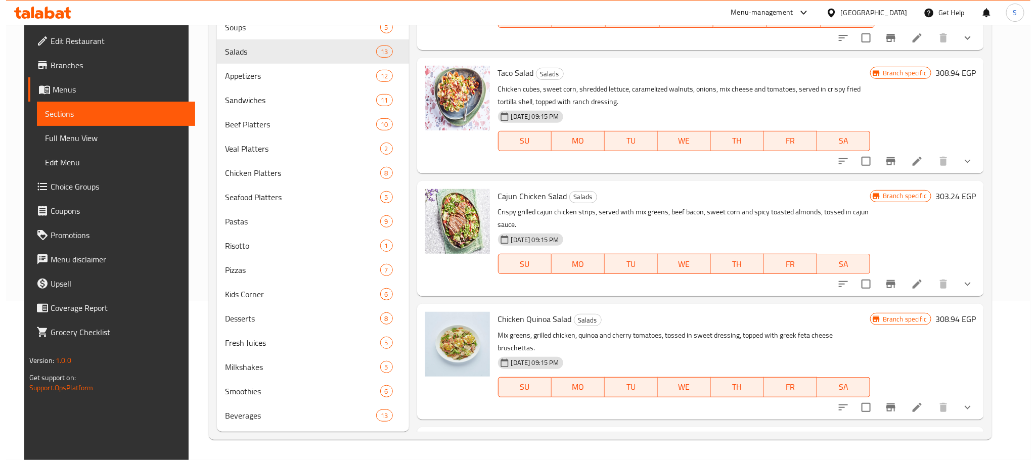
scroll to position [509, 0]
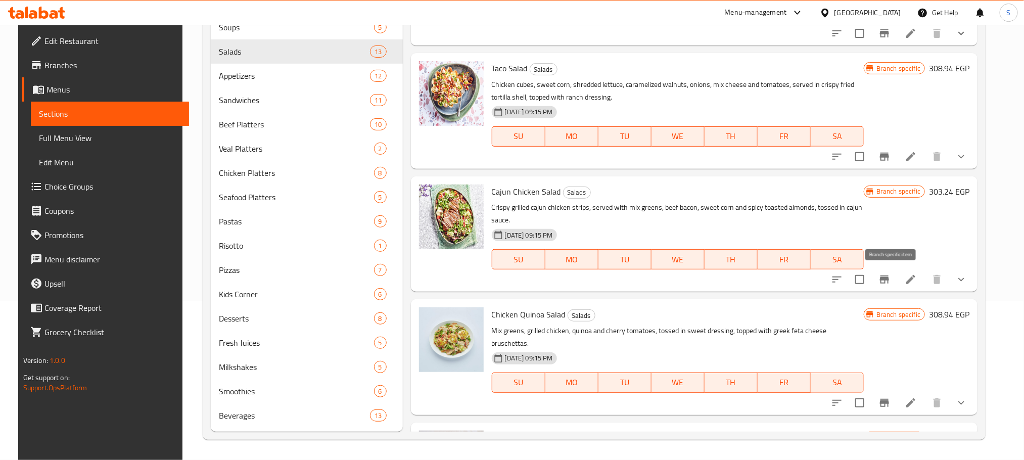
click at [891, 277] on icon "Branch-specific-item" at bounding box center [885, 280] width 12 height 12
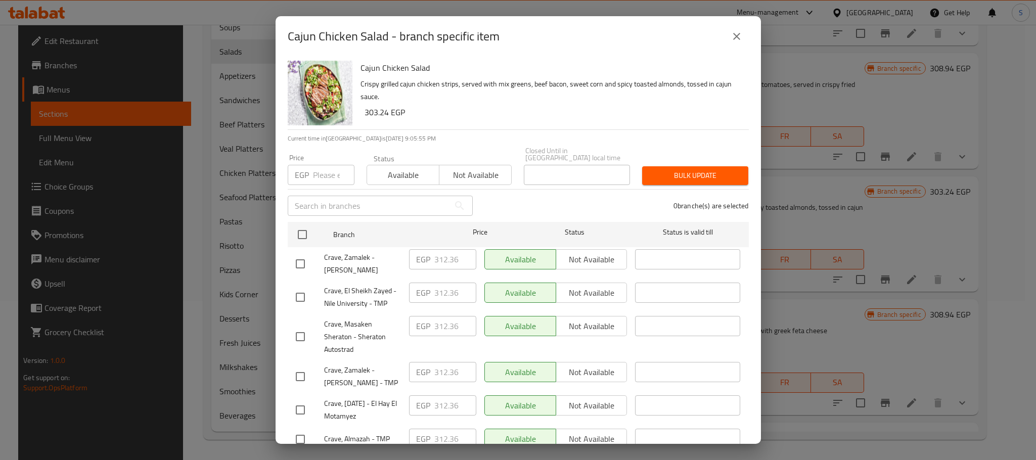
scroll to position [541, 0]
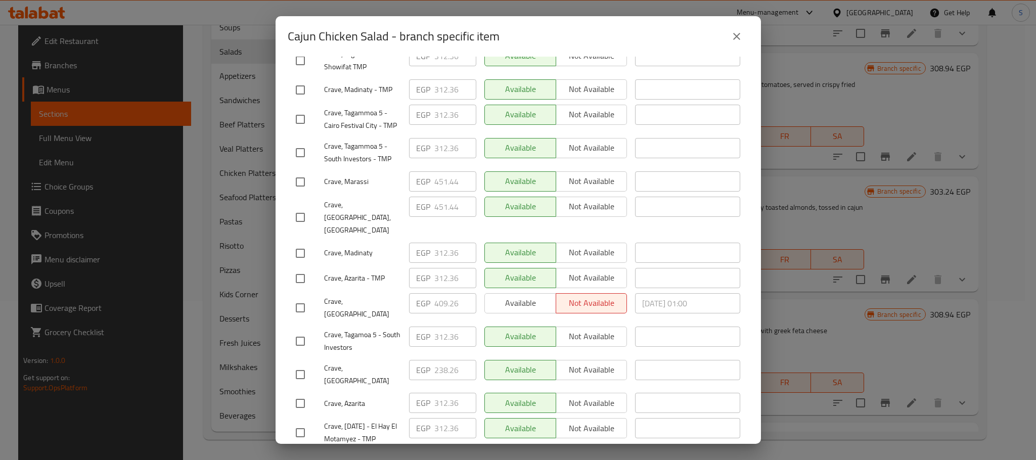
click at [300, 297] on input "checkbox" at bounding box center [300, 307] width 21 height 21
checkbox input "true"
click at [440, 293] on input "409.26" at bounding box center [455, 303] width 42 height 20
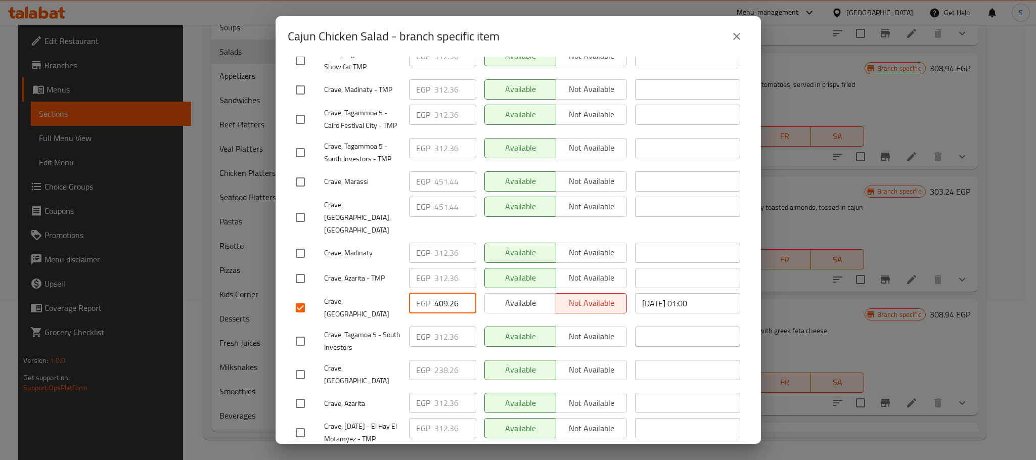
paste input "30.920"
type input "430.920"
click at [603, 457] on span "Save" at bounding box center [518, 463] width 445 height 13
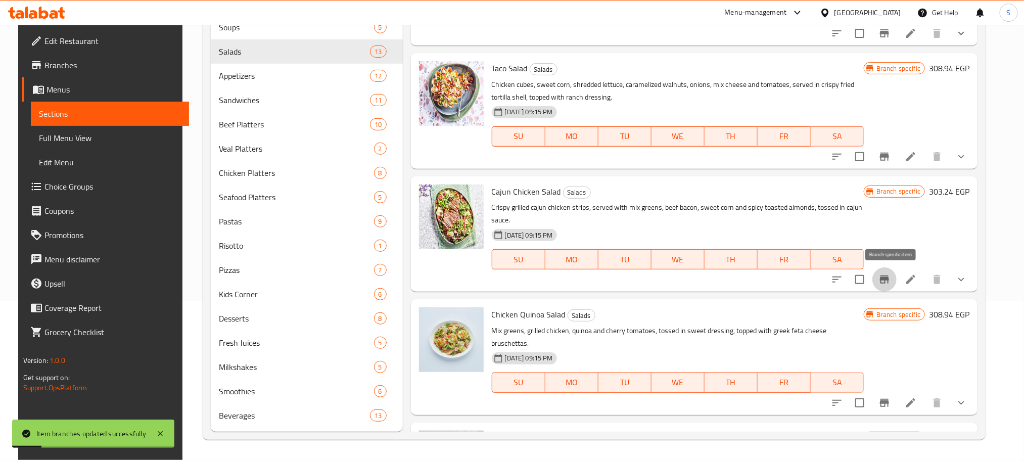
click at [891, 282] on icon "Branch-specific-item" at bounding box center [885, 280] width 12 height 12
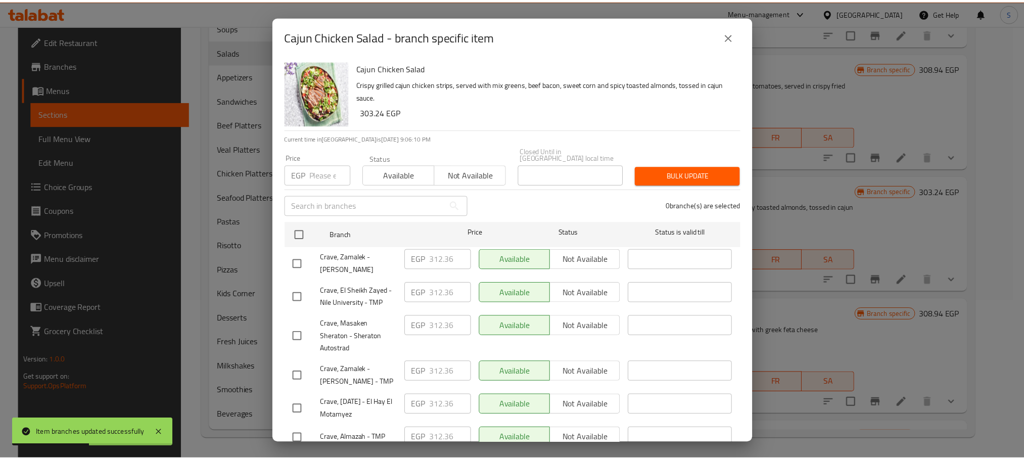
scroll to position [541, 0]
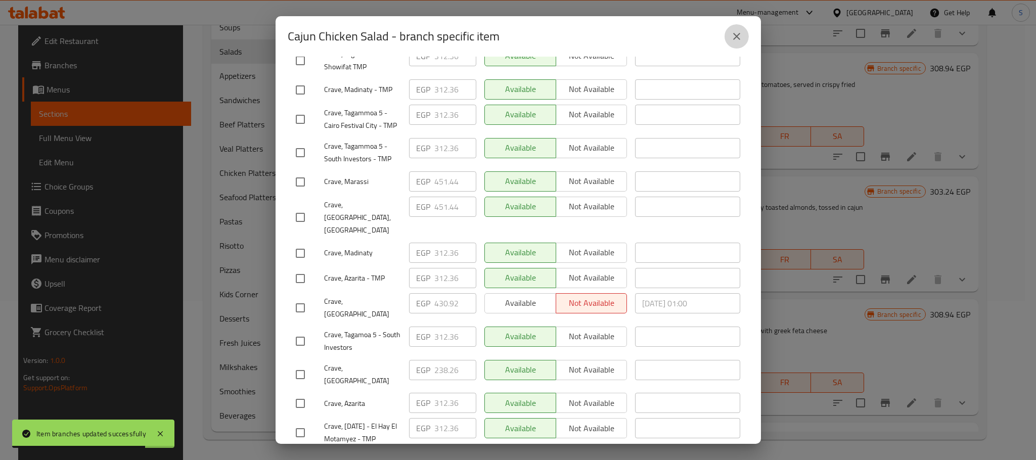
click at [736, 38] on icon "close" at bounding box center [737, 36] width 12 height 12
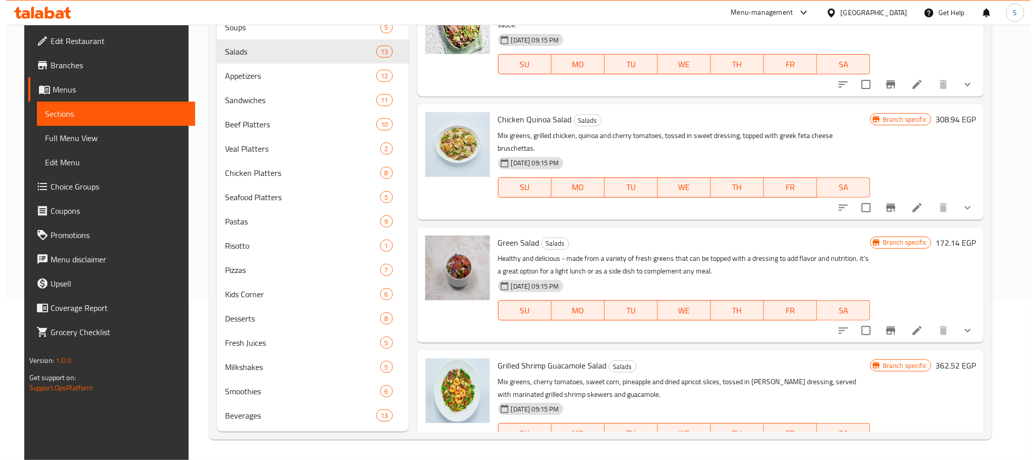
scroll to position [706, 0]
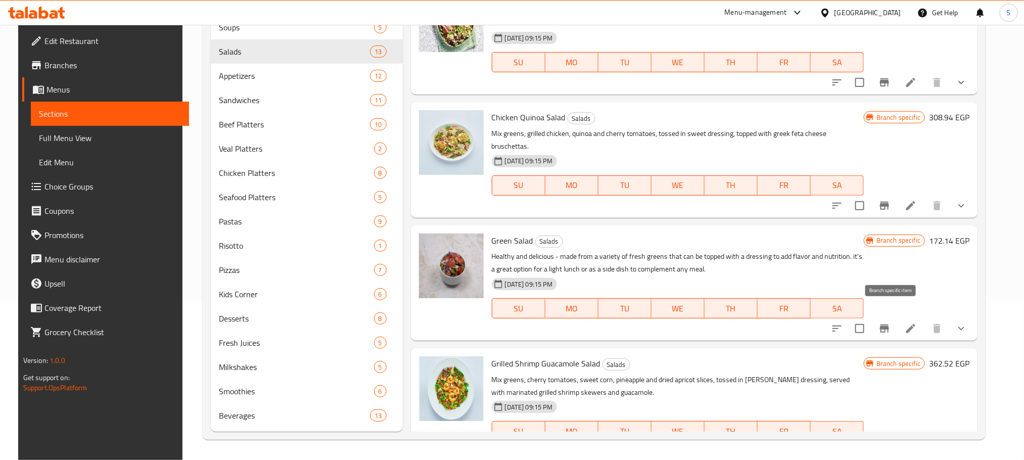
click at [890, 323] on icon "Branch-specific-item" at bounding box center [885, 329] width 12 height 12
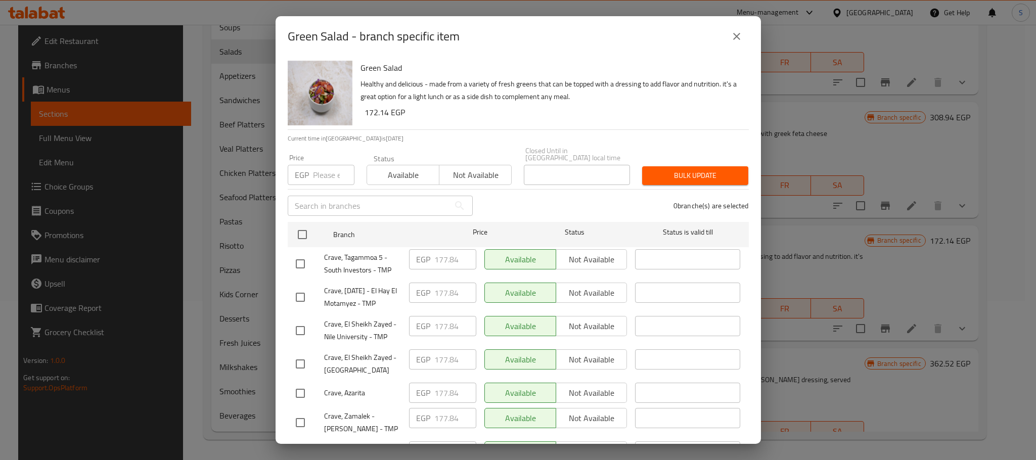
scroll to position [494, 0]
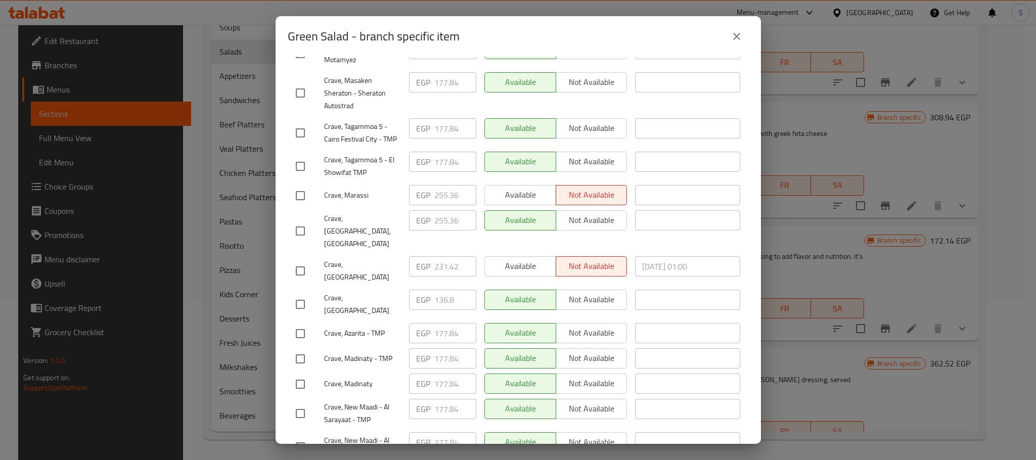
click at [294, 260] on input "checkbox" at bounding box center [300, 270] width 21 height 21
checkbox input "true"
click at [442, 256] on input "231.42" at bounding box center [455, 266] width 42 height 20
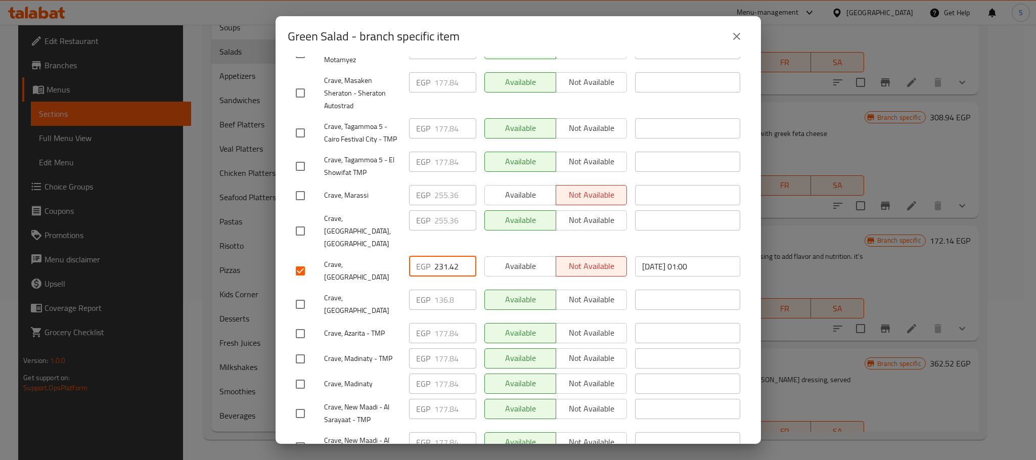
paste input "43.960"
type input "243.960"
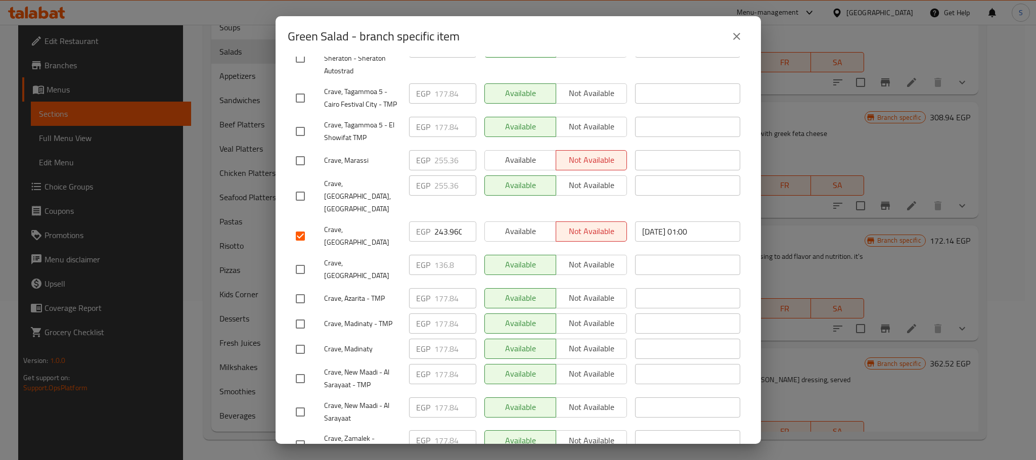
scroll to position [541, 0]
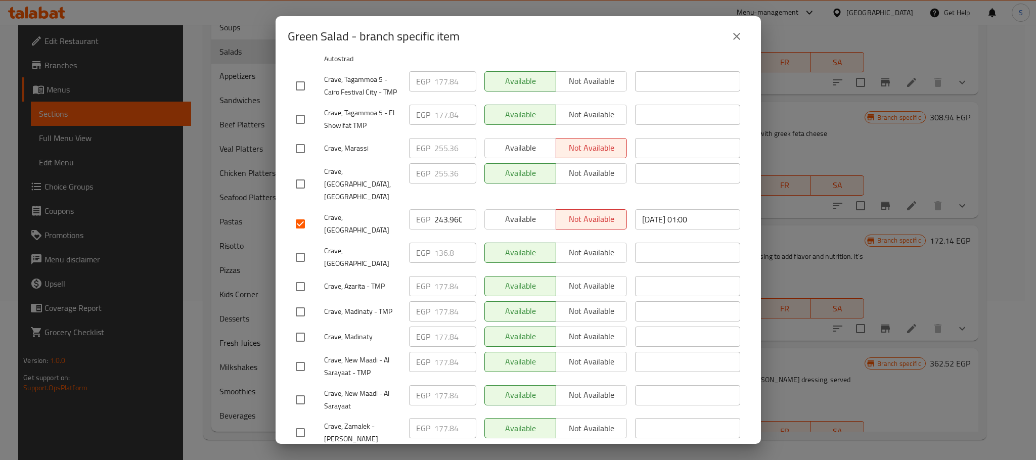
click at [557, 457] on span "Save" at bounding box center [518, 463] width 445 height 13
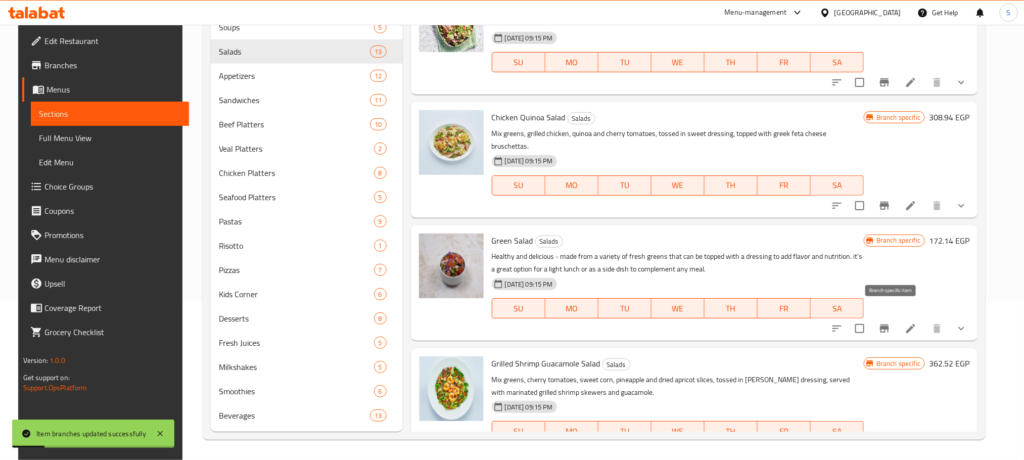
click at [889, 316] on button "Branch-specific-item" at bounding box center [885, 328] width 24 height 24
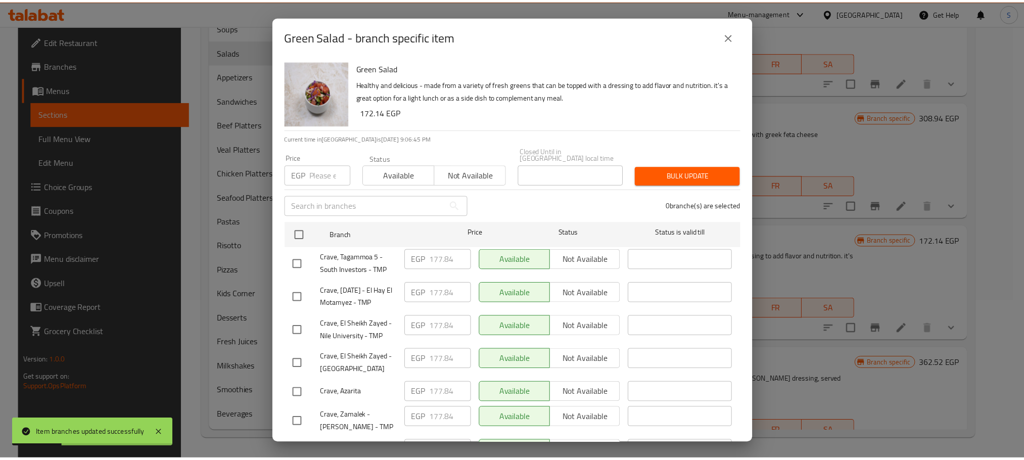
scroll to position [494, 0]
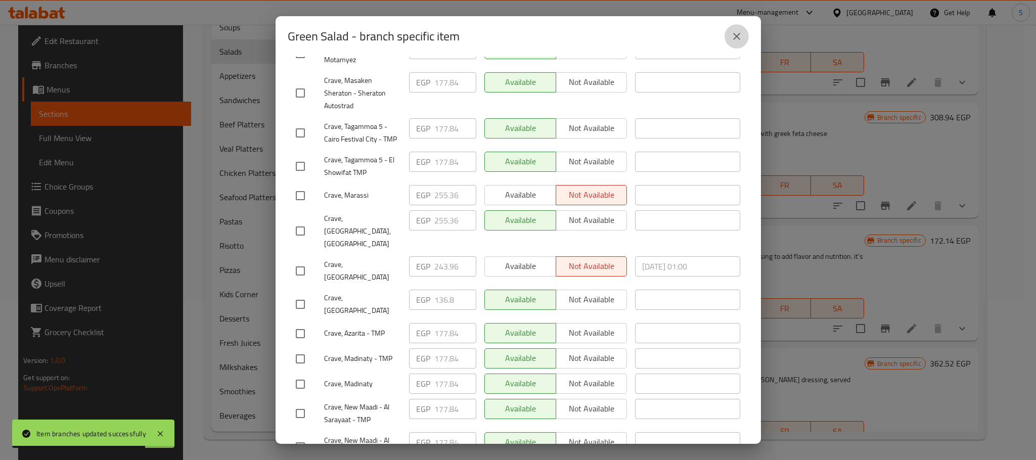
click at [739, 32] on icon "close" at bounding box center [737, 36] width 12 height 12
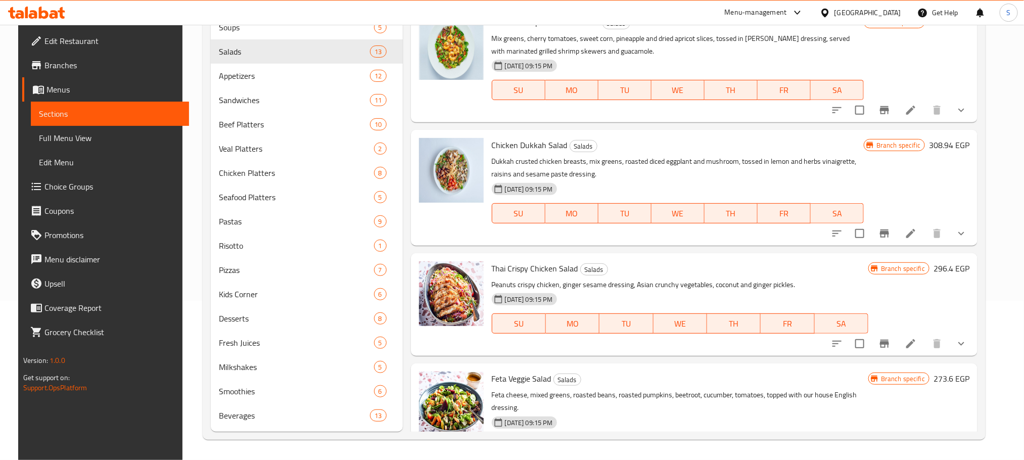
scroll to position [1081, 0]
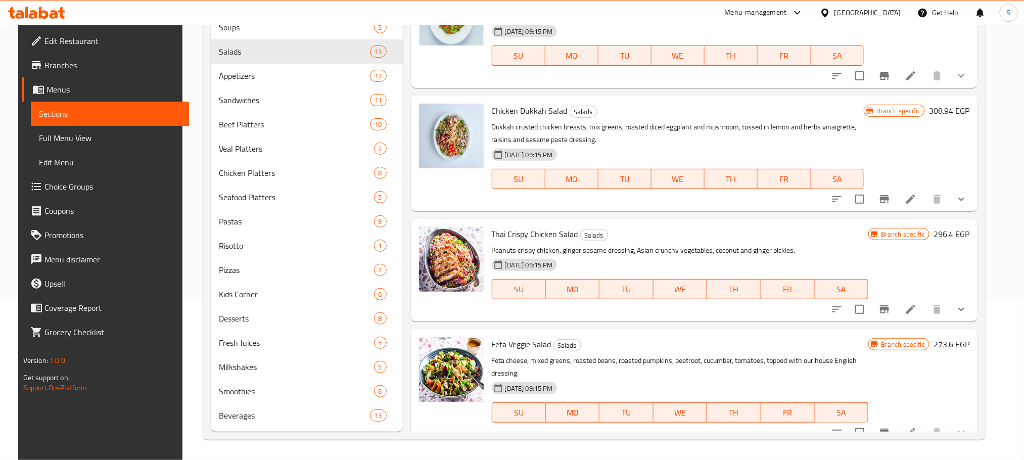
click at [552, 227] on span "Thai Crispy Chicken Salad" at bounding box center [535, 234] width 86 height 15
copy h6 "Thai Crispy Chicken Salad"
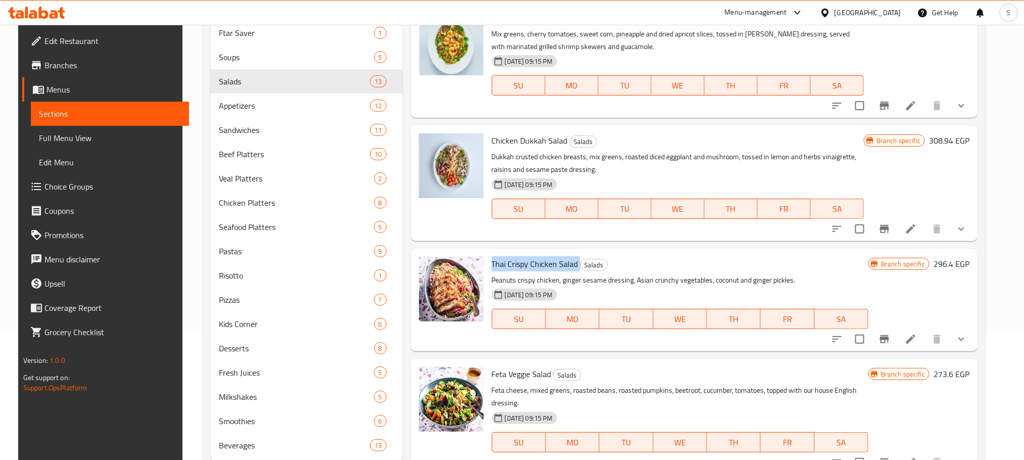
scroll to position [159, 0]
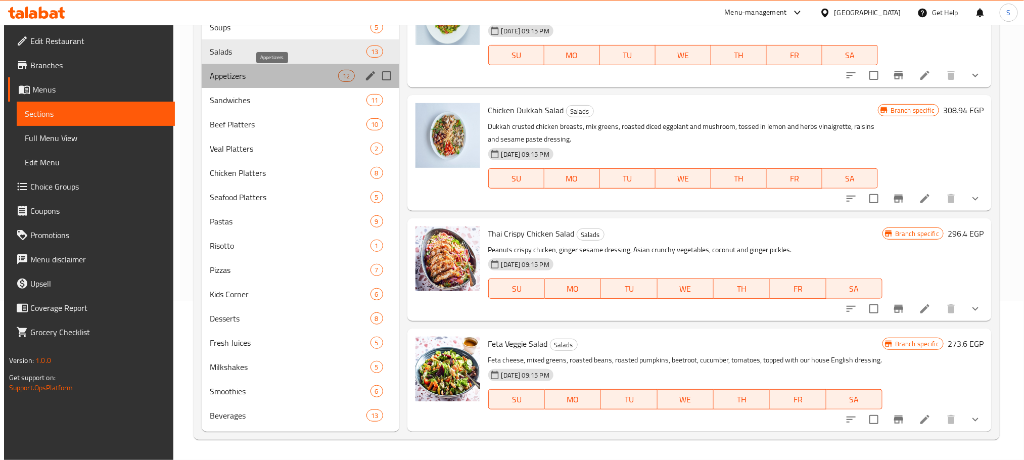
click at [305, 79] on span "Appetizers" at bounding box center [274, 76] width 129 height 12
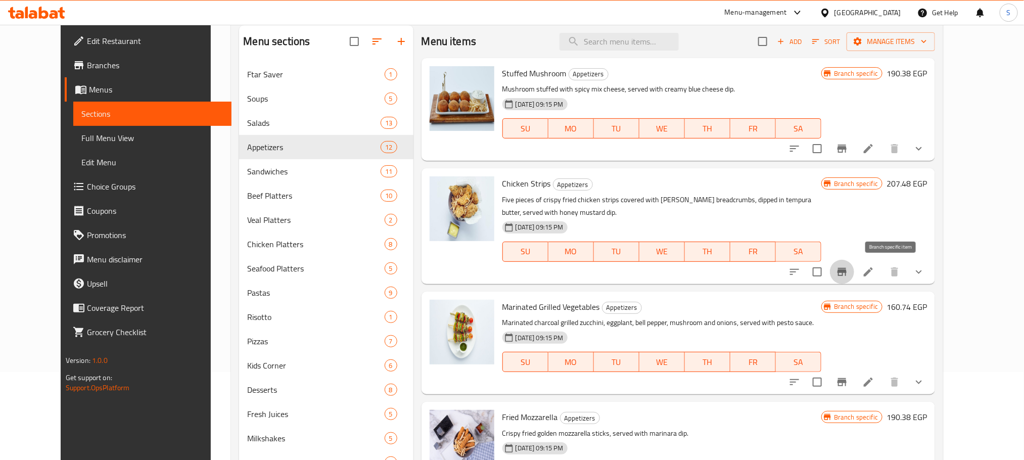
click at [854, 264] on button "Branch-specific-item" at bounding box center [842, 272] width 24 height 24
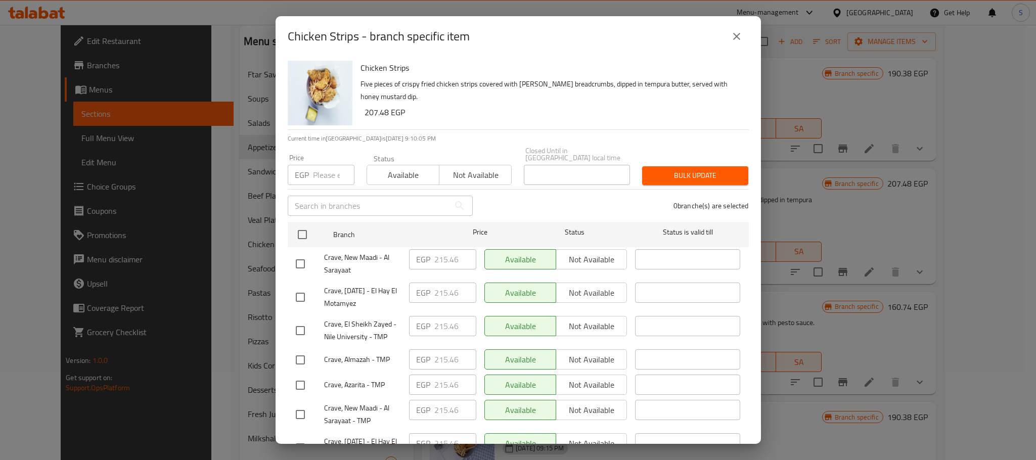
scroll to position [528, 0]
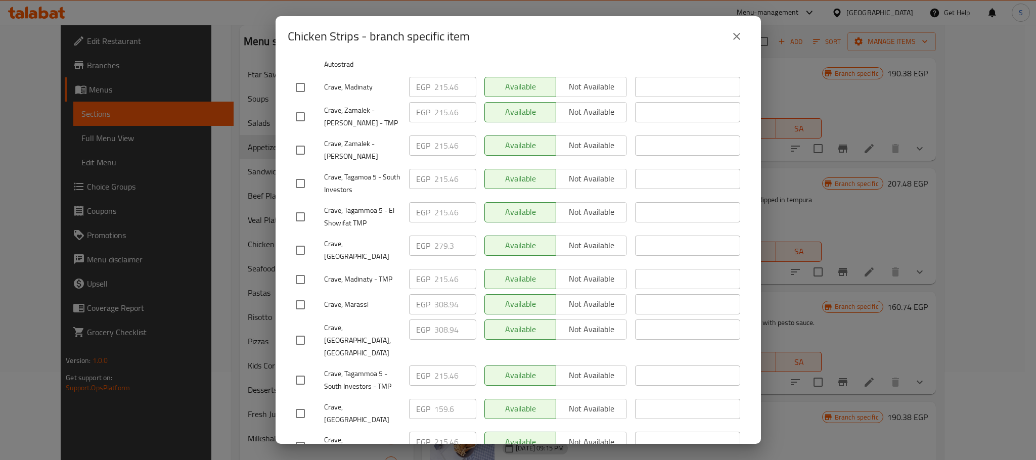
click at [304, 255] on input "checkbox" at bounding box center [300, 250] width 21 height 21
checkbox input "true"
drag, startPoint x: 452, startPoint y: 247, endPoint x: 428, endPoint y: 253, distance: 24.5
click at [428, 253] on div "EGP 279.3 ​" at bounding box center [442, 246] width 67 height 20
paste input "92.980"
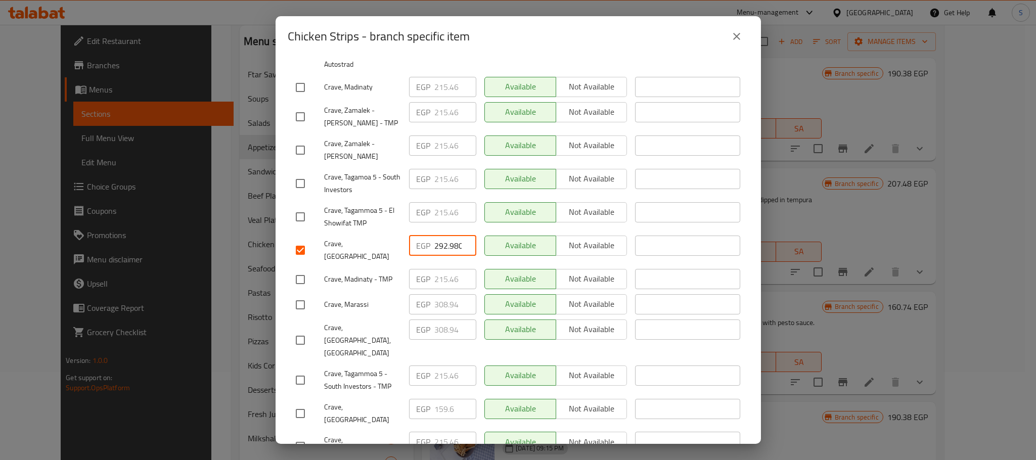
scroll to position [0, 3]
type input "292.980"
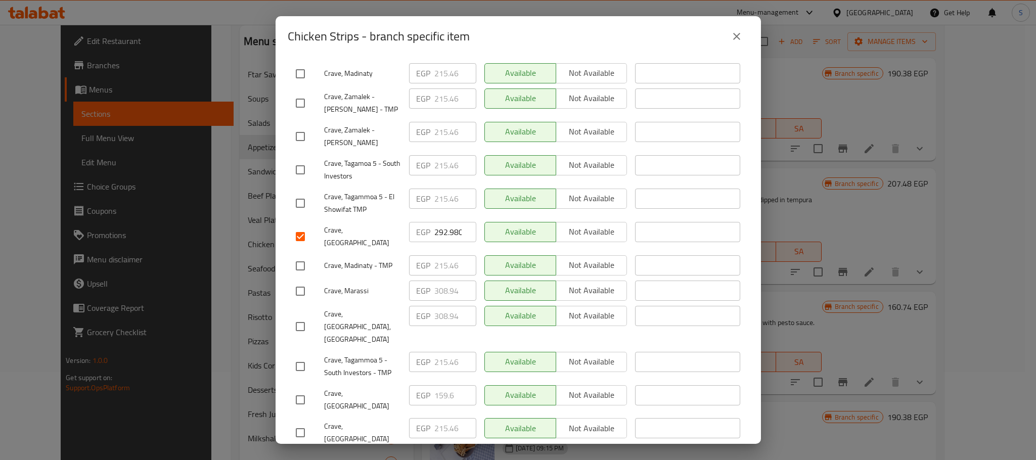
click at [536, 457] on span "Save" at bounding box center [518, 463] width 445 height 13
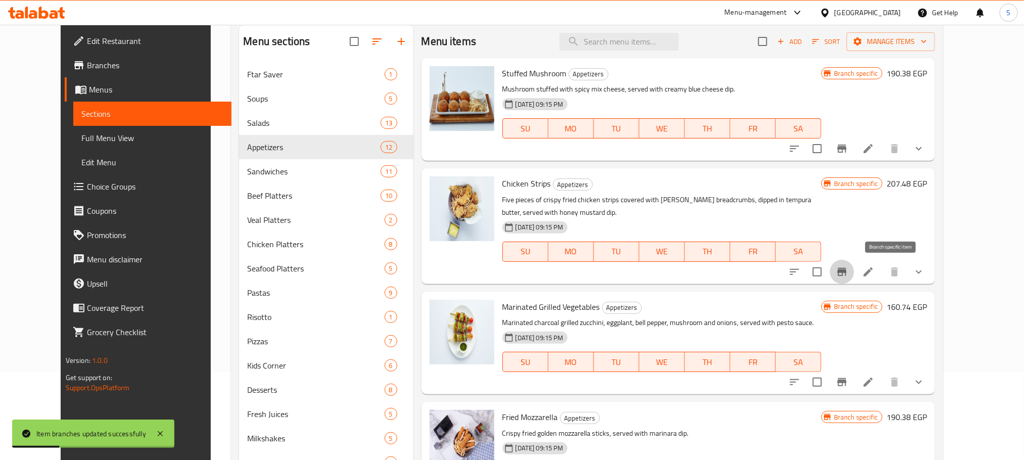
click at [847, 275] on icon "Branch-specific-item" at bounding box center [842, 272] width 9 height 8
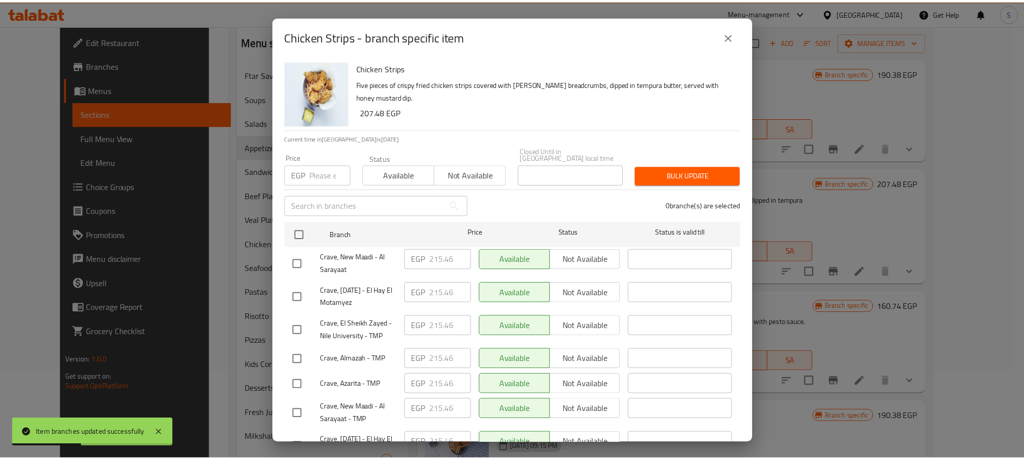
scroll to position [528, 0]
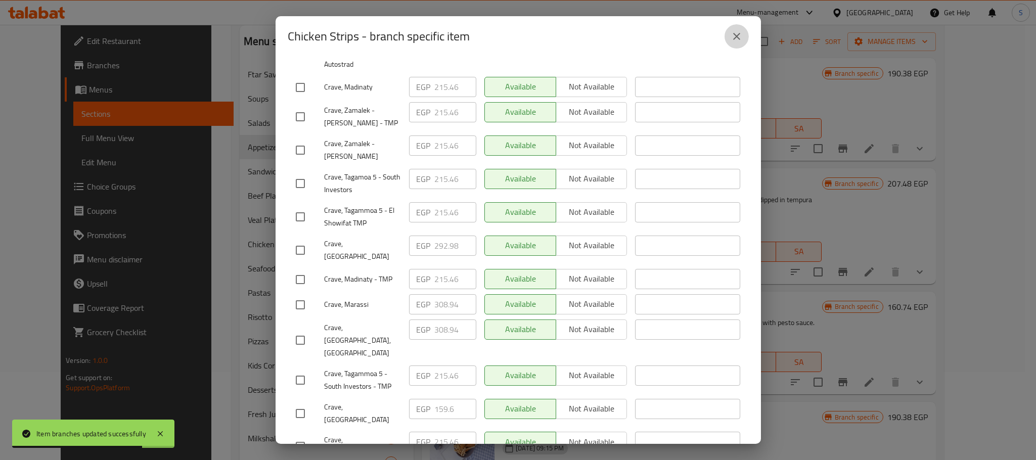
click at [739, 37] on icon "close" at bounding box center [737, 36] width 12 height 12
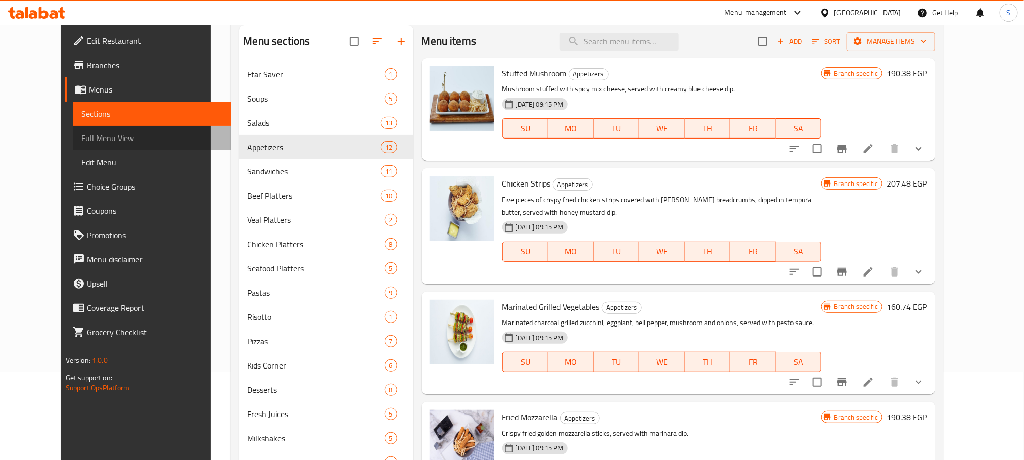
click at [81, 137] on span "Full Menu View" at bounding box center [152, 138] width 142 height 12
click at [81, 117] on span "Sections" at bounding box center [152, 114] width 142 height 12
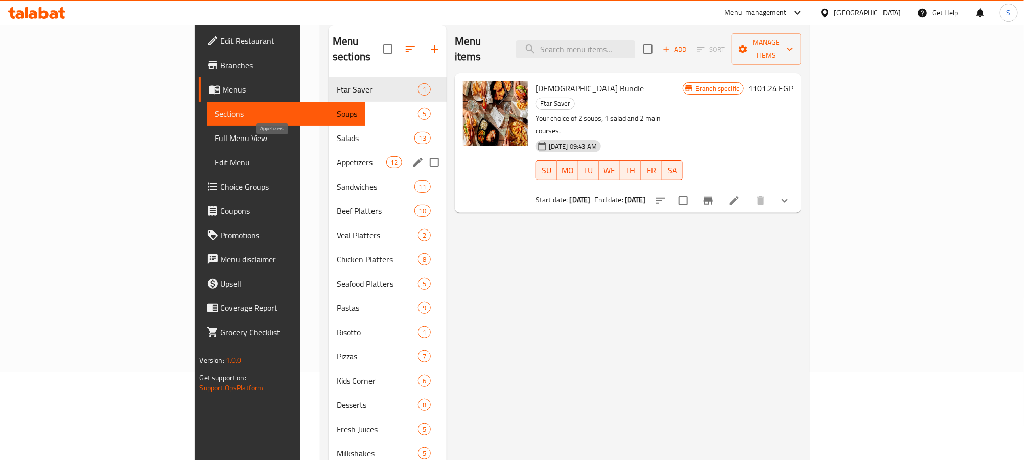
click at [337, 156] on span "Appetizers" at bounding box center [362, 162] width 50 height 12
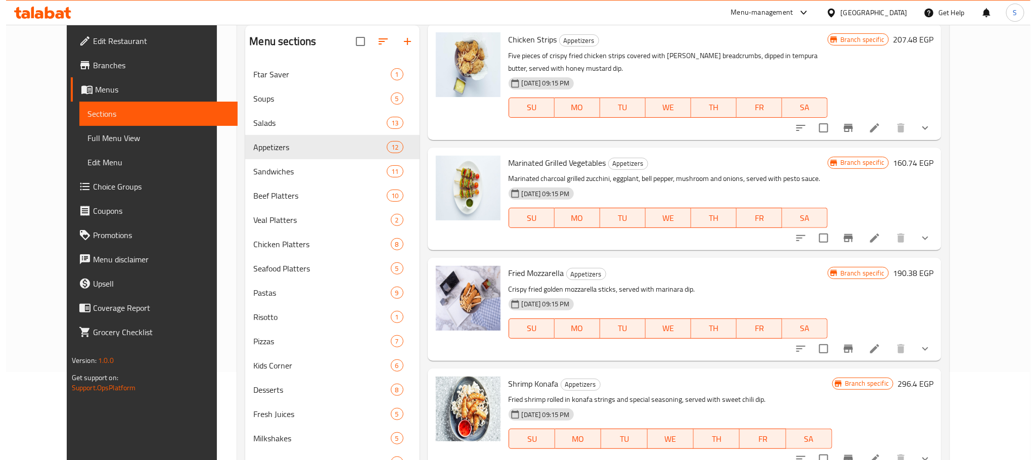
scroll to position [142, 0]
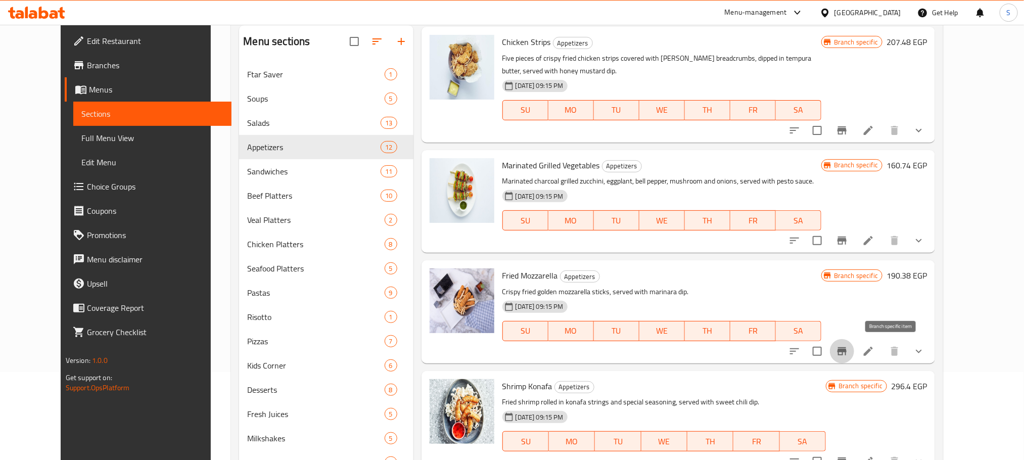
click at [854, 344] on button "Branch-specific-item" at bounding box center [842, 351] width 24 height 24
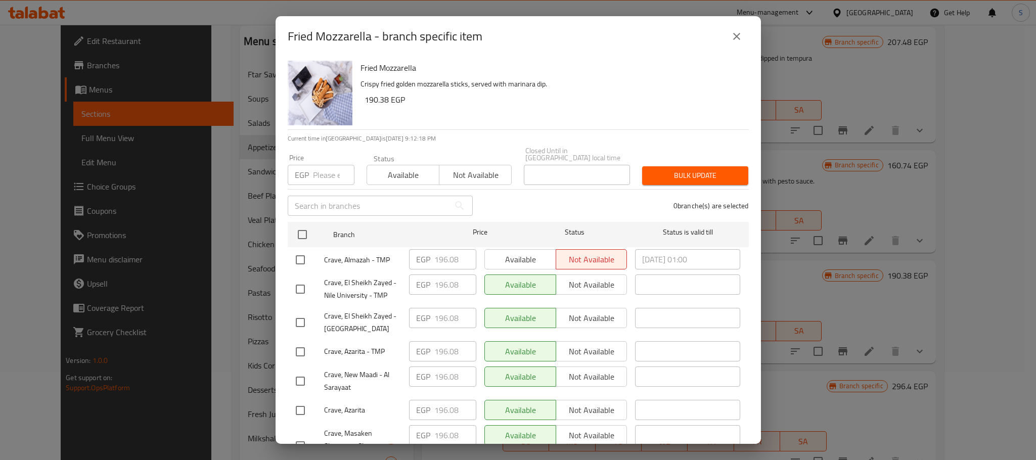
click at [894, 344] on div "Fried Mozzarella - branch specific item Fried Mozzarella Crispy fried golden mo…" at bounding box center [518, 230] width 1036 height 460
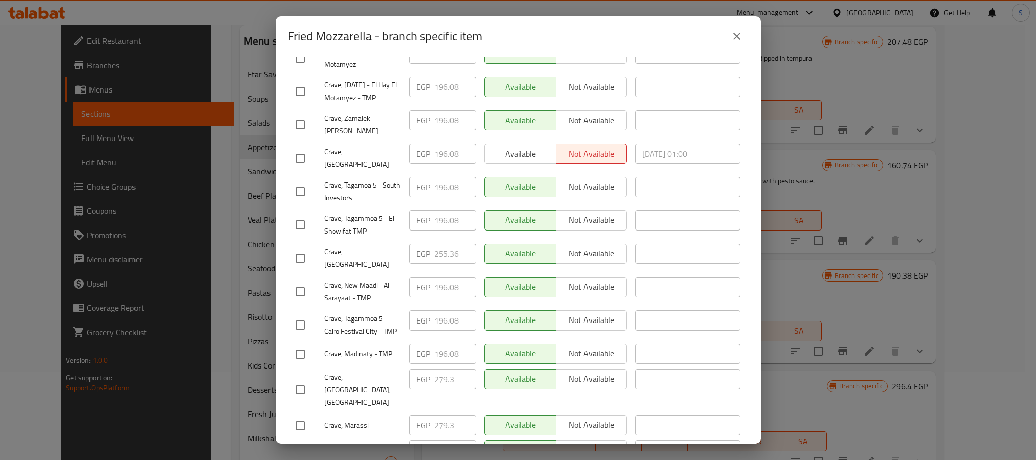
click at [302, 253] on input "checkbox" at bounding box center [300, 258] width 21 height 21
checkbox input "true"
click at [437, 250] on input "255.36" at bounding box center [455, 254] width 42 height 20
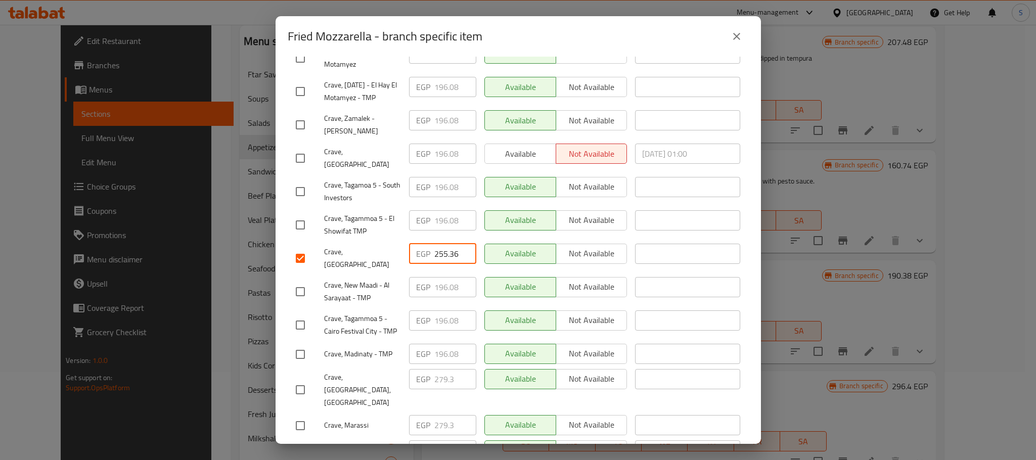
paste input "69.040"
type input "269.040"
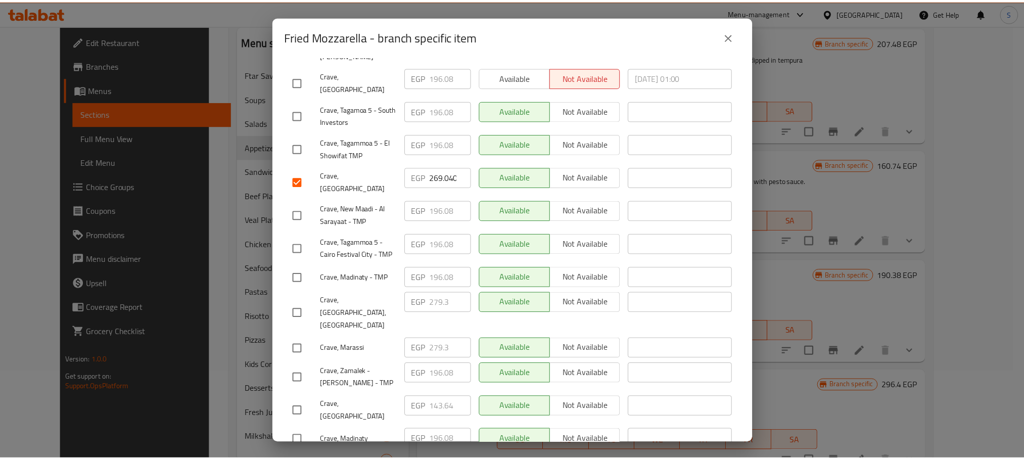
scroll to position [541, 0]
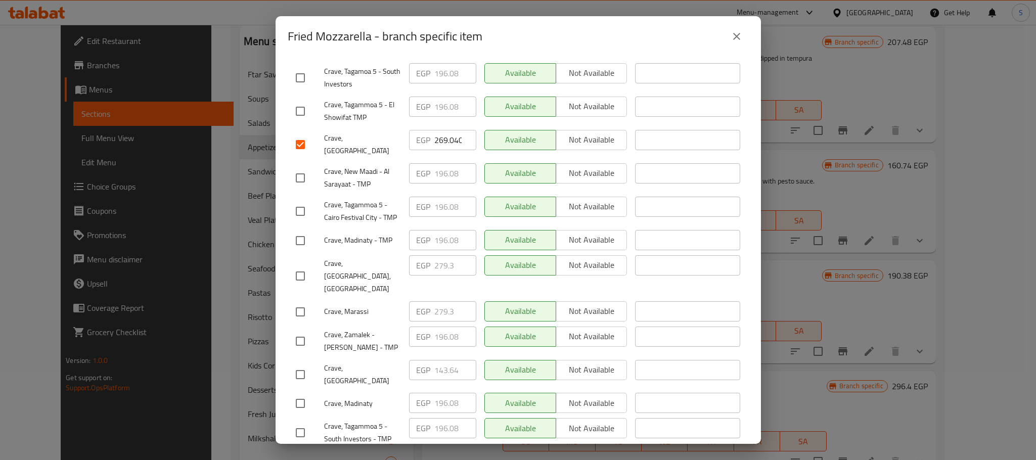
click at [593, 454] on button "Save" at bounding box center [518, 463] width 461 height 19
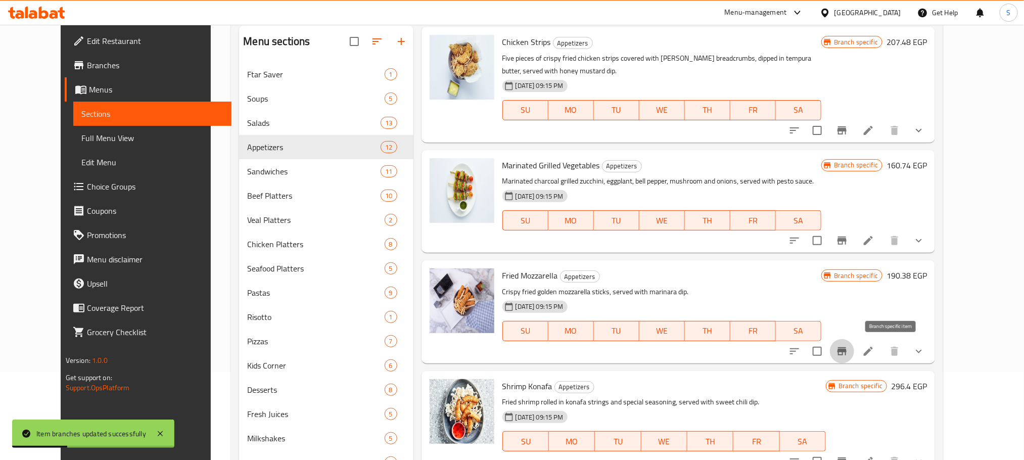
click at [848, 352] on icon "Branch-specific-item" at bounding box center [842, 351] width 12 height 12
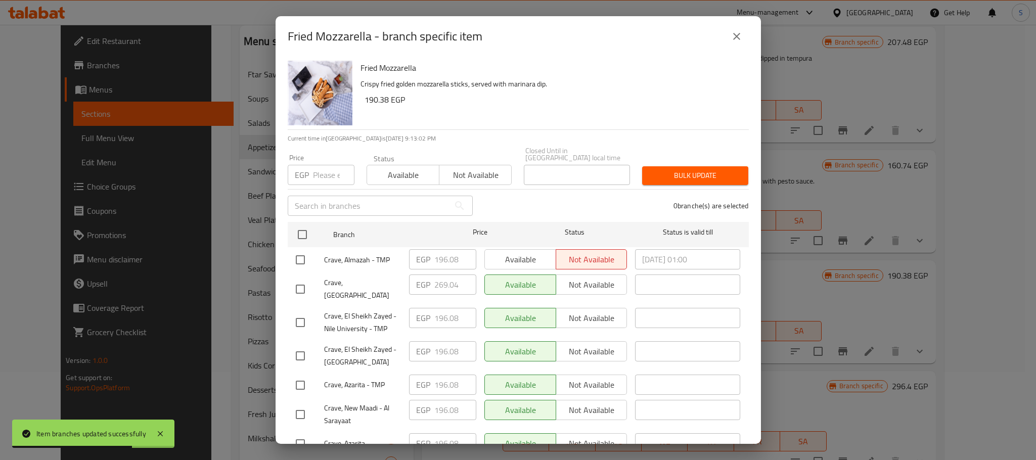
click at [740, 29] on button "close" at bounding box center [737, 36] width 24 height 24
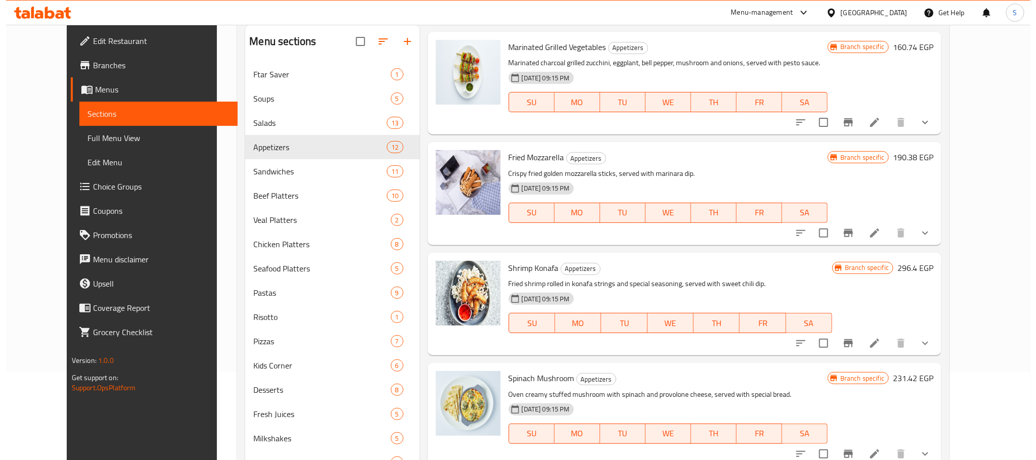
scroll to position [346, 0]
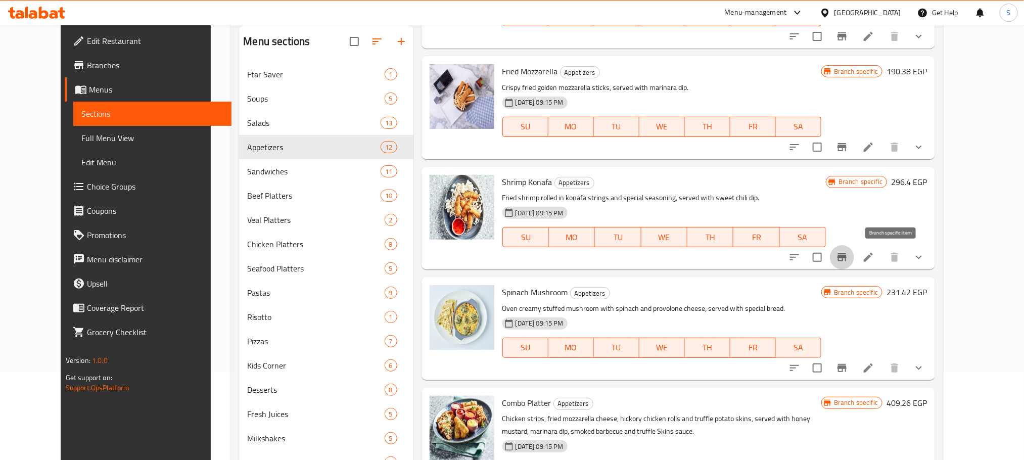
click at [854, 254] on button "Branch-specific-item" at bounding box center [842, 257] width 24 height 24
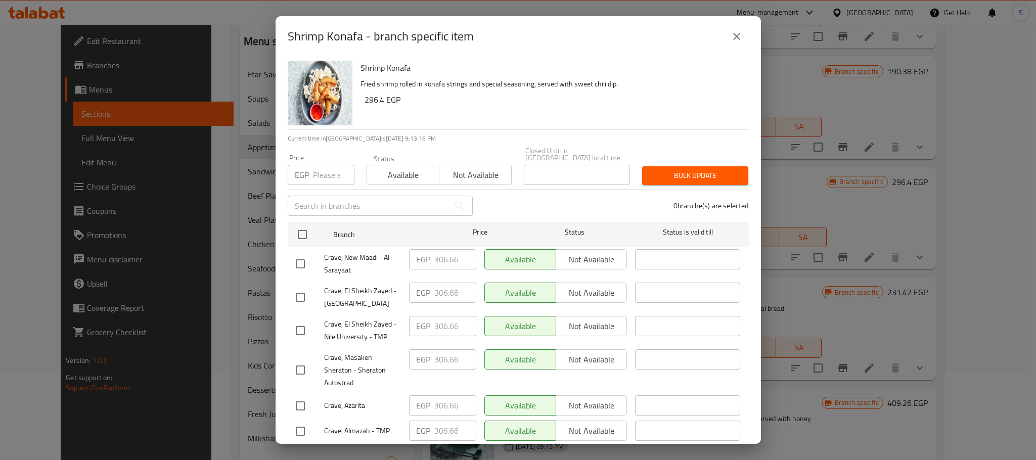
scroll to position [223, 0]
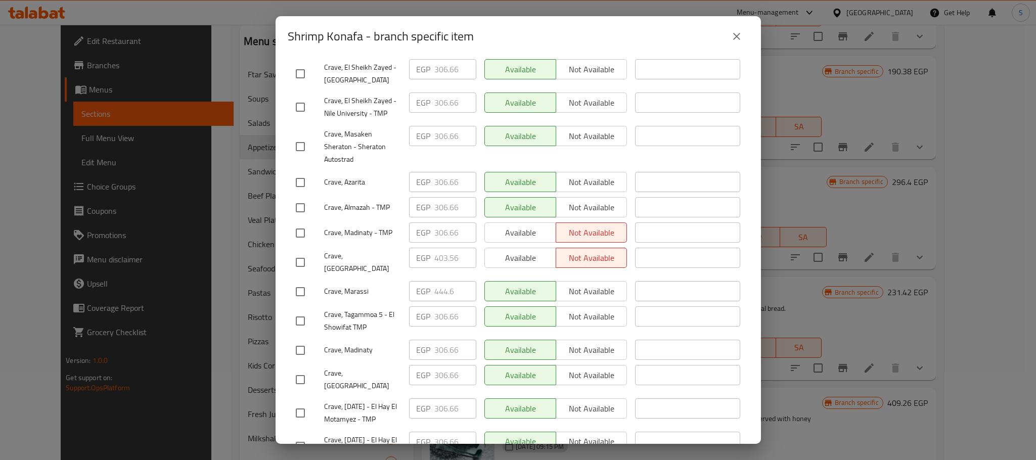
click at [293, 252] on input "checkbox" at bounding box center [300, 262] width 21 height 21
checkbox input "true"
click at [441, 248] on input "403.56" at bounding box center [455, 258] width 42 height 20
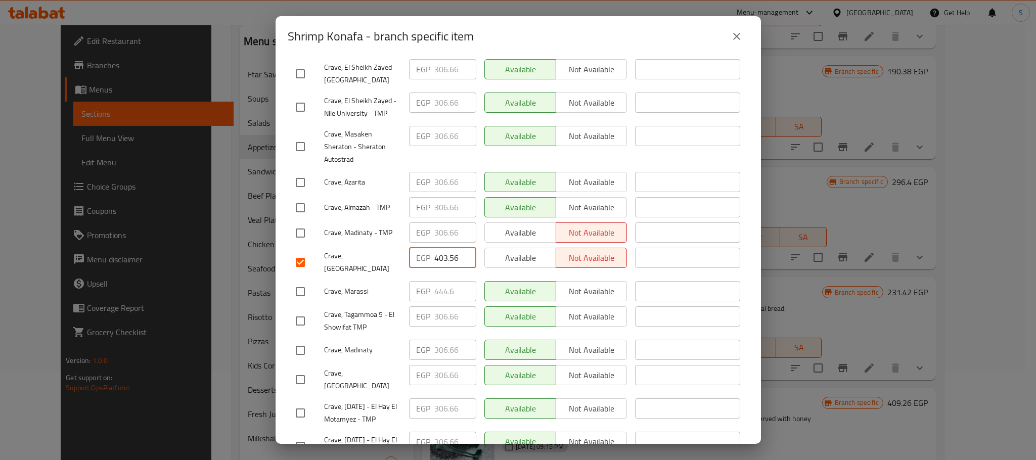
paste input "24.080"
type input "424.080"
click at [739, 256] on div "Shrimp Konafa Fried shrimp rolled in konafa strings and special seasoning, serv…" at bounding box center [518, 250] width 485 height 387
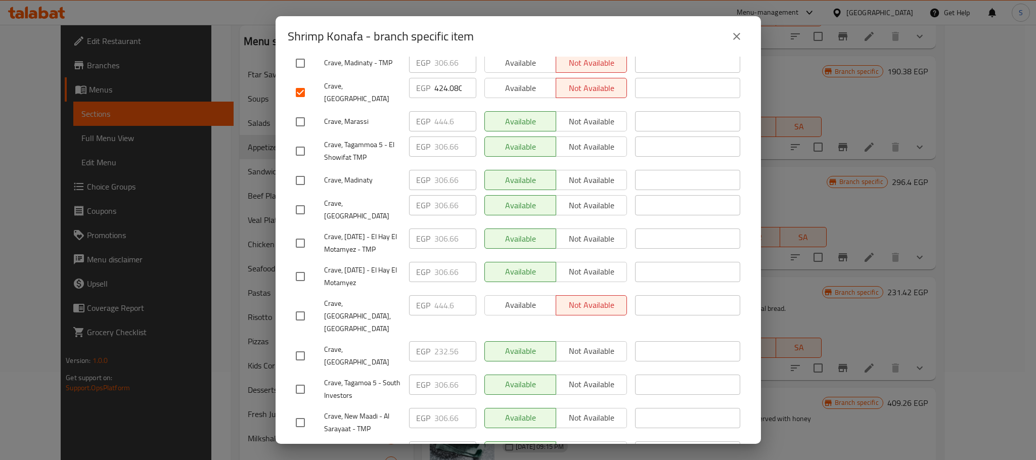
scroll to position [541, 0]
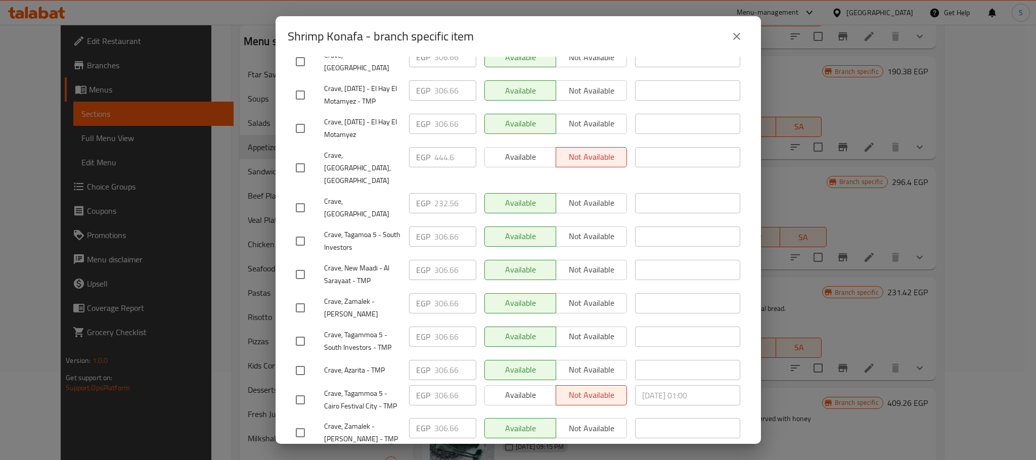
click at [640, 457] on span "Save" at bounding box center [518, 463] width 445 height 13
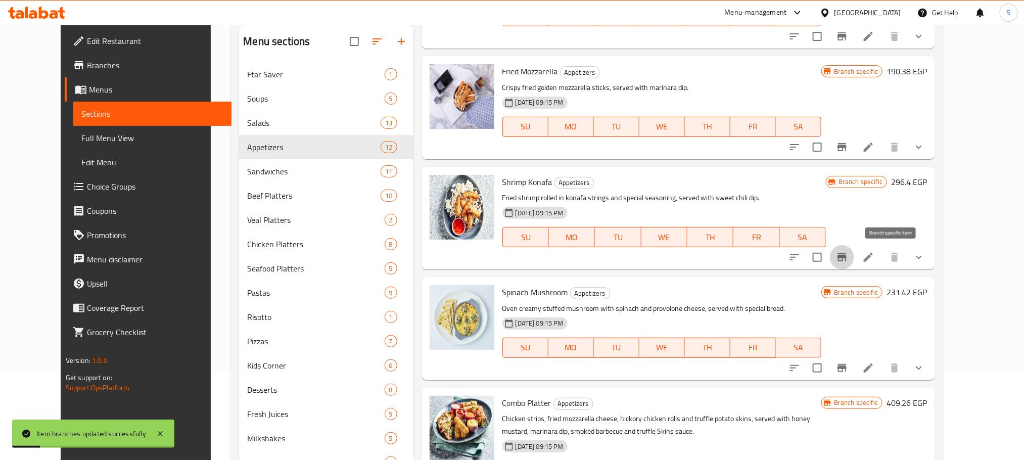
click at [854, 256] on button "Branch-specific-item" at bounding box center [842, 257] width 24 height 24
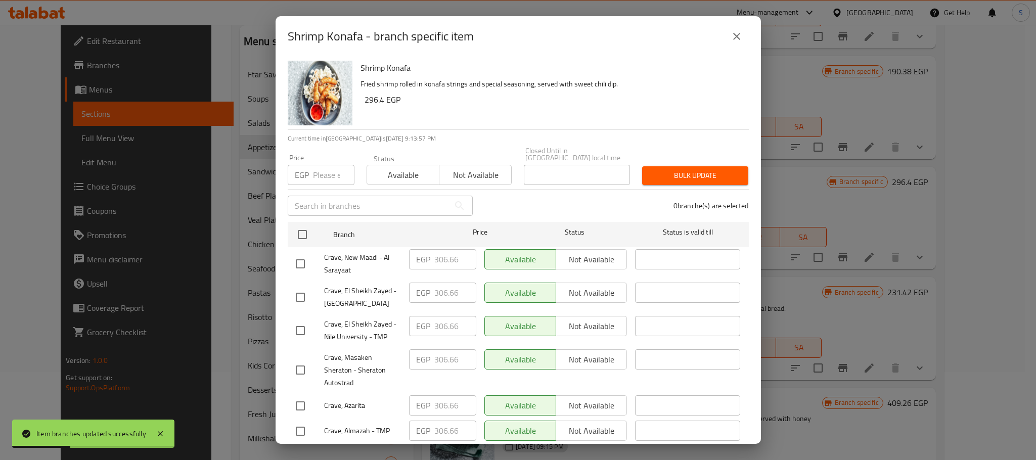
scroll to position [223, 0]
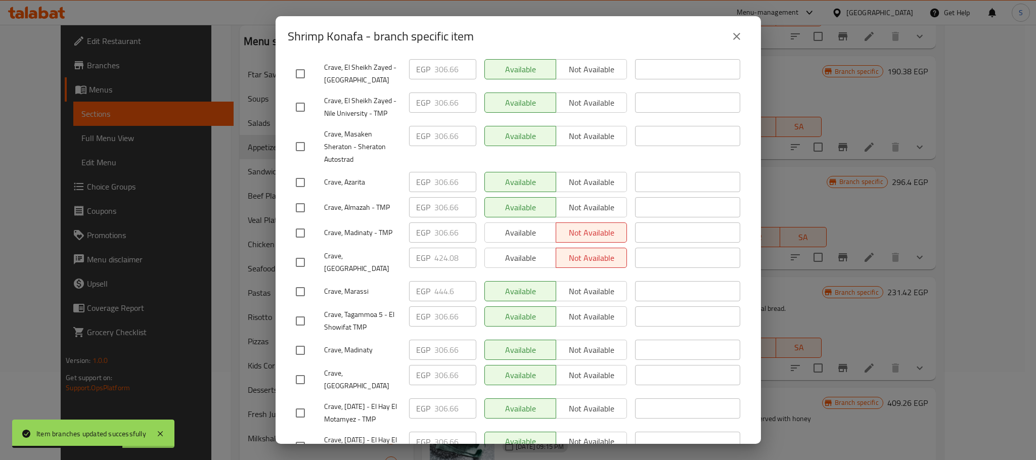
click at [736, 35] on icon "close" at bounding box center [737, 36] width 12 height 12
click at [739, 36] on icon "close" at bounding box center [737, 36] width 12 height 12
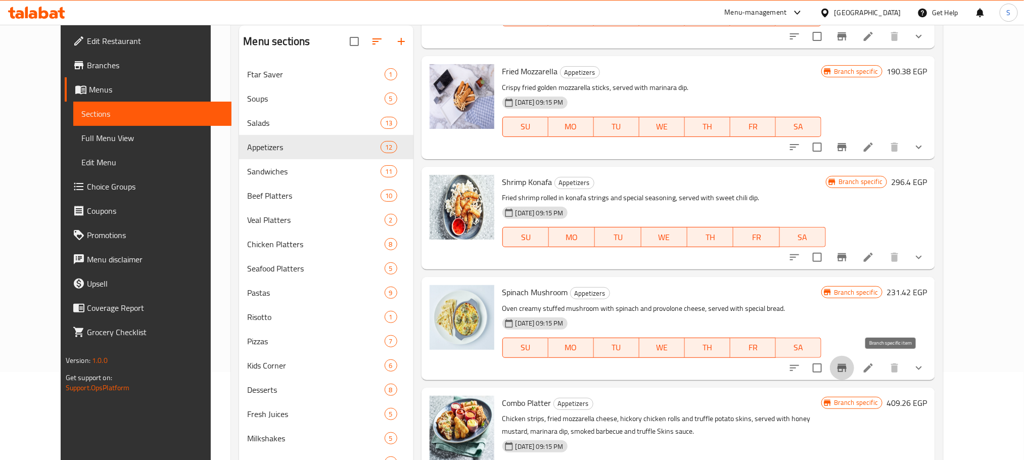
click at [847, 367] on icon "Branch-specific-item" at bounding box center [842, 368] width 9 height 8
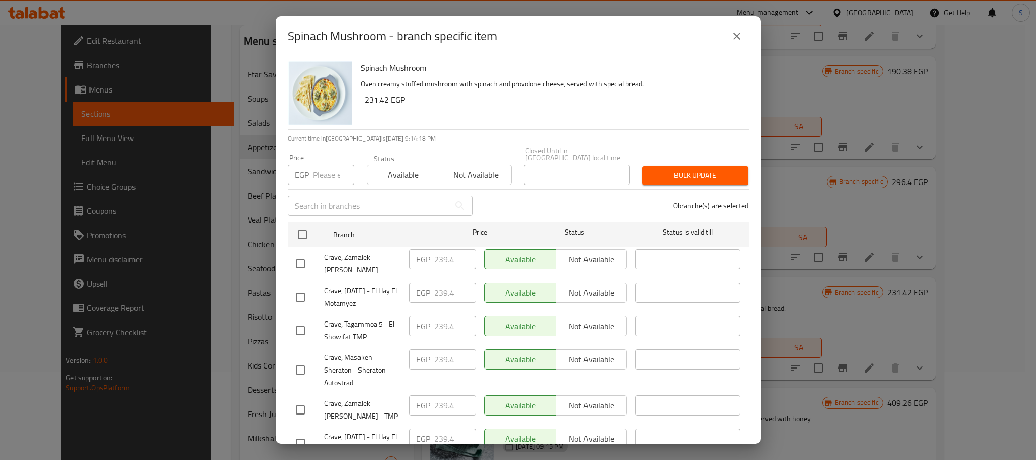
scroll to position [377, 0]
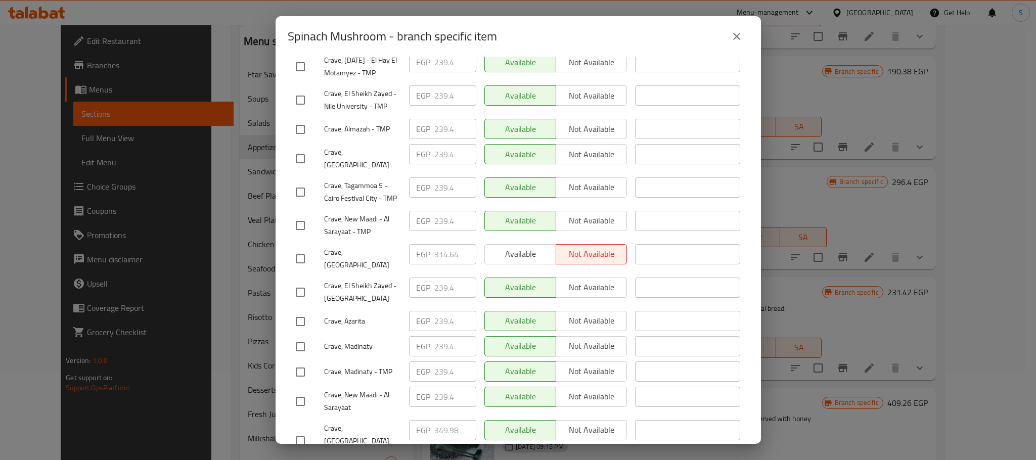
click at [298, 248] on input "checkbox" at bounding box center [300, 258] width 21 height 21
checkbox input "true"
click at [444, 255] on input "314.64" at bounding box center [455, 254] width 42 height 20
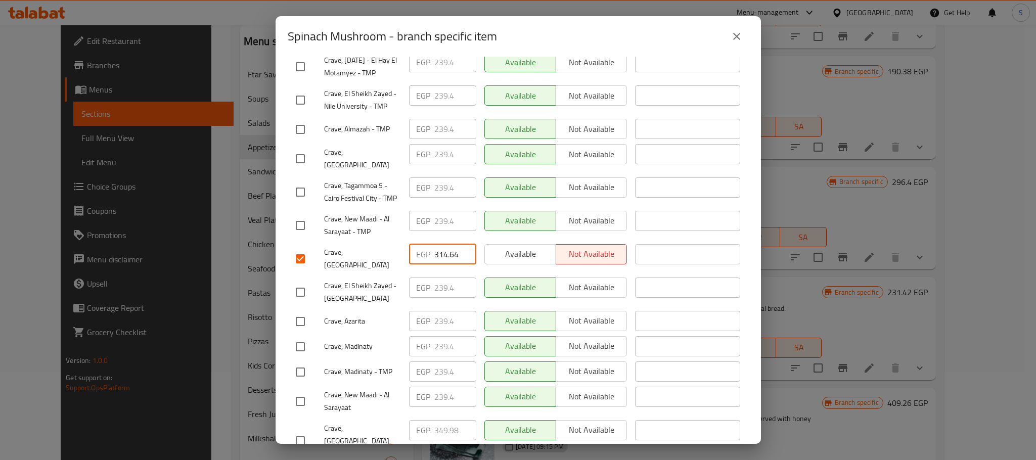
paste input "31.740"
type input "331.740"
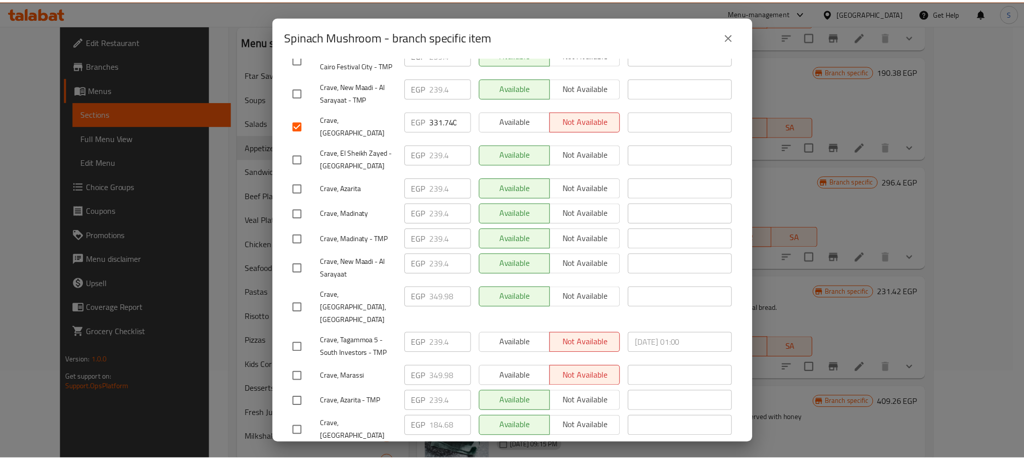
scroll to position [541, 0]
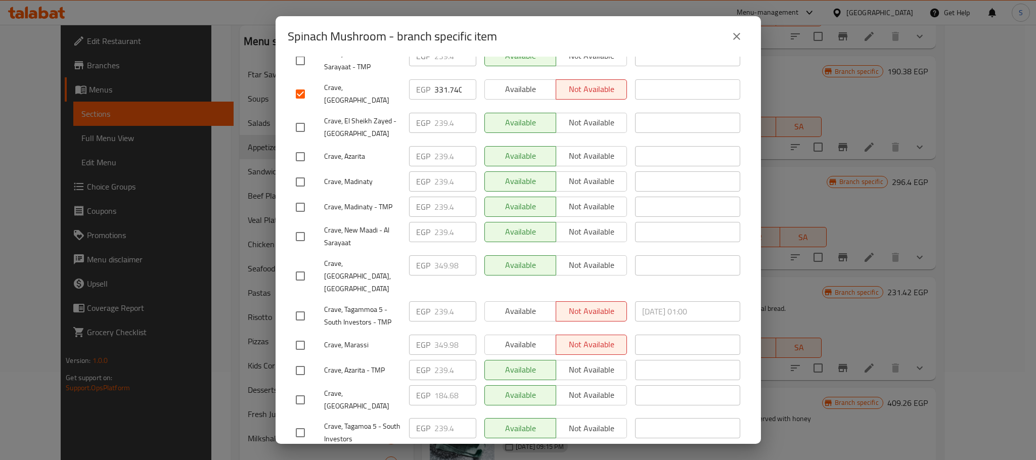
click at [617, 457] on span "Save" at bounding box center [518, 463] width 445 height 13
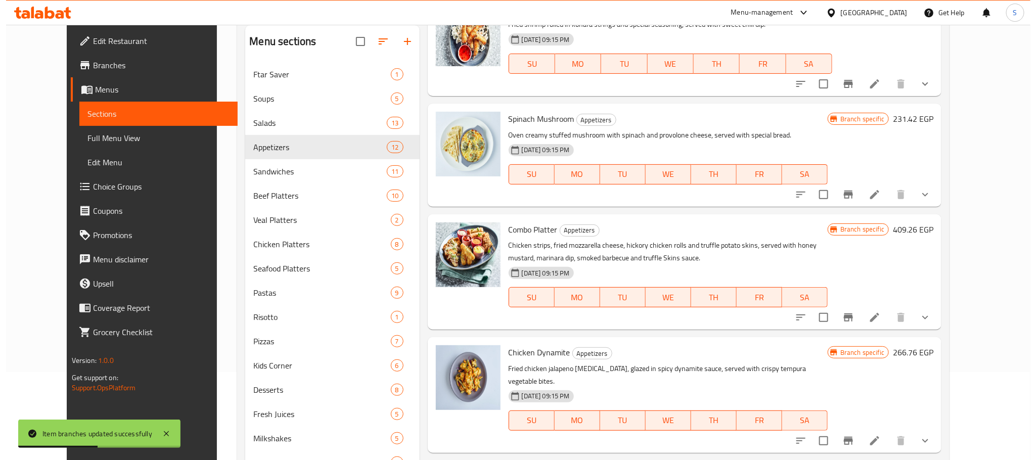
scroll to position [550, 0]
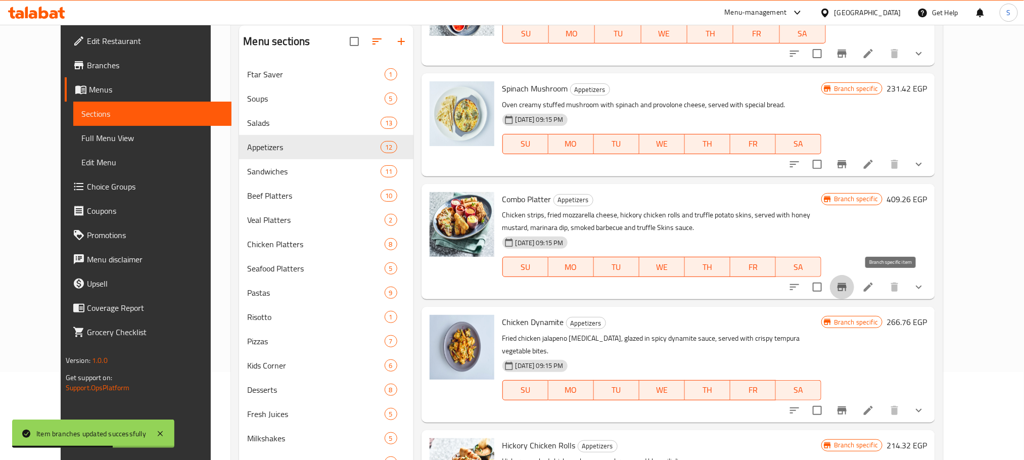
click at [847, 284] on icon "Branch-specific-item" at bounding box center [842, 287] width 9 height 8
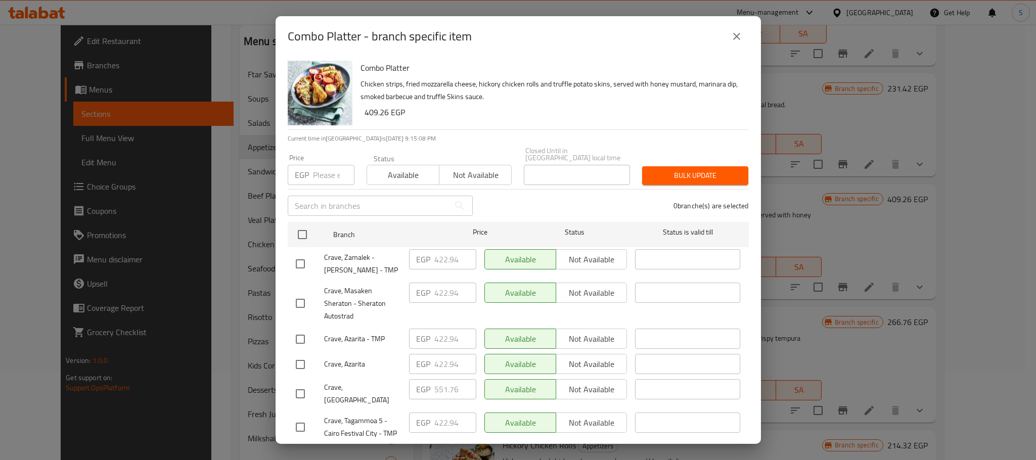
click at [297, 385] on input "checkbox" at bounding box center [300, 393] width 21 height 21
checkbox input "true"
click at [444, 383] on input "551.76" at bounding box center [455, 389] width 42 height 20
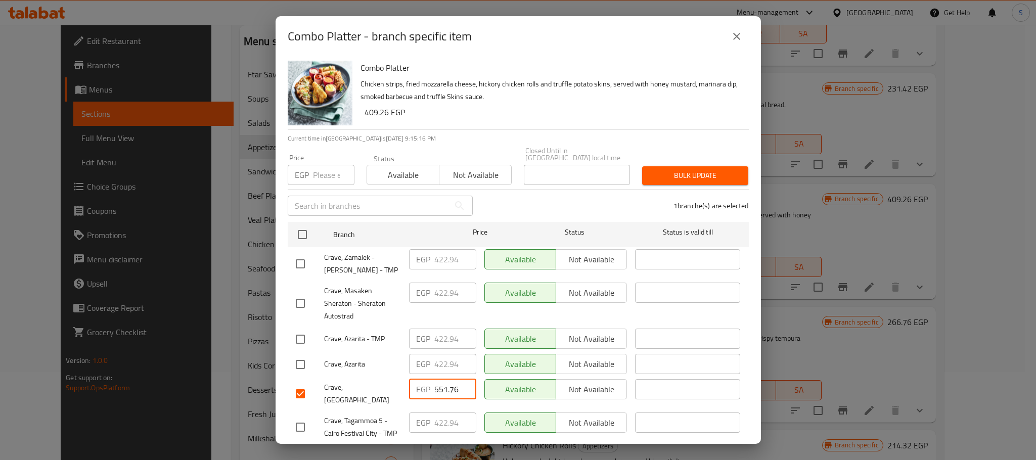
paste input "80.260"
type input "580.260"
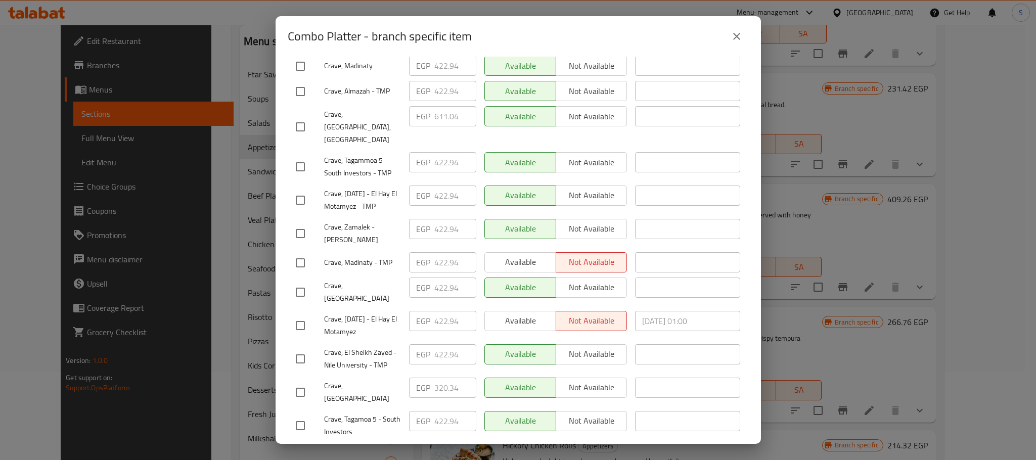
scroll to position [541, 0]
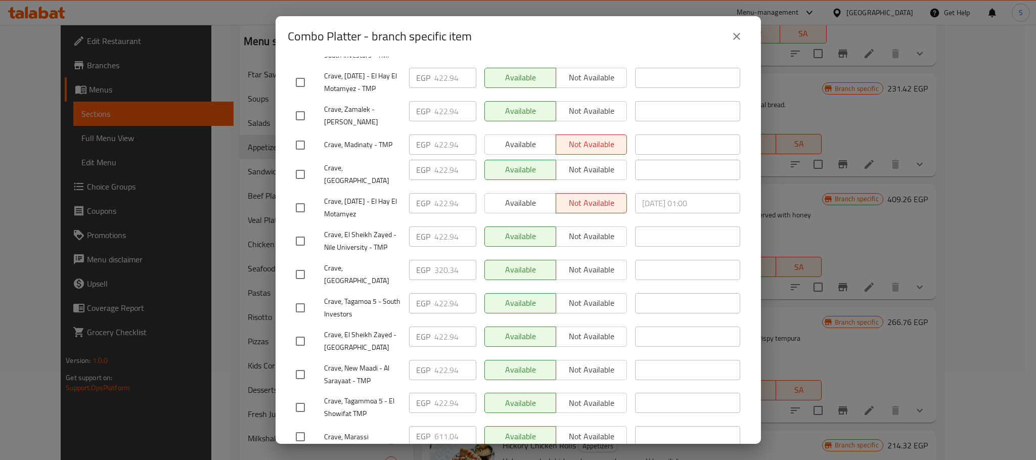
click at [653, 457] on span "Save" at bounding box center [518, 463] width 445 height 13
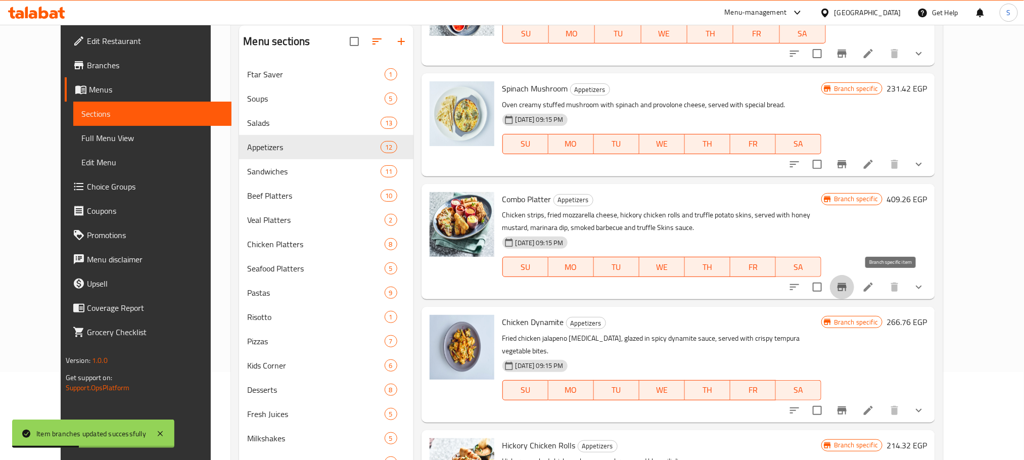
click at [847, 286] on icon "Branch-specific-item" at bounding box center [842, 287] width 9 height 8
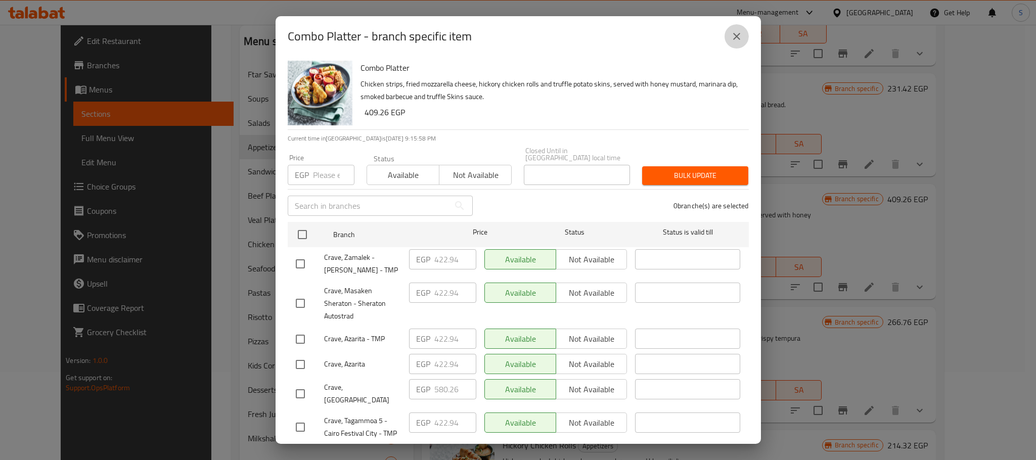
click at [739, 35] on icon "close" at bounding box center [737, 36] width 12 height 12
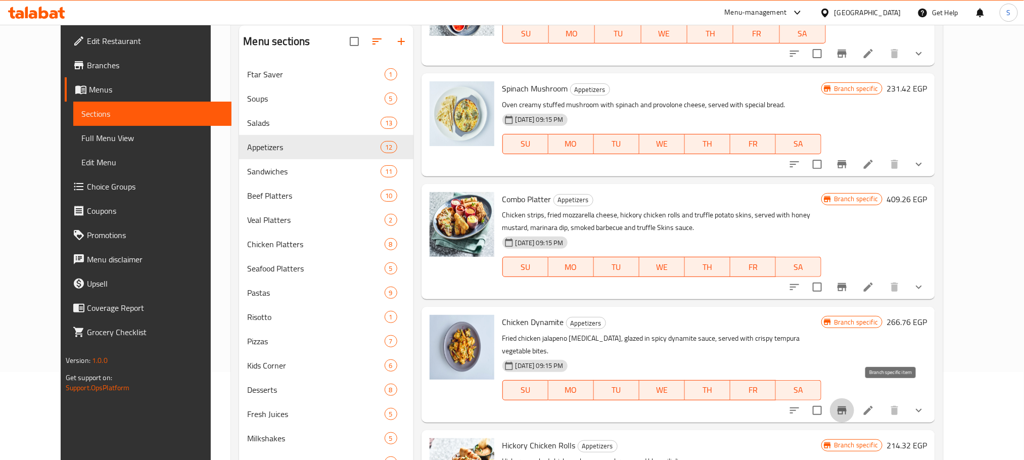
click at [847, 406] on icon "Branch-specific-item" at bounding box center [842, 410] width 9 height 8
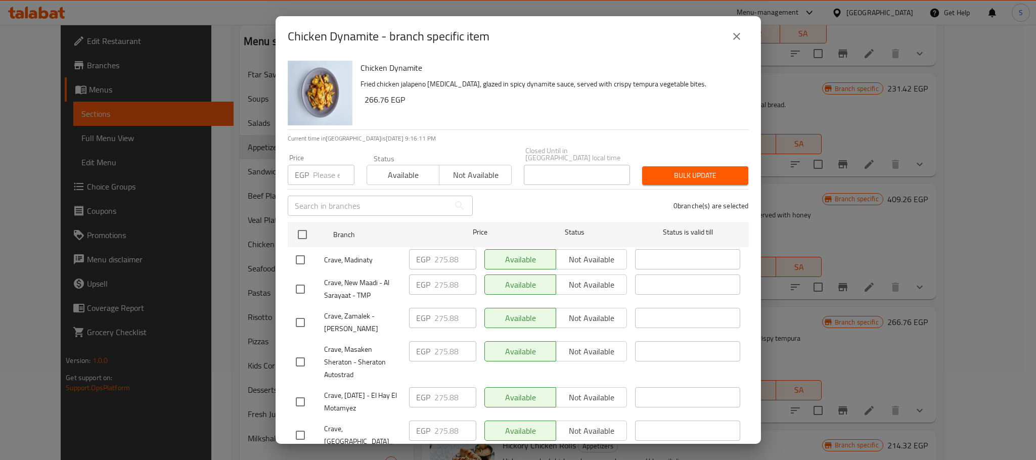
scroll to position [453, 0]
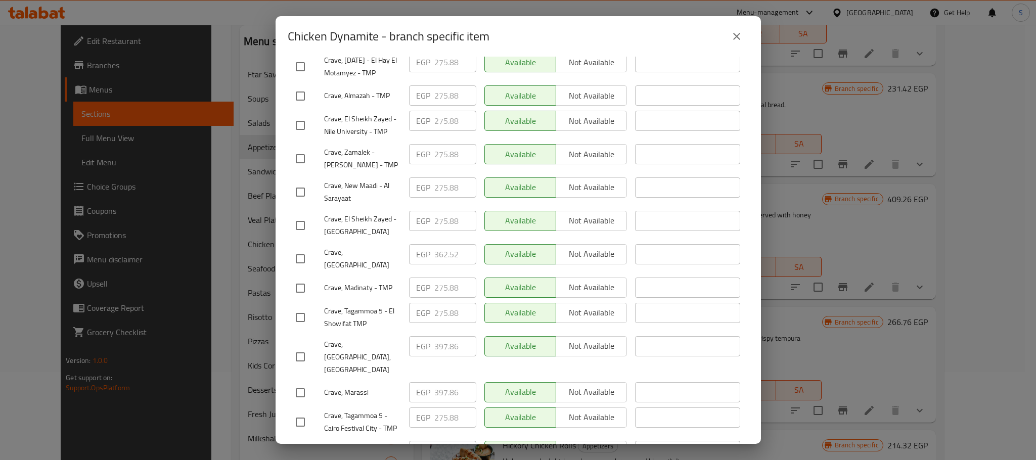
click at [295, 255] on input "checkbox" at bounding box center [300, 258] width 21 height 21
checkbox input "true"
click at [444, 252] on input "362.52" at bounding box center [455, 254] width 42 height 20
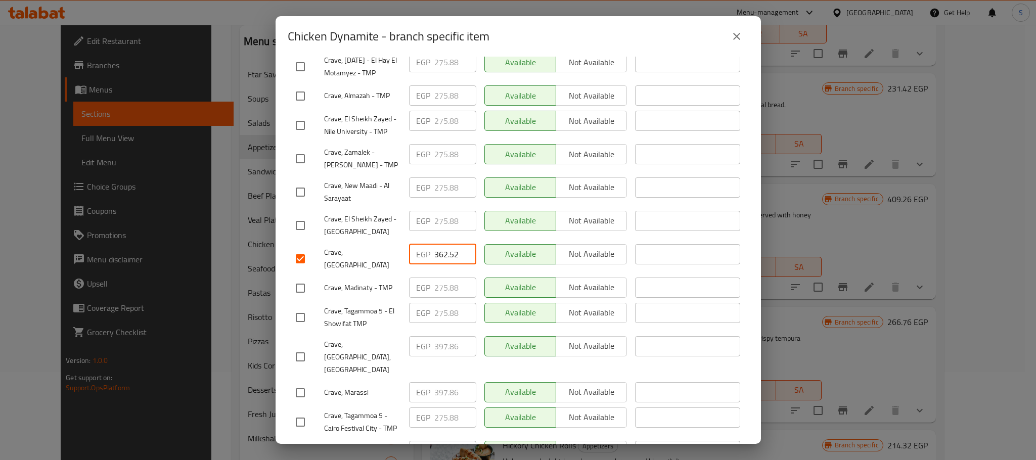
paste input "80.760"
type input "380.760"
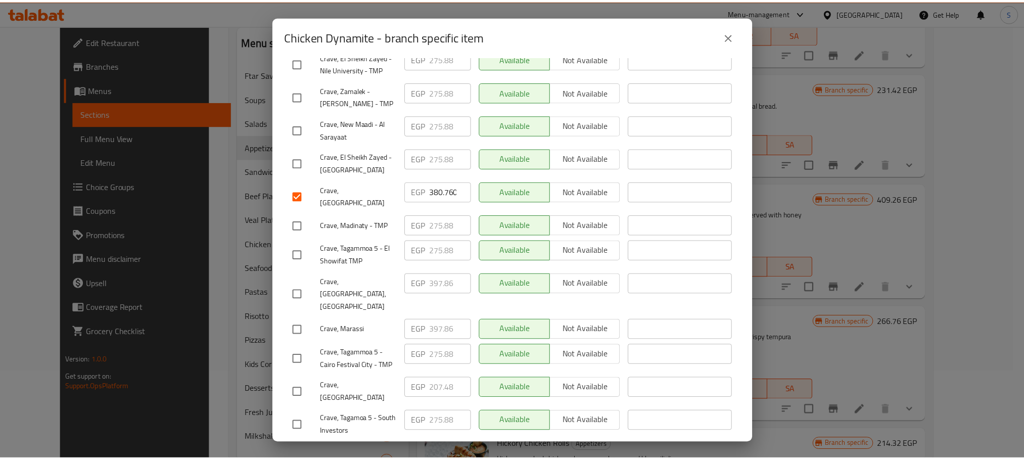
scroll to position [541, 0]
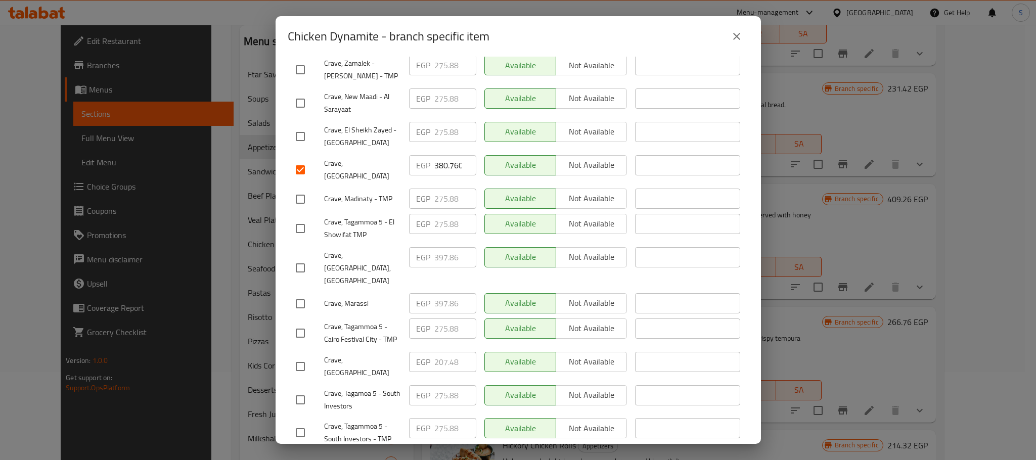
click at [621, 457] on span "Save" at bounding box center [518, 463] width 445 height 13
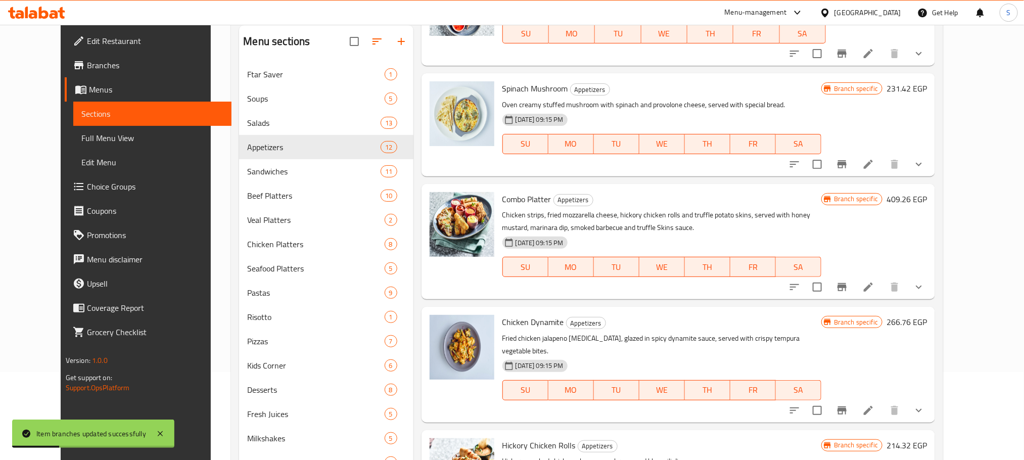
click at [847, 406] on icon "Branch-specific-item" at bounding box center [842, 410] width 9 height 8
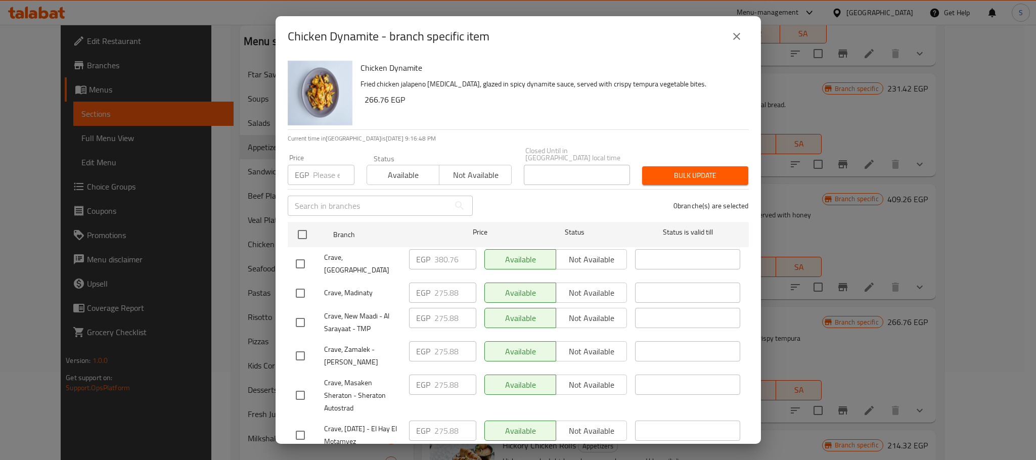
click at [733, 37] on icon "close" at bounding box center [737, 36] width 12 height 12
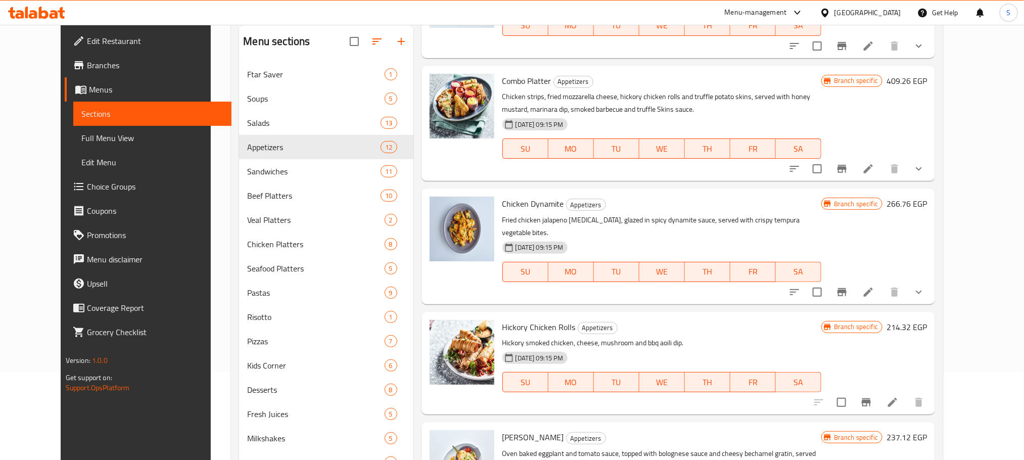
scroll to position [670, 0]
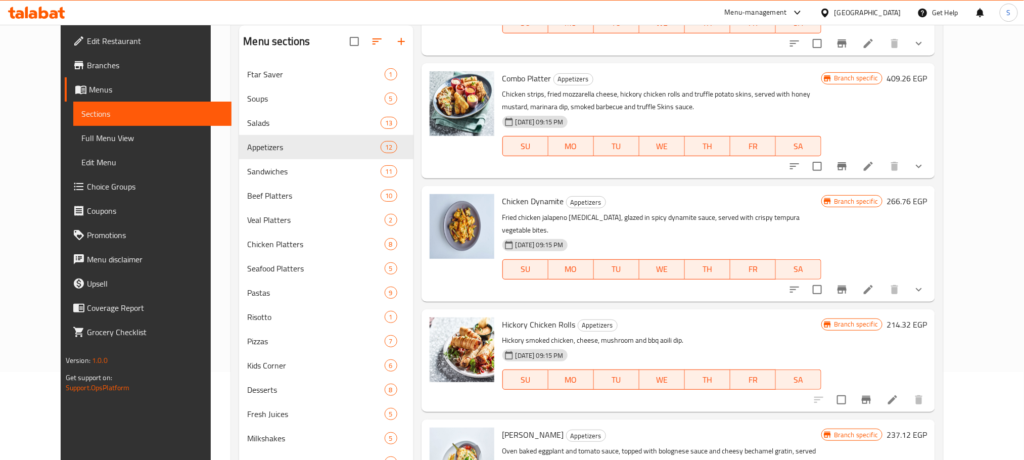
click at [524, 317] on span "Hickory Chicken Rolls" at bounding box center [539, 324] width 73 height 15
copy h6 "Hickory Chicken Rolls"
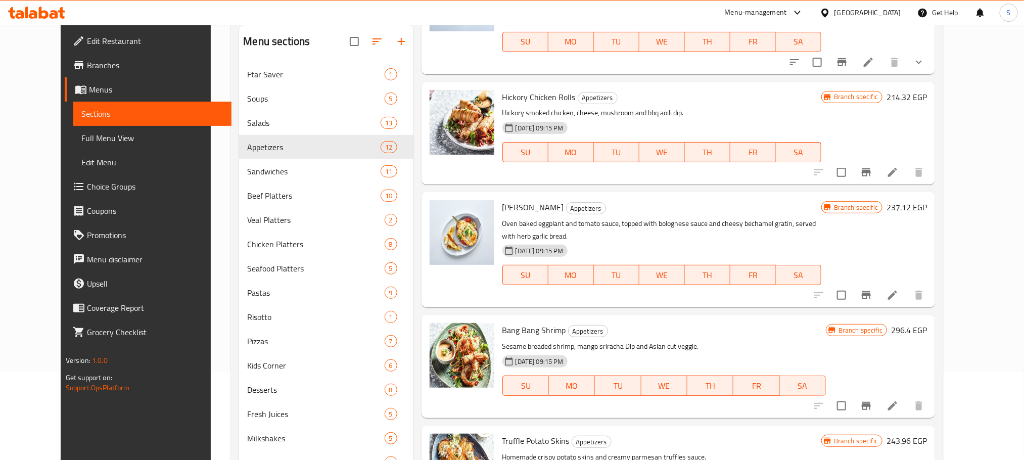
scroll to position [159, 0]
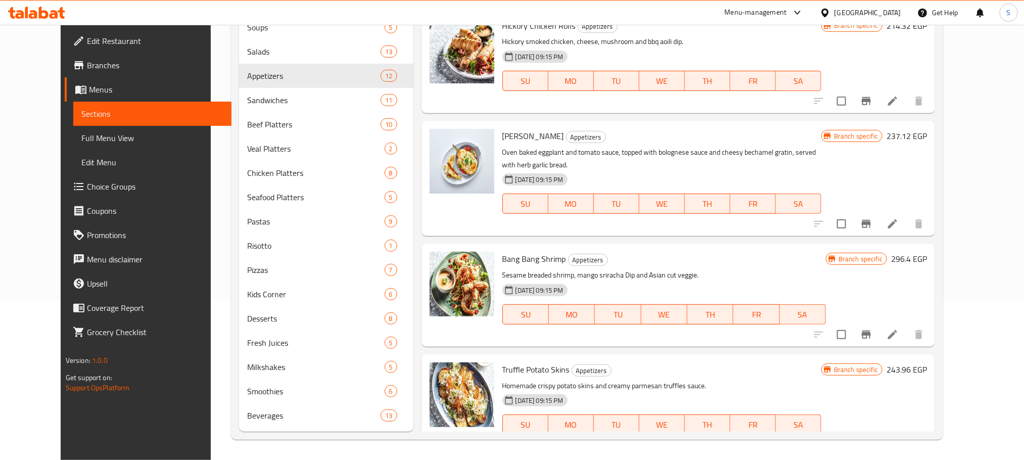
click at [535, 362] on span "Truffle Potato Skins" at bounding box center [536, 369] width 67 height 15
copy h6 "Truffle Potato Skins"
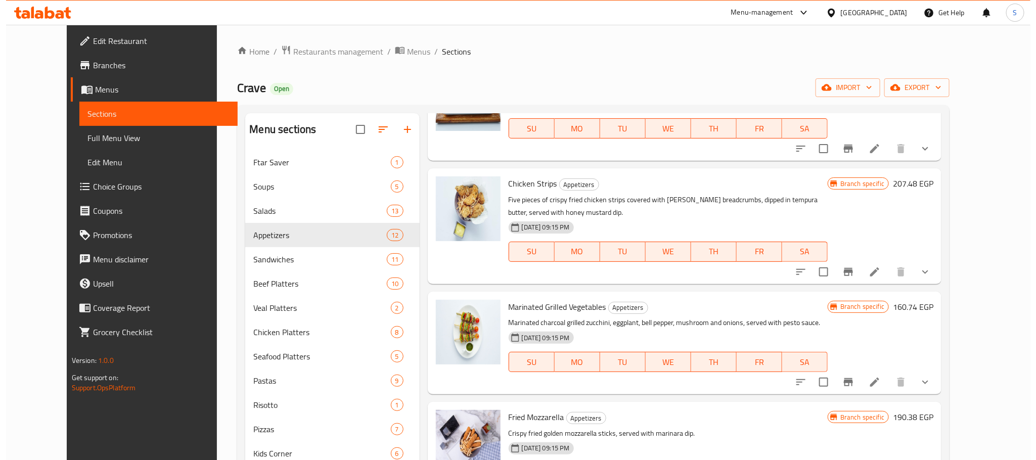
scroll to position [0, 0]
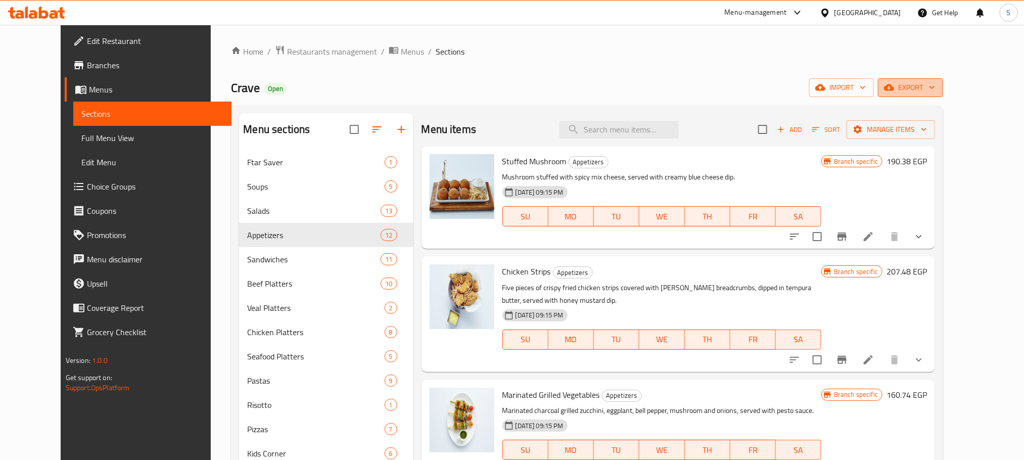
click at [937, 85] on icon "button" at bounding box center [932, 87] width 10 height 10
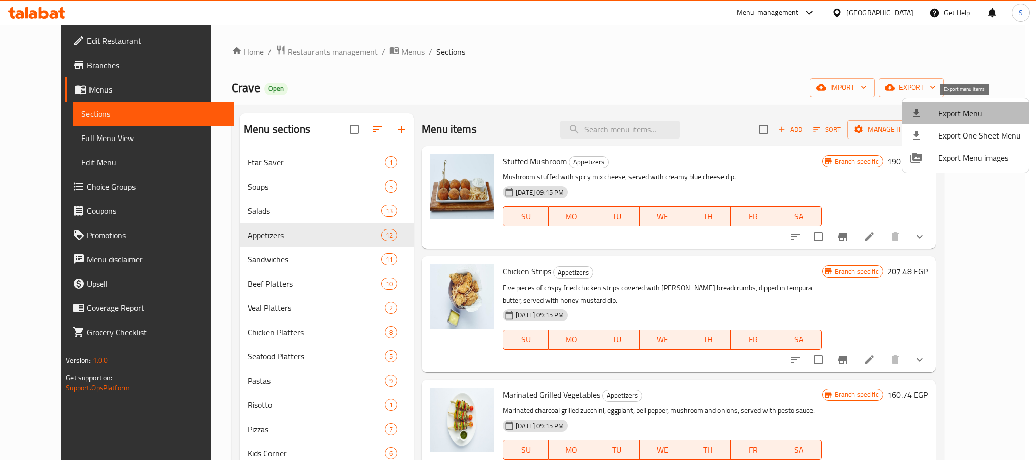
click at [965, 108] on span "Export Menu" at bounding box center [979, 113] width 82 height 12
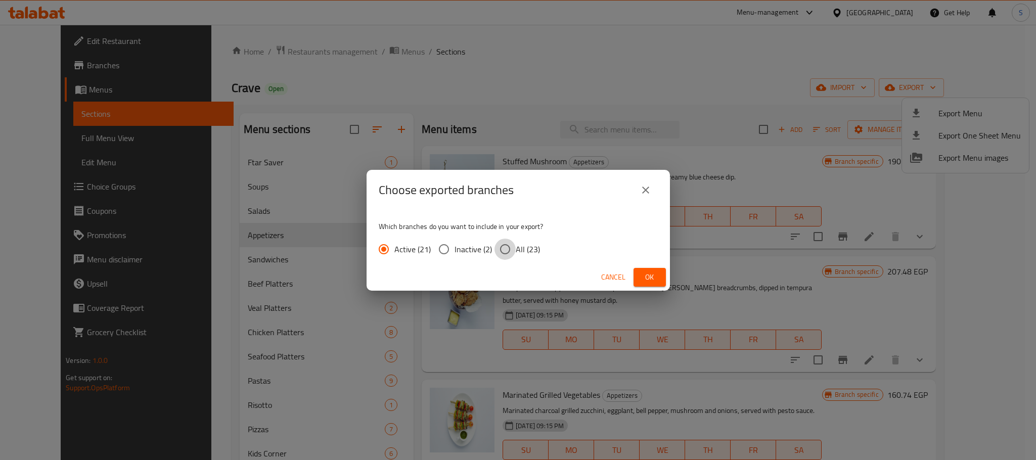
click at [494, 248] on input "All (23)" at bounding box center [504, 249] width 21 height 21
radio input "true"
click at [648, 278] on span "Ok" at bounding box center [650, 277] width 16 height 13
